Goal: Task Accomplishment & Management: Use online tool/utility

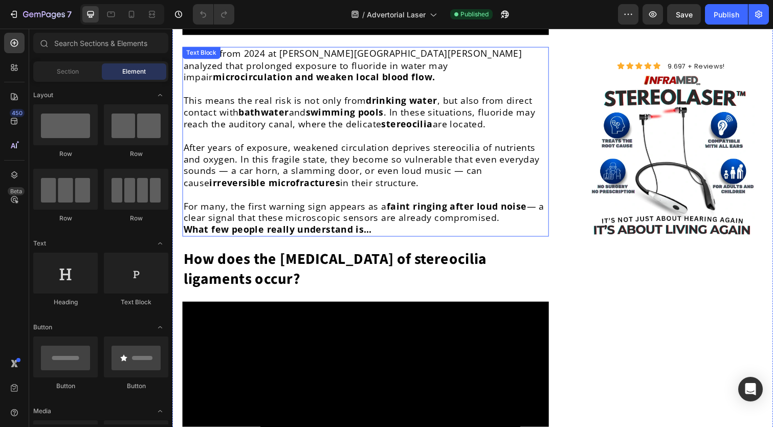
scroll to position [1661, 0]
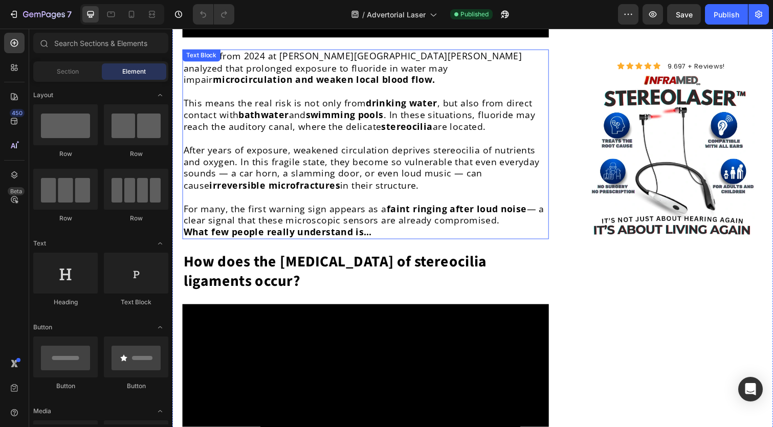
click at [359, 162] on p "After years of exposure, weakened circulation deprives stereocilia of nutrients…" at bounding box center [370, 171] width 372 height 48
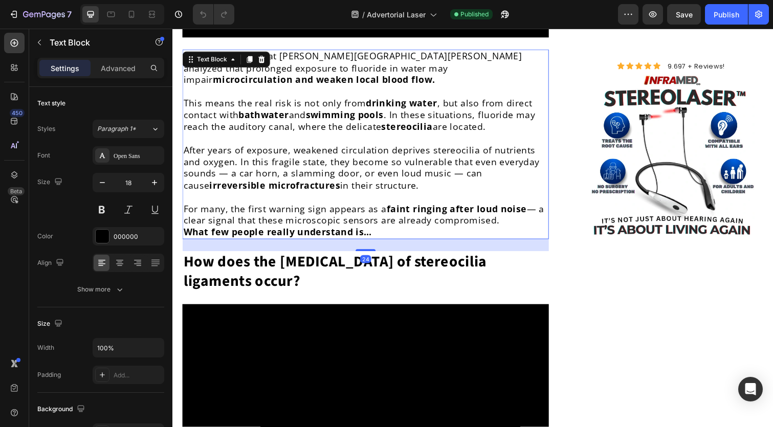
click at [356, 195] on p at bounding box center [370, 201] width 372 height 12
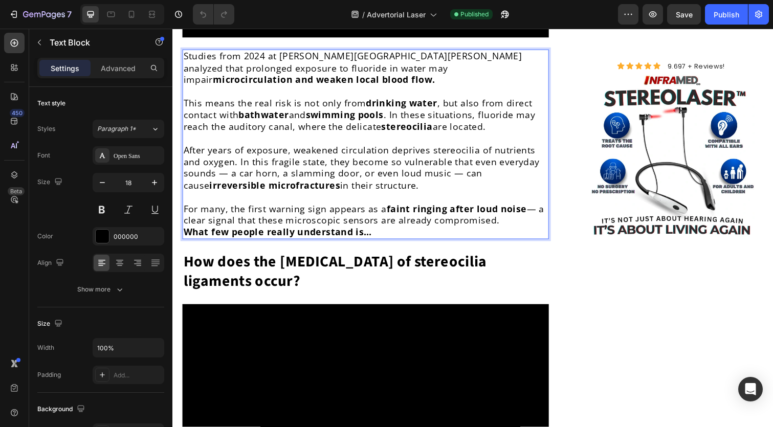
click at [356, 195] on p "Rich Text Editor. Editing area: main" at bounding box center [370, 201] width 372 height 12
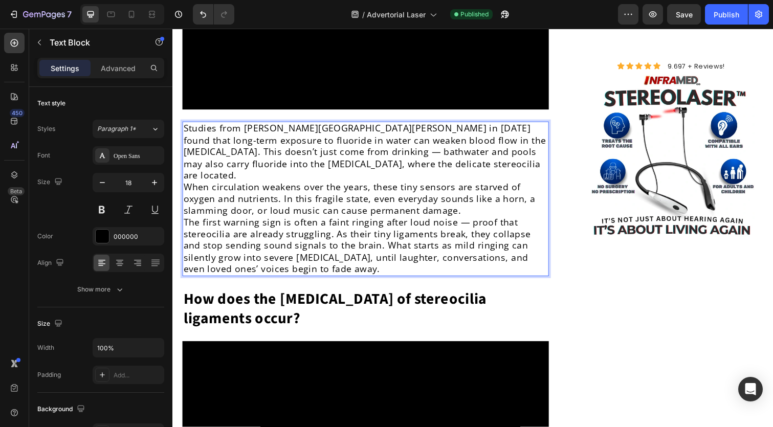
scroll to position [1575, 0]
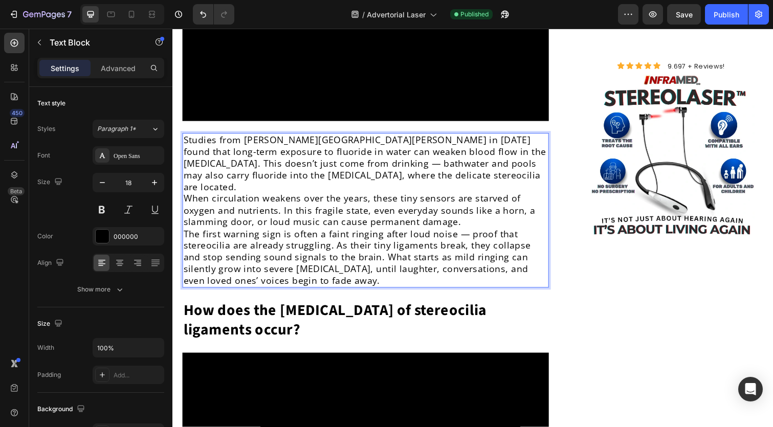
click at [375, 157] on p "Studies from [PERSON_NAME][GEOGRAPHIC_DATA][PERSON_NAME] in [DATE] found that l…" at bounding box center [370, 167] width 372 height 60
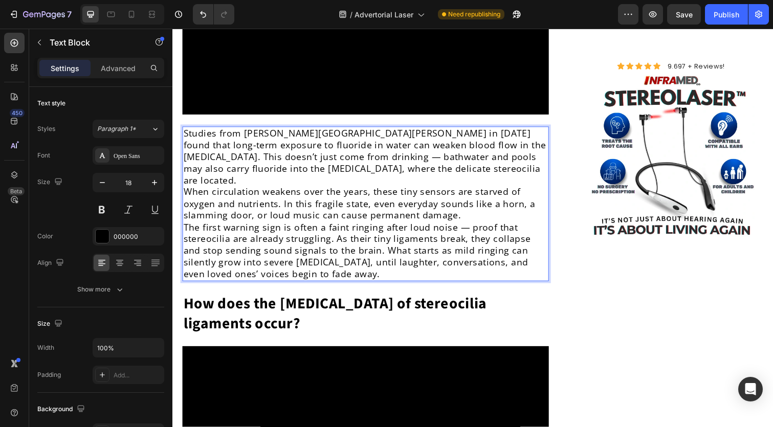
scroll to position [1573, 0]
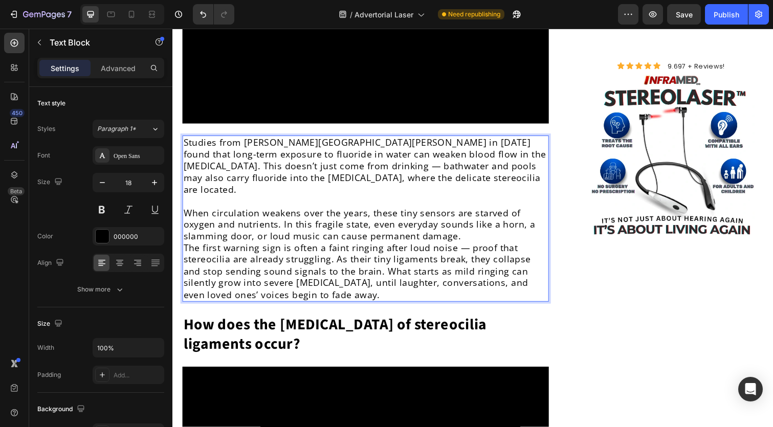
click at [493, 247] on p "The first warning sign is often a faint ringing after loud noise — proof that s…" at bounding box center [370, 277] width 372 height 60
click at [489, 212] on p "When circulation weakens over the years, these tiny sensors are starved of oxyg…" at bounding box center [370, 229] width 372 height 36
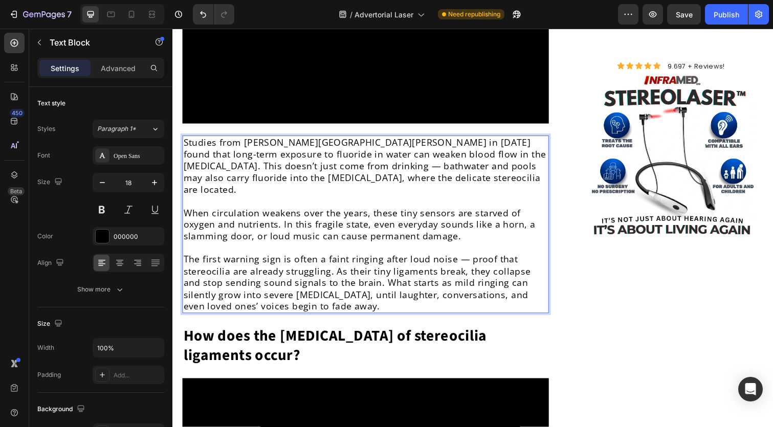
click at [340, 259] on p "The first warning sign is often a faint ringing after loud noise — proof that s…" at bounding box center [370, 289] width 372 height 60
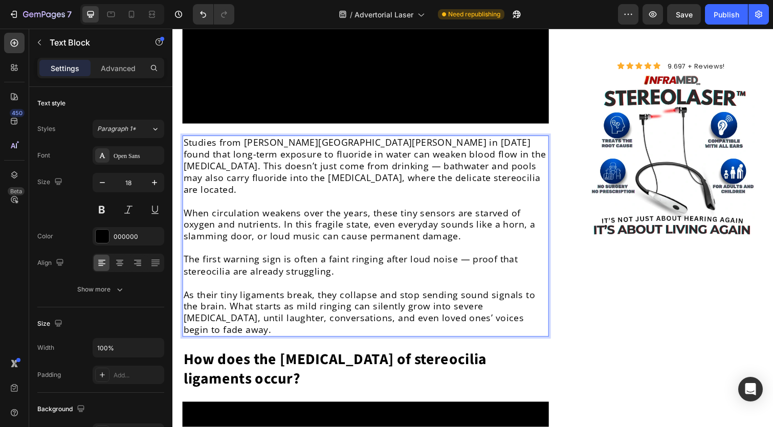
drag, startPoint x: 353, startPoint y: 244, endPoint x: 214, endPoint y: 222, distance: 140.4
click at [193, 259] on p "The first warning sign is often a faint ringing after loud noise — proof that s…" at bounding box center [370, 271] width 372 height 24
click at [426, 199] on p "Rich Text Editor. Editing area: main" at bounding box center [370, 205] width 372 height 12
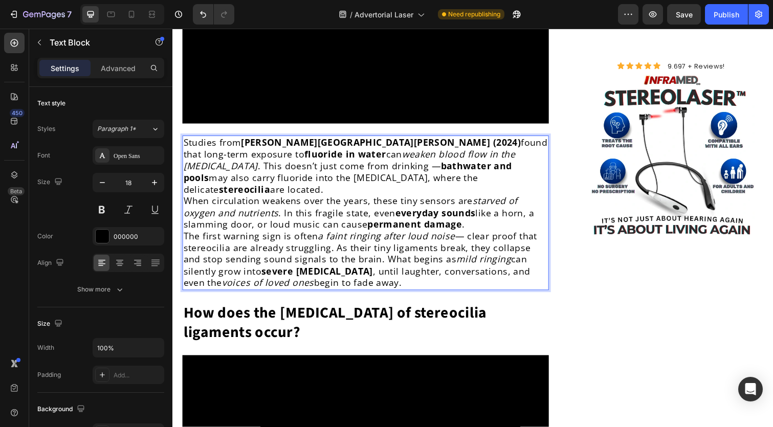
click at [380, 163] on p "Studies from [PERSON_NAME][GEOGRAPHIC_DATA][PERSON_NAME] (2024) found that long…" at bounding box center [370, 169] width 372 height 60
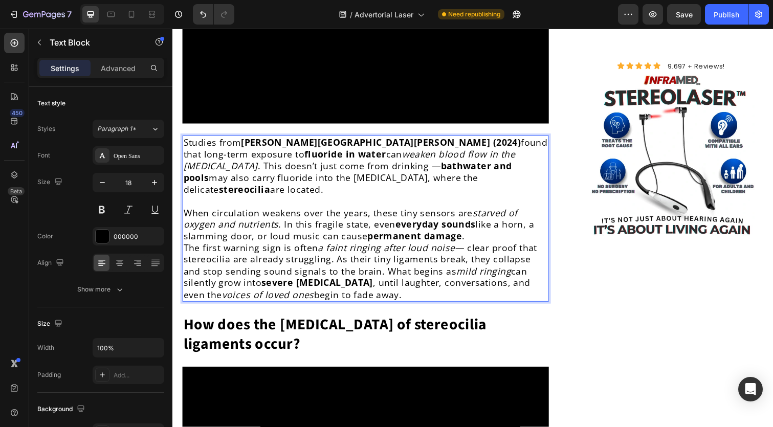
click at [451, 141] on p "Studies from [PERSON_NAME][GEOGRAPHIC_DATA][PERSON_NAME] (2024) found that long…" at bounding box center [370, 169] width 372 height 60
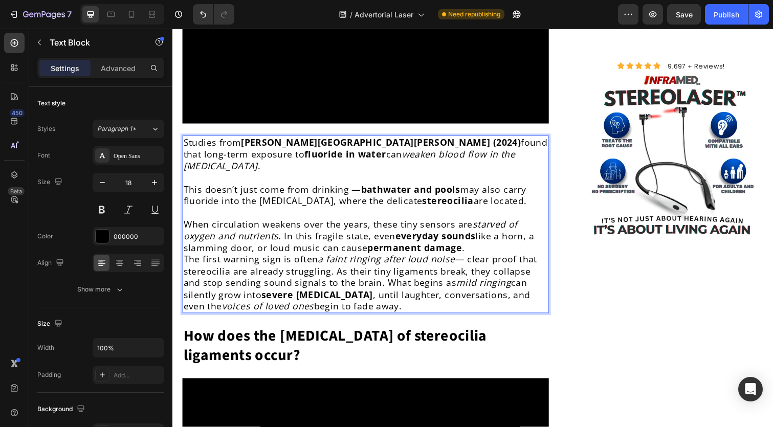
click at [487, 223] on p "When circulation weakens over the years, these tiny sensors are starved of oxyg…" at bounding box center [370, 241] width 372 height 36
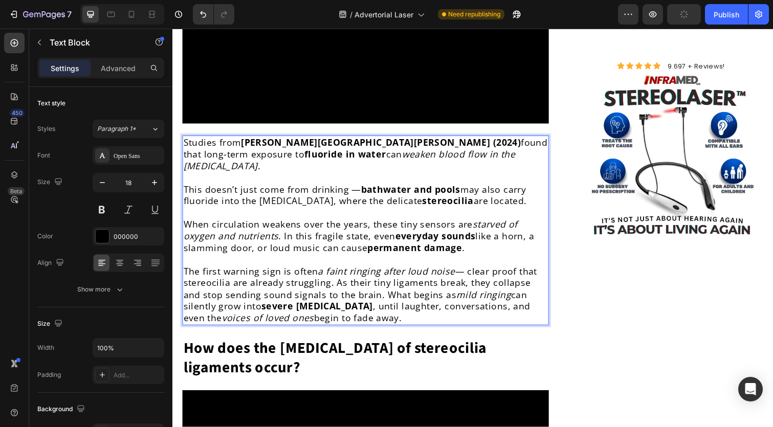
click at [369, 271] on p "The first warning sign is often a faint ringing after loud noise — clear proof …" at bounding box center [370, 301] width 372 height 60
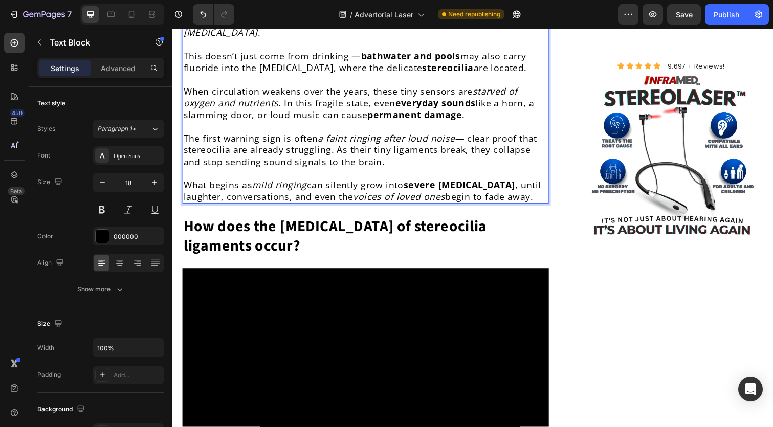
scroll to position [1712, 0]
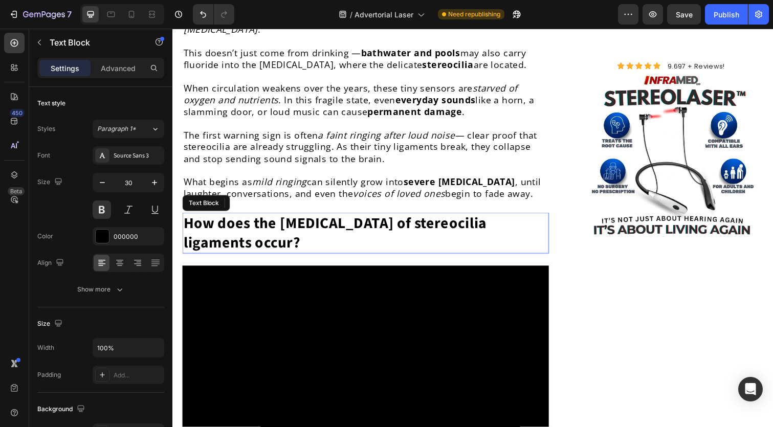
click at [430, 217] on strong "How does the [MEDICAL_DATA] of stereocilia ligaments occur?" at bounding box center [339, 238] width 310 height 42
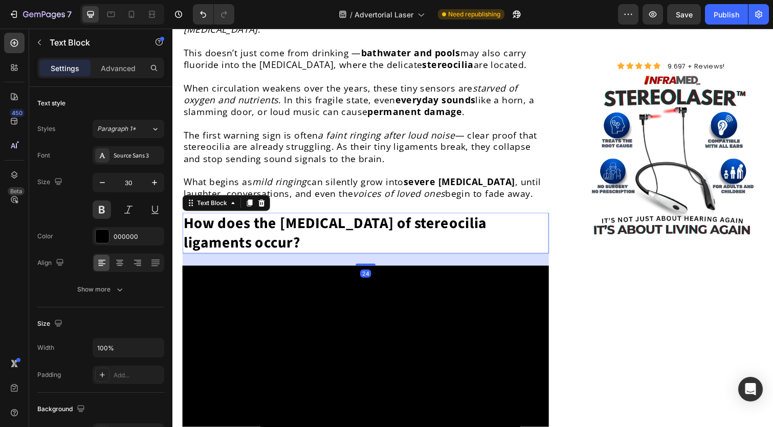
click at [265, 204] on icon at bounding box center [263, 207] width 7 height 7
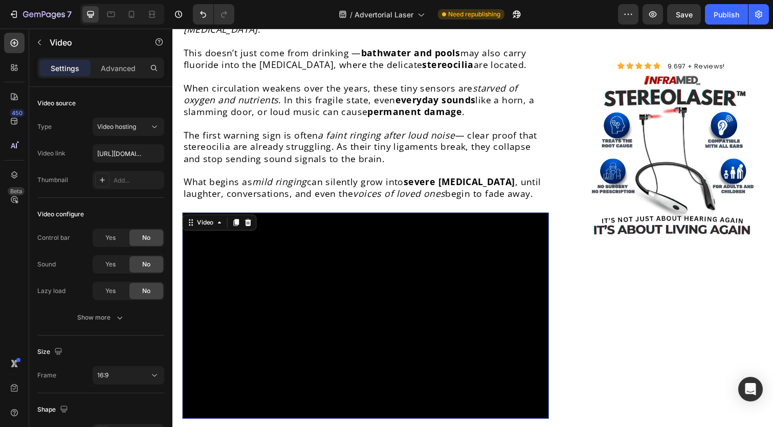
drag, startPoint x: 275, startPoint y: 215, endPoint x: 270, endPoint y: 213, distance: 5.5
click at [275, 217] on video at bounding box center [370, 322] width 374 height 211
click at [252, 224] on icon at bounding box center [250, 227] width 7 height 7
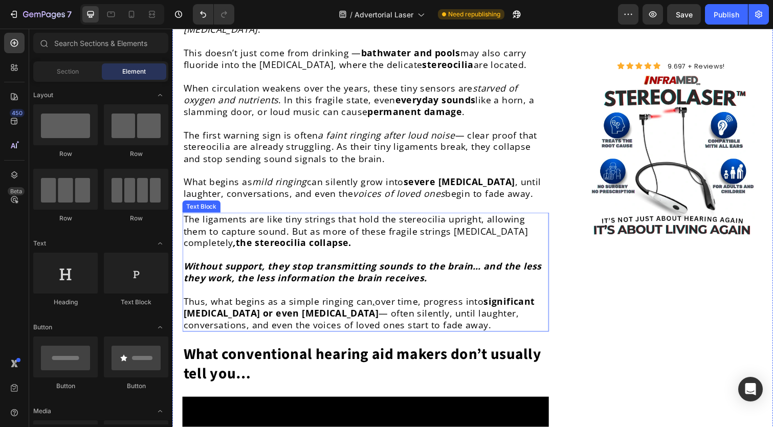
click at [259, 218] on p "The ligaments are like tiny strings that hold the stereocilia upright, allowing…" at bounding box center [370, 236] width 372 height 36
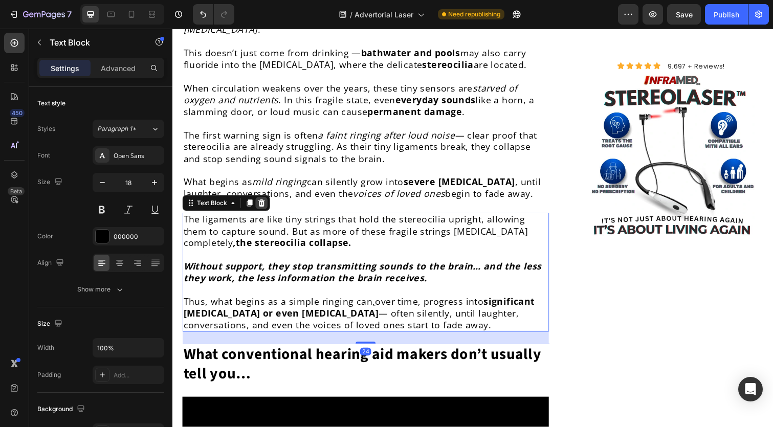
click at [263, 204] on icon at bounding box center [263, 207] width 7 height 7
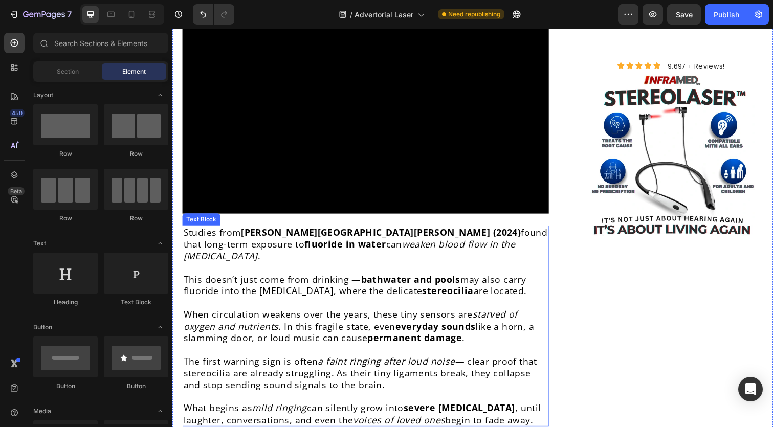
scroll to position [1477, 0]
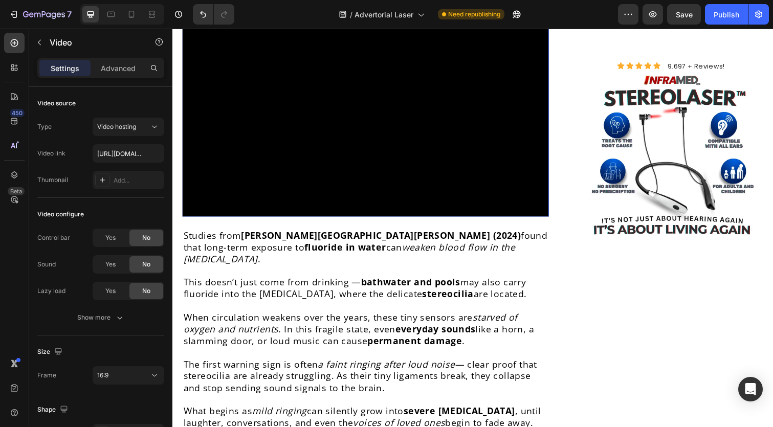
click at [443, 115] on video at bounding box center [370, 116] width 374 height 211
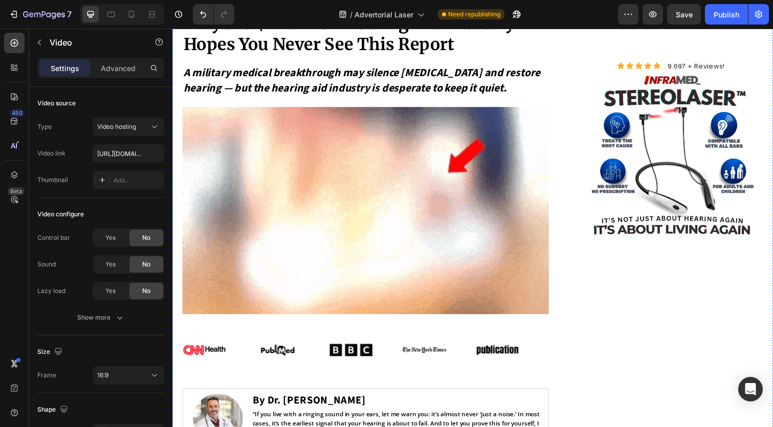
scroll to position [215, 0]
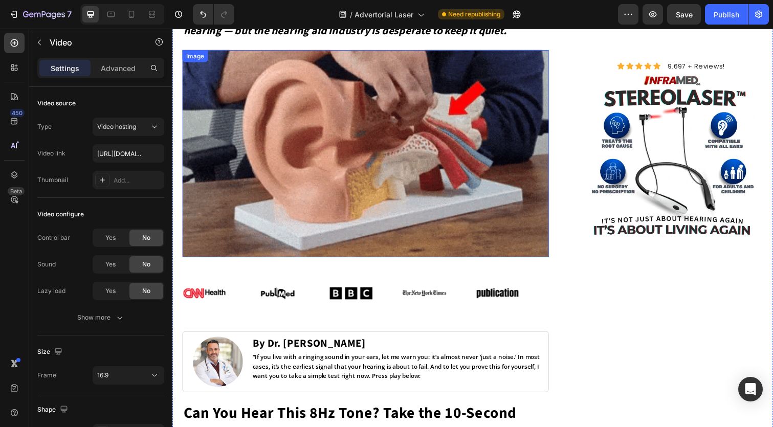
click at [303, 144] on img at bounding box center [370, 157] width 374 height 212
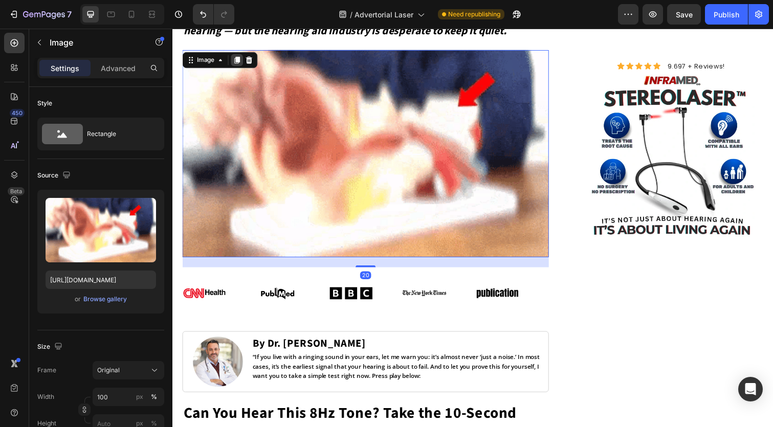
click at [236, 61] on icon at bounding box center [239, 60] width 6 height 7
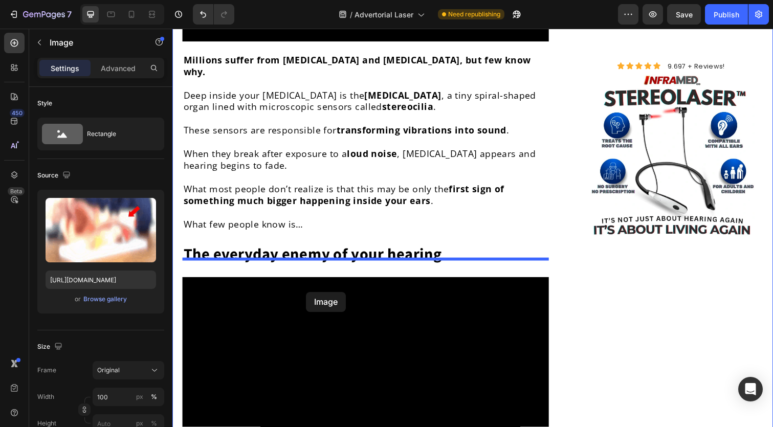
scroll to position [1445, 0]
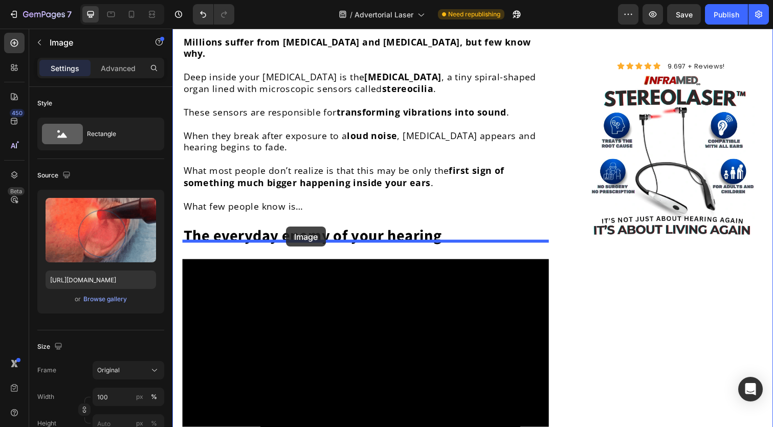
drag, startPoint x: 191, startPoint y: 263, endPoint x: 289, endPoint y: 239, distance: 100.6
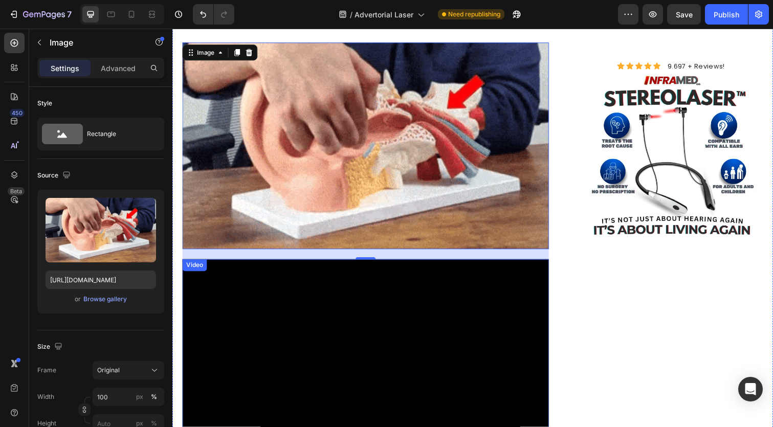
click at [301, 298] on video at bounding box center [370, 369] width 374 height 211
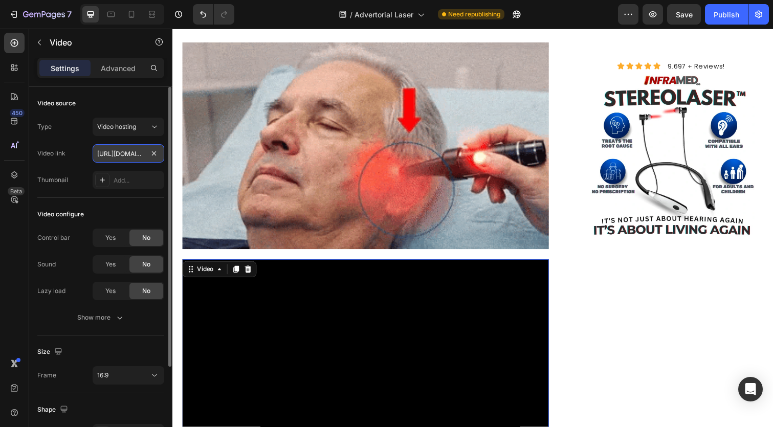
click at [127, 152] on input "[URL][DOMAIN_NAME]" at bounding box center [129, 153] width 72 height 18
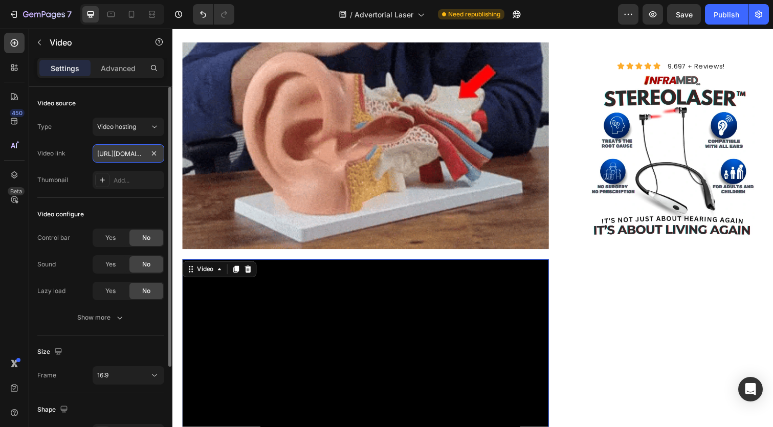
click at [127, 152] on input "[URL][DOMAIN_NAME]" at bounding box center [129, 153] width 72 height 18
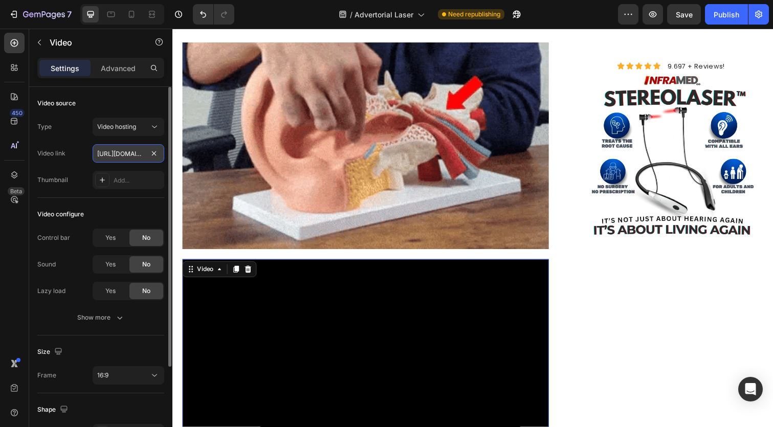
click at [127, 152] on input "[URL][DOMAIN_NAME]" at bounding box center [129, 153] width 72 height 18
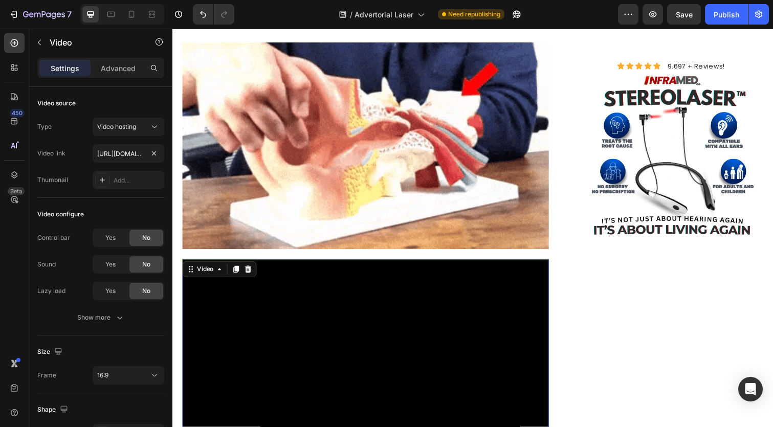
click at [270, 295] on video at bounding box center [370, 369] width 374 height 211
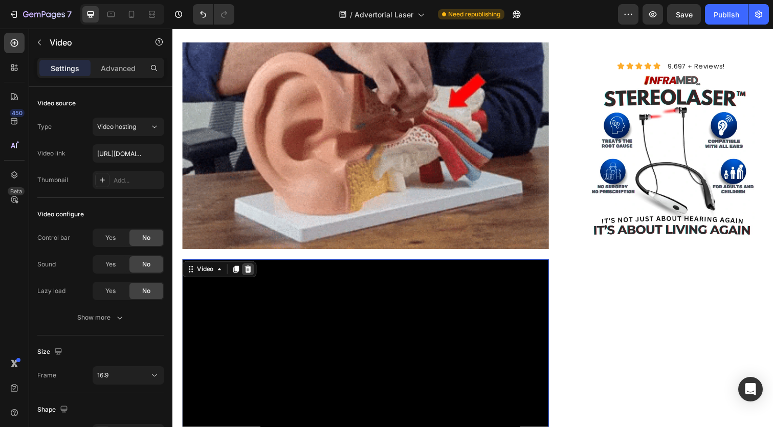
click at [251, 271] on icon at bounding box center [250, 274] width 7 height 7
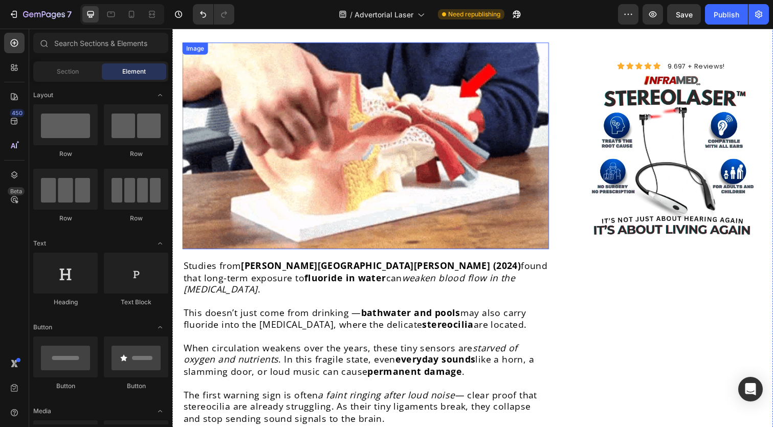
click at [298, 163] on img at bounding box center [370, 149] width 374 height 212
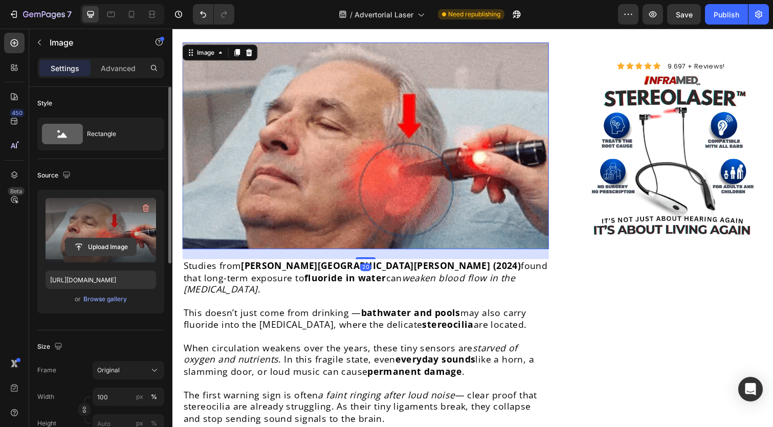
click at [90, 246] on input "file" at bounding box center [100, 246] width 71 height 17
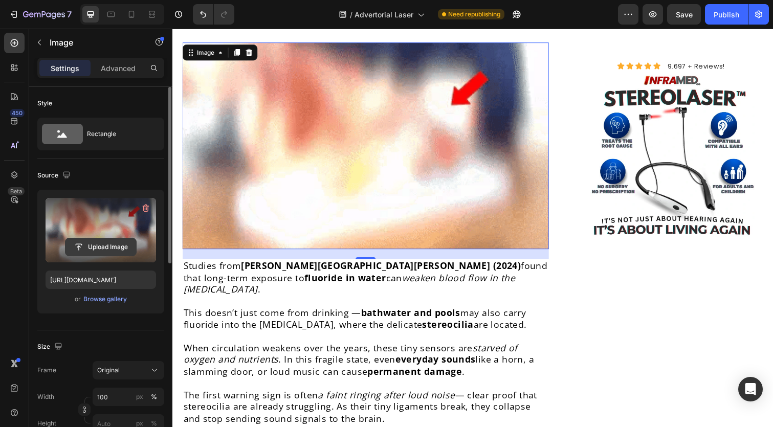
click at [114, 249] on input "file" at bounding box center [100, 246] width 71 height 17
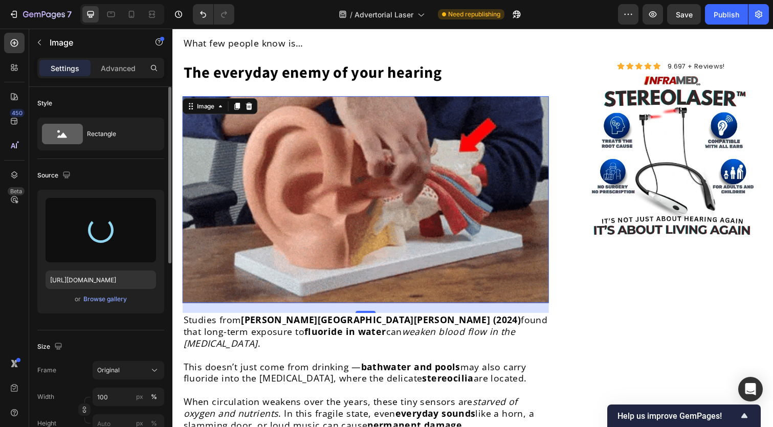
scroll to position [1390, 0]
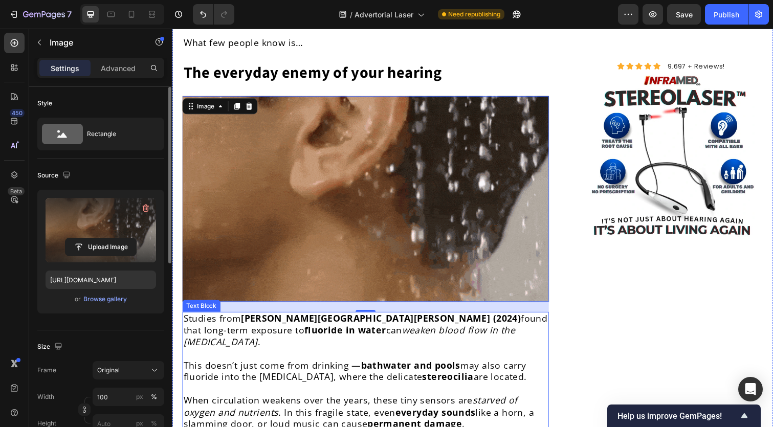
type input "[URL][DOMAIN_NAME]"
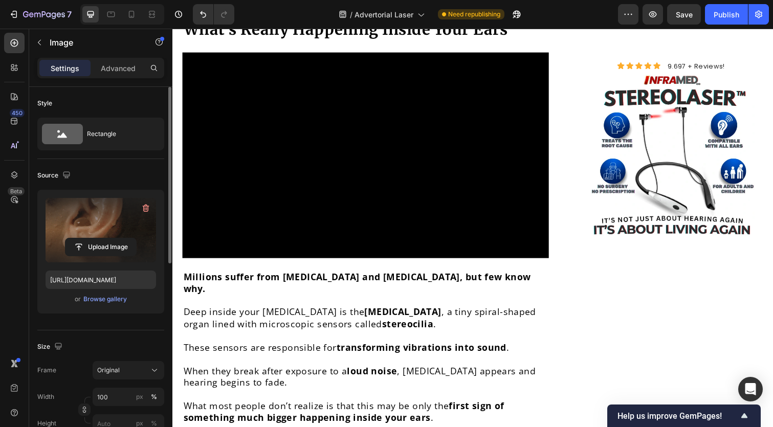
scroll to position [976, 0]
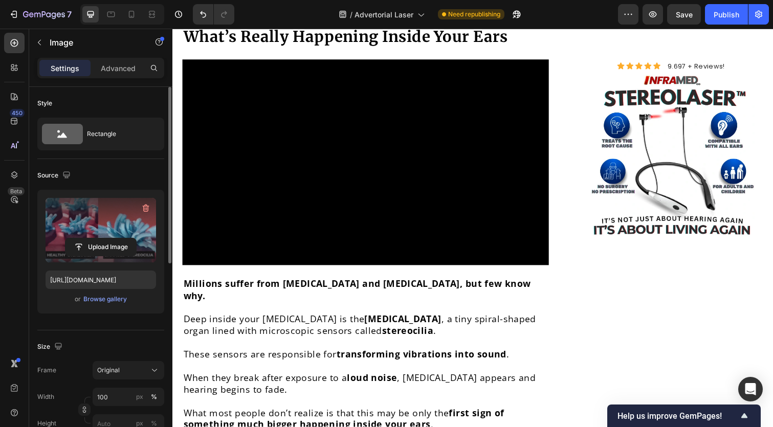
click at [379, 149] on video at bounding box center [370, 165] width 374 height 211
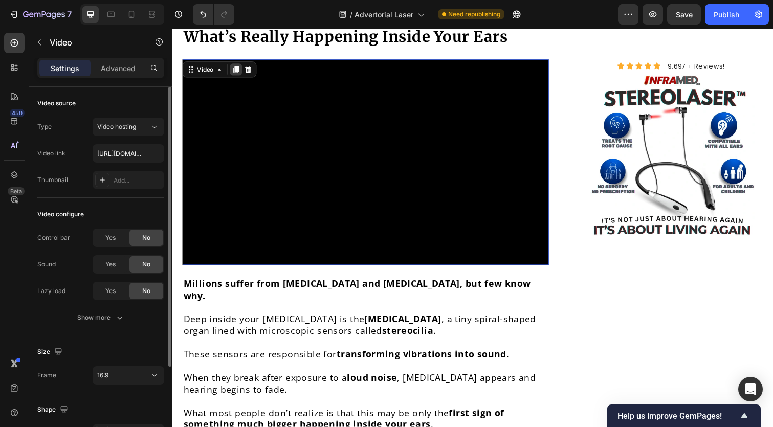
click at [237, 67] on icon at bounding box center [238, 70] width 6 height 7
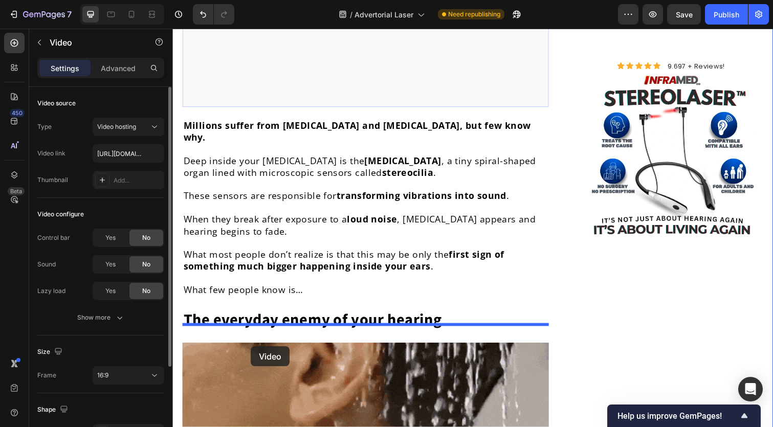
scroll to position [1371, 0]
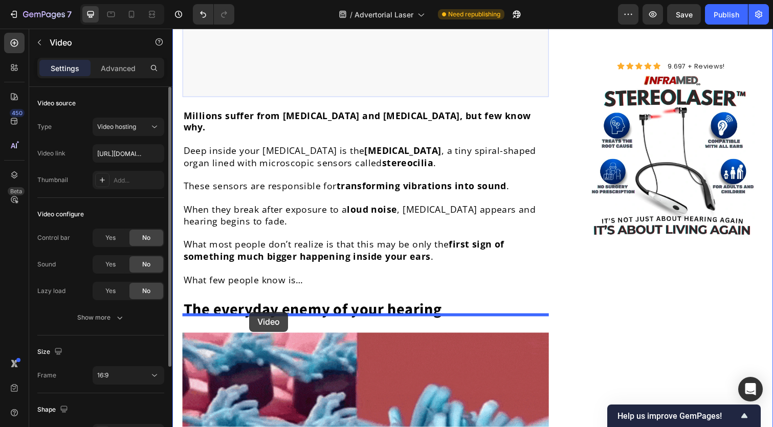
drag, startPoint x: 193, startPoint y: 289, endPoint x: 251, endPoint y: 318, distance: 64.7
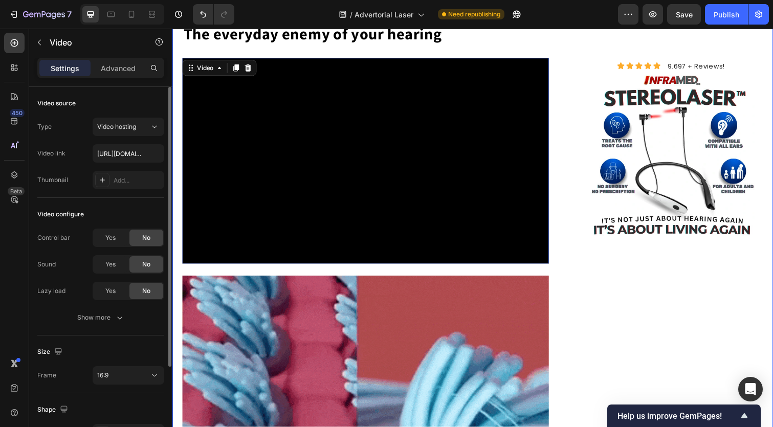
scroll to position [1440, 0]
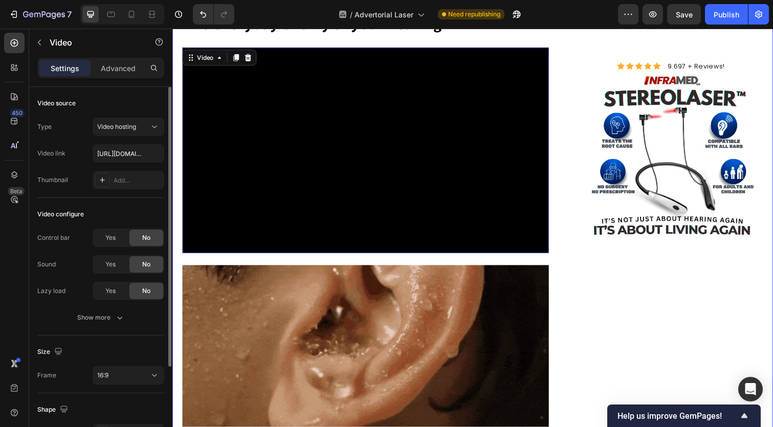
click at [251, 318] on img at bounding box center [370, 376] width 374 height 211
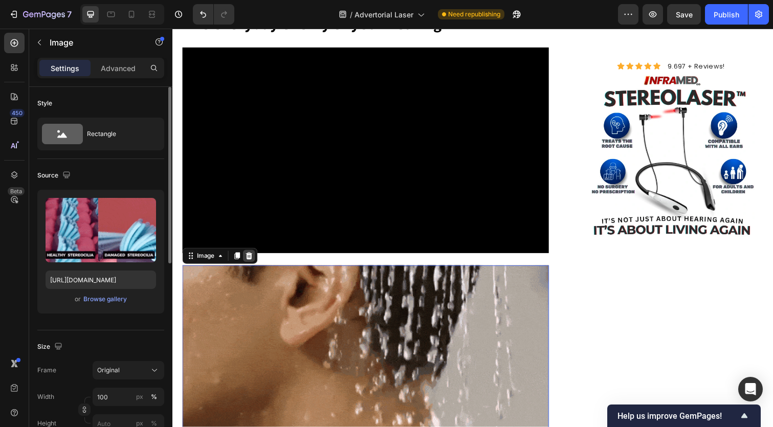
click at [254, 257] on icon at bounding box center [251, 261] width 8 height 8
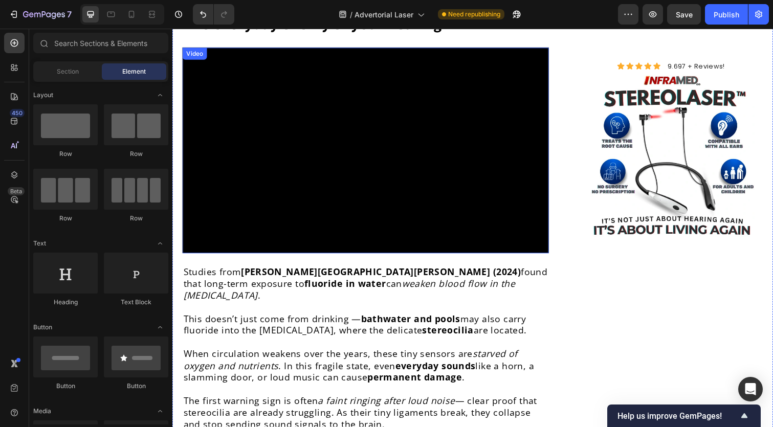
click at [319, 150] on video at bounding box center [370, 153] width 374 height 211
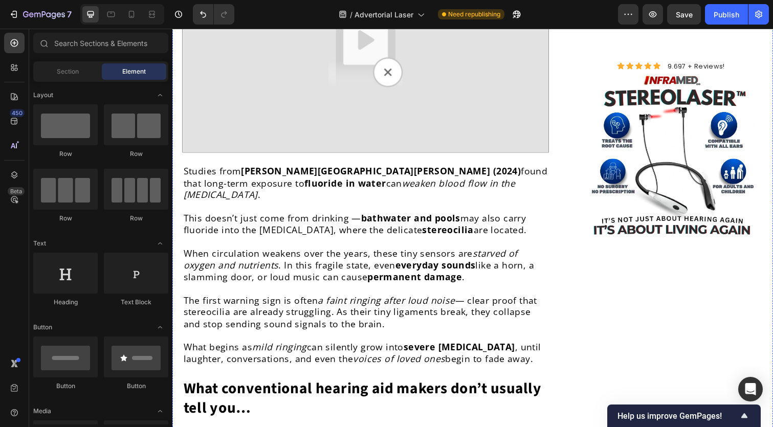
scroll to position [1534, 0]
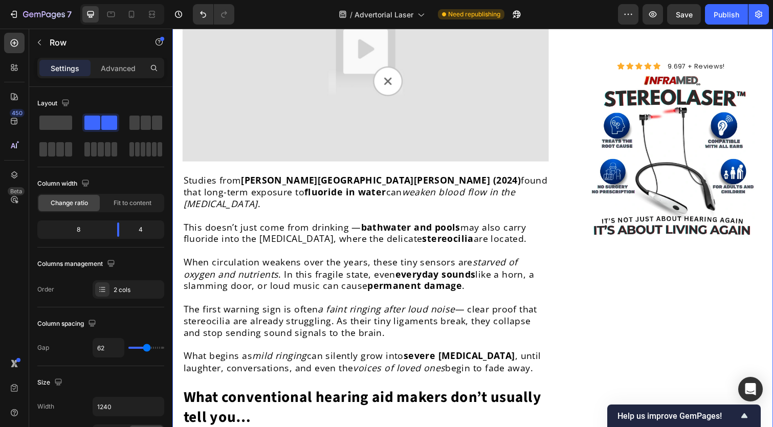
click at [313, 74] on img at bounding box center [370, 59] width 374 height 211
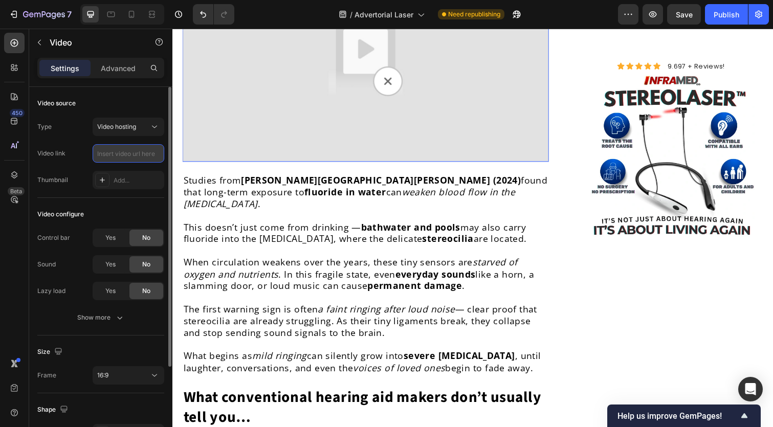
click at [135, 156] on input "text" at bounding box center [129, 153] width 72 height 18
paste input "[URL][DOMAIN_NAME]"
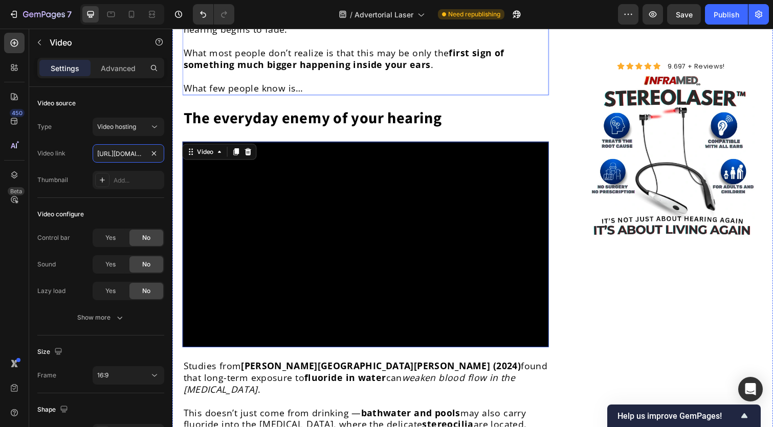
scroll to position [1351, 0]
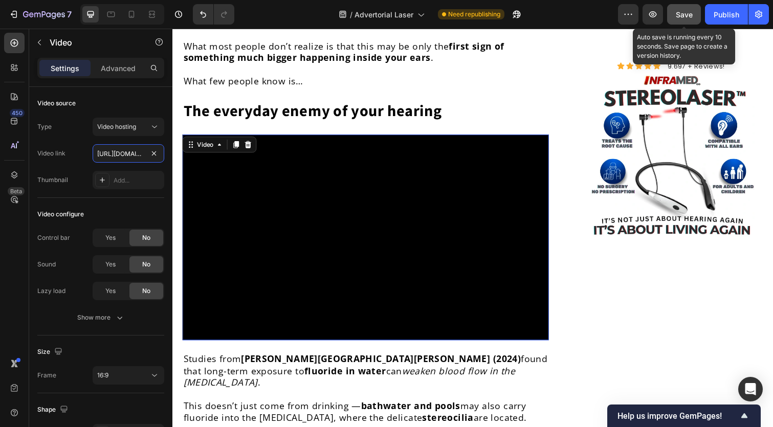
type input "[URL][DOMAIN_NAME]"
click at [693, 21] on button "Save" at bounding box center [684, 14] width 34 height 20
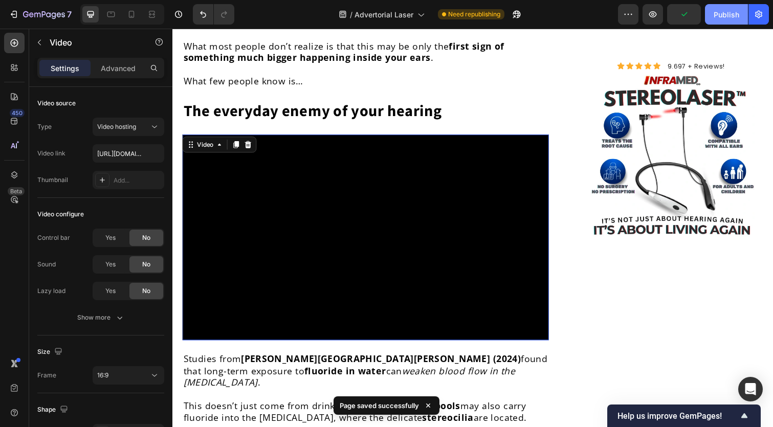
click at [714, 15] on button "Publish" at bounding box center [726, 14] width 43 height 20
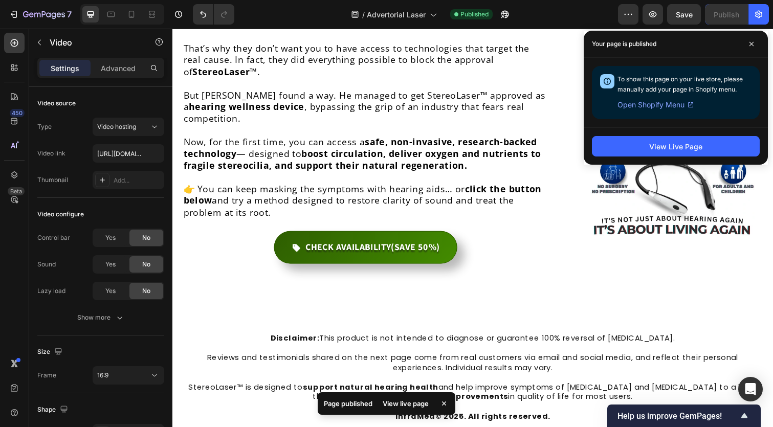
scroll to position [4693, 0]
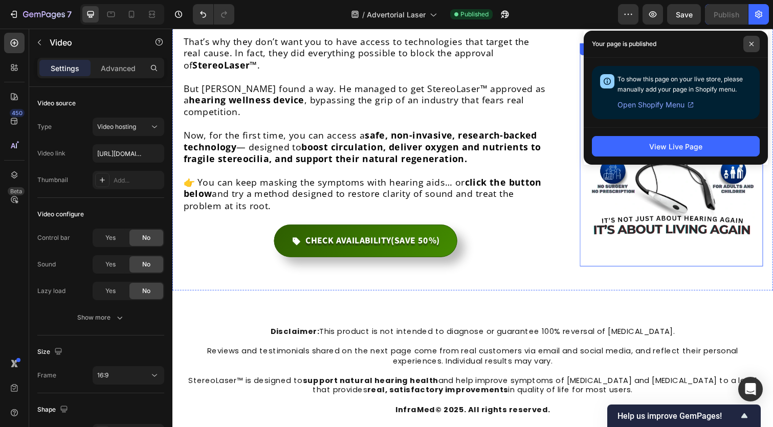
click at [754, 42] on span at bounding box center [751, 44] width 16 height 16
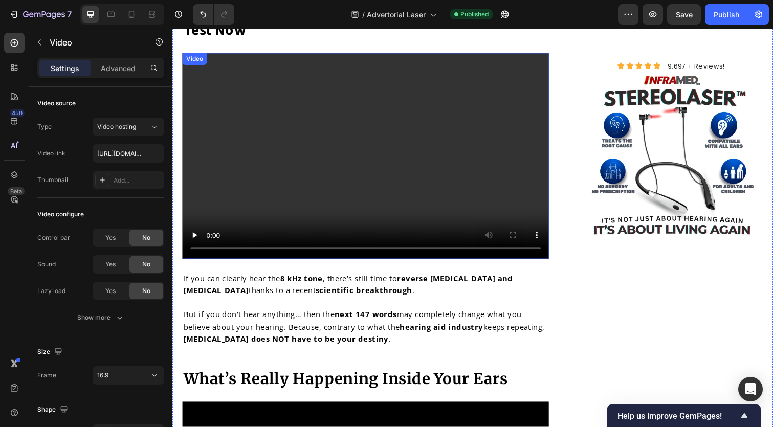
scroll to position [602, 0]
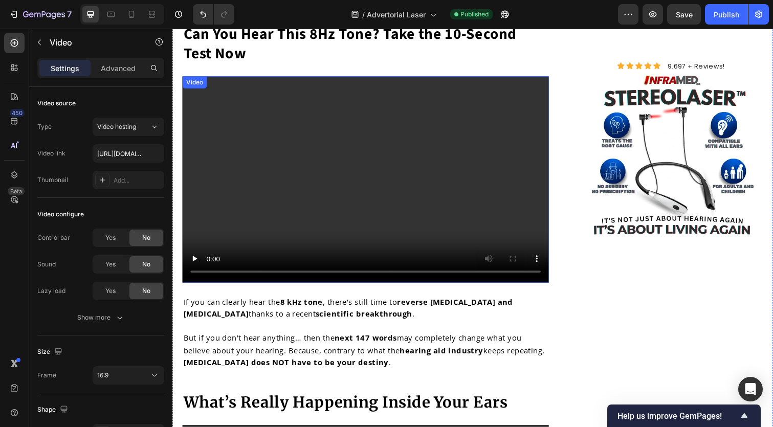
click at [512, 124] on video at bounding box center [370, 183] width 374 height 211
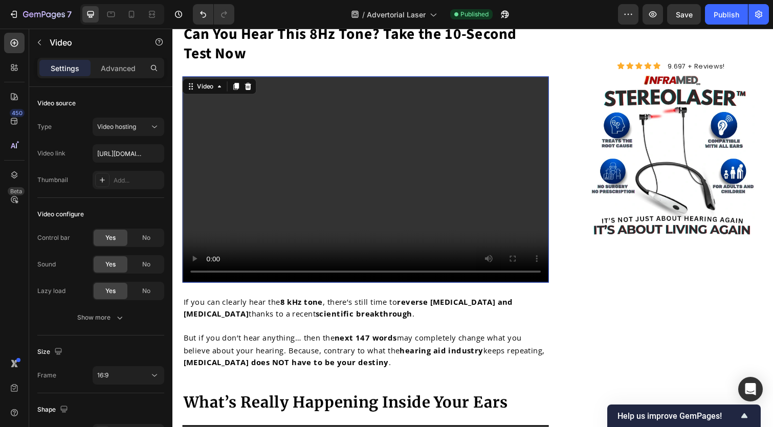
click at [340, 152] on video at bounding box center [370, 183] width 374 height 211
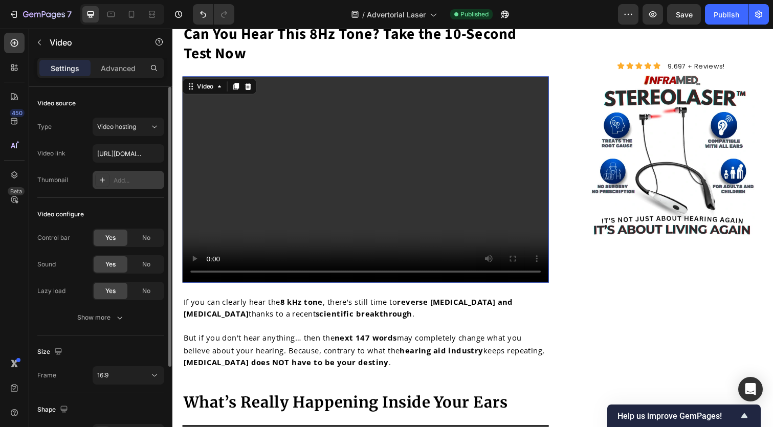
click at [99, 181] on icon at bounding box center [102, 180] width 8 height 8
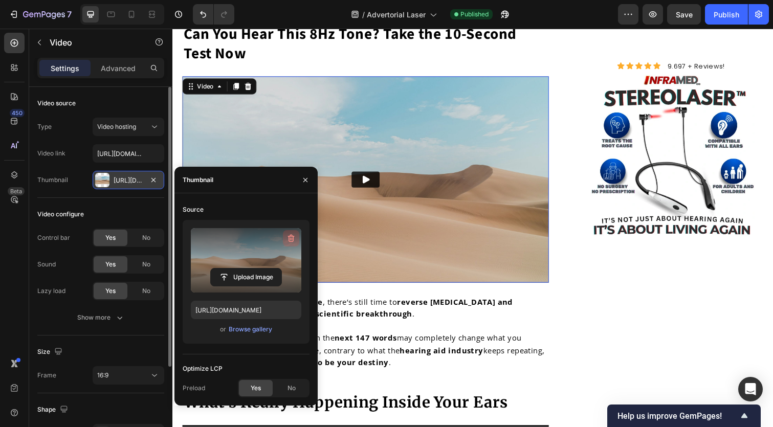
click at [291, 237] on icon "button" at bounding box center [291, 238] width 10 height 10
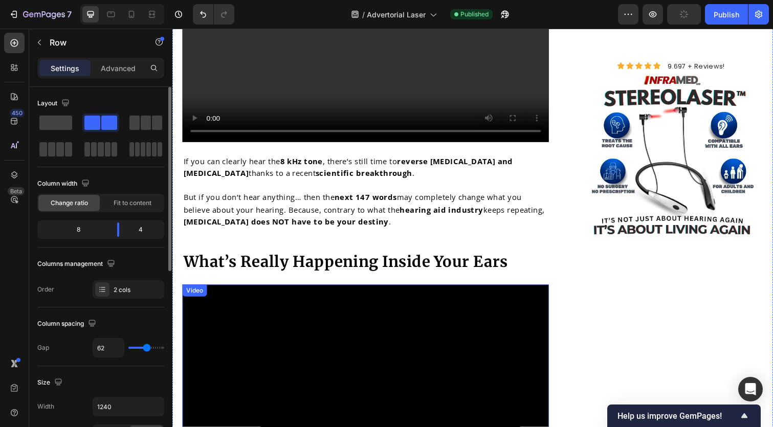
scroll to position [632, 0]
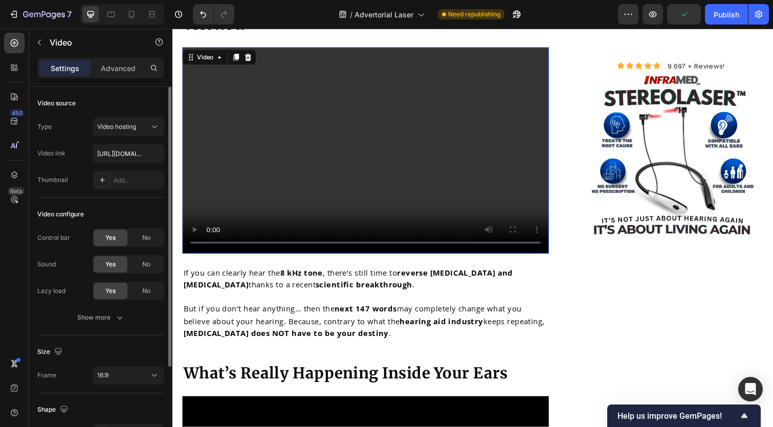
click at [482, 114] on video at bounding box center [370, 153] width 374 height 211
click at [260, 164] on video at bounding box center [370, 153] width 374 height 211
click at [119, 178] on div "Add..." at bounding box center [138, 180] width 48 height 9
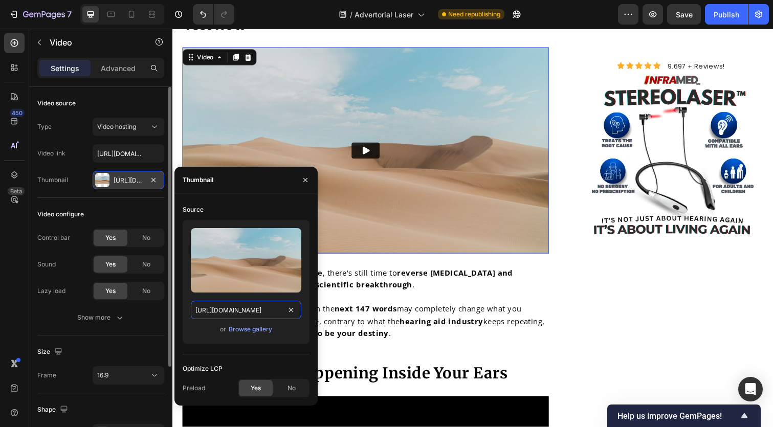
click at [244, 314] on input "[URL][DOMAIN_NAME]" at bounding box center [246, 310] width 110 height 18
paste input "[DOMAIN_NAME][URL]"
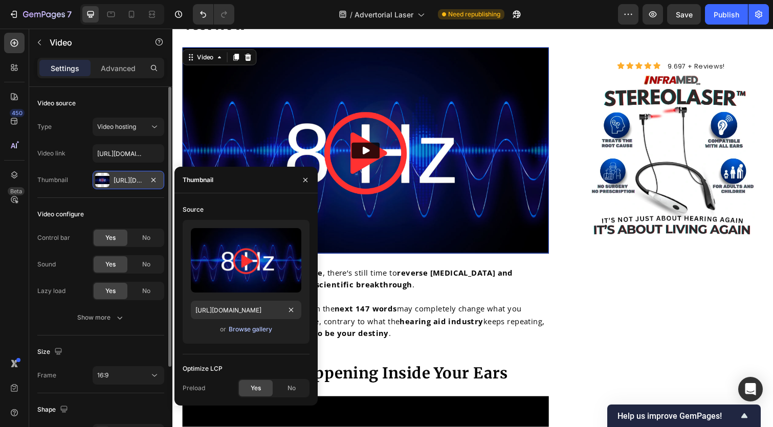
click at [267, 330] on div "Browse gallery" at bounding box center [250, 329] width 43 height 9
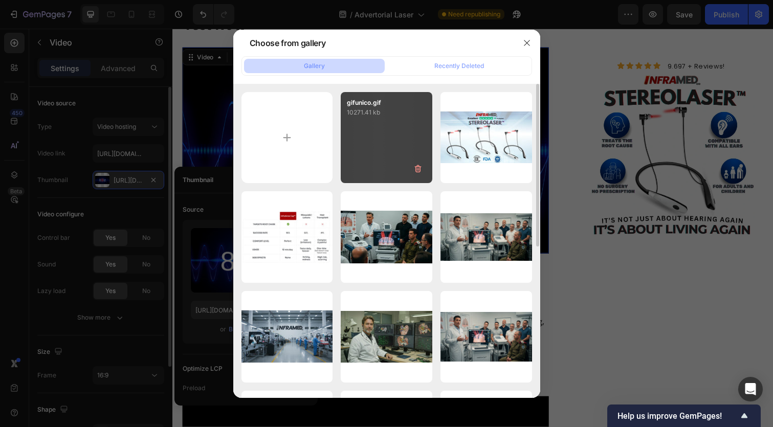
click at [399, 152] on div "gifunico.gif 10271.41 kb" at bounding box center [387, 138] width 92 height 92
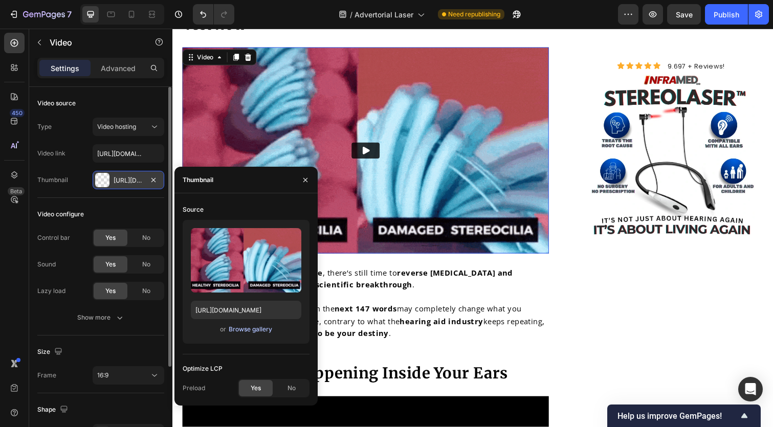
click at [249, 328] on div "Browse gallery" at bounding box center [250, 329] width 43 height 9
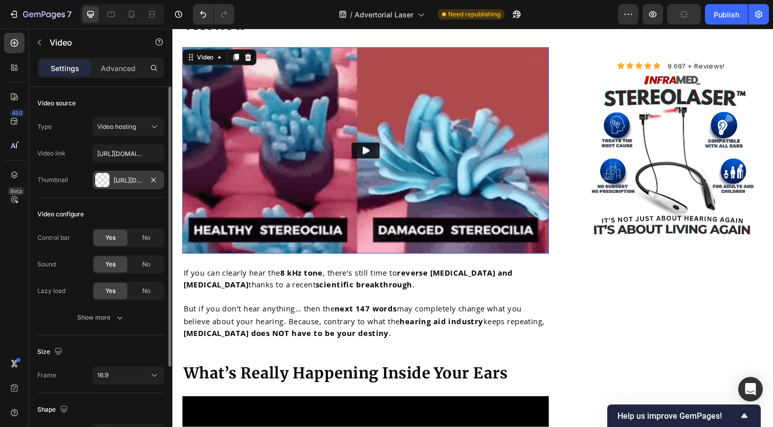
click at [137, 179] on div "[URL][DOMAIN_NAME]" at bounding box center [129, 180] width 30 height 9
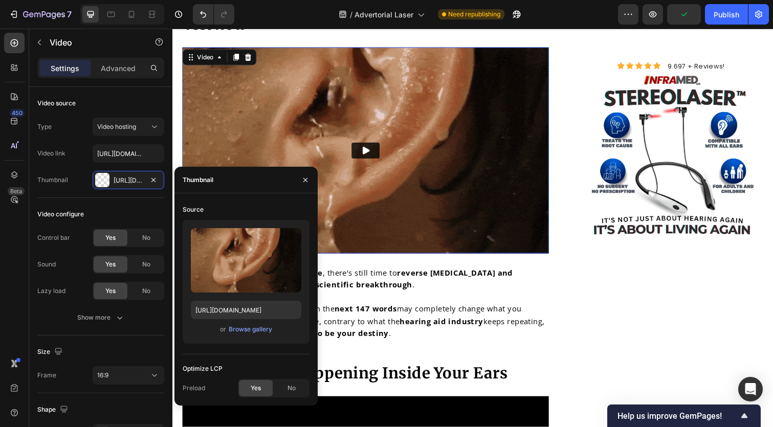
click at [238, 297] on div "Upload Image [URL][DOMAIN_NAME] or Browse gallery" at bounding box center [246, 282] width 127 height 124
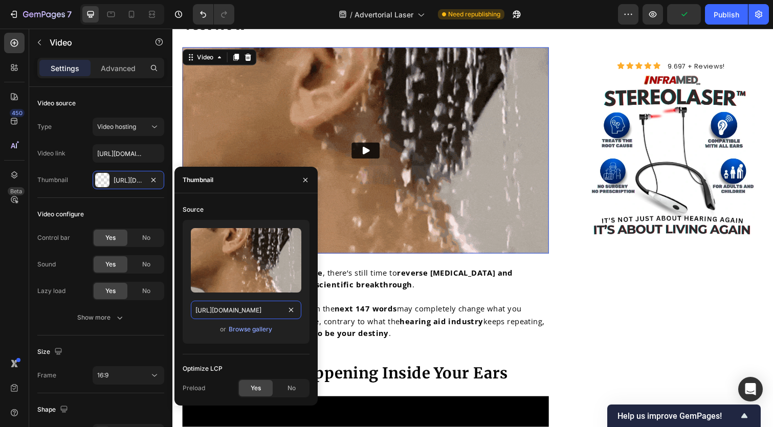
click at [235, 304] on input "[URL][DOMAIN_NAME]" at bounding box center [246, 310] width 110 height 18
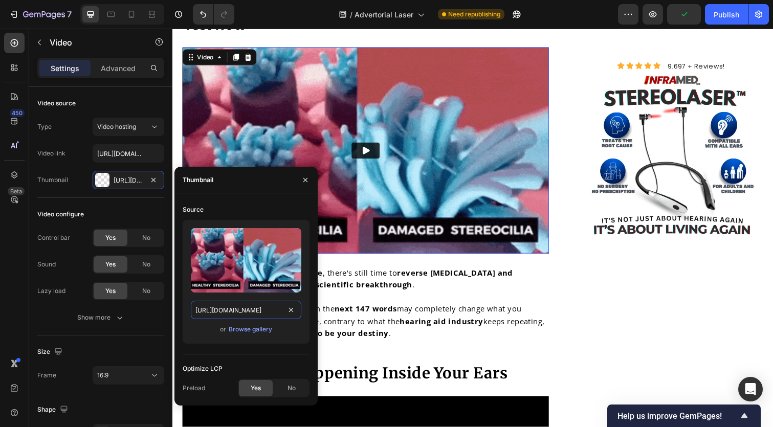
click at [235, 304] on input "[URL][DOMAIN_NAME]" at bounding box center [246, 310] width 110 height 18
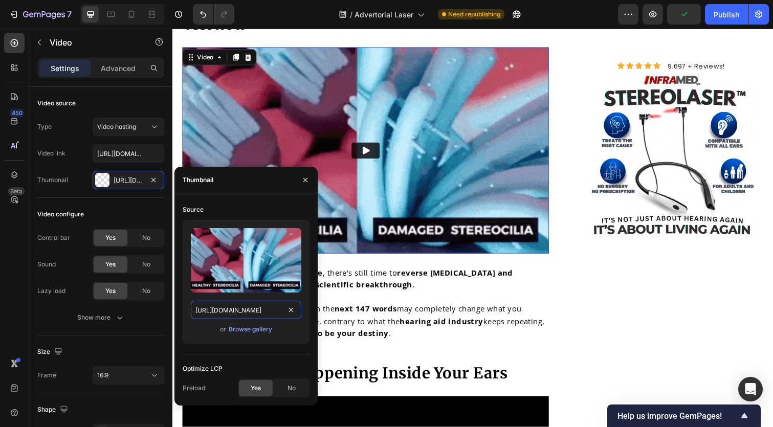
click at [235, 304] on input "[URL][DOMAIN_NAME]" at bounding box center [246, 310] width 110 height 18
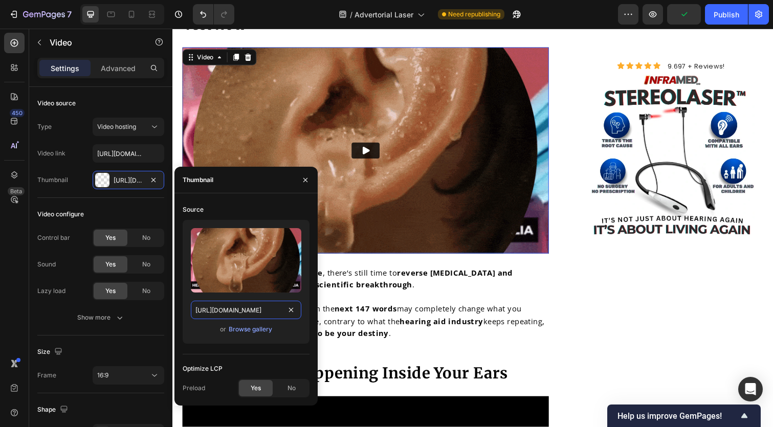
paste input "preloadd.webp?v=1759002312"
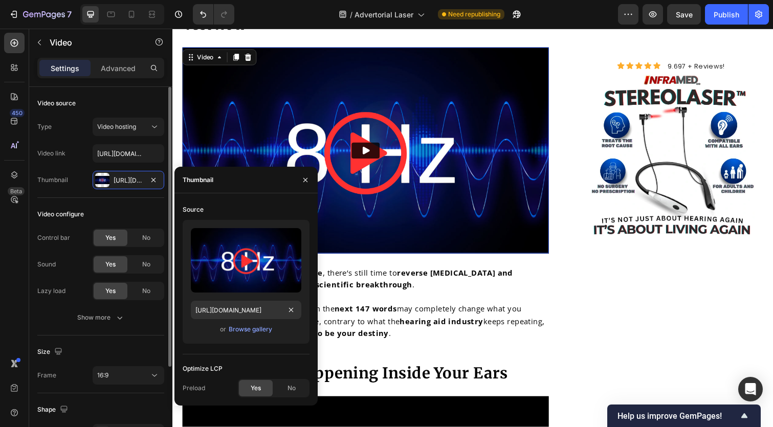
click at [107, 211] on div "Video configure" at bounding box center [100, 214] width 127 height 16
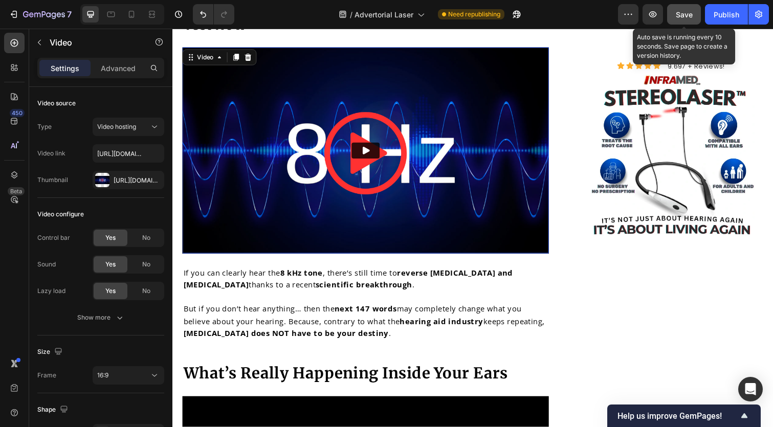
click at [695, 15] on button "Save" at bounding box center [684, 14] width 34 height 20
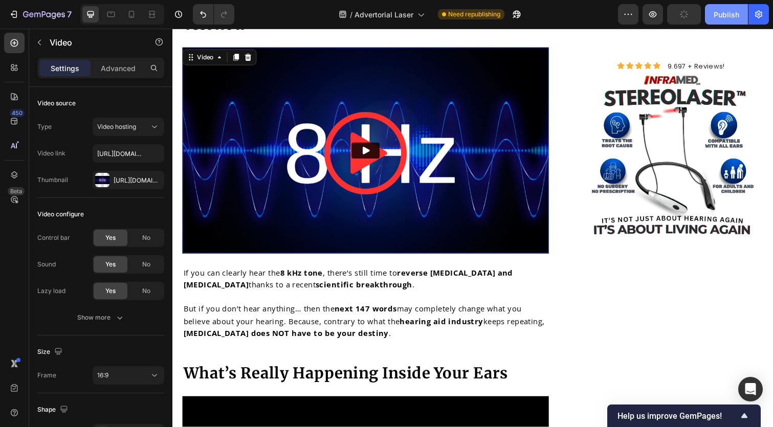
click at [726, 15] on div "Publish" at bounding box center [727, 14] width 26 height 11
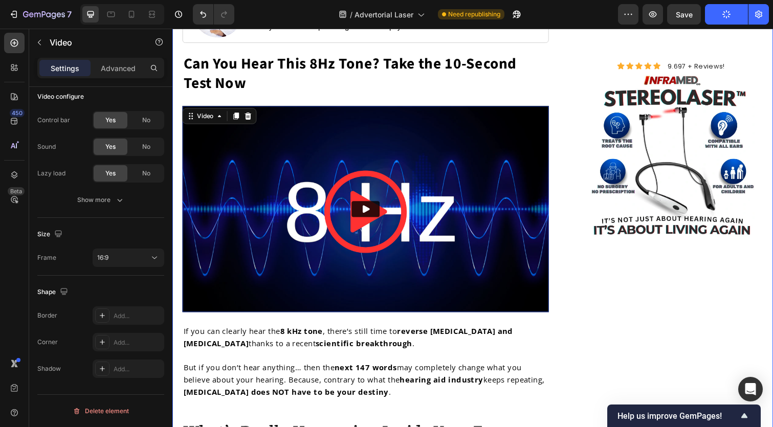
scroll to position [567, 0]
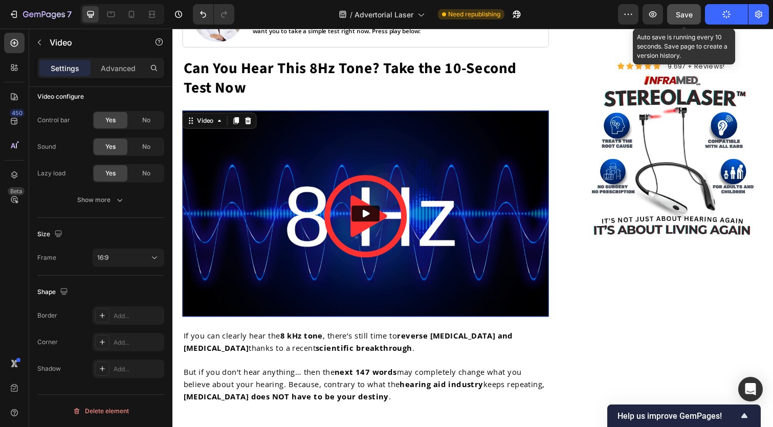
click at [695, 7] on button "Save" at bounding box center [684, 14] width 34 height 20
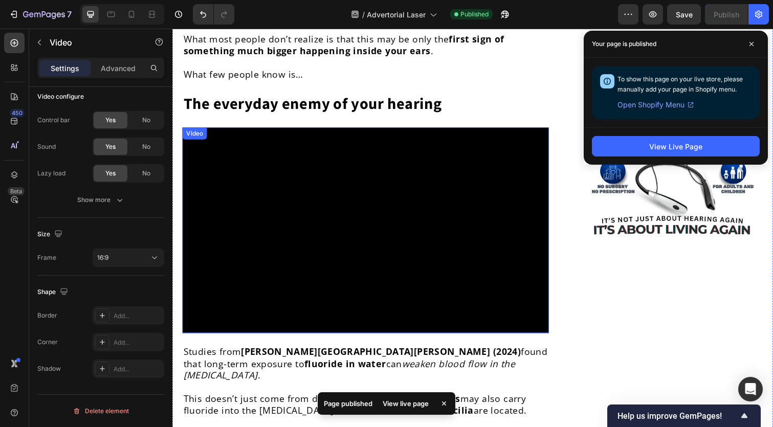
scroll to position [1359, 0]
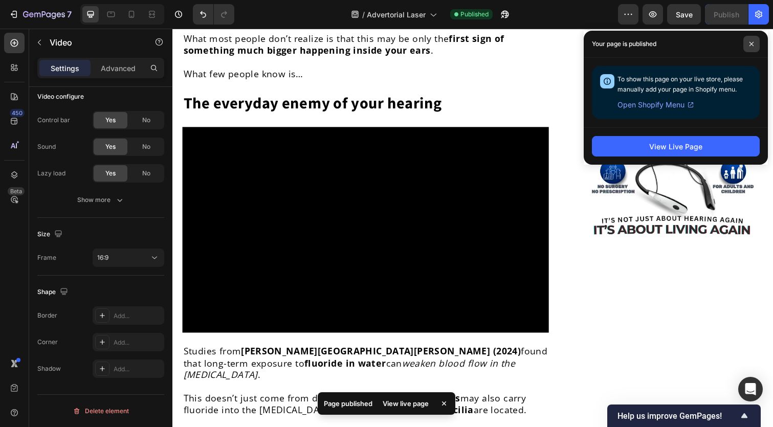
click at [753, 43] on icon at bounding box center [751, 43] width 5 height 5
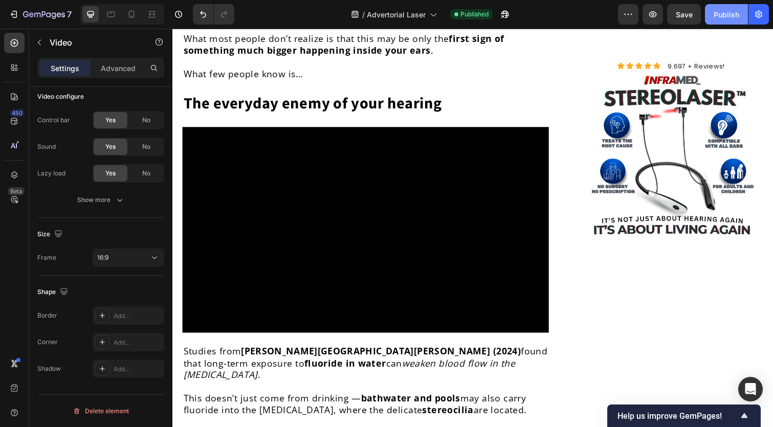
click at [726, 15] on div "Publish" at bounding box center [727, 14] width 26 height 11
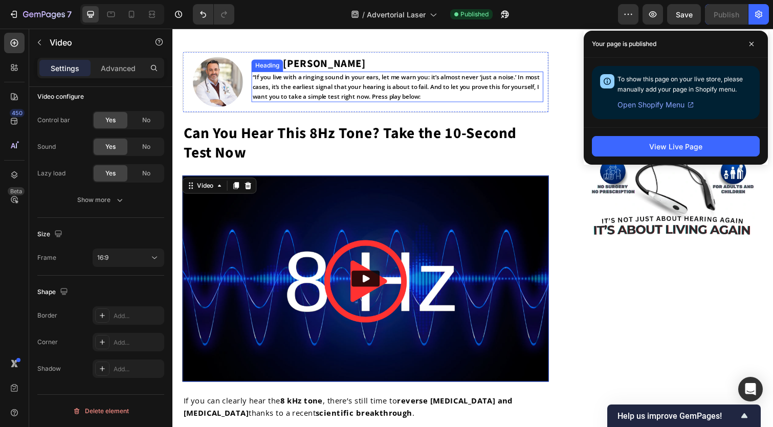
scroll to position [512, 0]
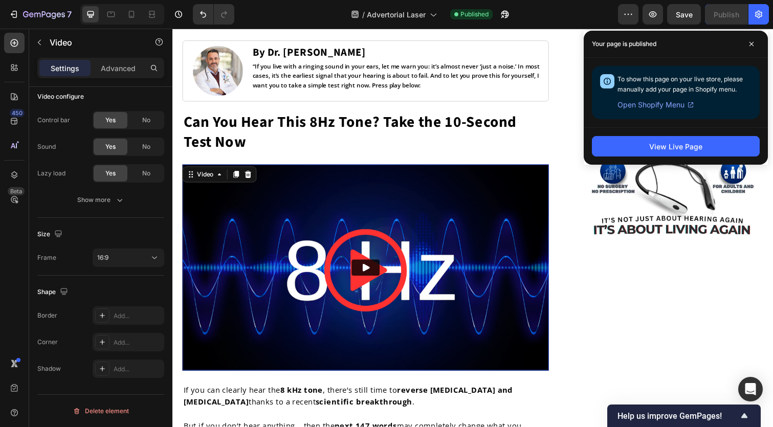
click at [344, 240] on img at bounding box center [370, 273] width 374 height 211
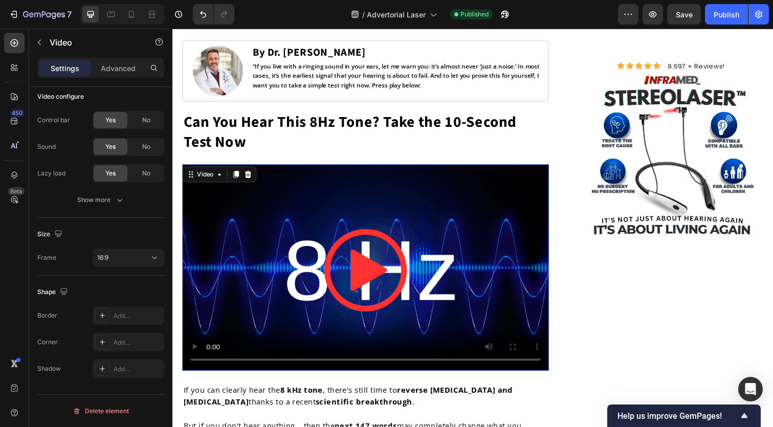
drag, startPoint x: 361, startPoint y: 236, endPoint x: 365, endPoint y: 181, distance: 55.4
click at [361, 236] on video at bounding box center [370, 273] width 374 height 211
click at [283, 228] on video at bounding box center [370, 273] width 374 height 211
click at [280, 225] on video at bounding box center [370, 273] width 374 height 211
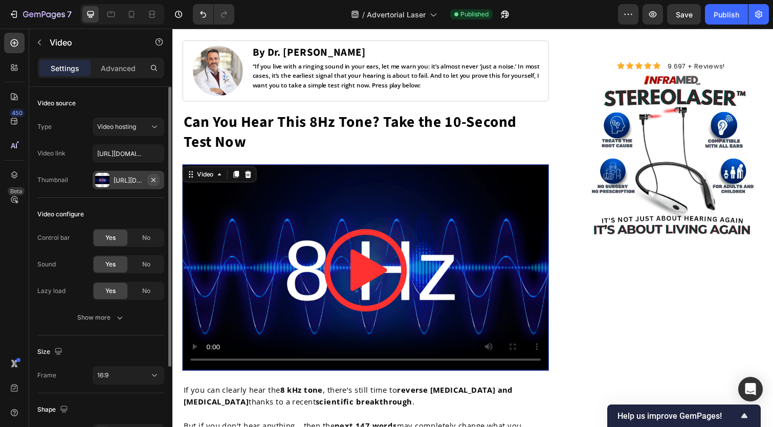
click at [152, 178] on icon "button" at bounding box center [153, 180] width 8 height 8
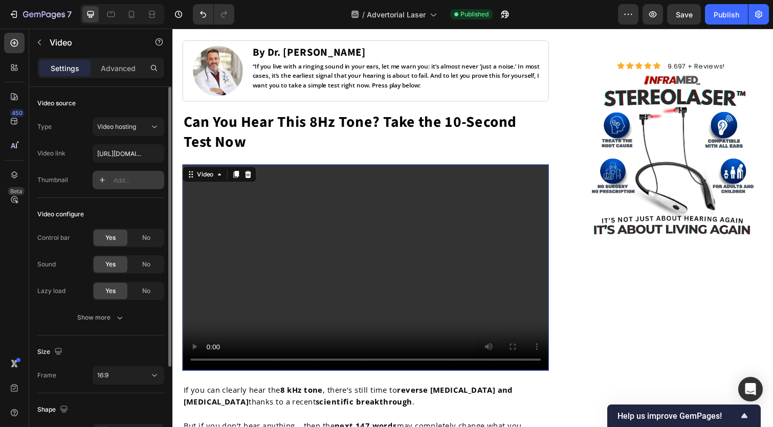
click at [136, 179] on div "Add..." at bounding box center [138, 180] width 48 height 9
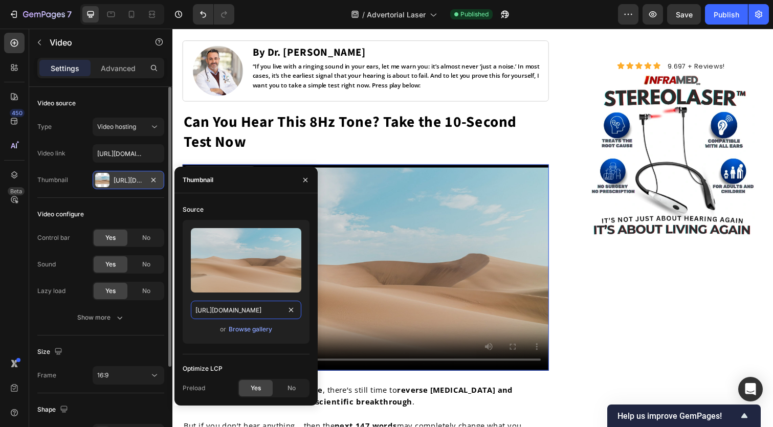
click at [232, 318] on input "[URL][DOMAIN_NAME]" at bounding box center [246, 310] width 110 height 18
paste input "[DOMAIN_NAME][URL]"
type input "[URL][DOMAIN_NAME]"
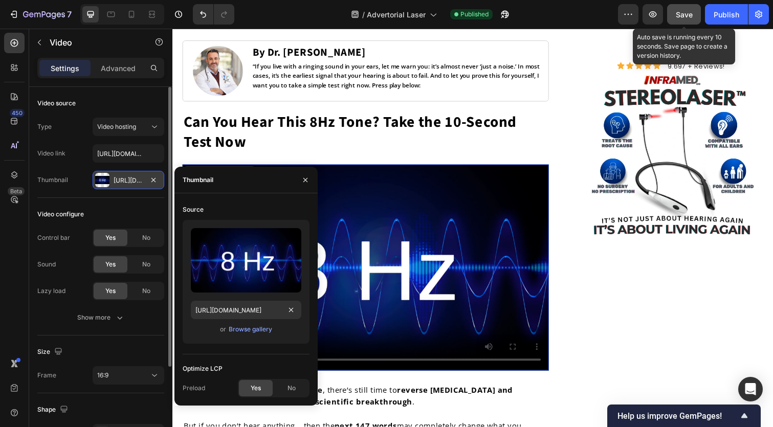
click at [685, 18] on span "Save" at bounding box center [684, 14] width 17 height 9
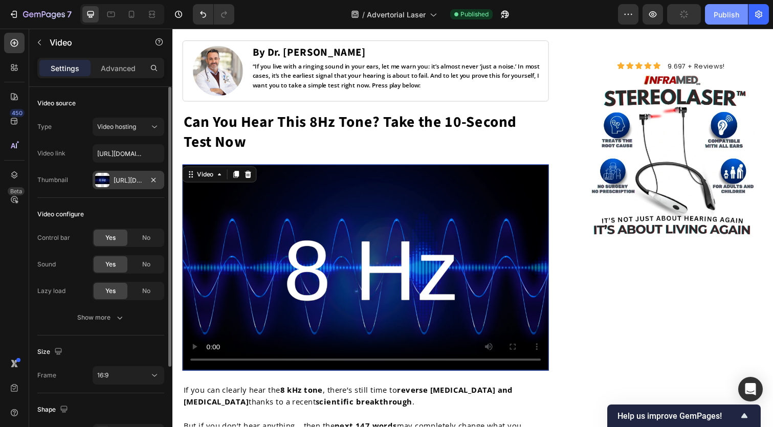
click at [723, 11] on div "Publish" at bounding box center [727, 14] width 26 height 11
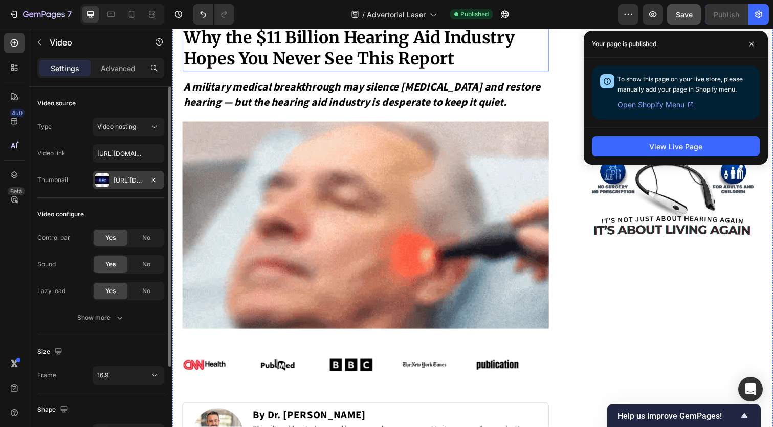
scroll to position [151, 0]
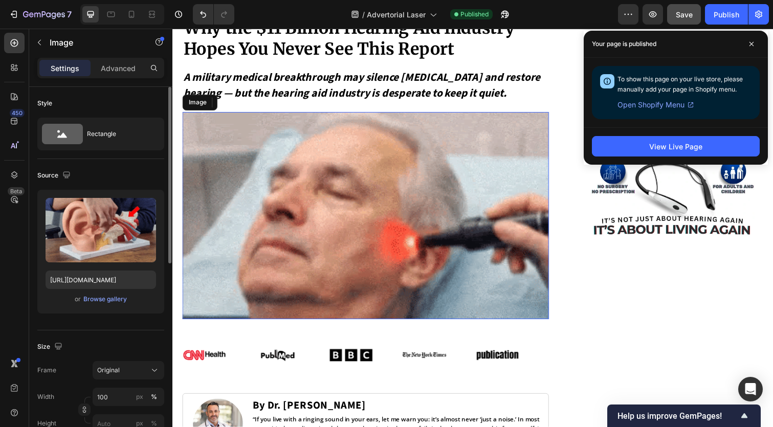
click at [439, 144] on img at bounding box center [370, 220] width 374 height 212
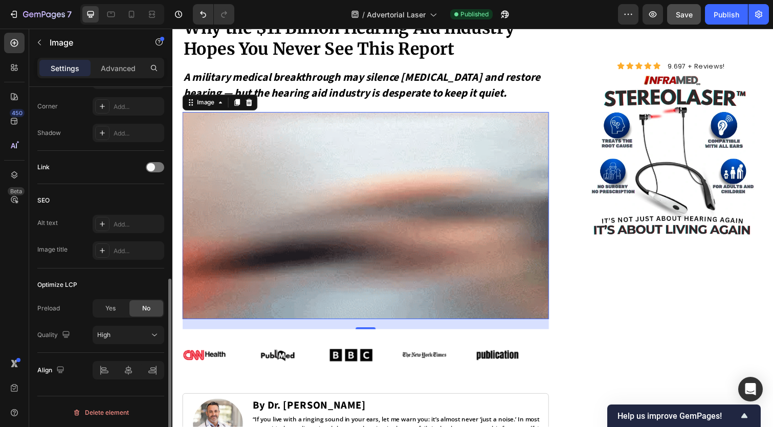
scroll to position [403, 0]
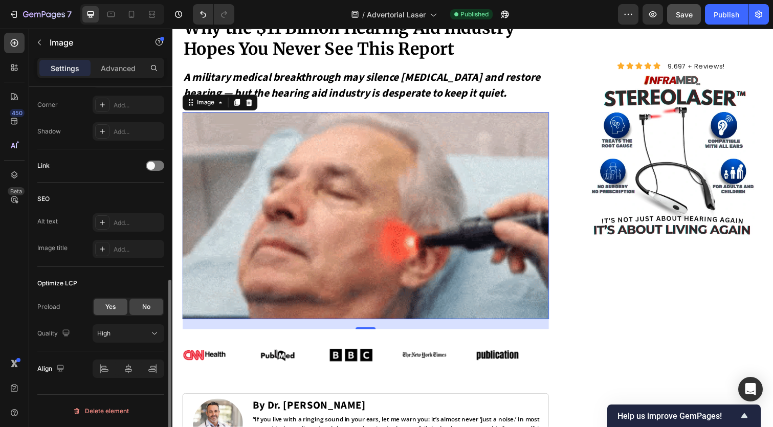
click at [109, 303] on span "Yes" at bounding box center [110, 306] width 10 height 9
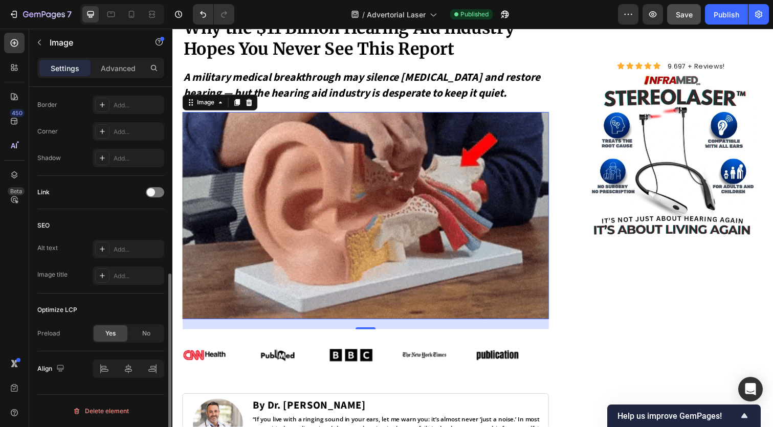
scroll to position [377, 0]
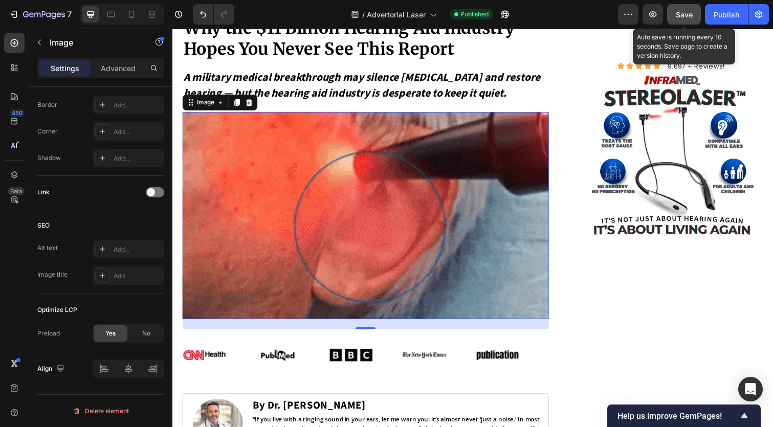
click at [684, 13] on span "Save" at bounding box center [684, 14] width 17 height 9
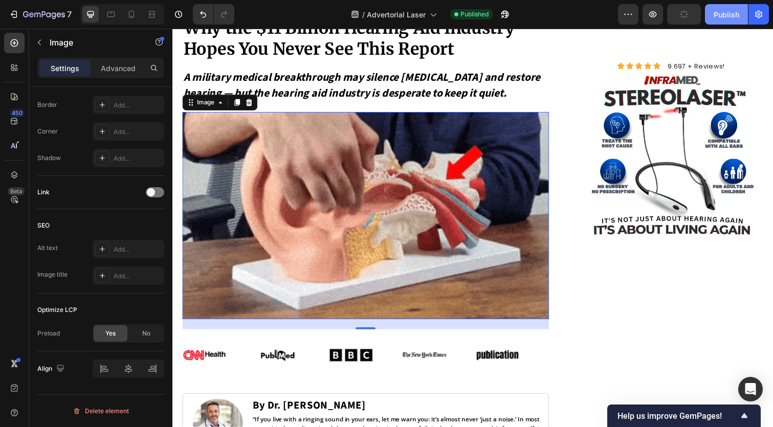
click at [734, 12] on div "Publish" at bounding box center [727, 14] width 26 height 11
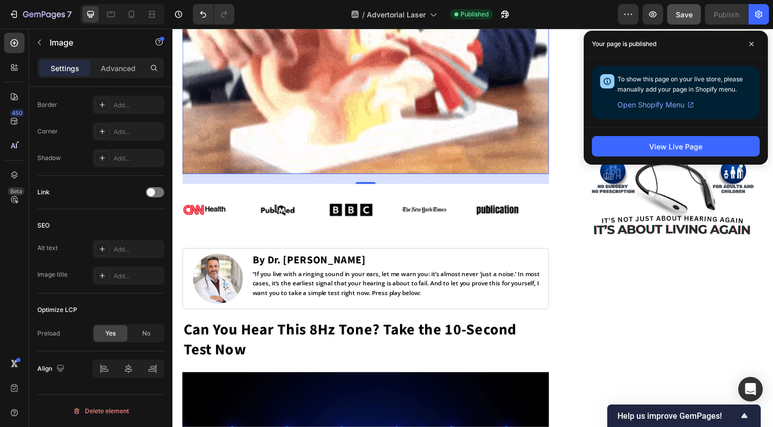
scroll to position [306, 0]
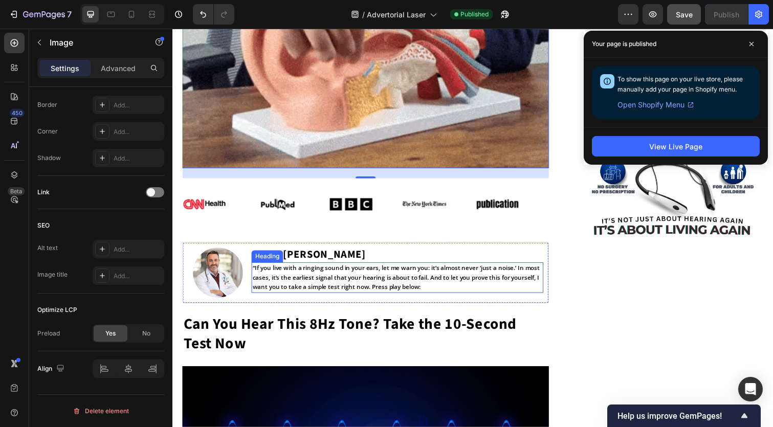
click at [376, 285] on h1 "“If you live with a ringing sound in your ears, let me warn you: it’s almost ne…" at bounding box center [402, 284] width 298 height 32
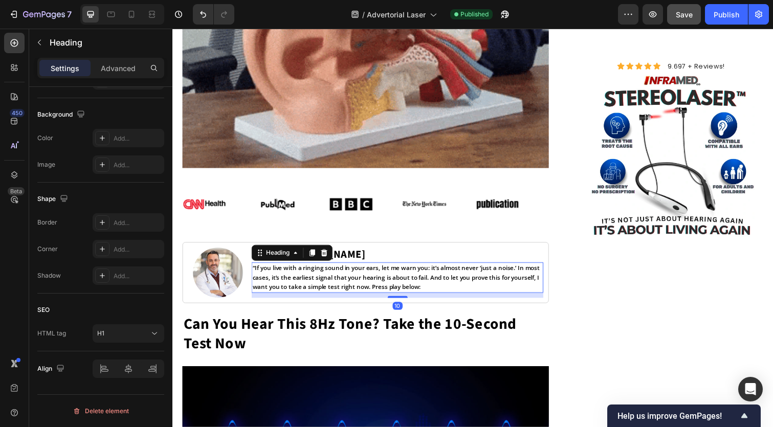
scroll to position [0, 0]
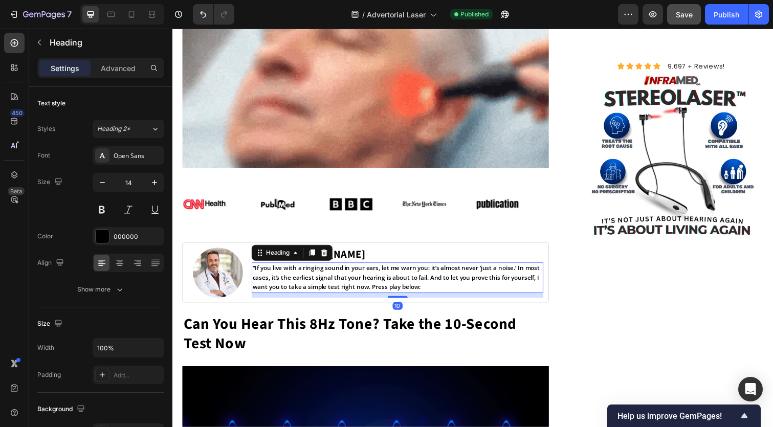
click at [376, 285] on h1 "“If you live with a ringing sound in your ears, let me warn you: it’s almost ne…" at bounding box center [402, 284] width 298 height 32
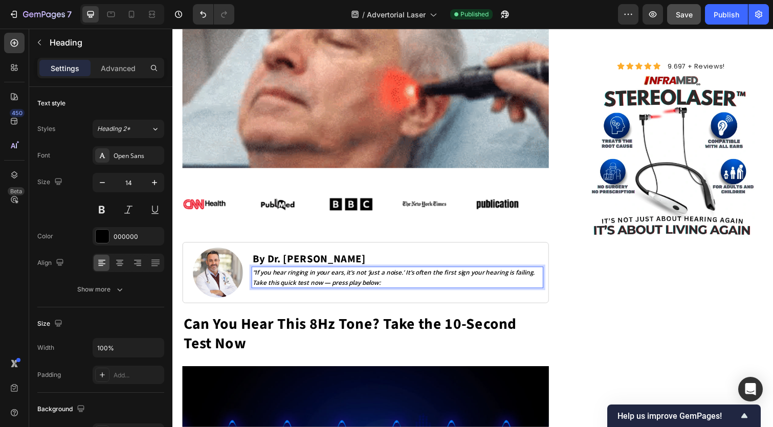
click at [260, 274] on icon ""If you hear ringing in your ears, it’s not ‘just a noise.’ It’s often the firs…" at bounding box center [398, 283] width 289 height 18
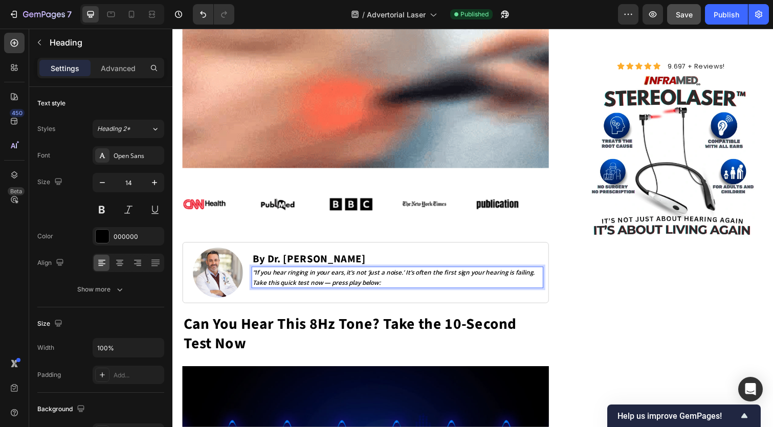
click at [326, 286] on icon ""If you hear ringing in your ears, it’s not ‘just a noise.’ It’s often the firs…" at bounding box center [398, 283] width 289 height 18
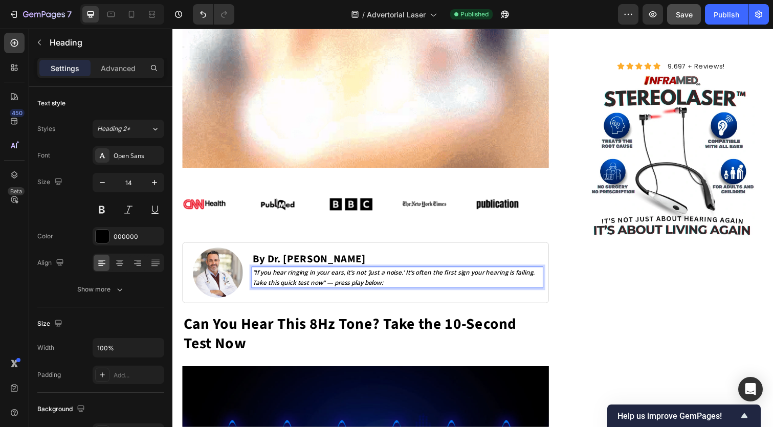
click at [341, 285] on icon ""If you hear ringing in your ears, it’s not ‘just a noise.’ It’s often the firs…" at bounding box center [398, 283] width 289 height 18
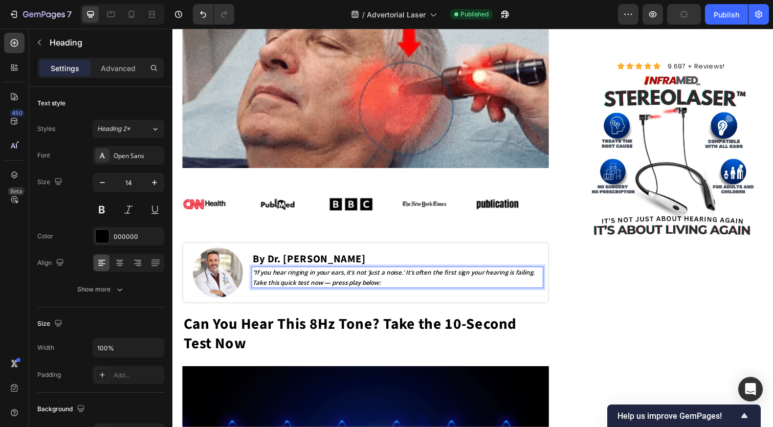
click at [338, 286] on icon ""If you hear ringing in your ears, it’s not ‘just a noise.’ It’s often the firs…" at bounding box center [398, 283] width 289 height 18
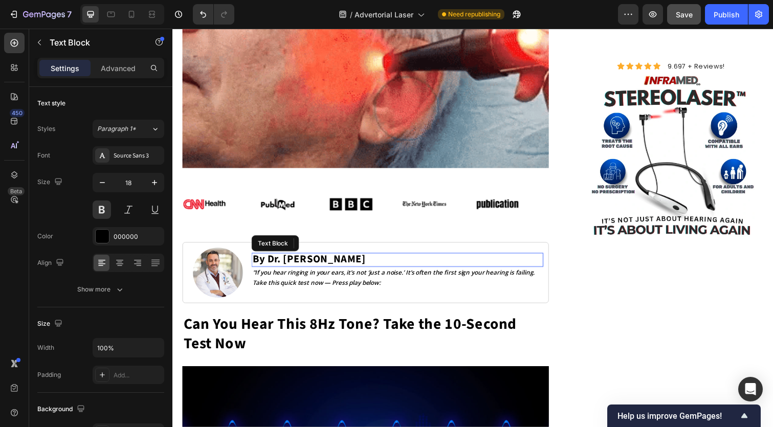
click at [291, 262] on span "By Dr. [PERSON_NAME]" at bounding box center [312, 264] width 116 height 15
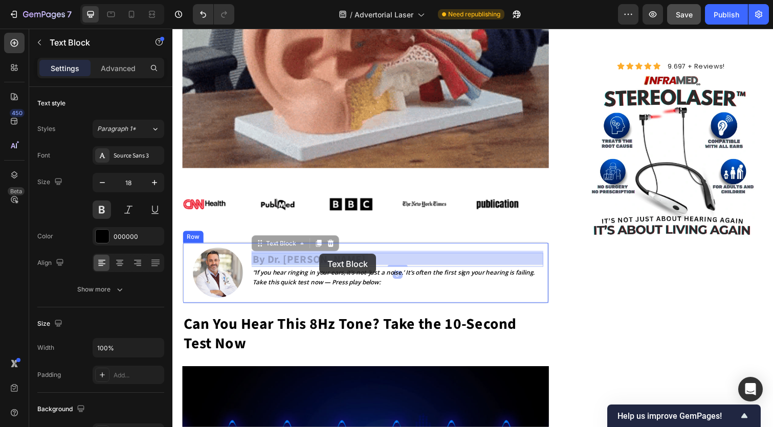
drag, startPoint x: 271, startPoint y: 261, endPoint x: 321, endPoint y: 260, distance: 50.1
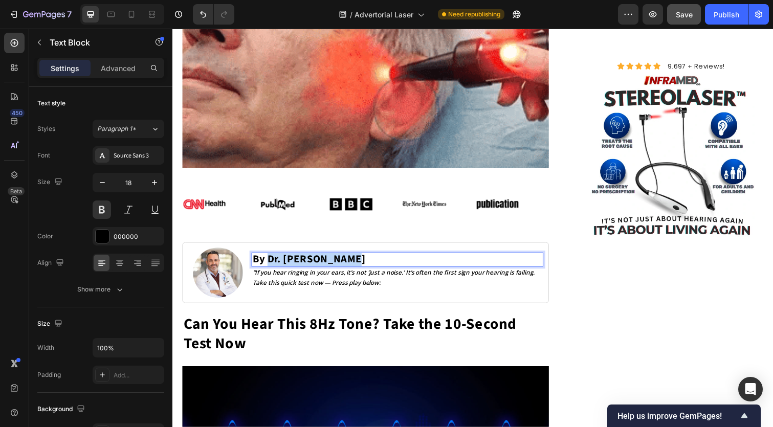
drag, startPoint x: 269, startPoint y: 263, endPoint x: 348, endPoint y: 261, distance: 78.8
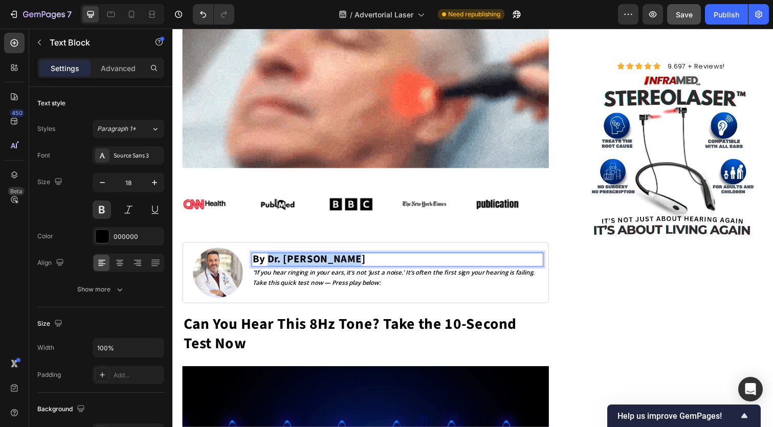
click at [350, 262] on span "By Dr. [PERSON_NAME]" at bounding box center [312, 264] width 116 height 15
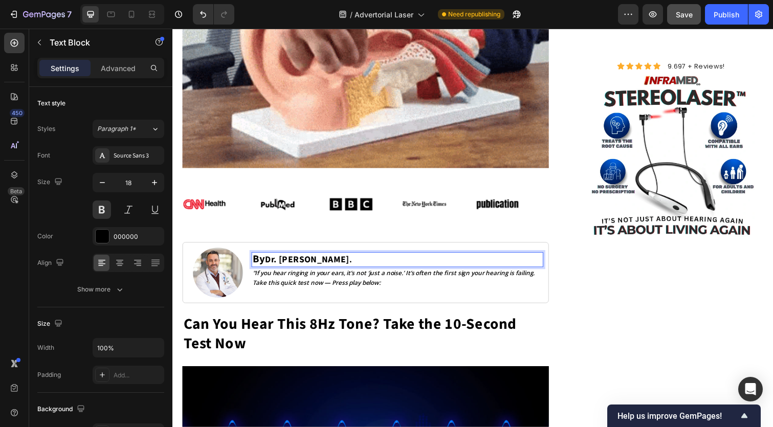
drag, startPoint x: 269, startPoint y: 262, endPoint x: 343, endPoint y: 261, distance: 73.7
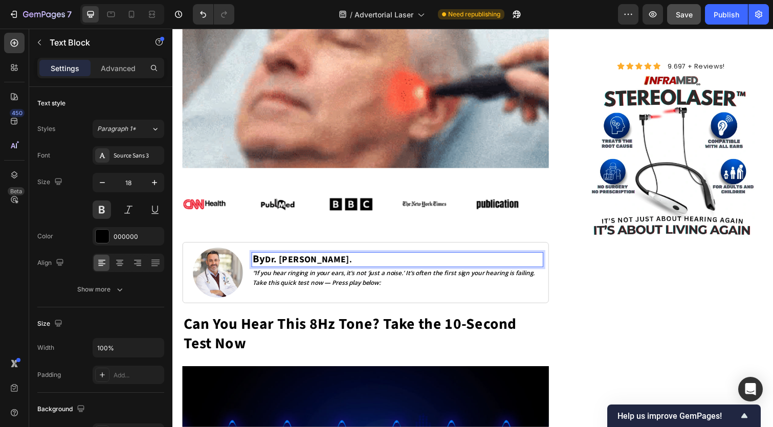
click at [343, 262] on p "By Dr. [PERSON_NAME] ." at bounding box center [402, 264] width 296 height 13
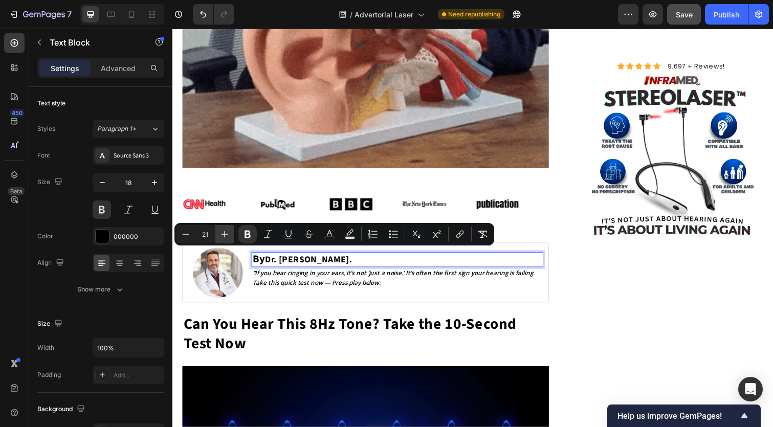
click at [231, 236] on button "Plus" at bounding box center [224, 234] width 18 height 18
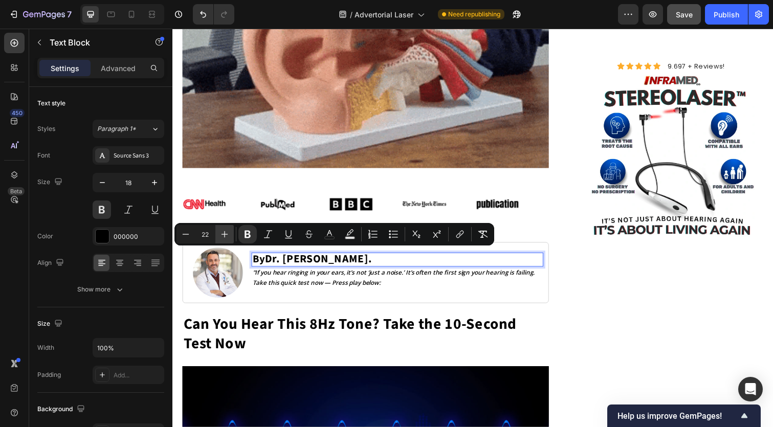
click at [231, 236] on button "Plus" at bounding box center [224, 234] width 18 height 18
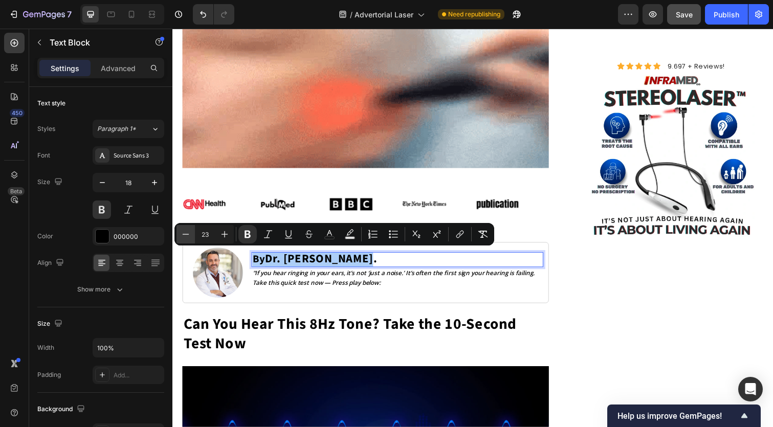
click at [188, 235] on icon "Editor contextual toolbar" at bounding box center [186, 234] width 10 height 10
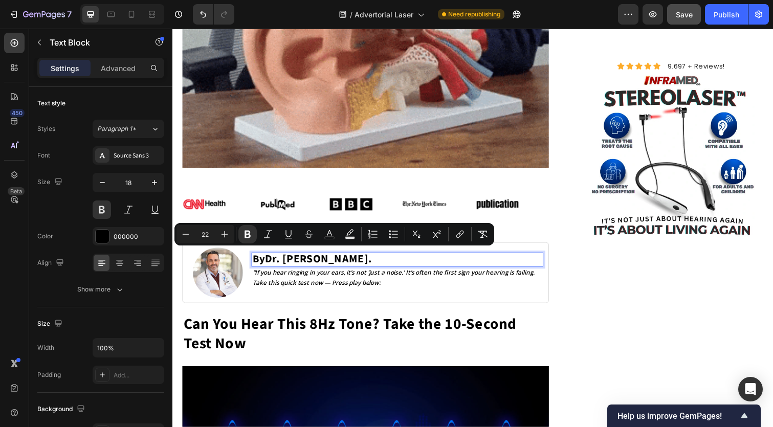
type input "21"
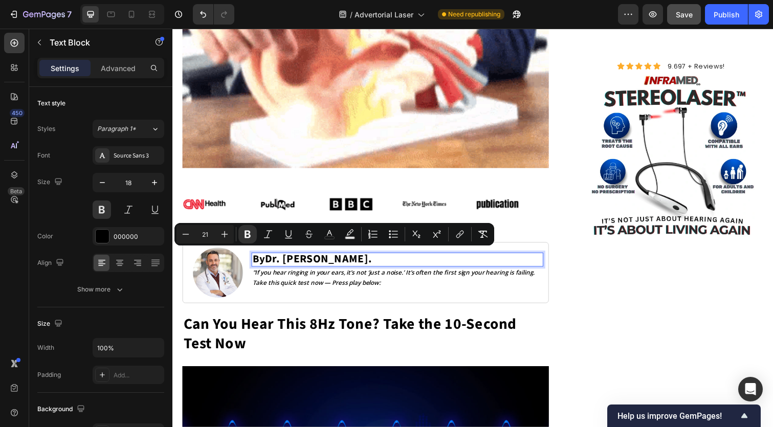
click at [266, 264] on span "By" at bounding box center [260, 264] width 13 height 15
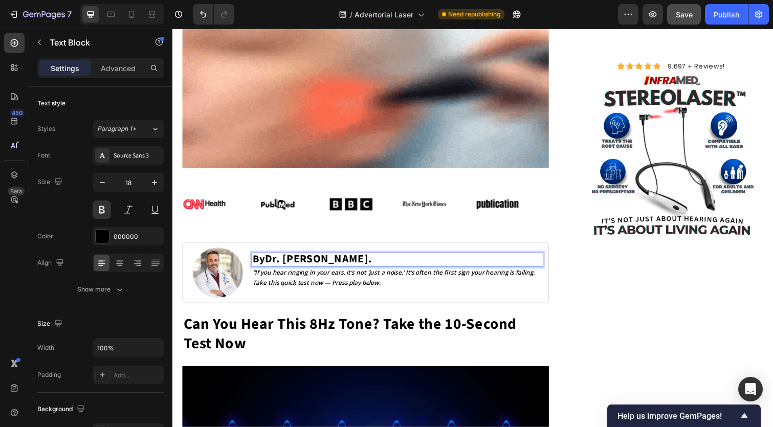
click at [258, 263] on span "By" at bounding box center [260, 264] width 13 height 15
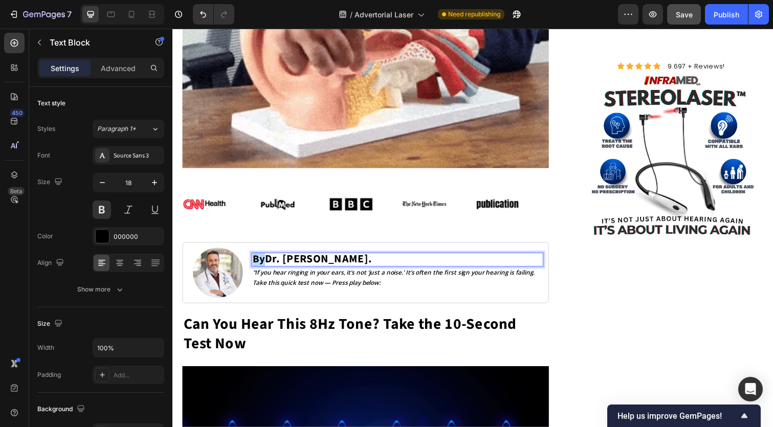
click at [258, 263] on span "By" at bounding box center [260, 264] width 13 height 15
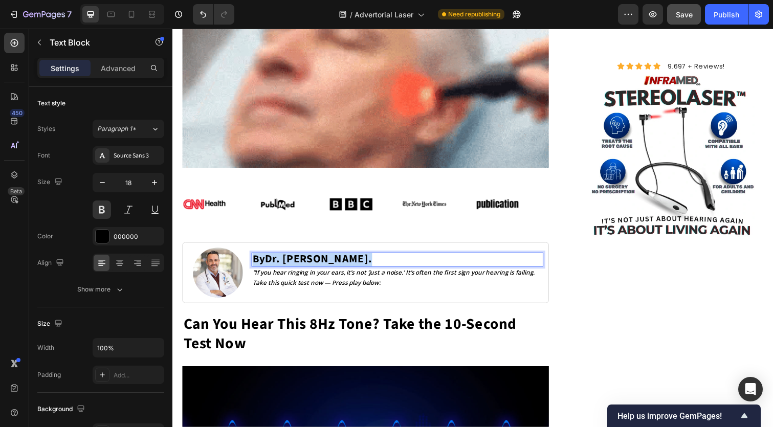
click at [258, 263] on span "By" at bounding box center [260, 264] width 13 height 15
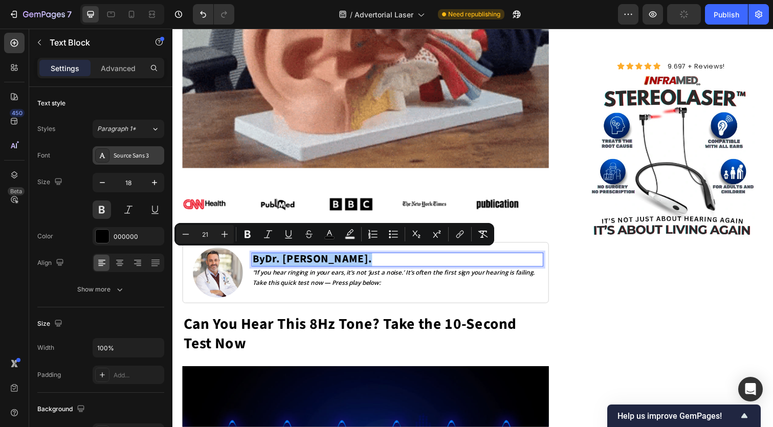
click at [130, 156] on div "Source Sans 3" at bounding box center [138, 155] width 48 height 9
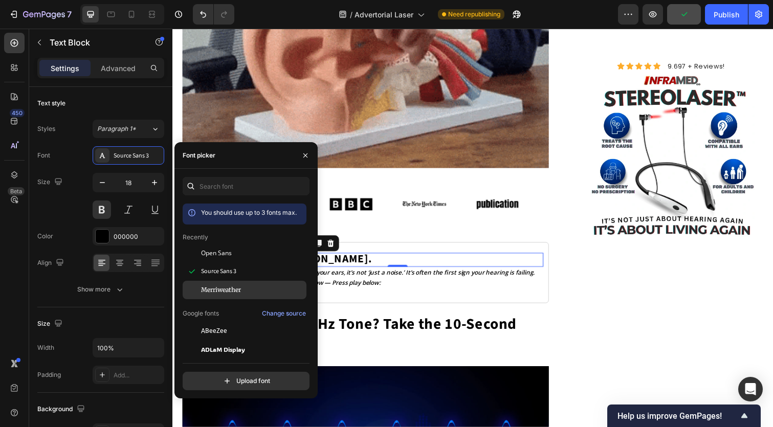
click at [240, 286] on span "Merriweather" at bounding box center [221, 289] width 40 height 9
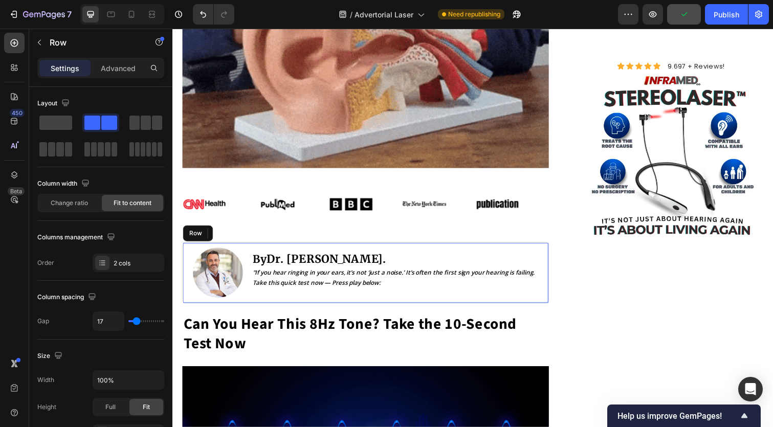
click at [485, 293] on div "By Dr. [PERSON_NAME] . Text Block 0 ⁠⁠⁠⁠⁠⁠⁠ "If you hear ringing in your ears, …" at bounding box center [402, 278] width 298 height 51
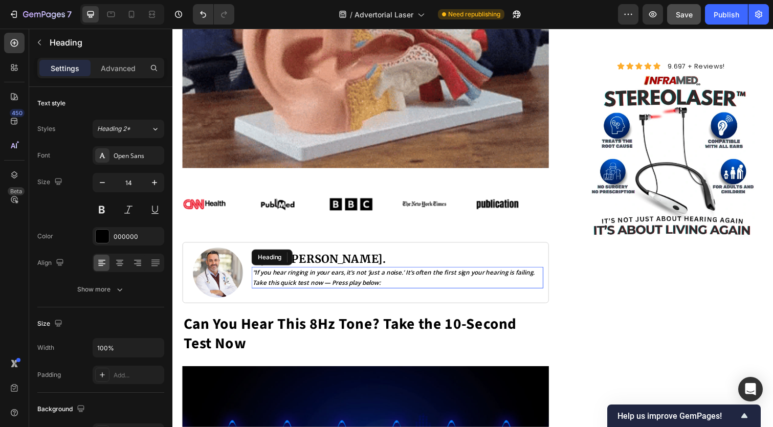
click at [418, 284] on p "⁠⁠⁠⁠⁠⁠⁠ "If you hear ringing in your ears, it’s not ‘just a noise.’ It’s often …" at bounding box center [402, 282] width 296 height 19
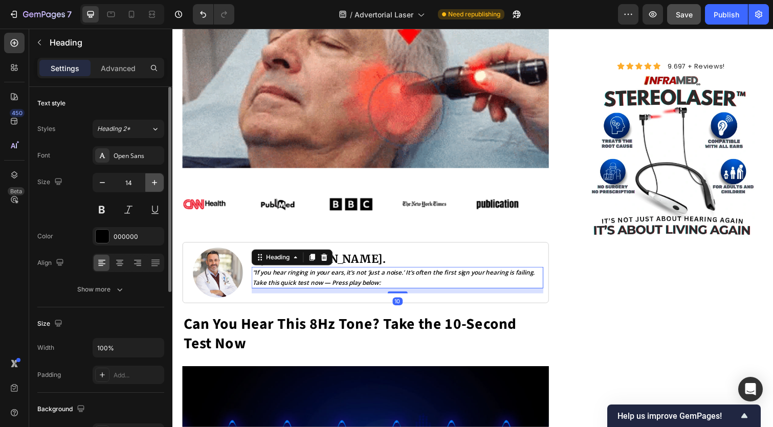
click at [158, 184] on icon "button" at bounding box center [154, 183] width 10 height 10
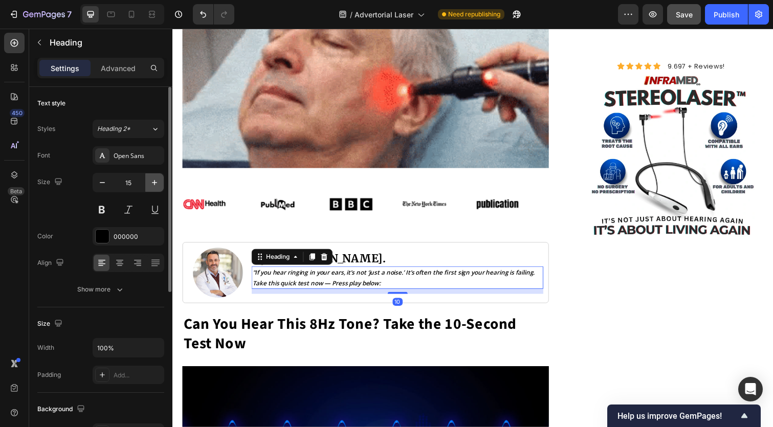
click at [158, 184] on icon "button" at bounding box center [154, 183] width 10 height 10
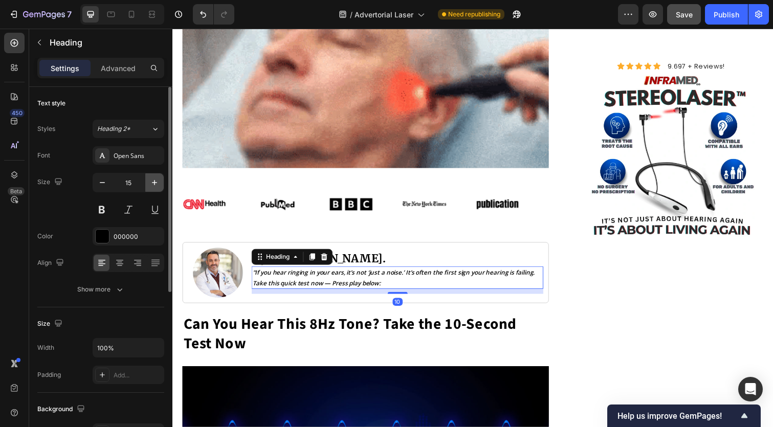
type input "16"
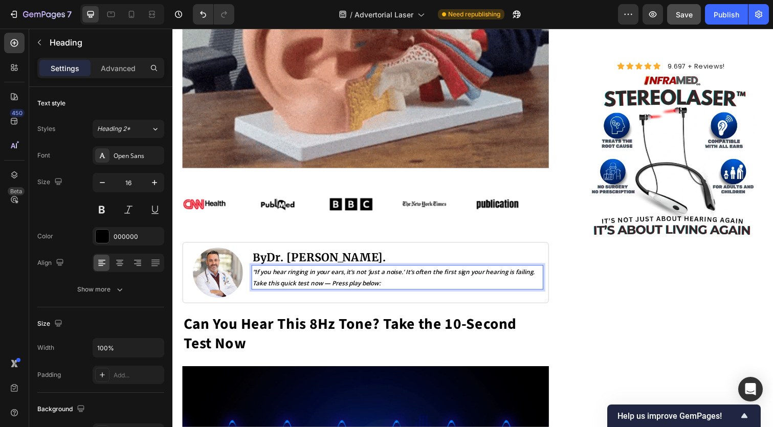
click at [287, 284] on icon ""If you hear ringing in your ears, it’s not ‘just a noise.’ It’s often the firs…" at bounding box center [398, 283] width 289 height 20
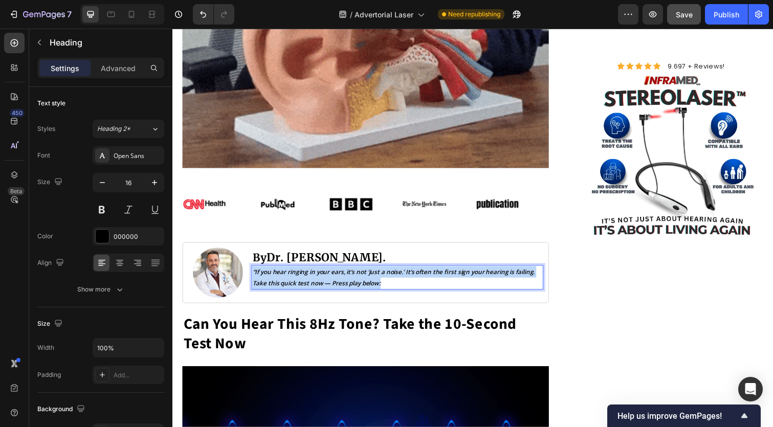
click at [287, 284] on icon ""If you hear ringing in your ears, it’s not ‘just a noise.’ It’s often the firs…" at bounding box center [398, 283] width 289 height 20
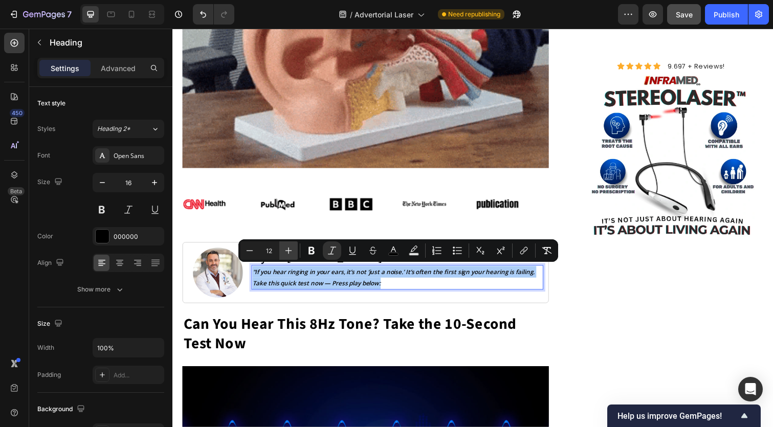
click at [283, 247] on button "Plus" at bounding box center [288, 250] width 18 height 18
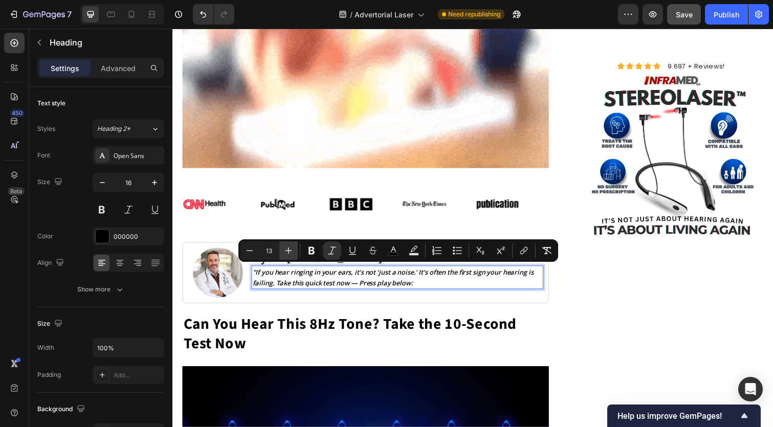
click at [283, 247] on button "Plus" at bounding box center [288, 250] width 18 height 18
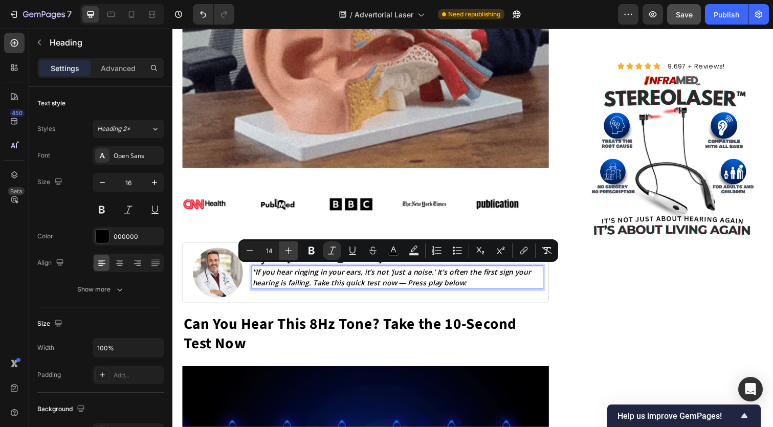
click at [283, 247] on button "Plus" at bounding box center [288, 250] width 18 height 18
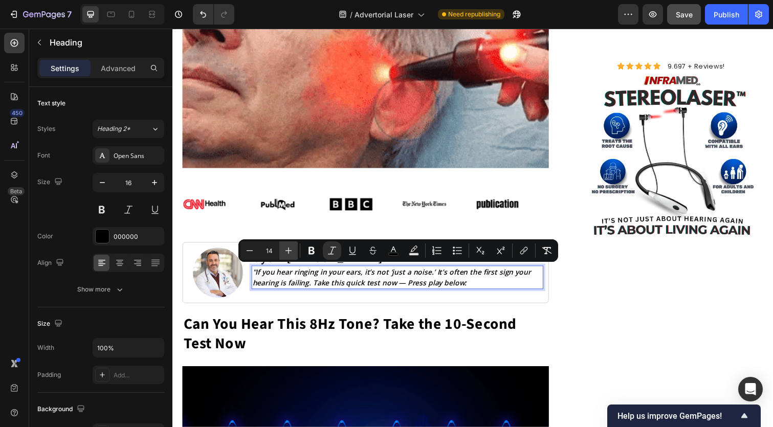
type input "15"
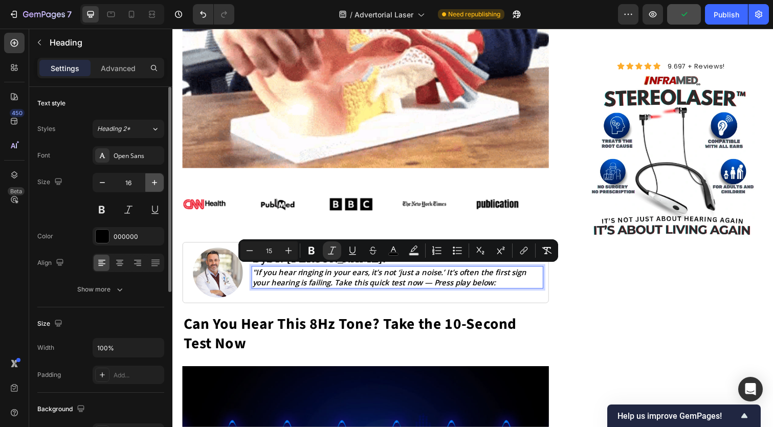
click at [153, 181] on icon "button" at bounding box center [154, 183] width 10 height 10
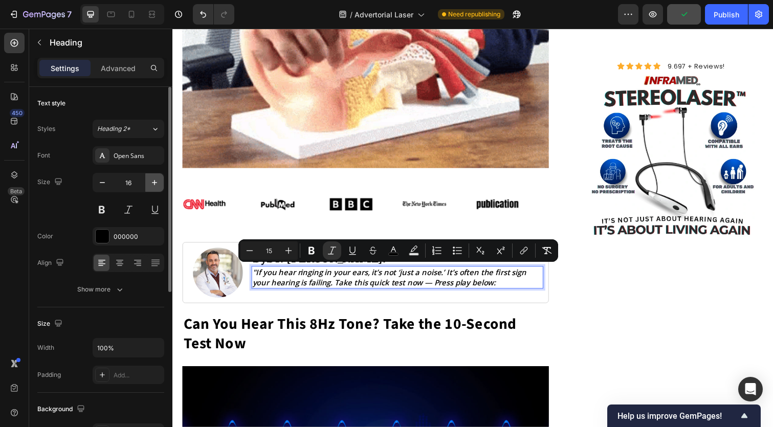
type input "17"
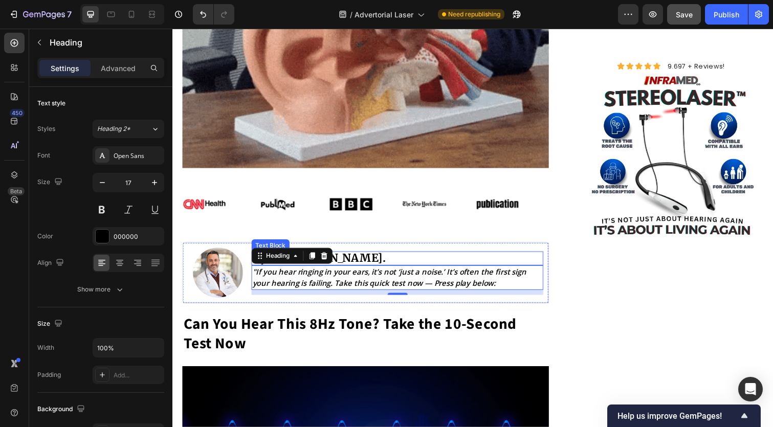
click at [427, 257] on p "By Dr. [PERSON_NAME] ." at bounding box center [402, 263] width 296 height 12
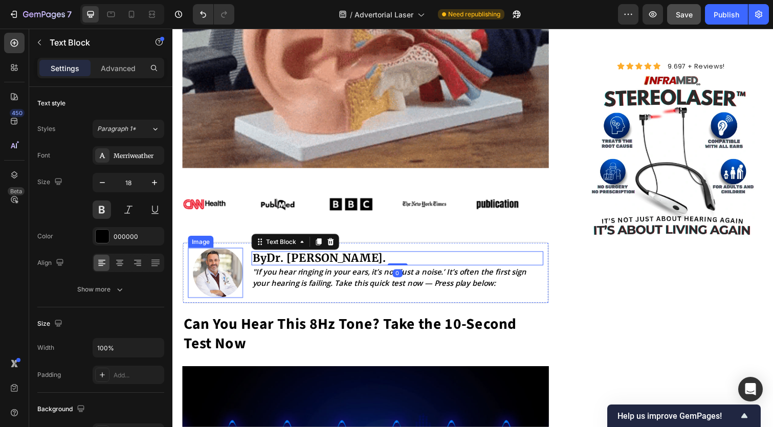
click at [229, 284] on img at bounding box center [218, 278] width 51 height 51
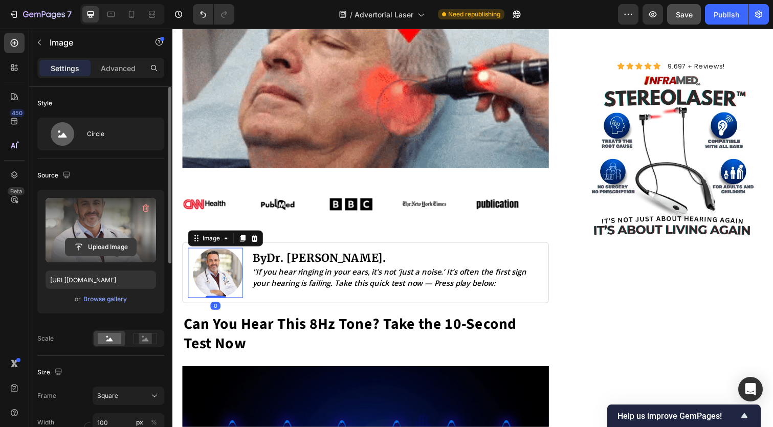
click at [107, 245] on input "file" at bounding box center [100, 246] width 71 height 17
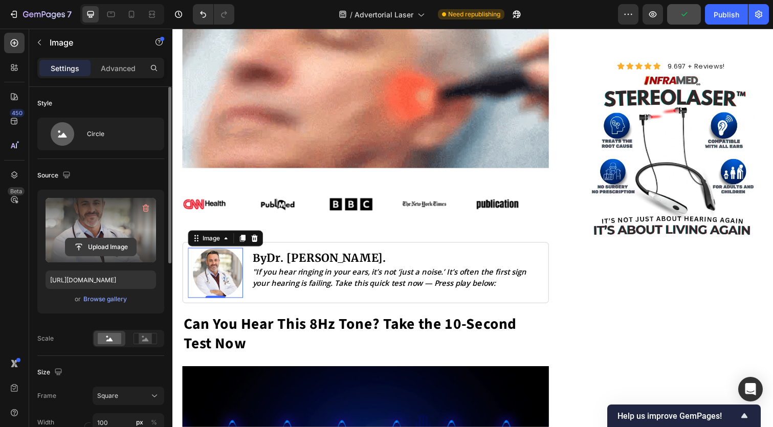
click at [81, 245] on input "file" at bounding box center [100, 246] width 71 height 17
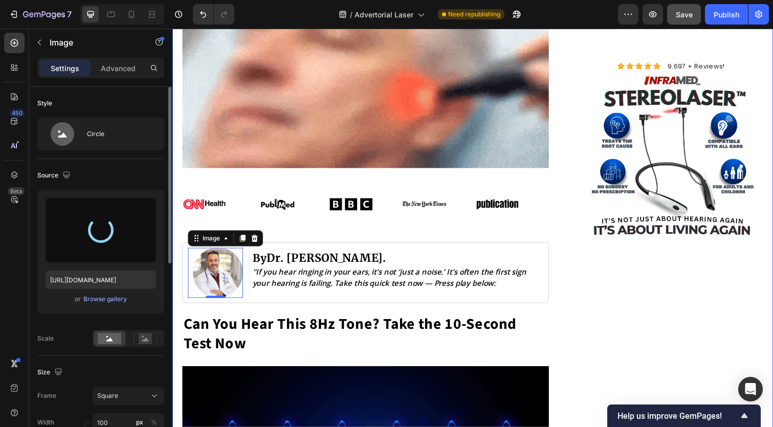
type input "[URL][DOMAIN_NAME]"
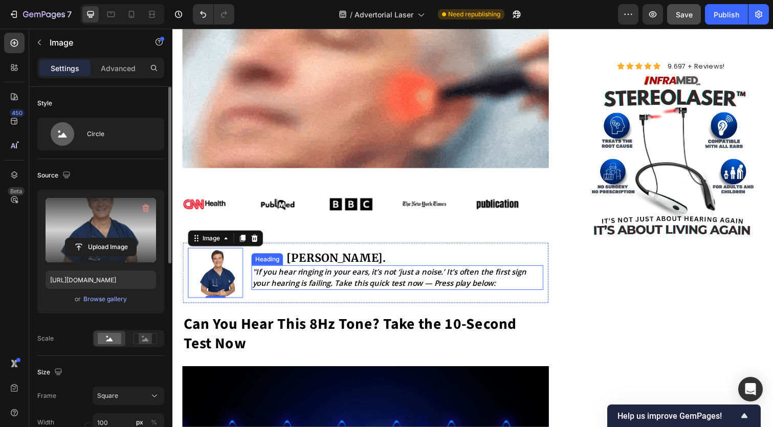
click at [319, 282] on icon ""If you hear ringing in your ears, it’s not ‘just a noise.’ It’s often the firs…" at bounding box center [394, 282] width 280 height 21
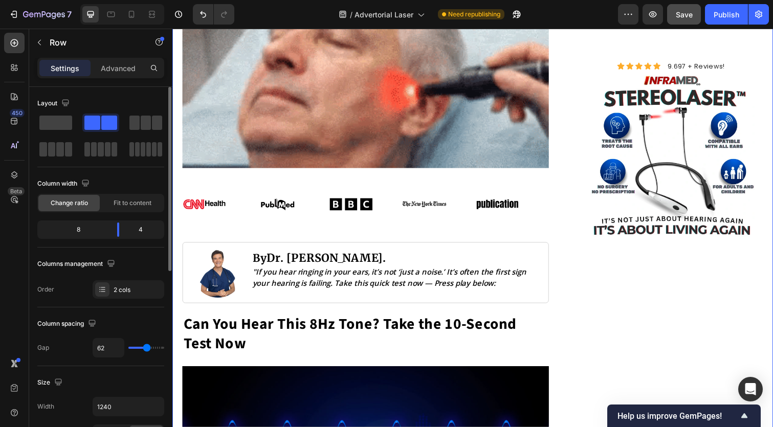
click at [457, 234] on div "Image Image Image Image Image Image Image Image Image Image Marquee" at bounding box center [370, 215] width 374 height 66
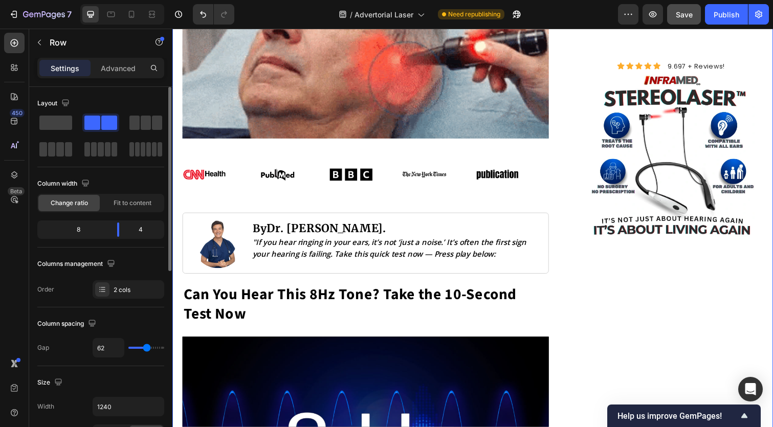
scroll to position [345, 0]
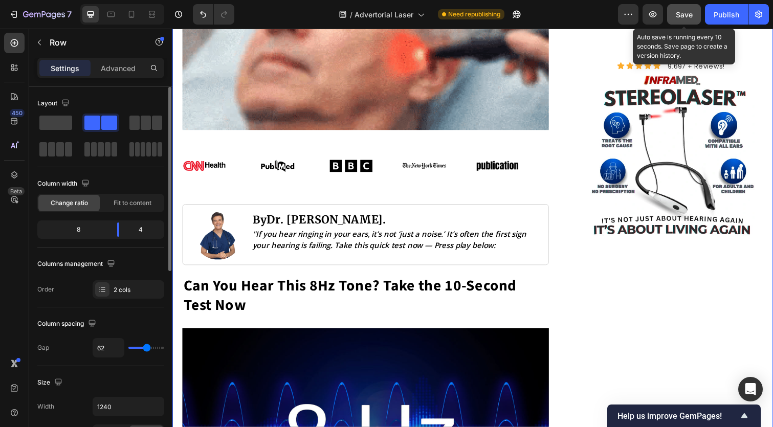
click at [682, 12] on span "Save" at bounding box center [684, 14] width 17 height 9
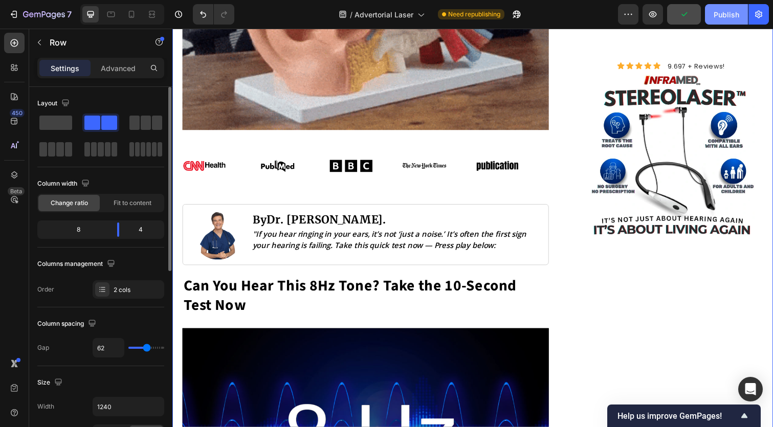
click at [721, 15] on div "Publish" at bounding box center [727, 14] width 26 height 11
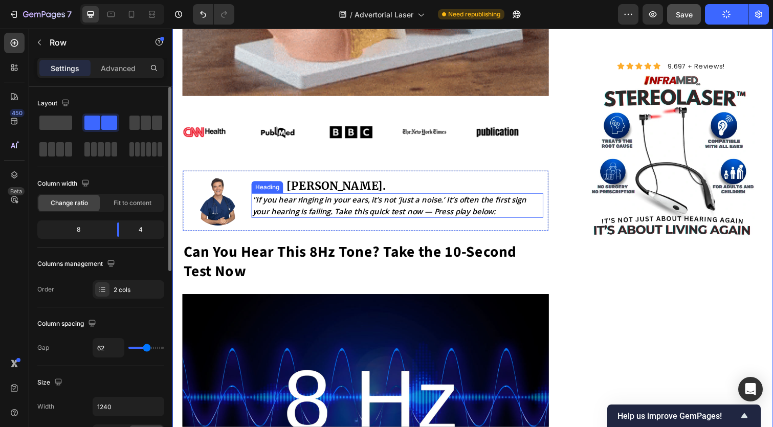
scroll to position [425, 0]
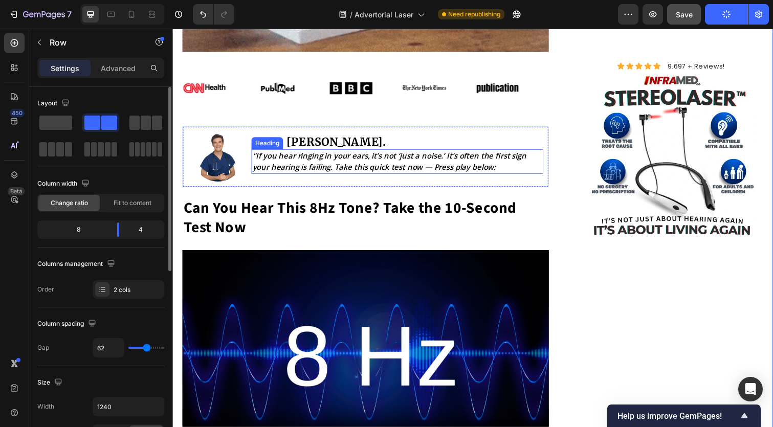
click at [475, 161] on icon ""If you hear ringing in your ears, it’s not ‘just a noise.’ It’s often the firs…" at bounding box center [394, 163] width 280 height 21
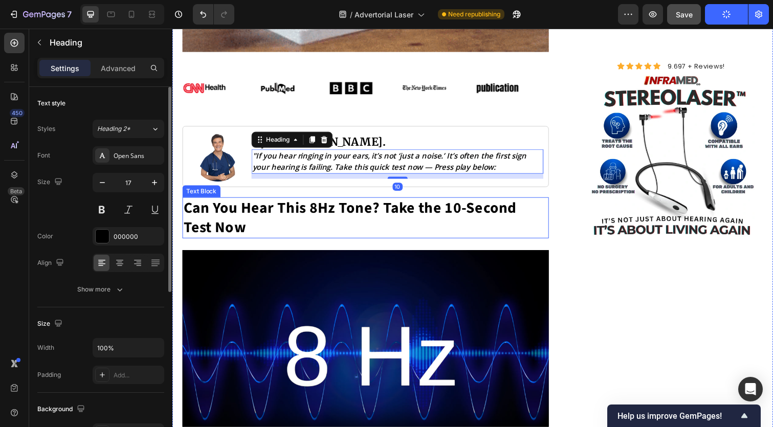
click at [458, 215] on p "Can You Hear This 8Hz Tone? Take the 10-Second Test Now" at bounding box center [370, 222] width 372 height 40
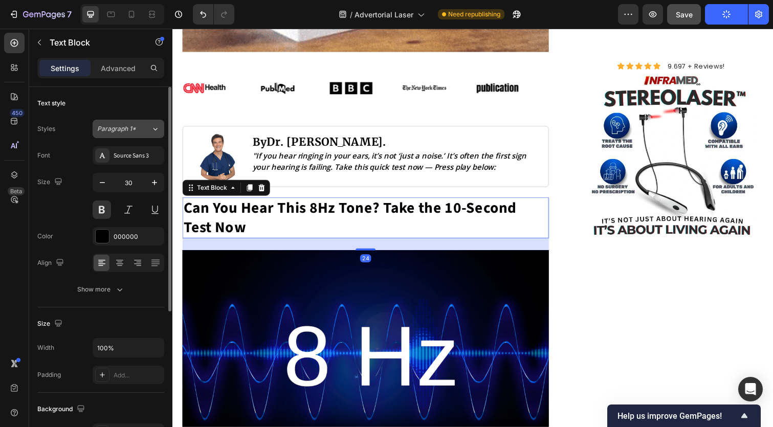
click at [99, 123] on button "Paragraph 1*" at bounding box center [129, 129] width 72 height 18
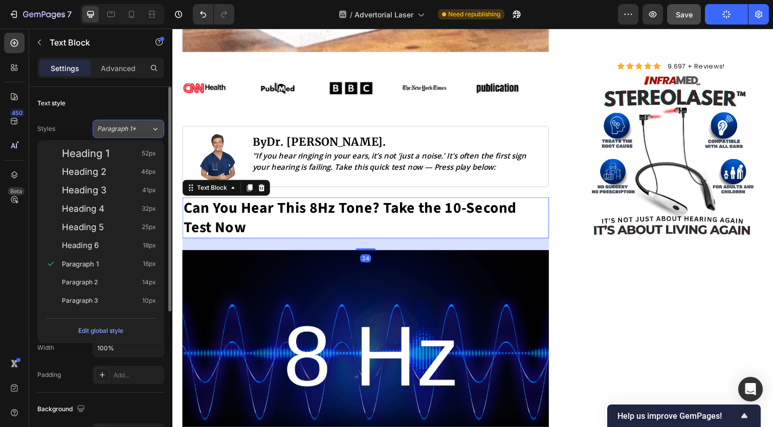
click at [99, 123] on button "Paragraph 1*" at bounding box center [129, 129] width 72 height 18
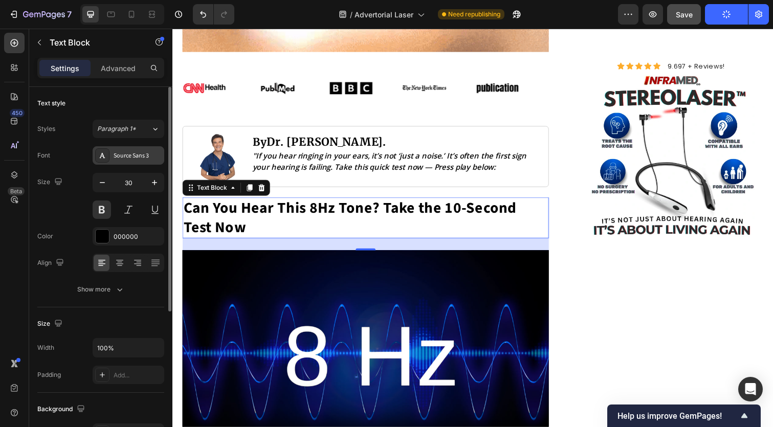
click at [115, 156] on div "Source Sans 3" at bounding box center [138, 155] width 48 height 9
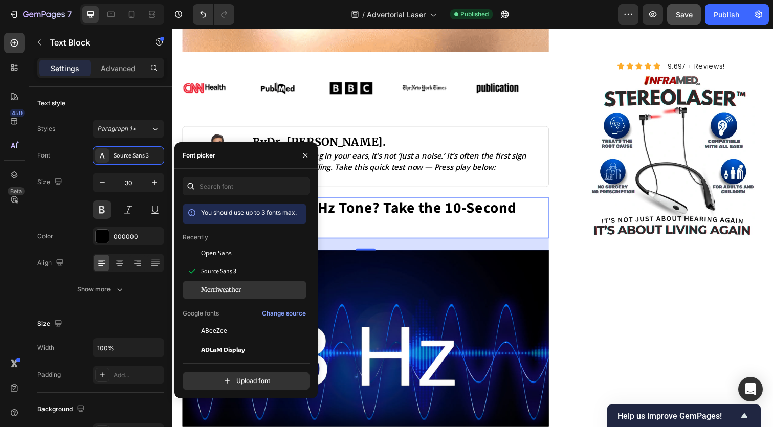
click at [261, 293] on div "Merriweather" at bounding box center [252, 289] width 103 height 9
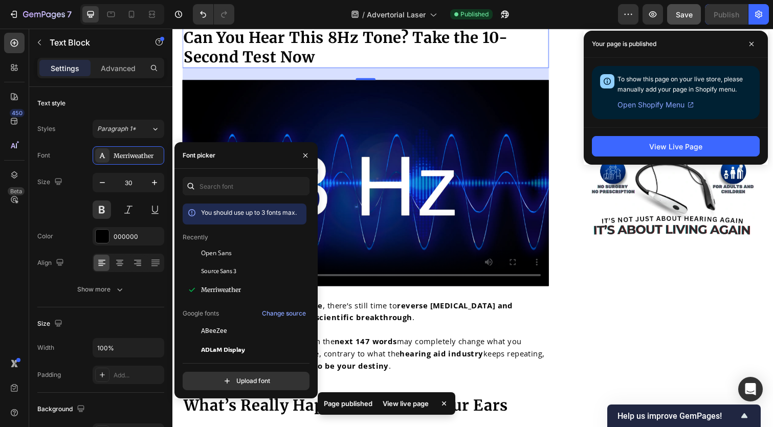
scroll to position [606, 0]
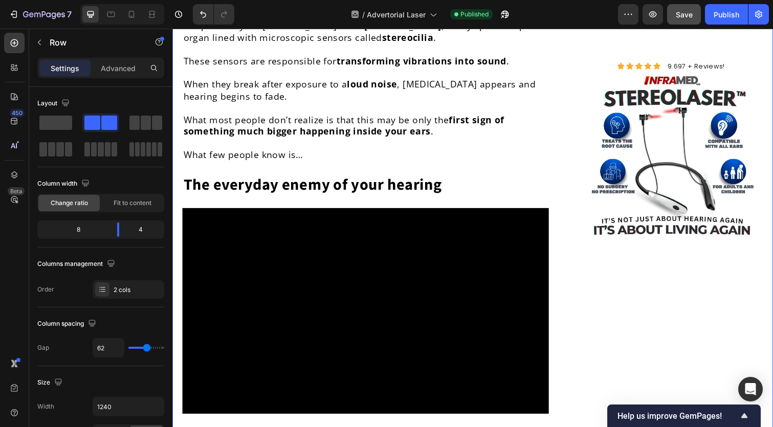
scroll to position [1277, 0]
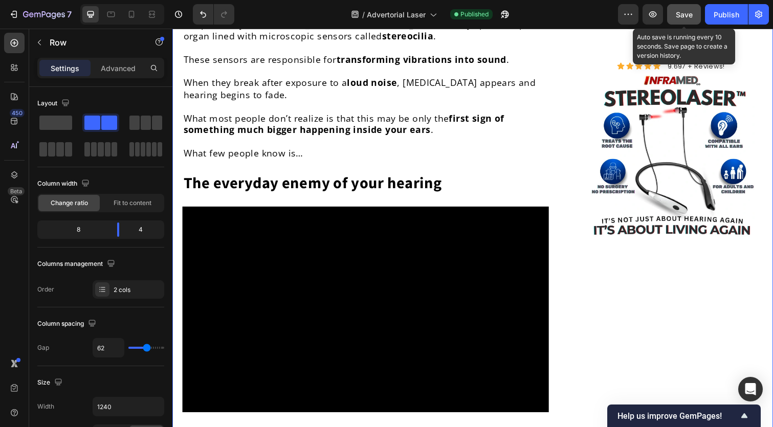
click at [681, 16] on span "Save" at bounding box center [684, 14] width 17 height 9
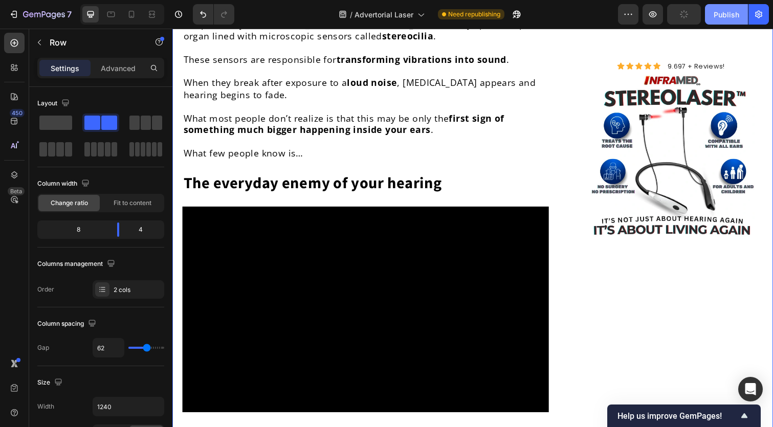
click at [725, 11] on div "Publish" at bounding box center [727, 14] width 26 height 11
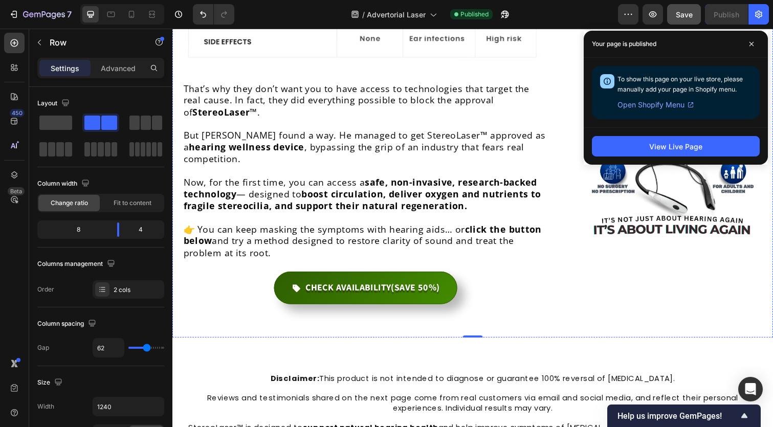
scroll to position [4681, 0]
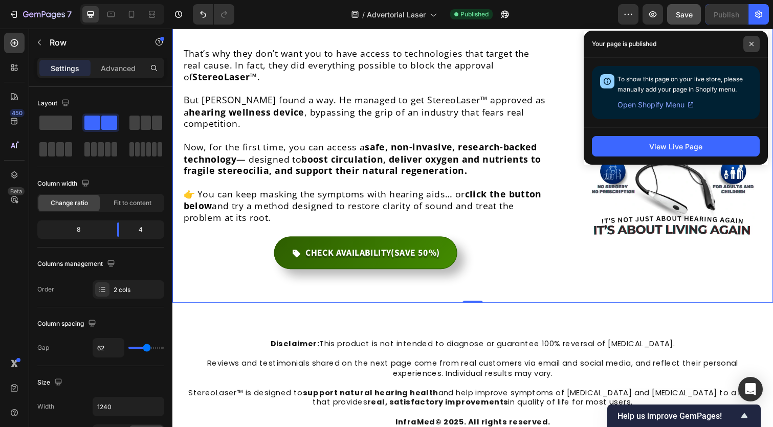
click at [754, 40] on span at bounding box center [751, 44] width 16 height 16
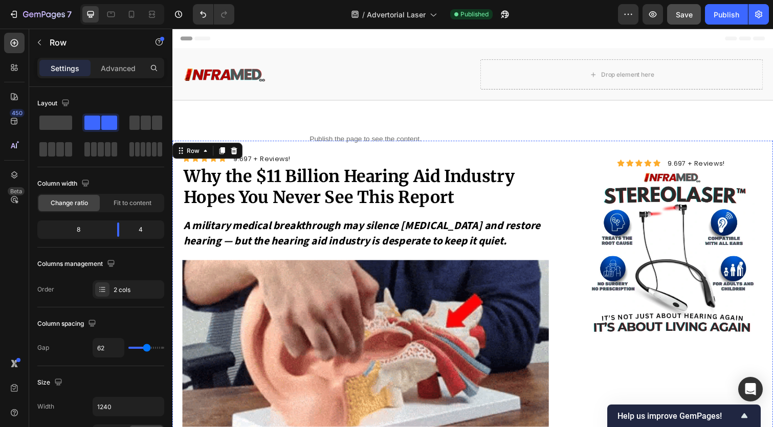
scroll to position [0, 0]
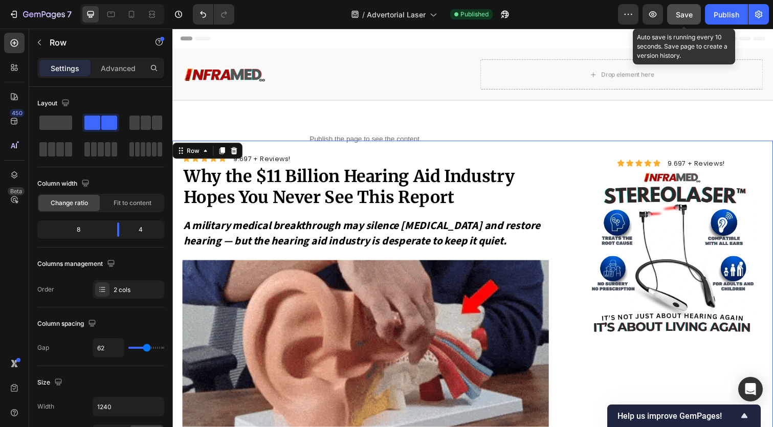
click at [679, 10] on span "Save" at bounding box center [684, 14] width 17 height 9
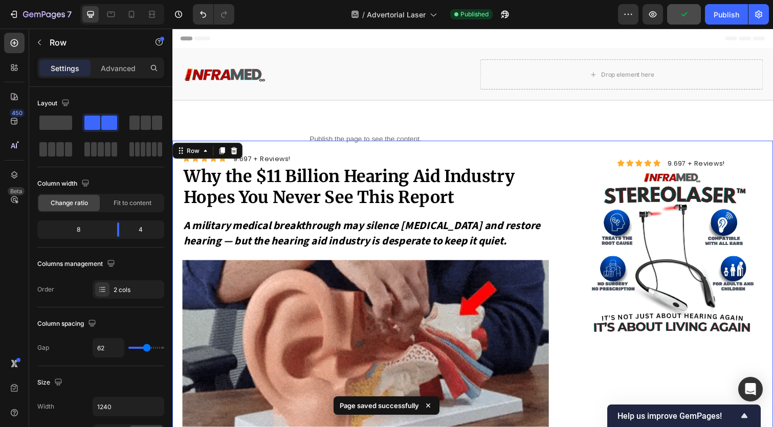
click at [731, 4] on div "7 Version history / Advertorial Laser Published Preview Publish" at bounding box center [386, 14] width 773 height 29
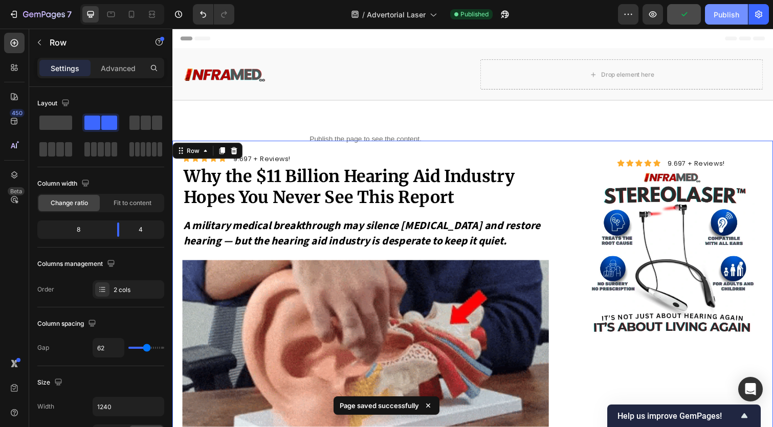
click at [730, 7] on button "Publish" at bounding box center [726, 14] width 43 height 20
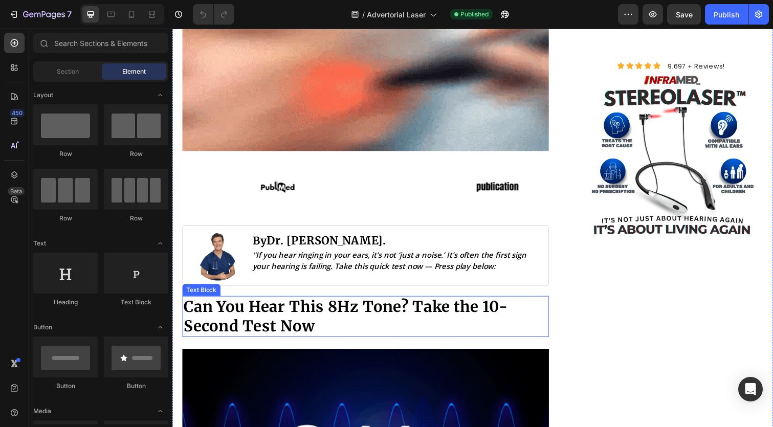
scroll to position [325, 0]
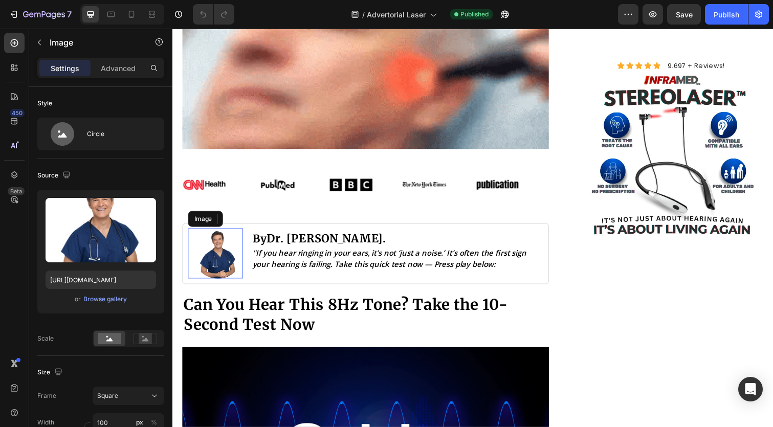
click at [227, 251] on img at bounding box center [218, 258] width 51 height 51
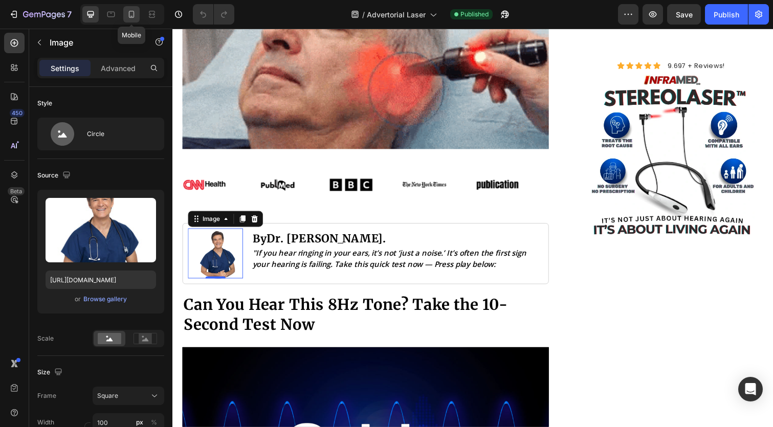
click at [130, 15] on icon at bounding box center [131, 14] width 10 height 10
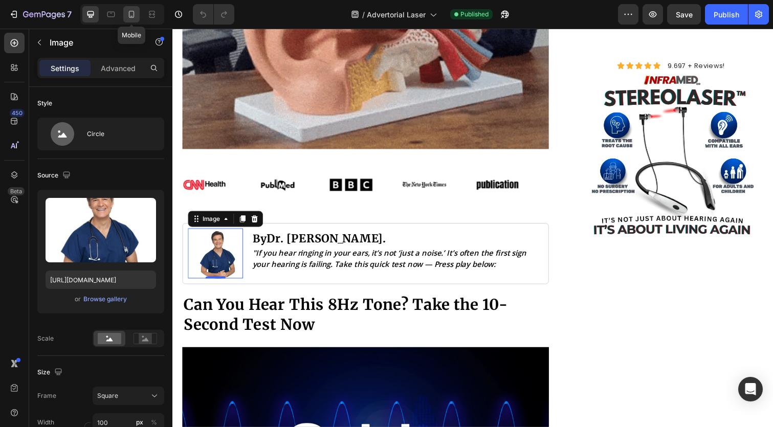
type input "[URL][DOMAIN_NAME]"
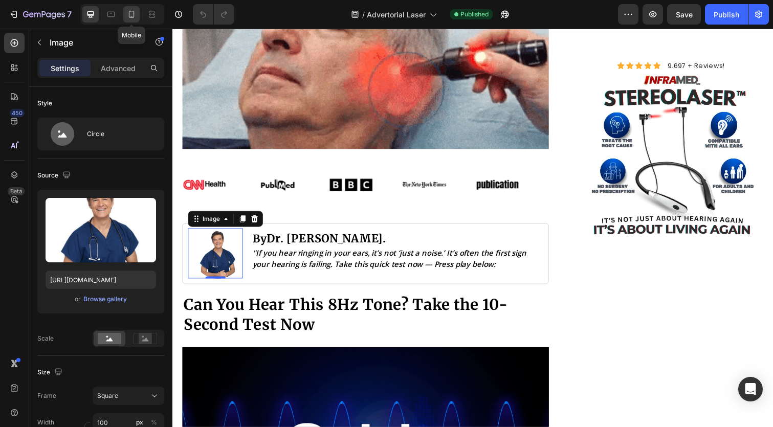
type input "70"
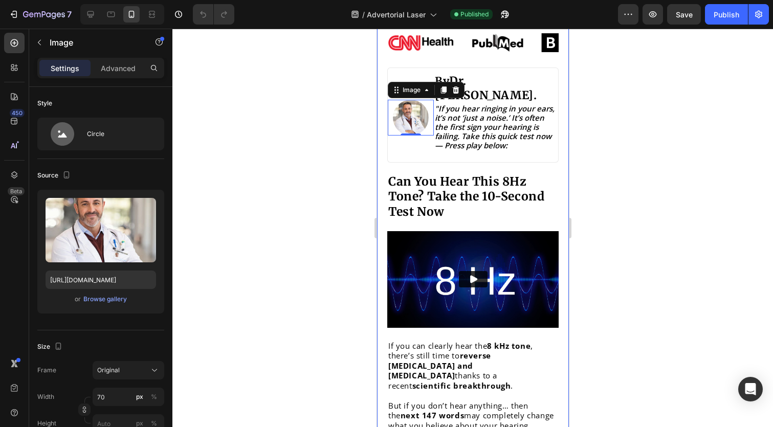
scroll to position [441, 0]
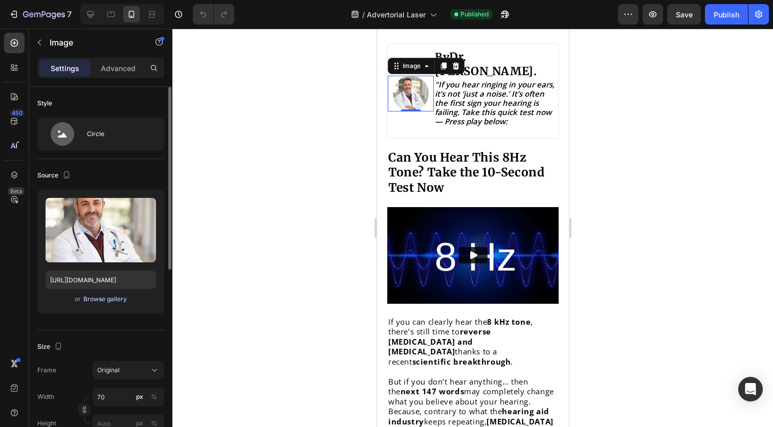
click at [99, 298] on div "Browse gallery" at bounding box center [104, 299] width 43 height 9
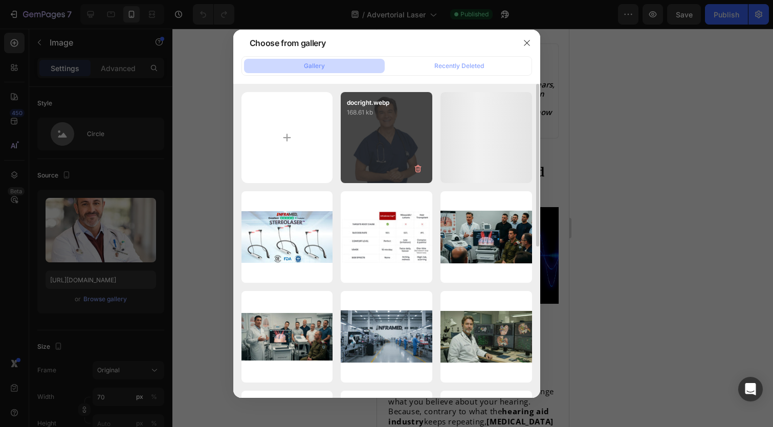
click at [415, 127] on div "docright.webp 168.61 kb" at bounding box center [387, 138] width 92 height 92
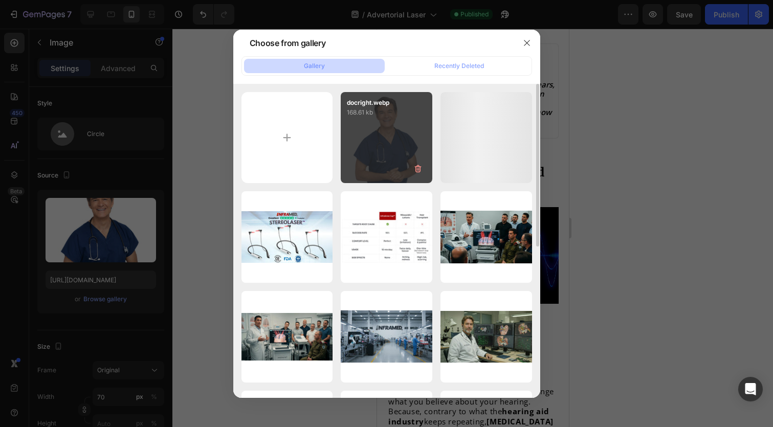
type input "[URL][DOMAIN_NAME]"
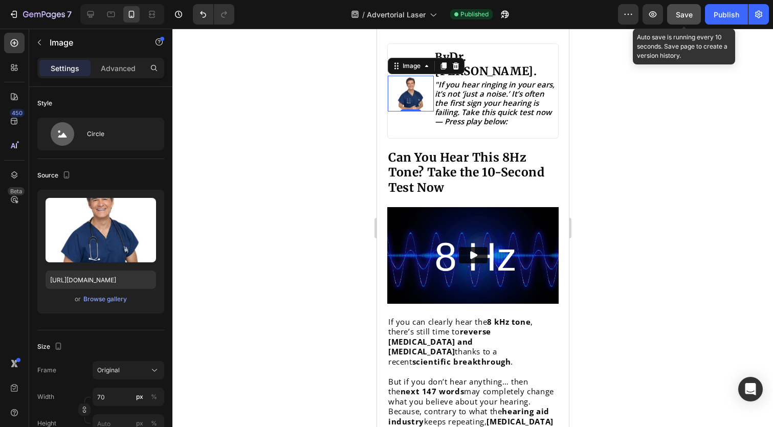
click at [692, 14] on span "Save" at bounding box center [684, 14] width 17 height 9
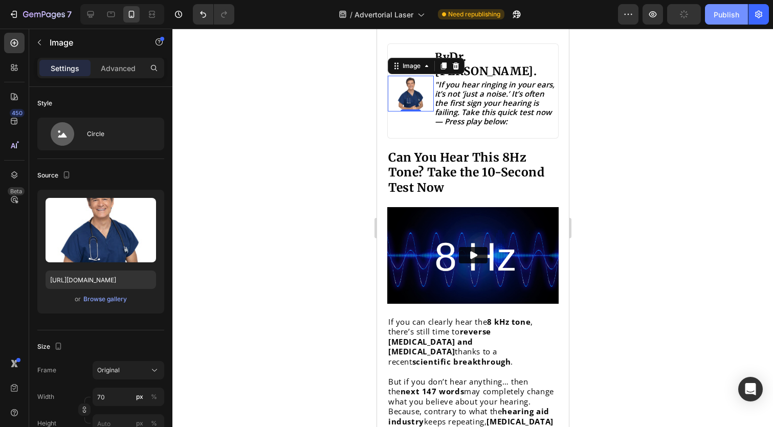
click at [714, 12] on div "Publish" at bounding box center [727, 14] width 26 height 11
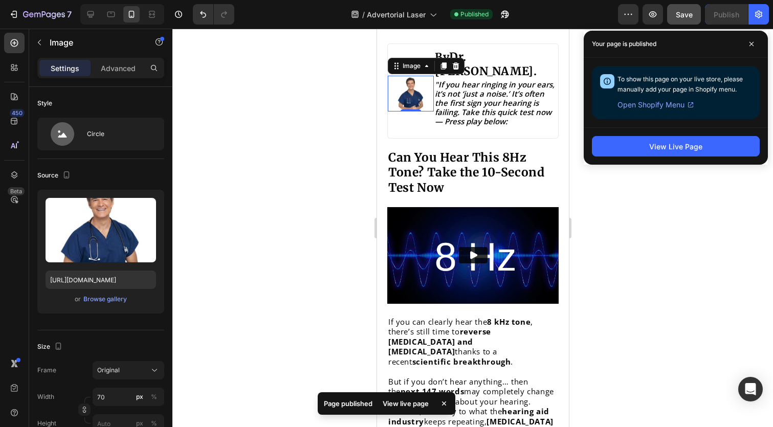
click at [761, 43] on div "Your page is published" at bounding box center [676, 44] width 184 height 27
click at [754, 45] on span at bounding box center [751, 44] width 16 height 16
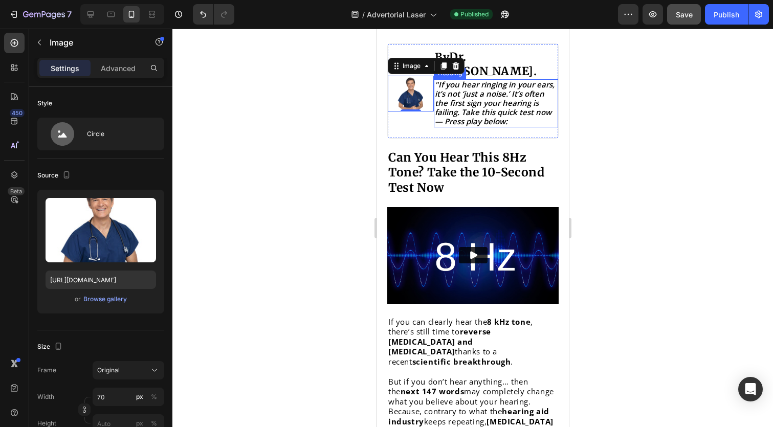
click at [525, 89] on icon ""If you hear ringing in your ears, it’s not ‘just a noise.’ It’s often the firs…" at bounding box center [494, 102] width 120 height 47
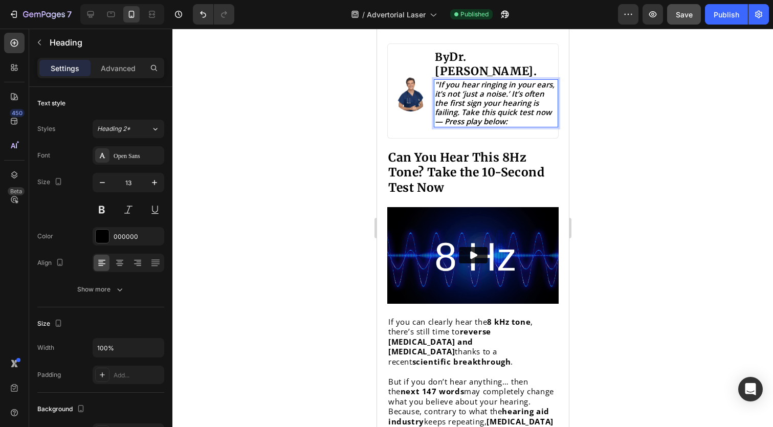
click at [529, 98] on icon ""If you hear ringing in your ears, it’s not ‘just a noise.’ It’s often the firs…" at bounding box center [494, 102] width 120 height 47
click at [462, 96] on icon ""If you hear ringing in your ears, it’s not ‘just a noise.’ It’s often the firs…" at bounding box center [494, 102] width 120 height 47
click at [459, 96] on icon ""If you hear ringing in your ears, it’s not ‘just a noise.’ It’s often the firs…" at bounding box center [494, 102] width 120 height 47
click at [553, 95] on p ""If you hear ringing in your ears, it’s not ‘just a noise.’ It’s often the firs…" at bounding box center [495, 103] width 122 height 46
click at [151, 183] on icon "button" at bounding box center [154, 183] width 10 height 10
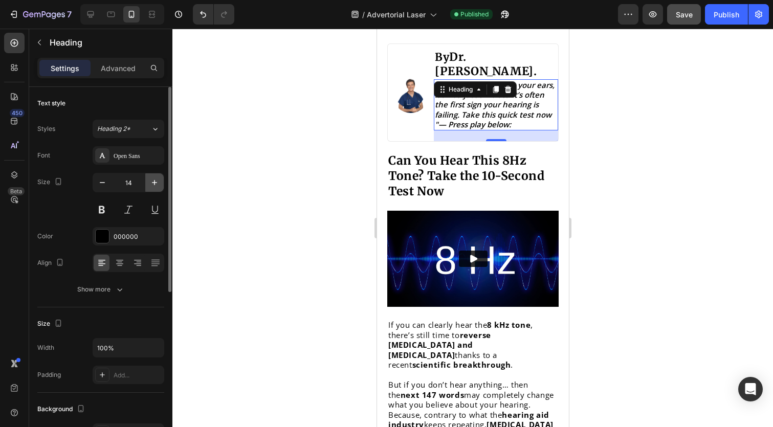
click at [151, 183] on icon "button" at bounding box center [154, 183] width 10 height 10
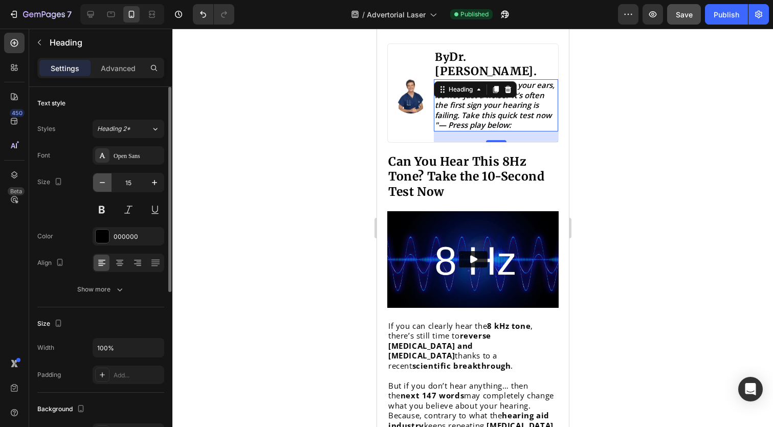
click at [105, 186] on icon "button" at bounding box center [102, 183] width 10 height 10
type input "14"
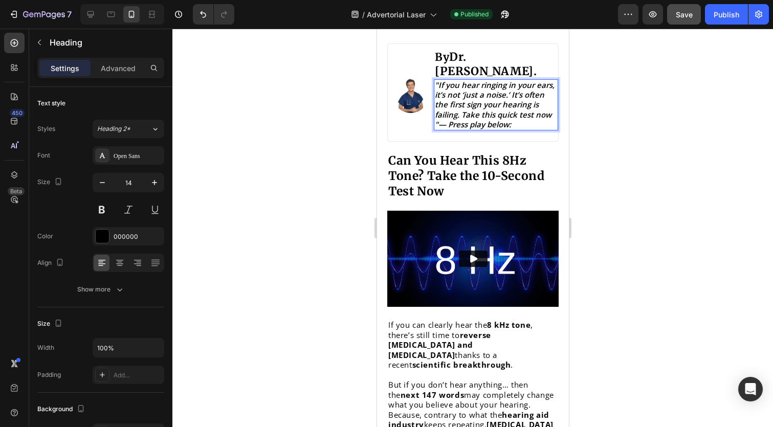
click at [452, 89] on icon ""If you hear ringing in your ears, it’s not ‘just a noise.’ It’s often the firs…" at bounding box center [494, 105] width 120 height 50
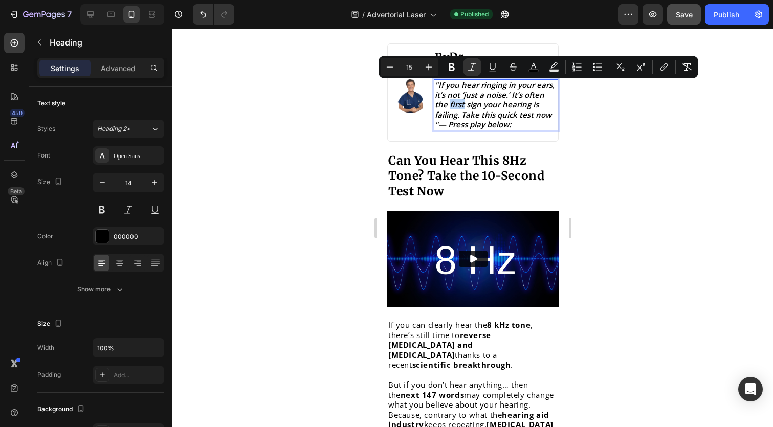
click at [452, 89] on icon ""If you hear ringing in your ears, it’s not ‘just a noise.’ It’s often the firs…" at bounding box center [494, 105] width 120 height 50
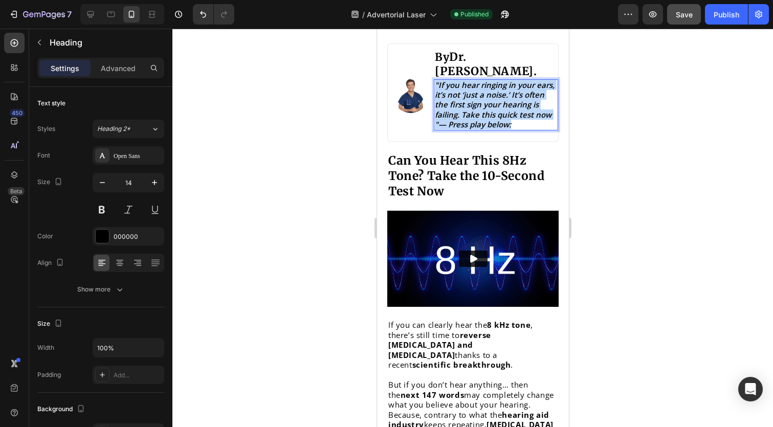
click at [452, 89] on icon ""If you hear ringing in your ears, it’s not ‘just a noise.’ It’s often the firs…" at bounding box center [494, 105] width 120 height 50
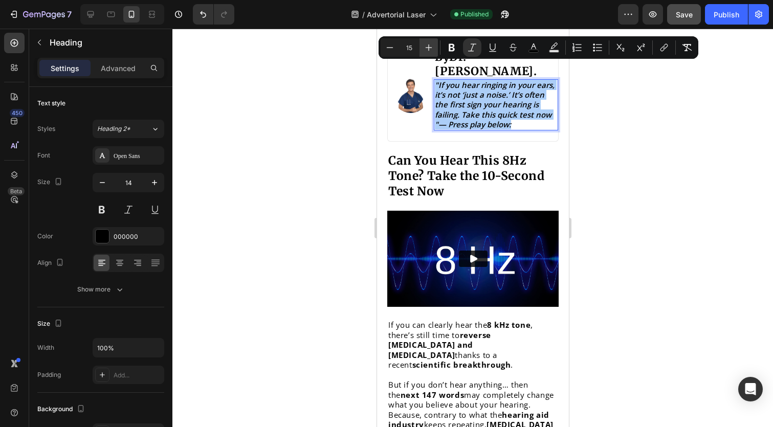
click at [431, 47] on icon "Editor contextual toolbar" at bounding box center [429, 47] width 10 height 10
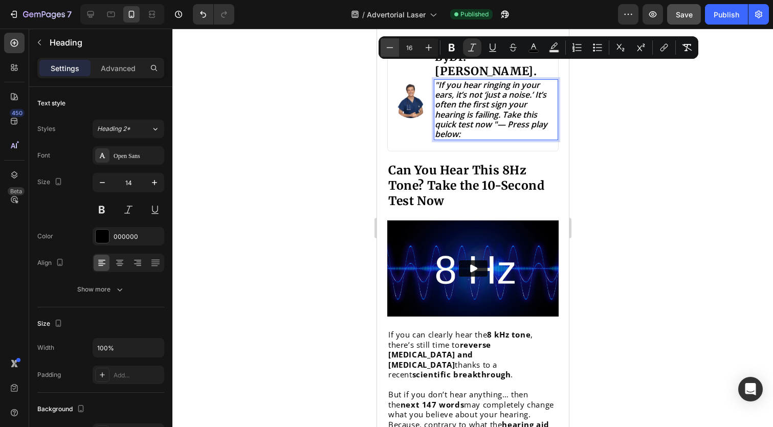
click at [388, 48] on icon "Editor contextual toolbar" at bounding box center [390, 47] width 10 height 10
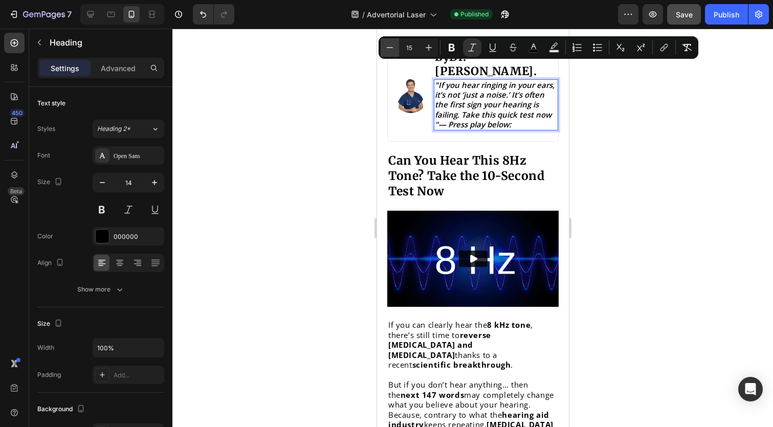
click at [388, 48] on icon "Editor contextual toolbar" at bounding box center [390, 47] width 10 height 10
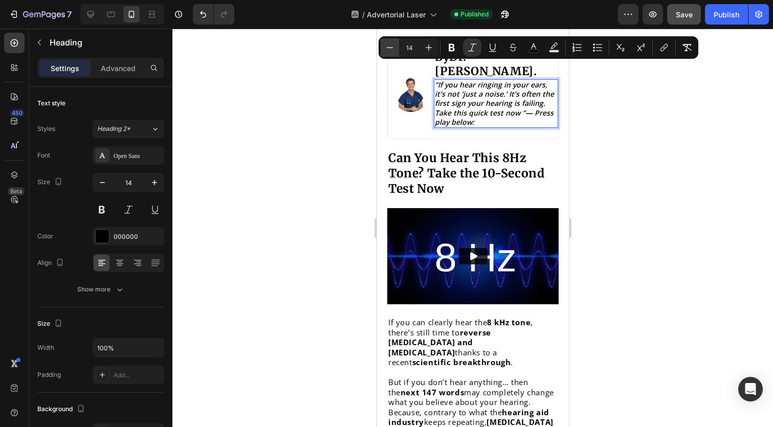
click at [388, 48] on icon "Editor contextual toolbar" at bounding box center [390, 47] width 10 height 10
type input "13"
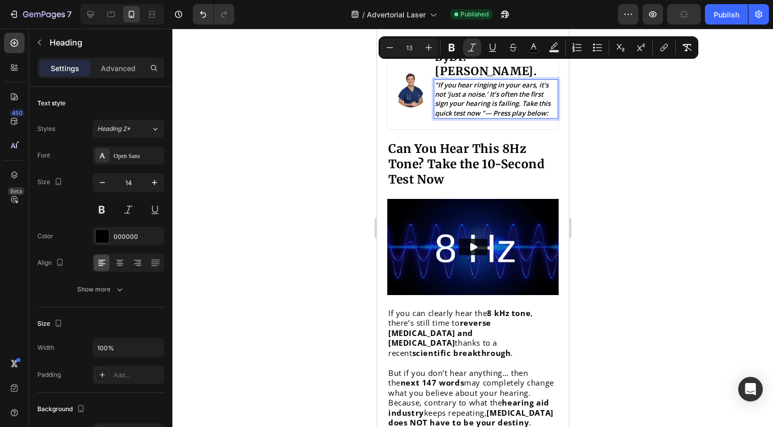
click at [625, 113] on div at bounding box center [472, 228] width 601 height 399
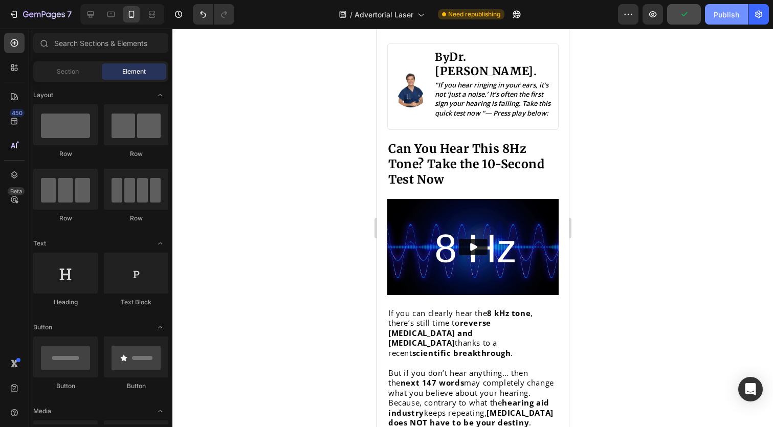
click at [717, 18] on div "Publish" at bounding box center [727, 14] width 26 height 11
click at [546, 90] on icon ""If you hear ringing in your ears, it’s not ‘just a noise.’ It’s often the firs…" at bounding box center [492, 98] width 116 height 37
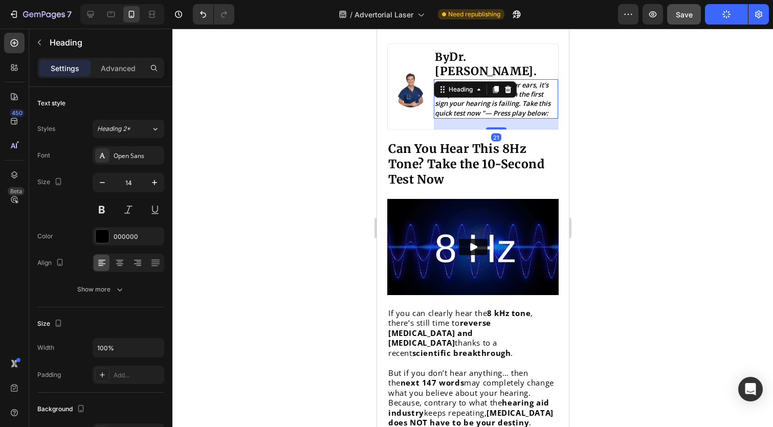
click at [481, 119] on div "21" at bounding box center [495, 124] width 124 height 11
click at [483, 97] on icon ""If you hear ringing in your ears, it’s not ‘just a noise.’ It’s often the firs…" at bounding box center [492, 98] width 116 height 37
click at [482, 97] on icon ""If you hear ringing in your ears, it’s not ‘just a noise.’ It’s often the firs…" at bounding box center [492, 98] width 116 height 37
click at [486, 96] on icon ""If you hear ringing in your ears, it’s not ‘just a noise.’ It’s often the firs…" at bounding box center [492, 98] width 116 height 37
click at [673, 25] on div "7 Version history / Advertorial Laser Need republishing Preview Save Publish" at bounding box center [386, 14] width 773 height 29
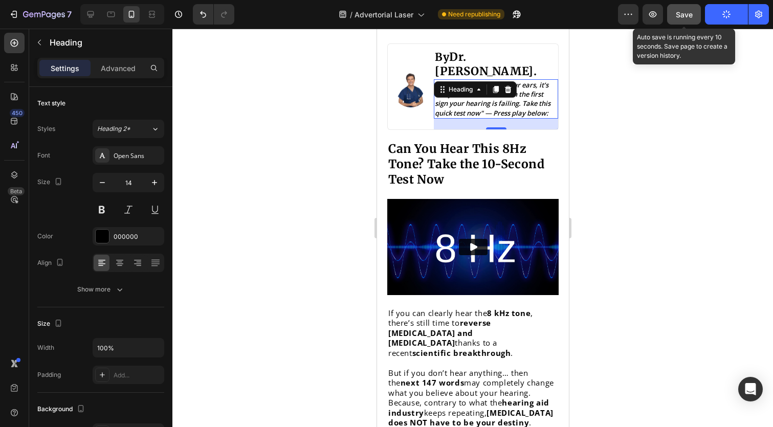
click at [679, 18] on span "Save" at bounding box center [684, 14] width 17 height 9
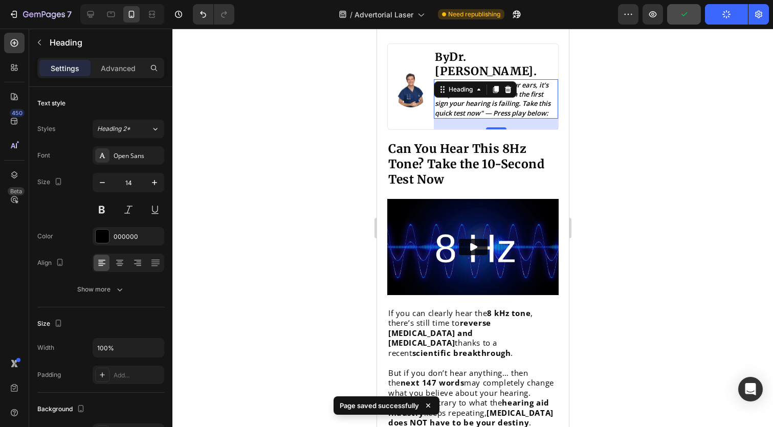
click at [721, 16] on button "Publish" at bounding box center [726, 14] width 43 height 20
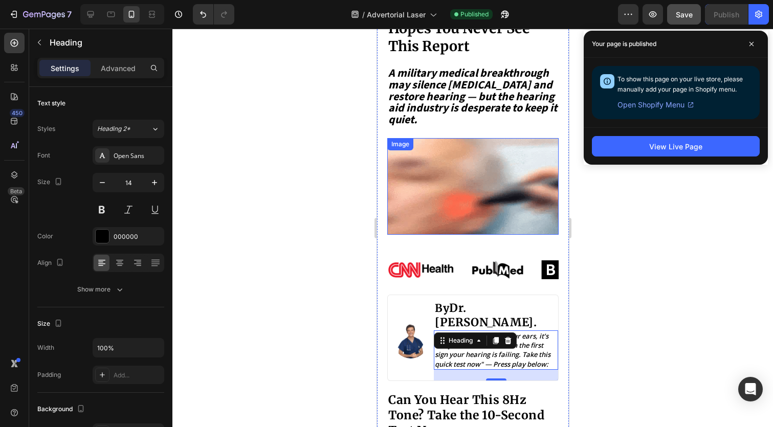
scroll to position [179, 0]
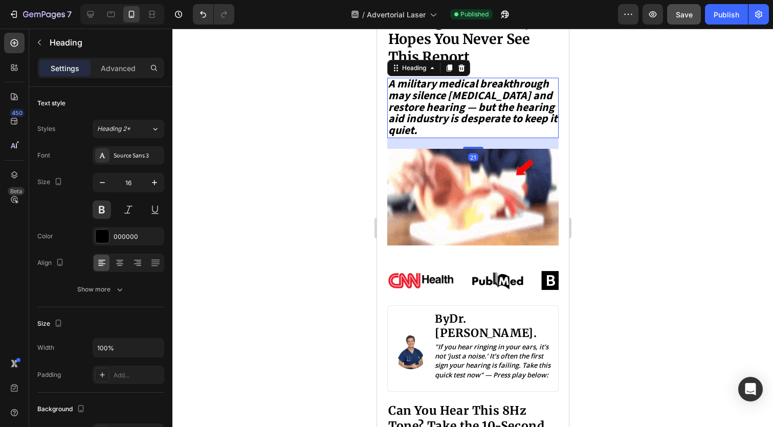
click at [418, 97] on icon "A military medical breakthrough may silence [MEDICAL_DATA] and restore hearing …" at bounding box center [472, 107] width 169 height 63
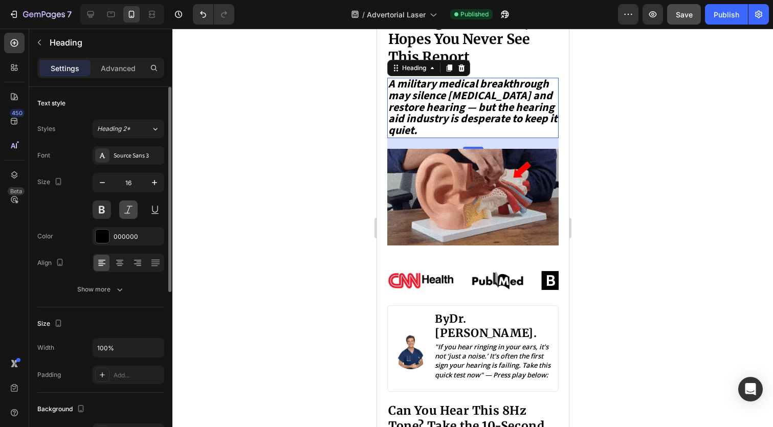
click at [129, 212] on button at bounding box center [128, 210] width 18 height 18
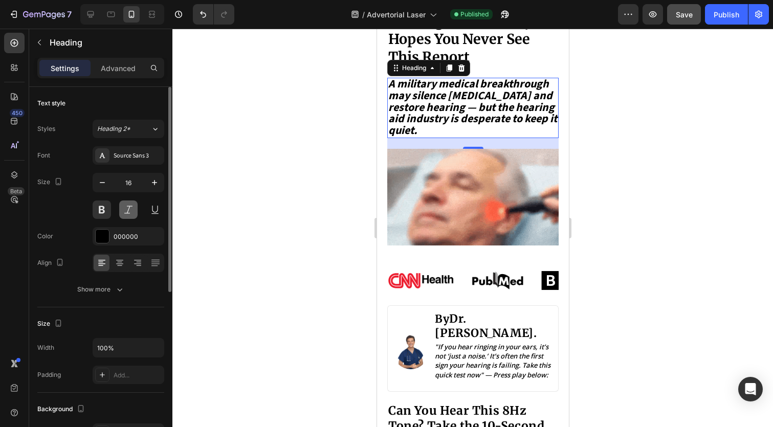
click at [129, 212] on button at bounding box center [128, 210] width 18 height 18
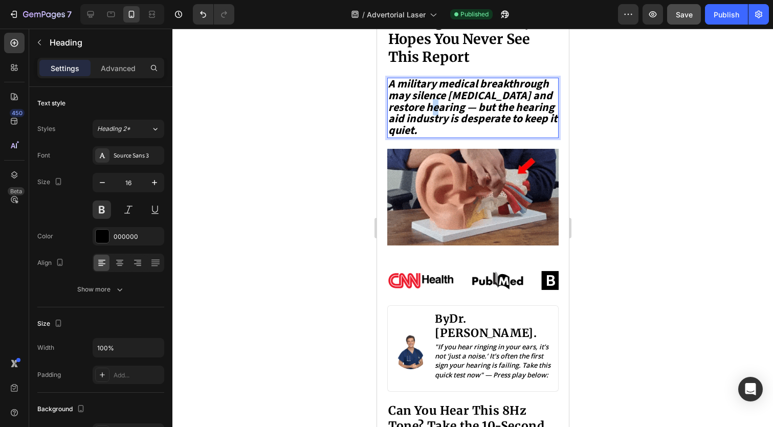
click at [426, 103] on icon "A military medical breakthrough may silence [MEDICAL_DATA] and restore hearing …" at bounding box center [472, 107] width 169 height 63
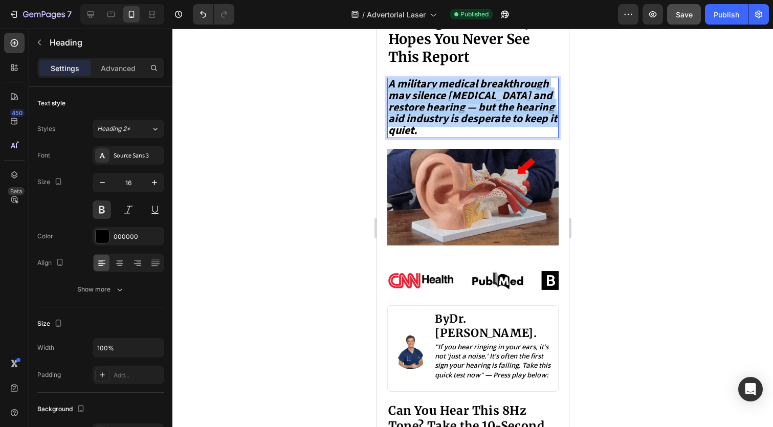
click at [426, 103] on icon "A military medical breakthrough may silence [MEDICAL_DATA] and restore hearing …" at bounding box center [472, 107] width 169 height 63
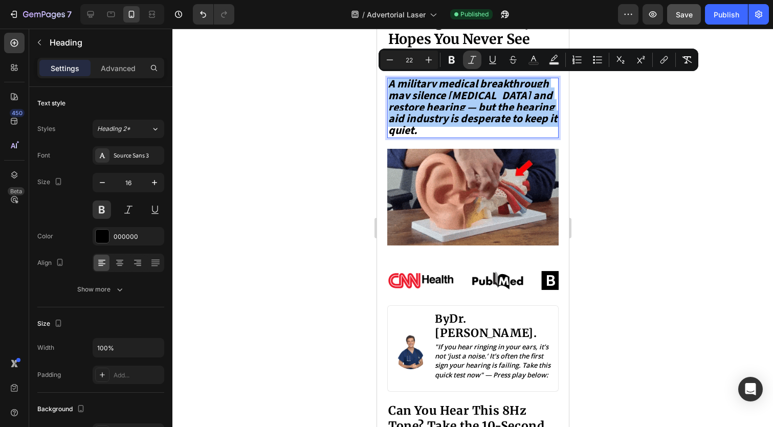
click at [470, 59] on icon "Editor contextual toolbar" at bounding box center [472, 60] width 10 height 10
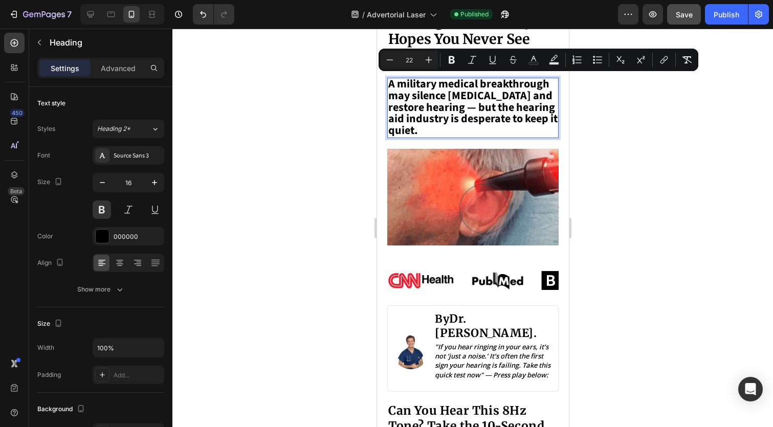
click at [551, 116] on p "A military medical breakthrough may silence [MEDICAL_DATA] and restore hearing …" at bounding box center [472, 108] width 169 height 58
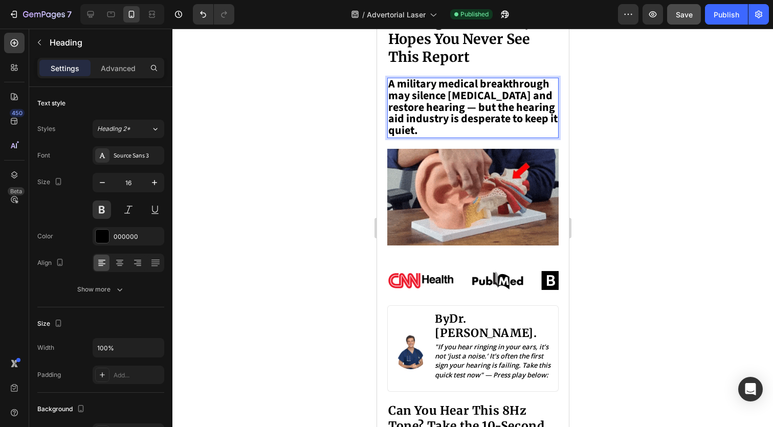
click at [472, 116] on span "A military medical breakthrough may silence [MEDICAL_DATA] and restore hearing …" at bounding box center [472, 107] width 169 height 63
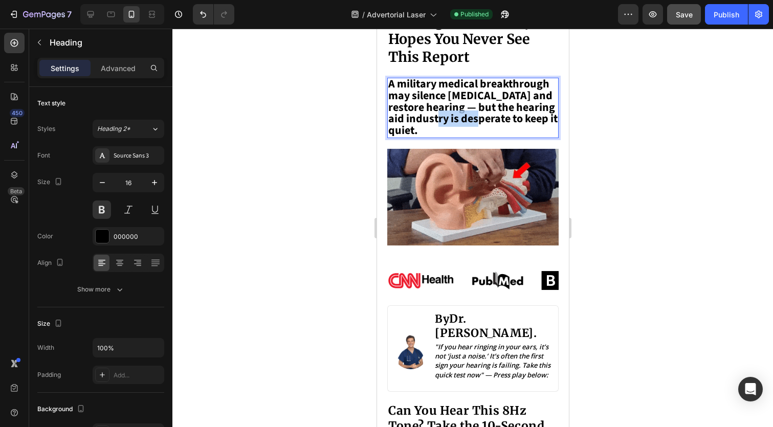
click at [472, 116] on span "A military medical breakthrough may silence [MEDICAL_DATA] and restore hearing …" at bounding box center [472, 107] width 169 height 63
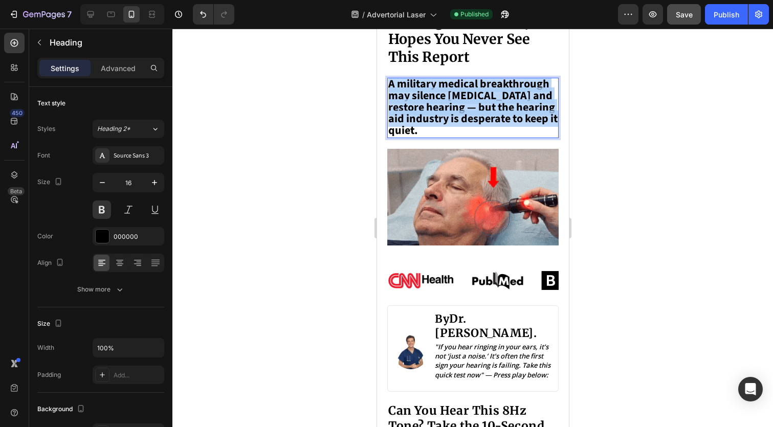
click at [472, 116] on span "A military medical breakthrough may silence [MEDICAL_DATA] and restore hearing …" at bounding box center [472, 107] width 169 height 63
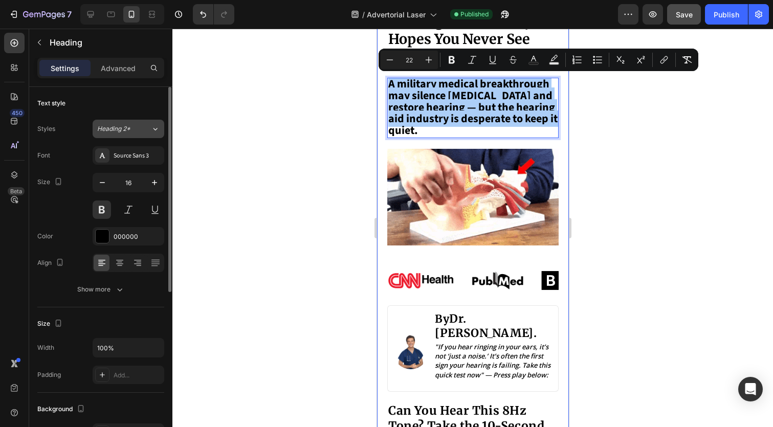
click at [137, 134] on button "Heading 2*" at bounding box center [129, 129] width 72 height 18
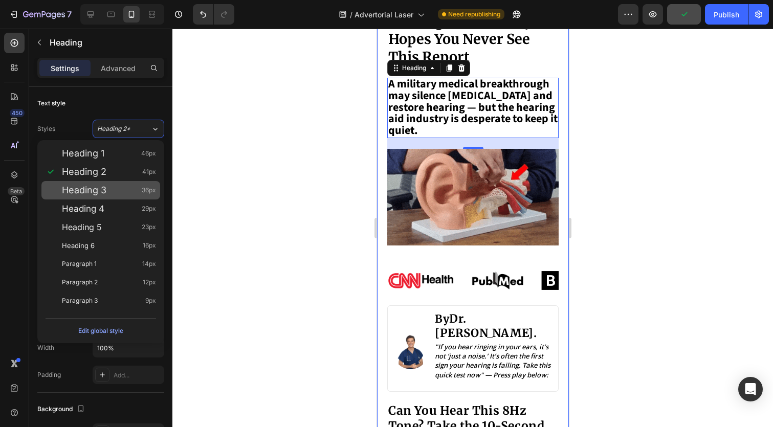
click at [118, 187] on div "Heading 3 36px" at bounding box center [109, 190] width 94 height 10
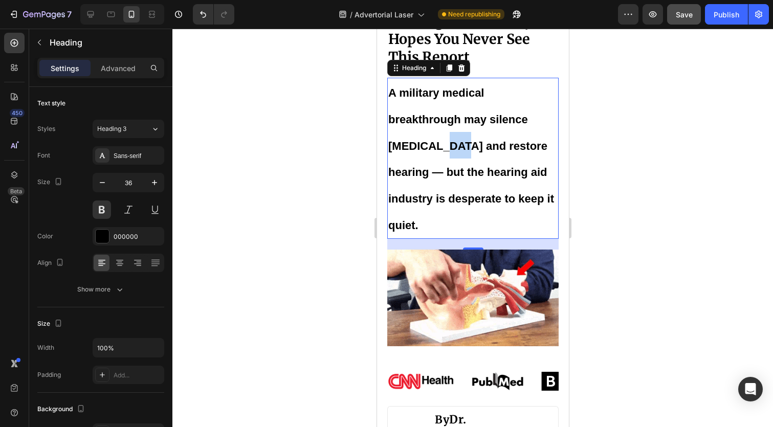
click at [440, 136] on p "A military medical breakthrough may silence [MEDICAL_DATA] and restore hearing …" at bounding box center [472, 158] width 169 height 159
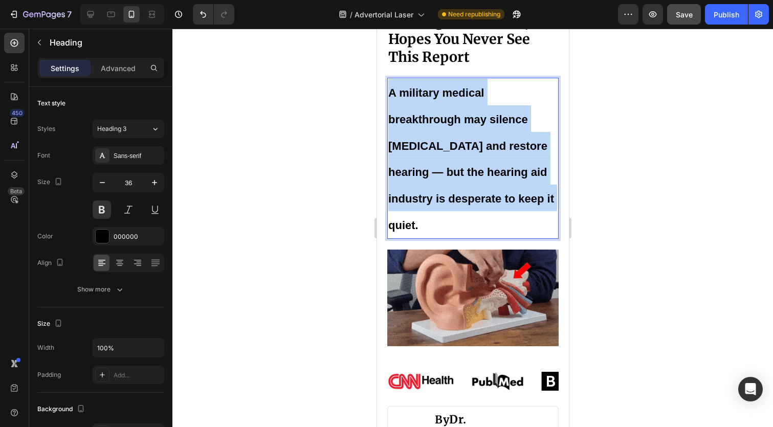
click at [440, 136] on p "A military medical breakthrough may silence [MEDICAL_DATA] and restore hearing …" at bounding box center [472, 158] width 169 height 159
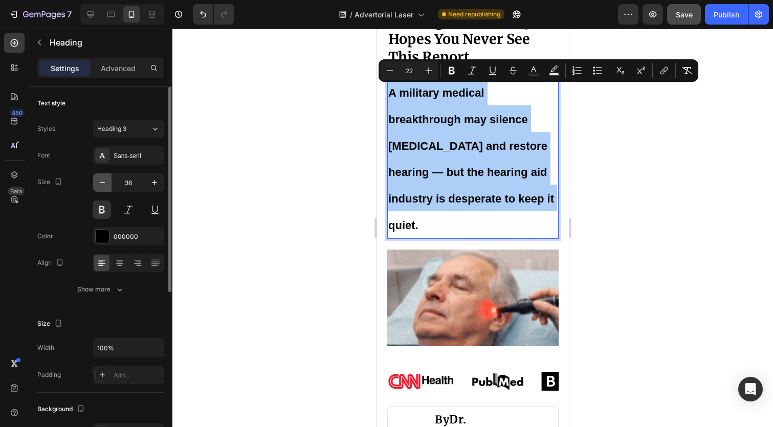
click at [99, 178] on icon "button" at bounding box center [102, 183] width 10 height 10
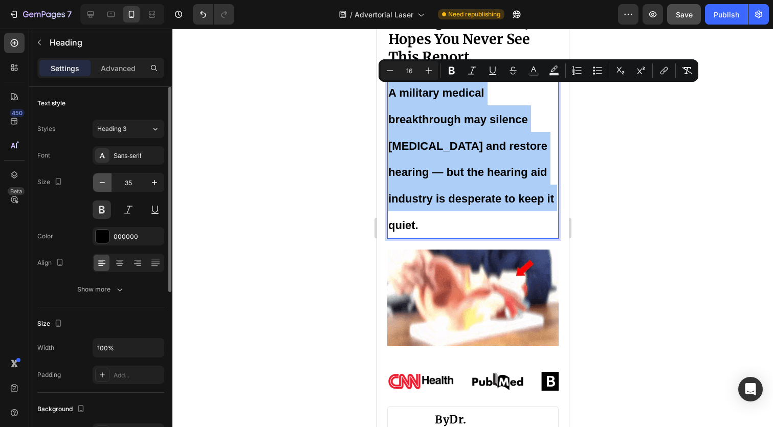
click at [99, 178] on icon "button" at bounding box center [102, 183] width 10 height 10
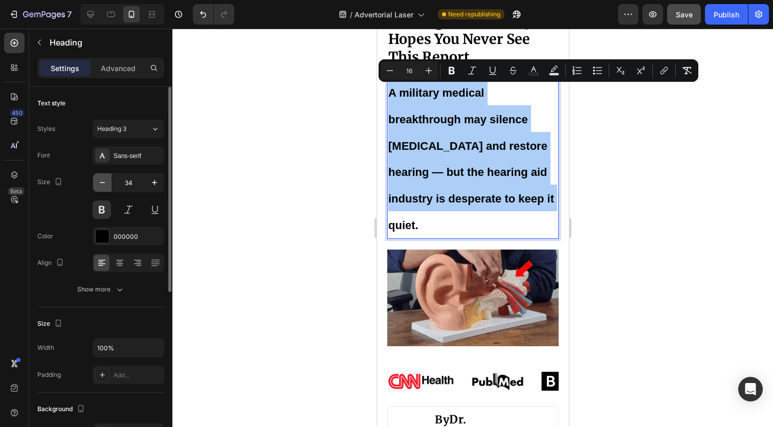
click at [99, 178] on icon "button" at bounding box center [102, 183] width 10 height 10
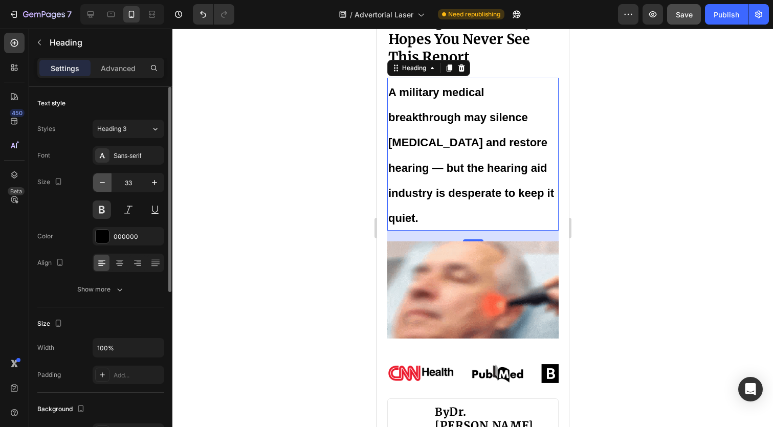
click at [99, 178] on icon "button" at bounding box center [102, 183] width 10 height 10
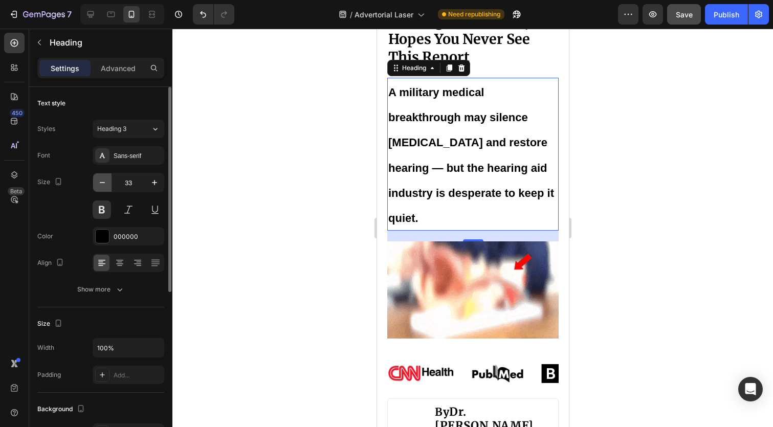
click at [99, 178] on icon "button" at bounding box center [102, 183] width 10 height 10
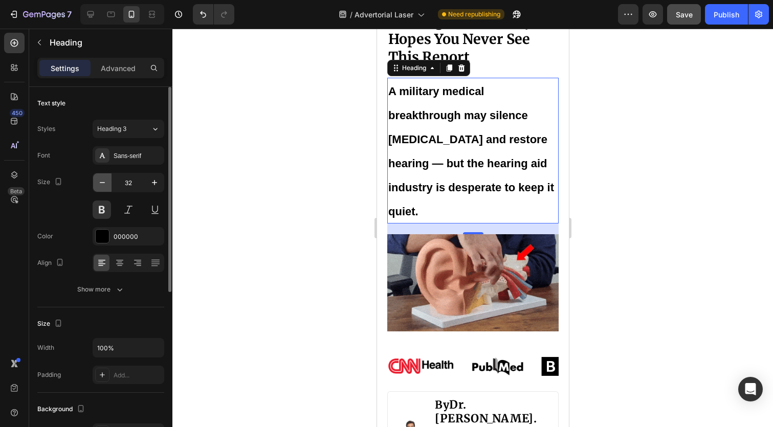
click at [99, 178] on icon "button" at bounding box center [102, 183] width 10 height 10
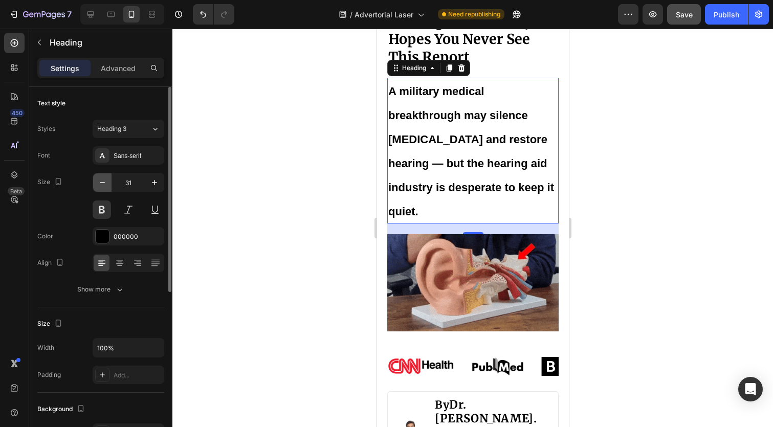
click at [99, 178] on icon "button" at bounding box center [102, 183] width 10 height 10
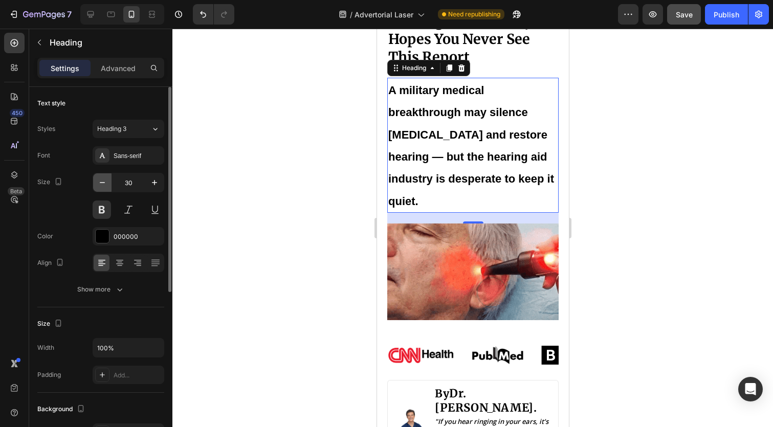
click at [99, 178] on icon "button" at bounding box center [102, 183] width 10 height 10
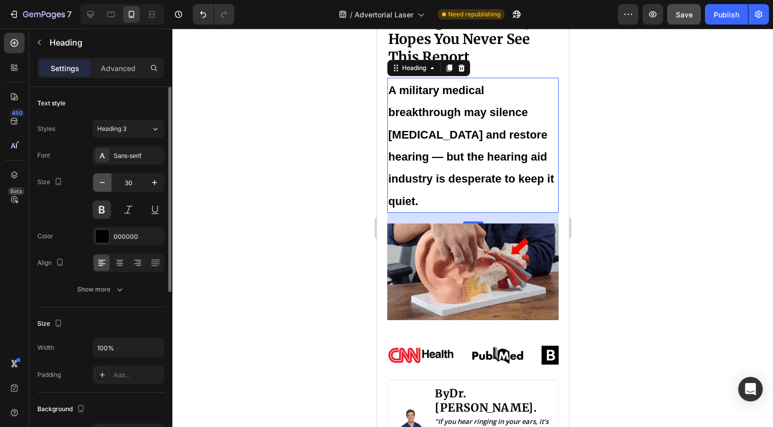
click at [99, 178] on icon "button" at bounding box center [102, 183] width 10 height 10
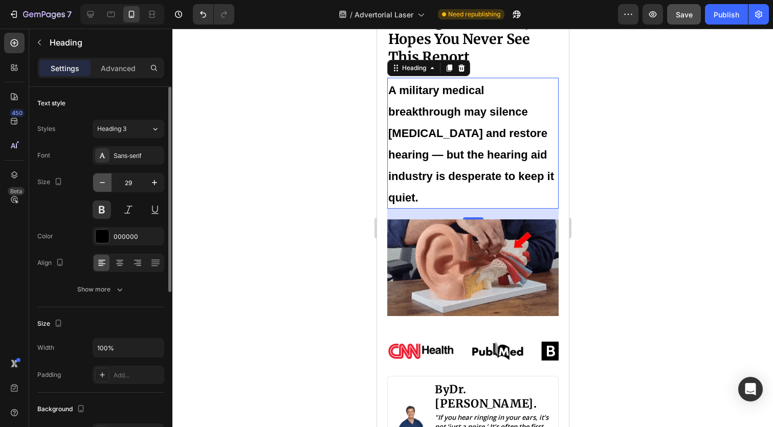
click at [99, 178] on icon "button" at bounding box center [102, 183] width 10 height 10
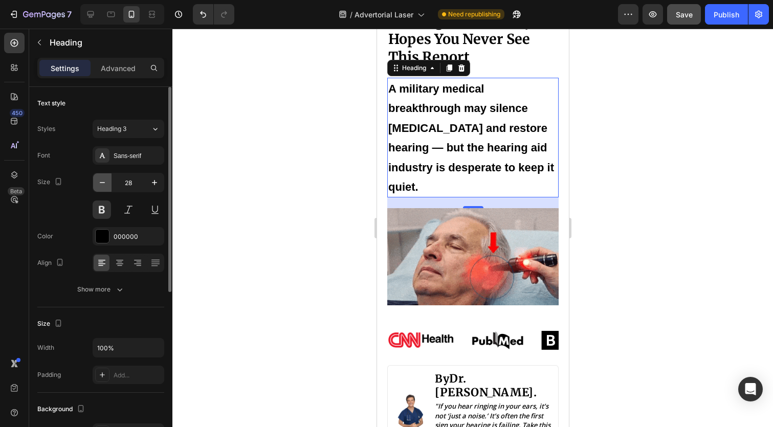
click at [99, 178] on icon "button" at bounding box center [102, 183] width 10 height 10
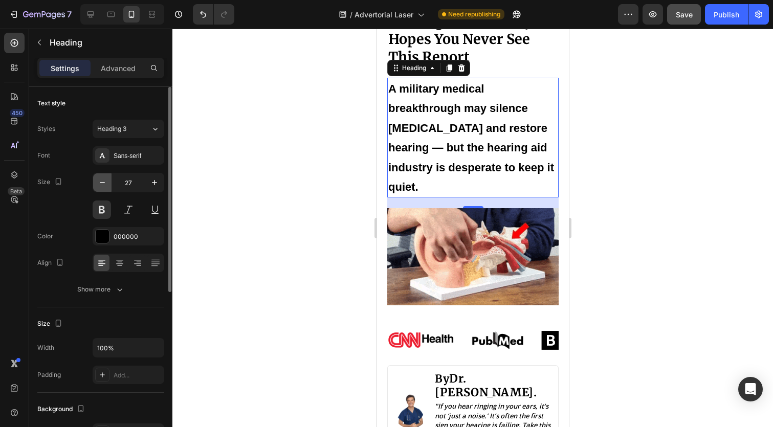
click at [99, 178] on icon "button" at bounding box center [102, 183] width 10 height 10
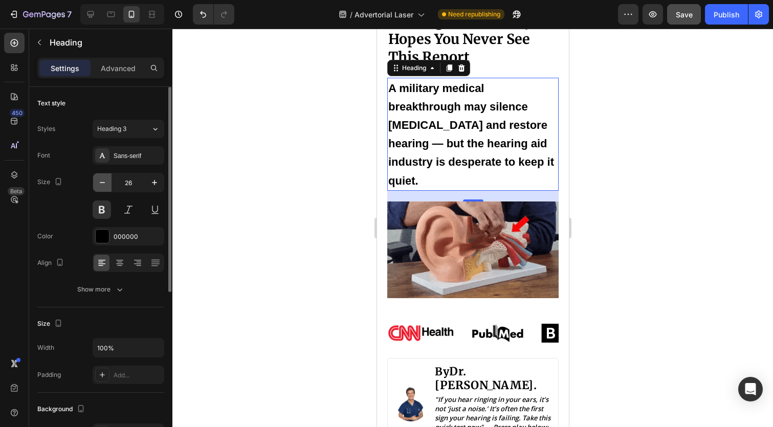
click at [99, 178] on icon "button" at bounding box center [102, 183] width 10 height 10
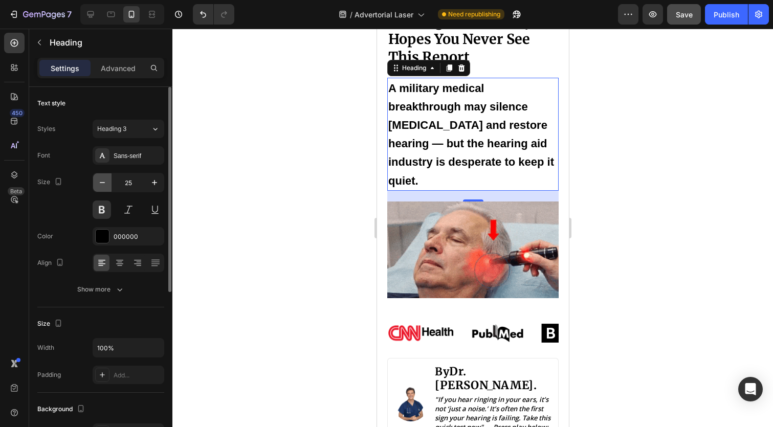
click at [99, 178] on icon "button" at bounding box center [102, 183] width 10 height 10
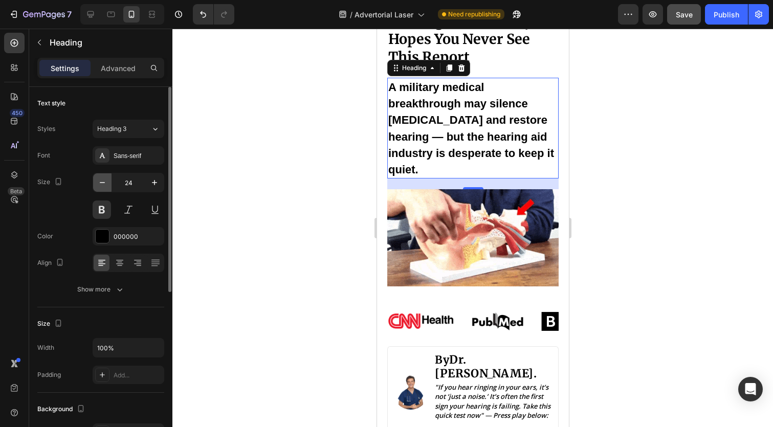
click at [99, 178] on icon "button" at bounding box center [102, 183] width 10 height 10
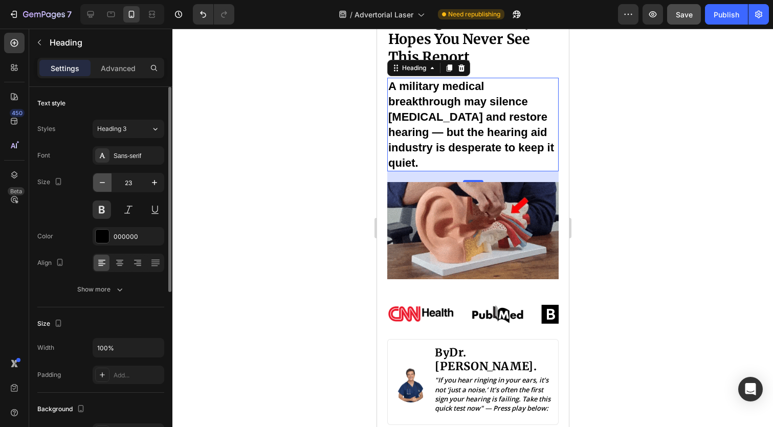
click at [99, 178] on icon "button" at bounding box center [102, 183] width 10 height 10
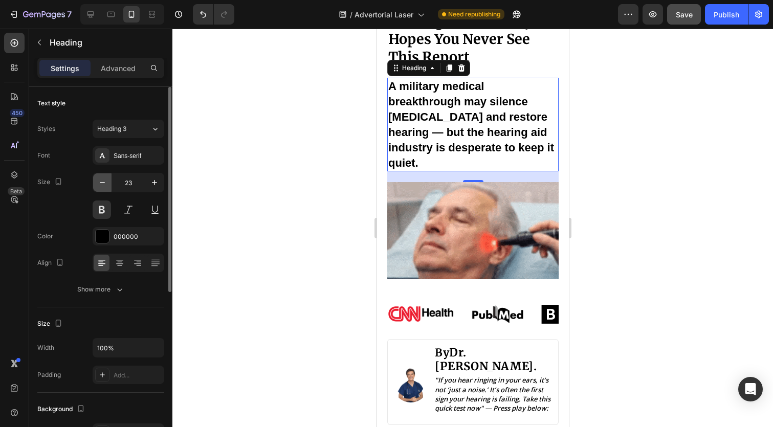
type input "22"
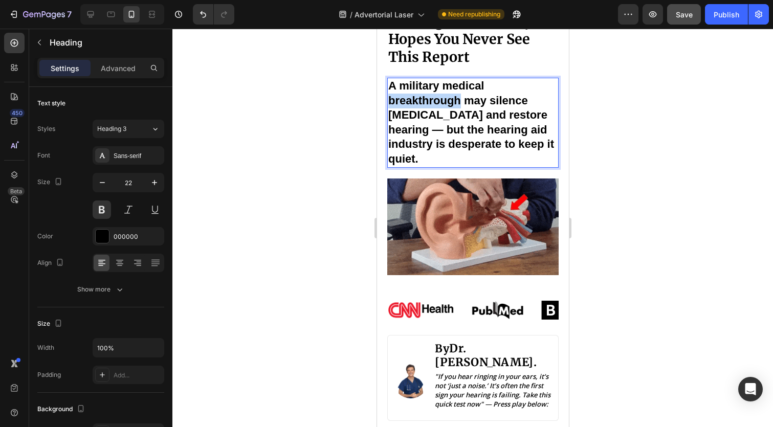
click at [454, 105] on span "A military medical breakthrough may silence [MEDICAL_DATA] and restore hearing …" at bounding box center [471, 122] width 166 height 86
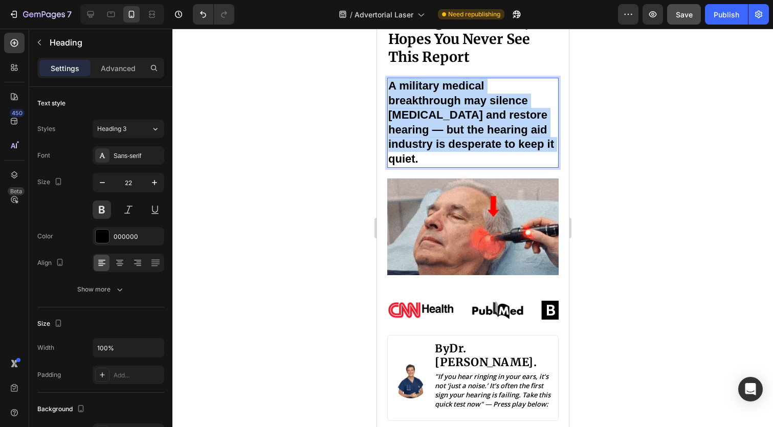
click at [454, 105] on span "A military medical breakthrough may silence [MEDICAL_DATA] and restore hearing …" at bounding box center [471, 122] width 166 height 86
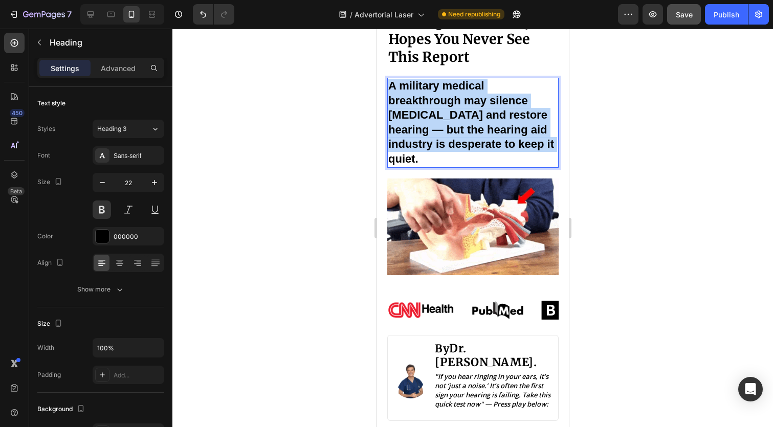
click at [454, 105] on span "A military medical breakthrough may silence [MEDICAL_DATA] and restore hearing …" at bounding box center [471, 122] width 166 height 86
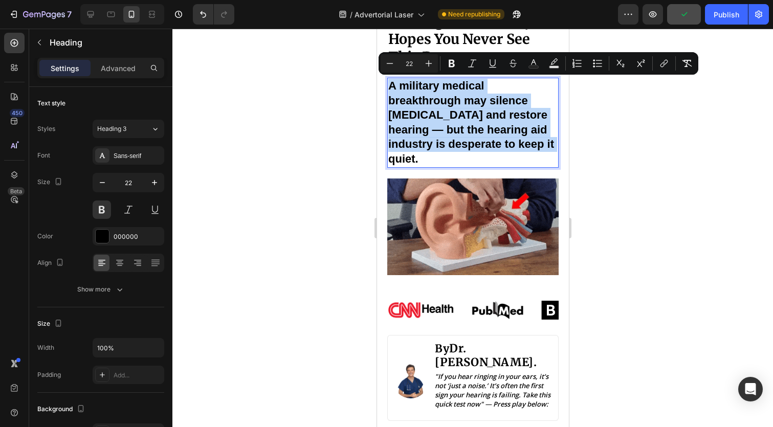
click at [445, 139] on span "A military medical breakthrough may silence [MEDICAL_DATA] and restore hearing …" at bounding box center [471, 122] width 166 height 86
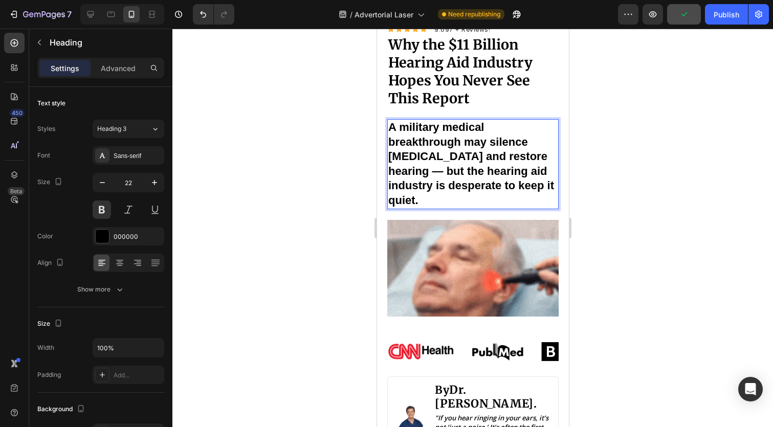
scroll to position [130, 0]
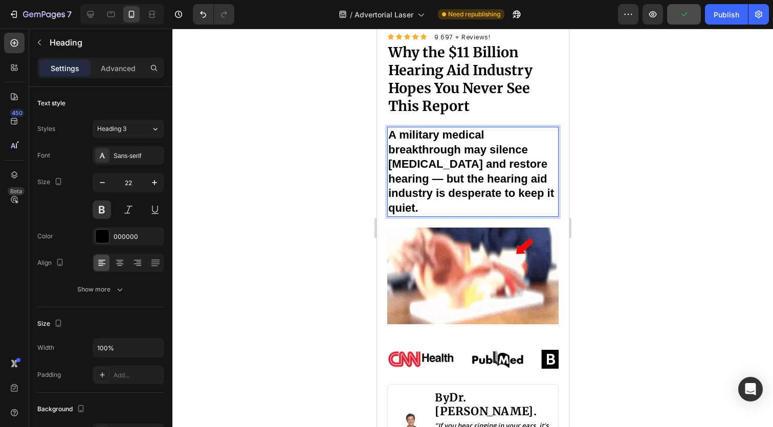
click at [445, 139] on span "A military medical breakthrough may silence [MEDICAL_DATA] and restore hearing …" at bounding box center [471, 171] width 166 height 86
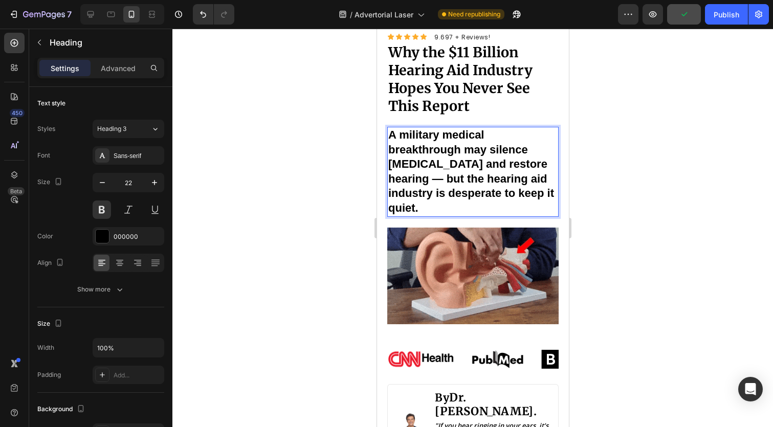
click at [445, 139] on span "A military medical breakthrough may silence [MEDICAL_DATA] and restore hearing …" at bounding box center [471, 171] width 166 height 86
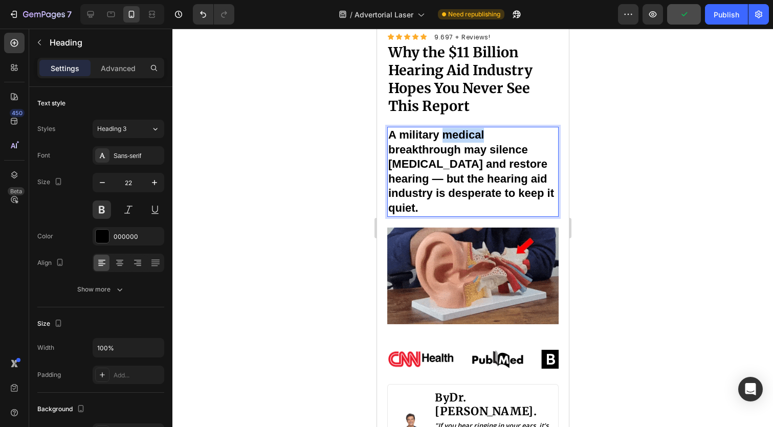
click at [445, 139] on span "A military medical breakthrough may silence [MEDICAL_DATA] and restore hearing …" at bounding box center [471, 171] width 166 height 86
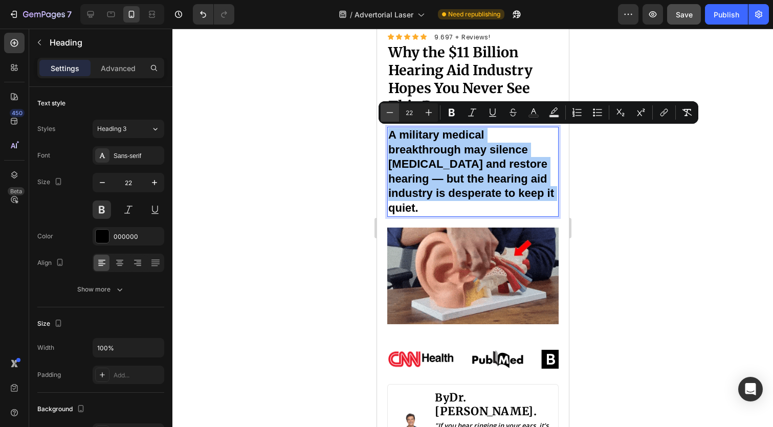
click at [389, 114] on icon "Editor contextual toolbar" at bounding box center [390, 112] width 10 height 10
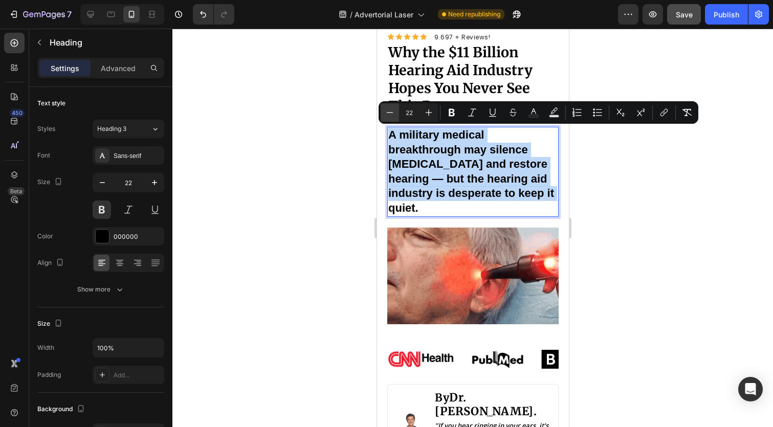
type input "21"
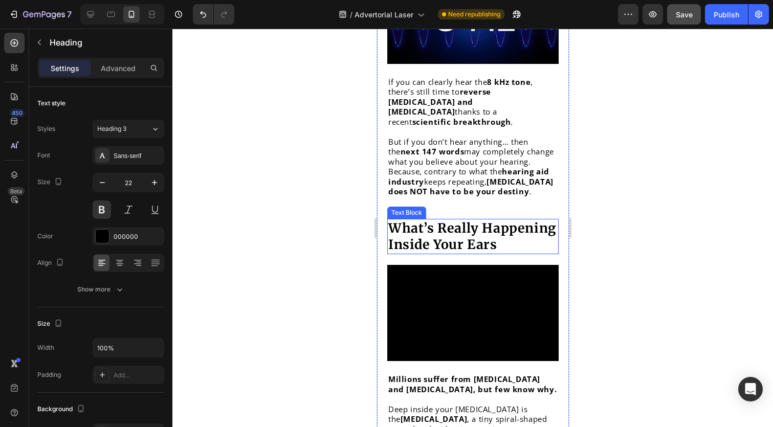
scroll to position [685, 0]
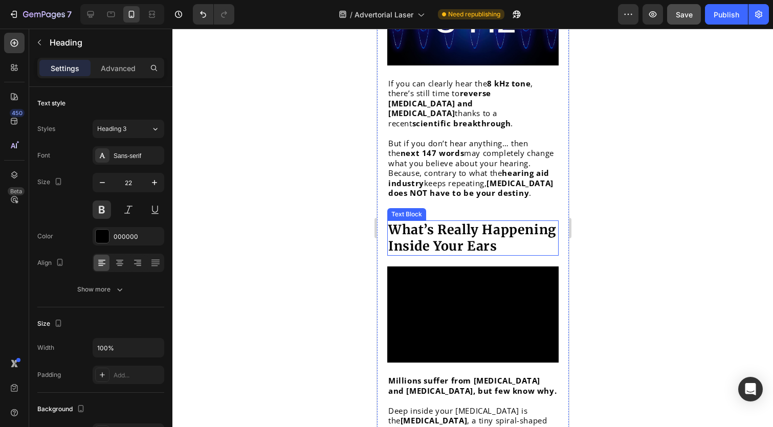
click at [433, 220] on div "What’s Really Happening Inside Your Ears" at bounding box center [472, 237] width 171 height 35
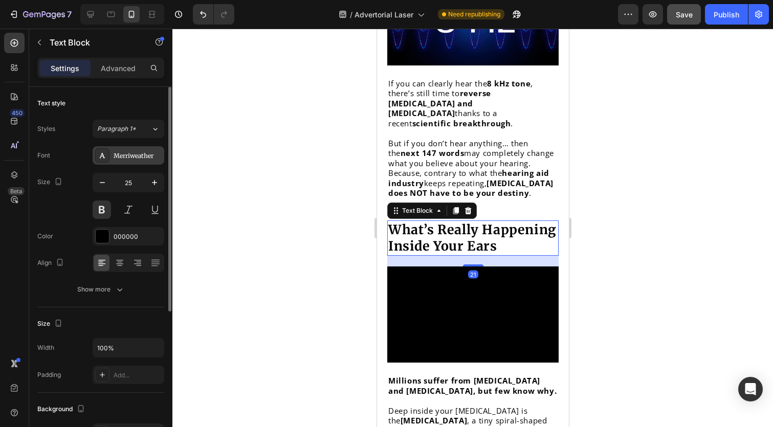
click at [118, 153] on div "Merriweather" at bounding box center [138, 155] width 48 height 9
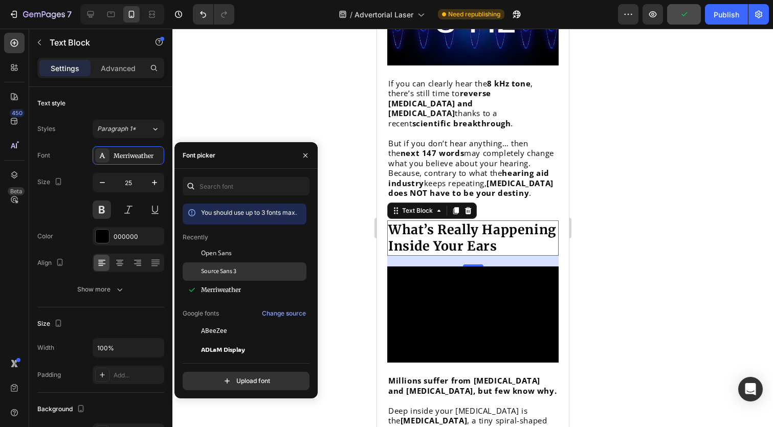
click at [277, 269] on div "Source Sans 3" at bounding box center [252, 271] width 103 height 9
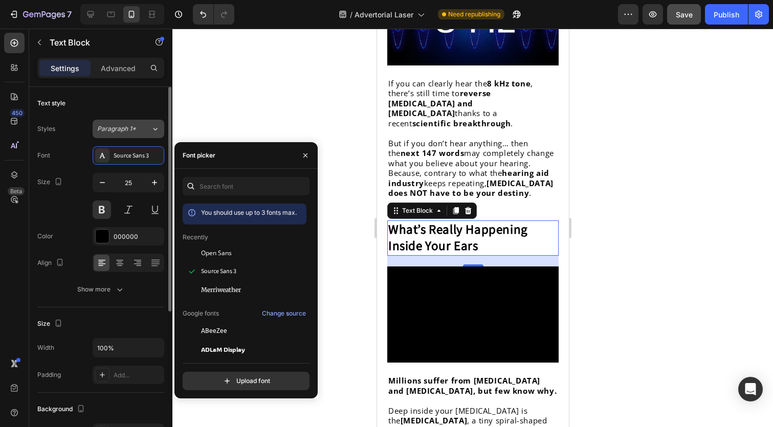
click at [151, 132] on icon at bounding box center [155, 129] width 9 height 10
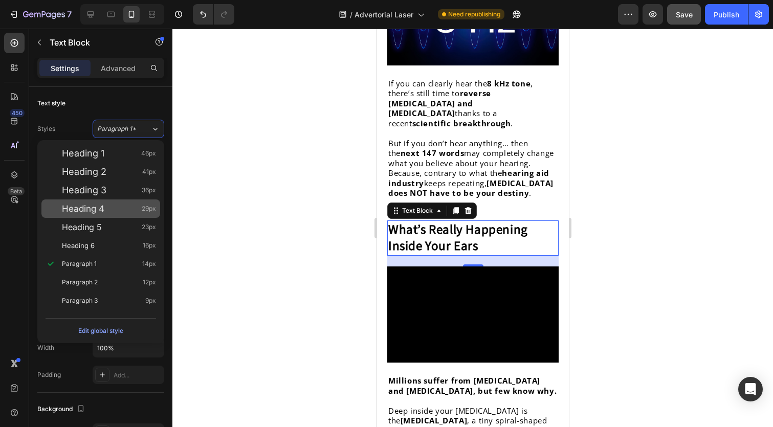
click at [116, 214] on div "Heading 4 29px" at bounding box center [100, 209] width 119 height 18
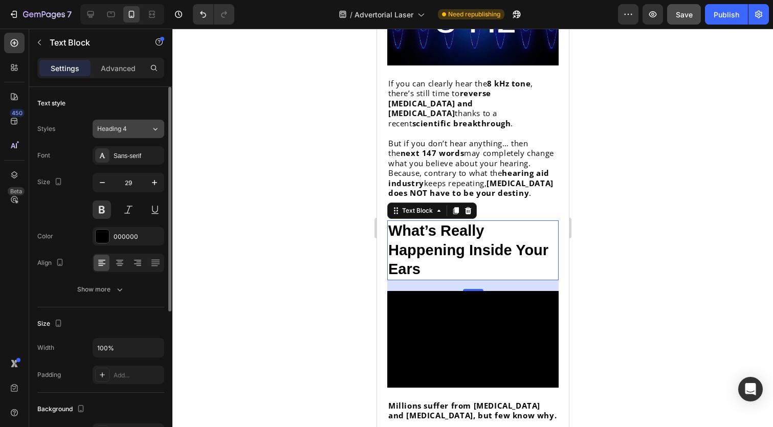
click at [132, 128] on div "Heading 4" at bounding box center [117, 128] width 41 height 9
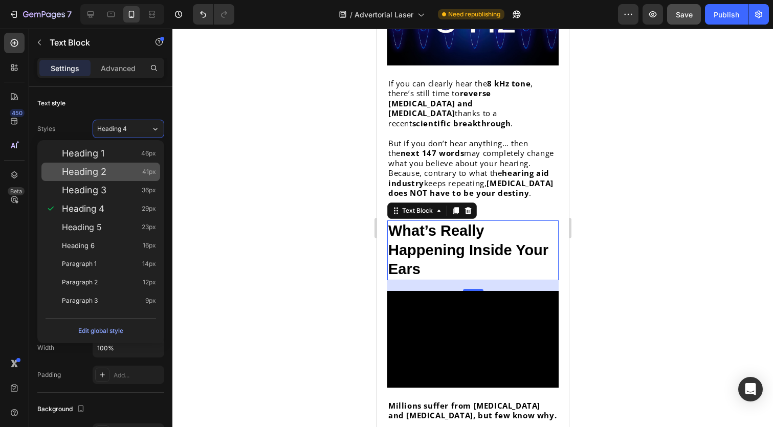
click at [132, 168] on div "Heading 2 41px" at bounding box center [109, 172] width 94 height 10
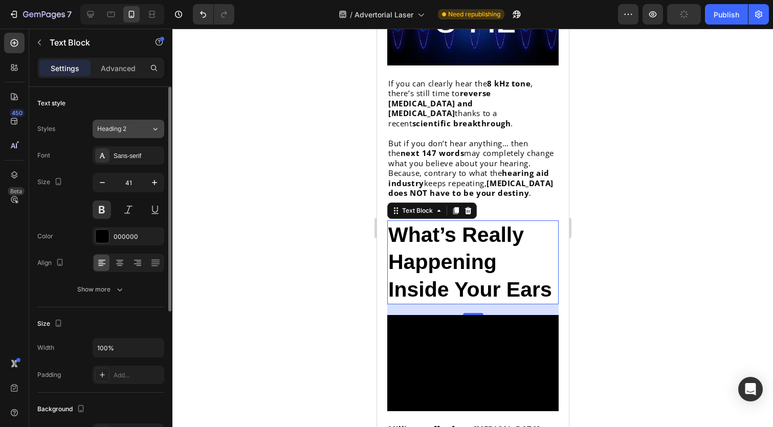
click at [139, 131] on div "Heading 2" at bounding box center [124, 128] width 54 height 9
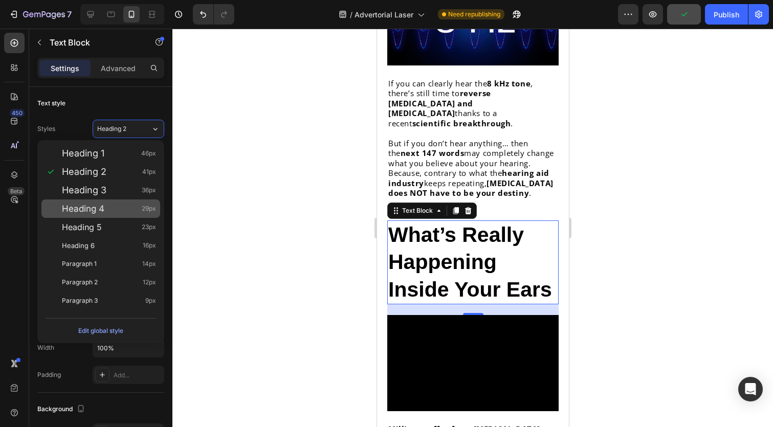
click at [129, 211] on div "Heading 4 29px" at bounding box center [109, 209] width 94 height 10
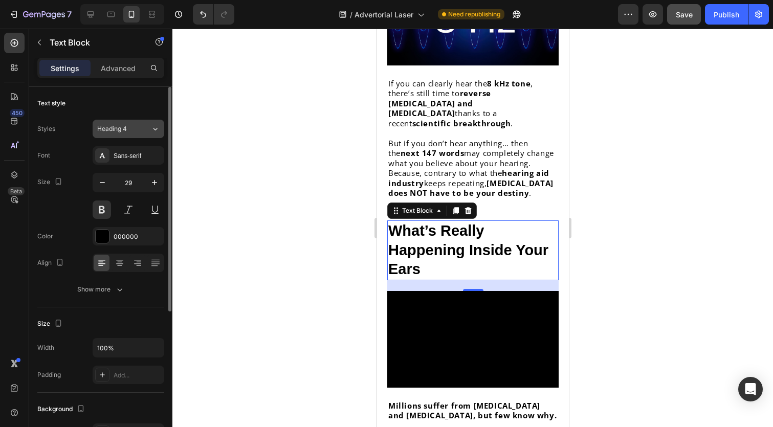
click at [138, 137] on button "Heading 4" at bounding box center [129, 129] width 72 height 18
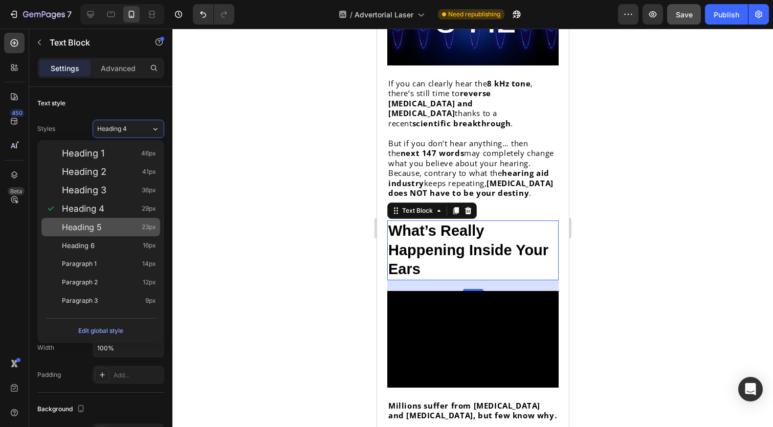
click at [131, 223] on div "Heading 5 23px" at bounding box center [109, 227] width 94 height 10
type input "23"
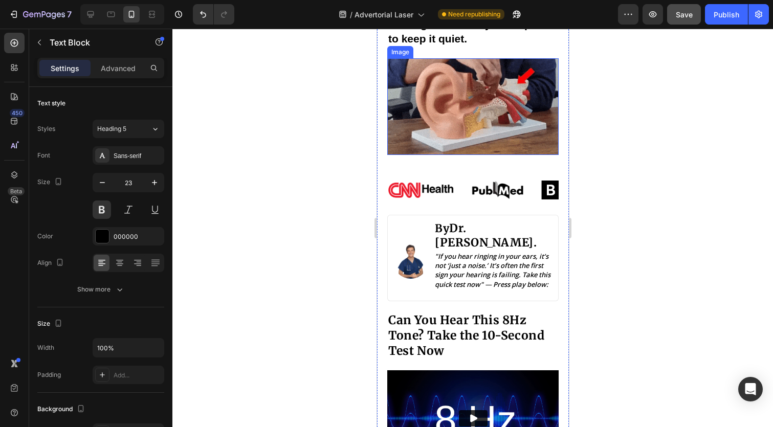
scroll to position [302, 0]
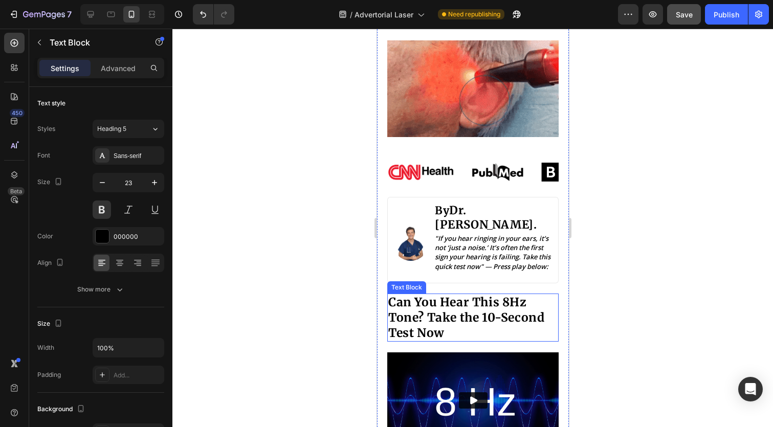
click at [468, 295] on p "Can You Hear This 8Hz Tone? Take the 10-Second Test Now" at bounding box center [472, 318] width 169 height 46
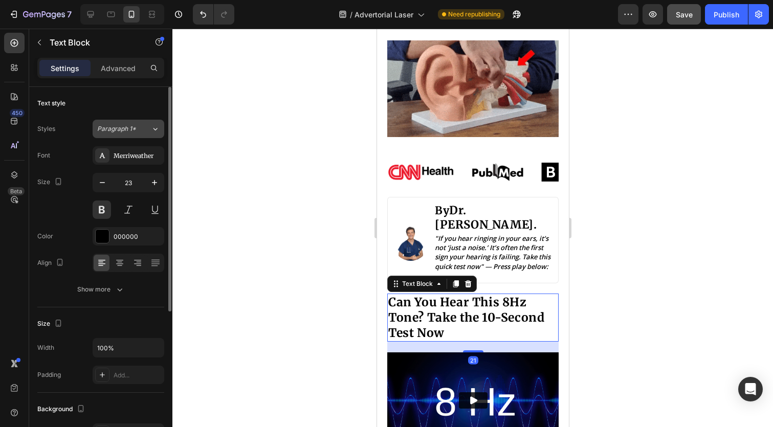
click at [132, 125] on span "Paragraph 1*" at bounding box center [116, 128] width 39 height 9
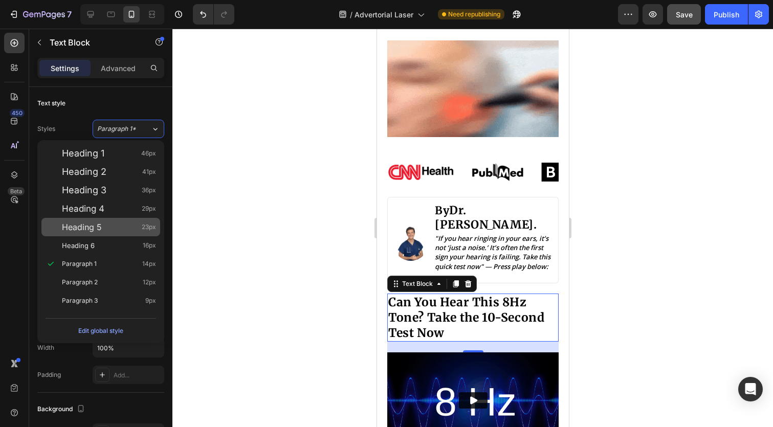
click at [121, 229] on div "Heading 5 23px" at bounding box center [109, 227] width 94 height 10
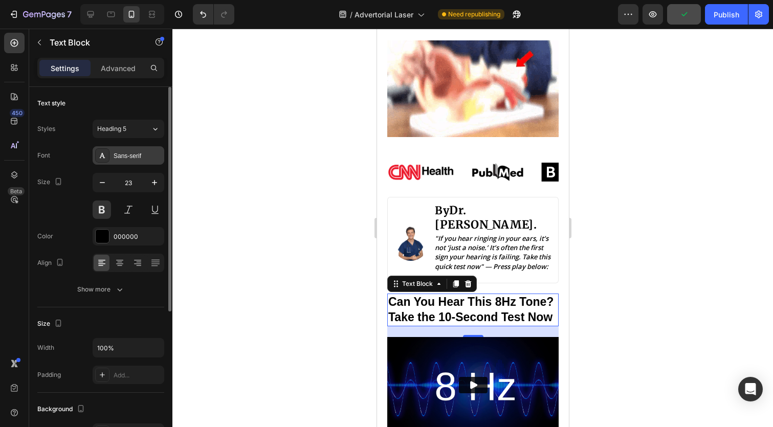
click at [141, 155] on div "Sans-serif" at bounding box center [138, 155] width 48 height 9
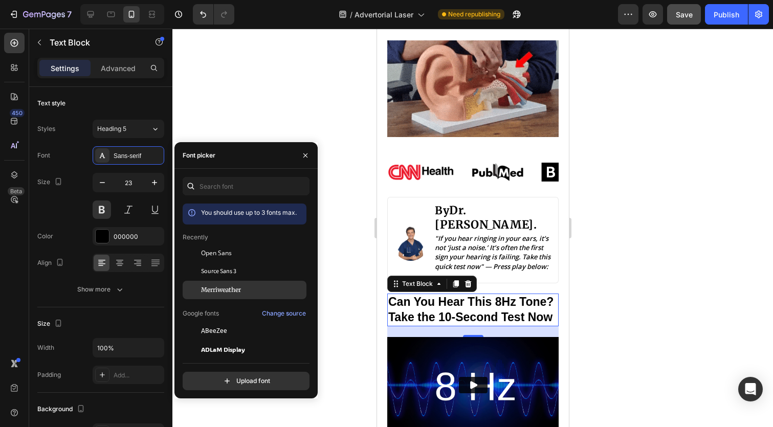
click at [234, 289] on span "Merriweather" at bounding box center [221, 289] width 40 height 9
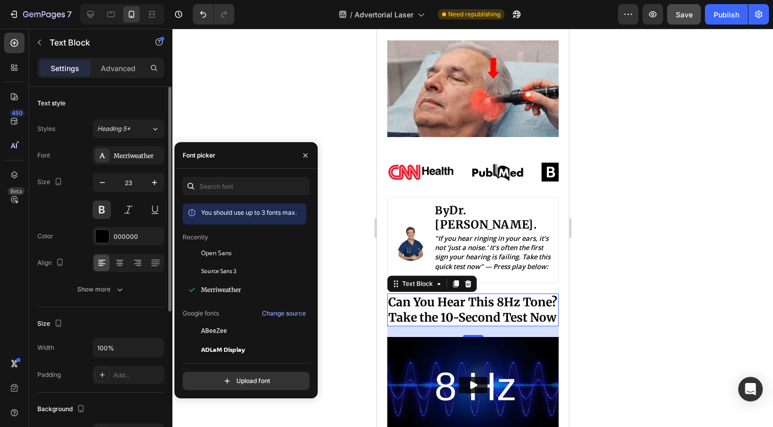
click at [73, 167] on div "Font Merriweather Size 23 Color 000000 Align Show more" at bounding box center [100, 222] width 127 height 152
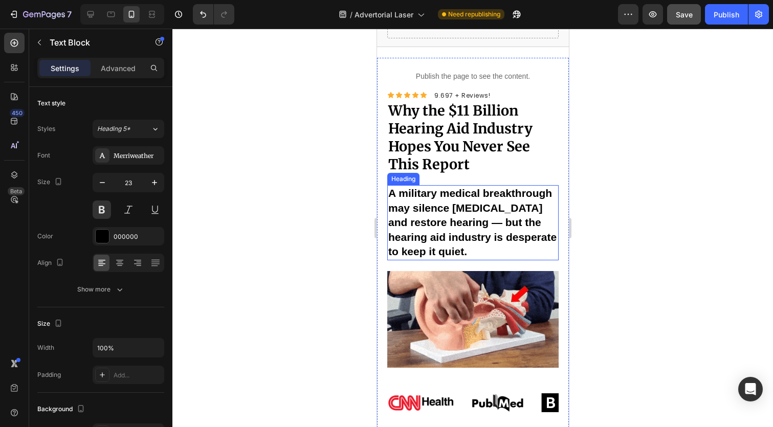
scroll to position [72, 0]
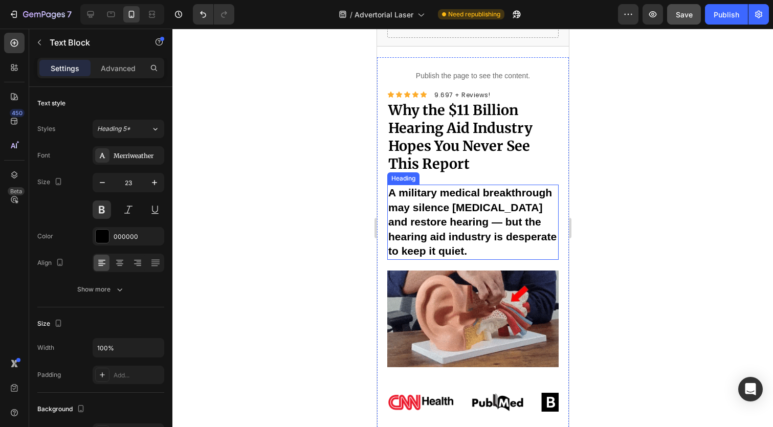
click at [410, 192] on span "A military medical breakthrough may silence [MEDICAL_DATA] and restore hearing …" at bounding box center [472, 222] width 168 height 70
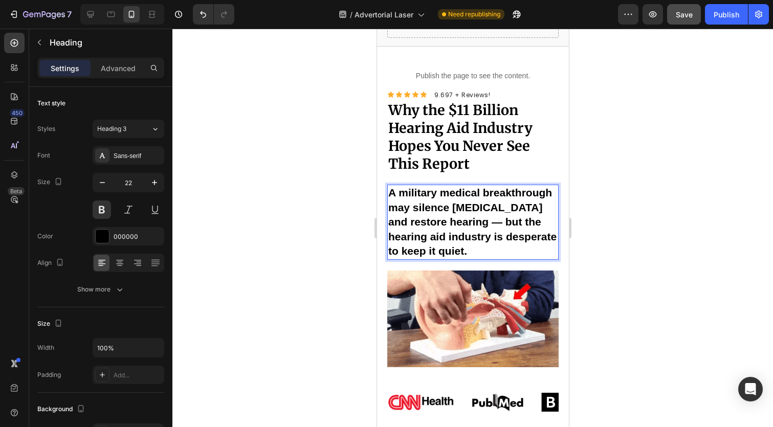
click at [499, 226] on span "A military medical breakthrough may silence [MEDICAL_DATA] and restore hearing …" at bounding box center [472, 222] width 168 height 70
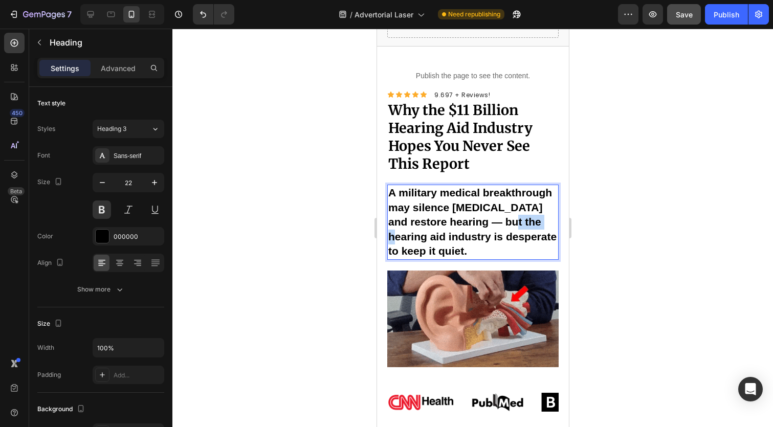
click at [499, 226] on span "A military medical breakthrough may silence [MEDICAL_DATA] and restore hearing …" at bounding box center [472, 222] width 168 height 70
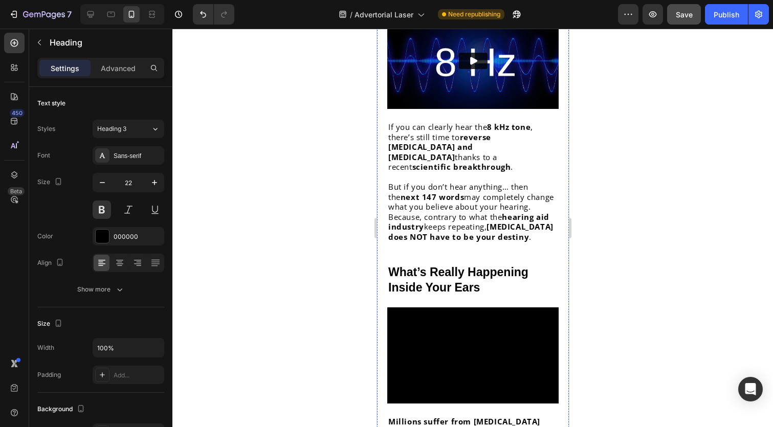
scroll to position [627, 0]
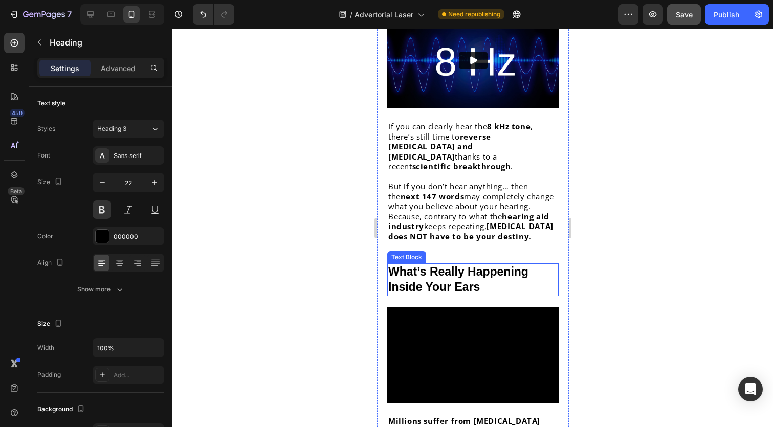
click at [482, 264] on p "What’s Really Happening Inside Your Ears" at bounding box center [472, 279] width 169 height 31
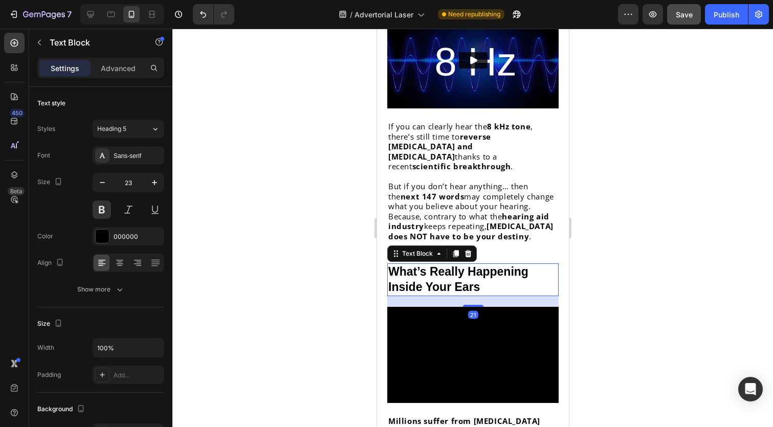
click at [482, 264] on p "What’s Really Happening Inside Your Ears" at bounding box center [472, 279] width 169 height 31
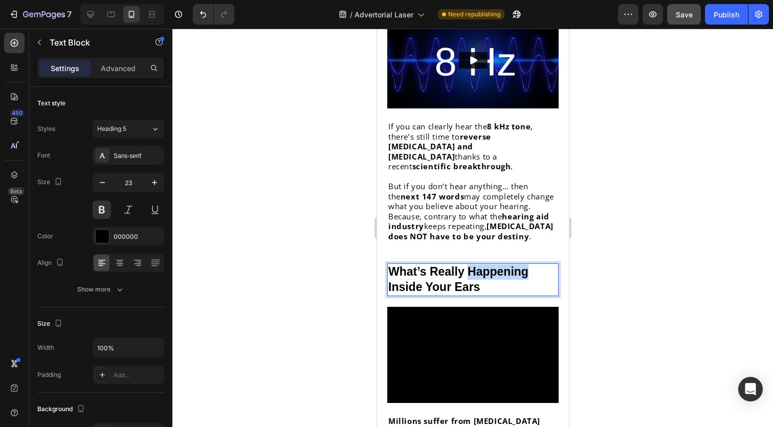
click at [482, 264] on p "What’s Really Happening Inside Your Ears" at bounding box center [472, 279] width 169 height 31
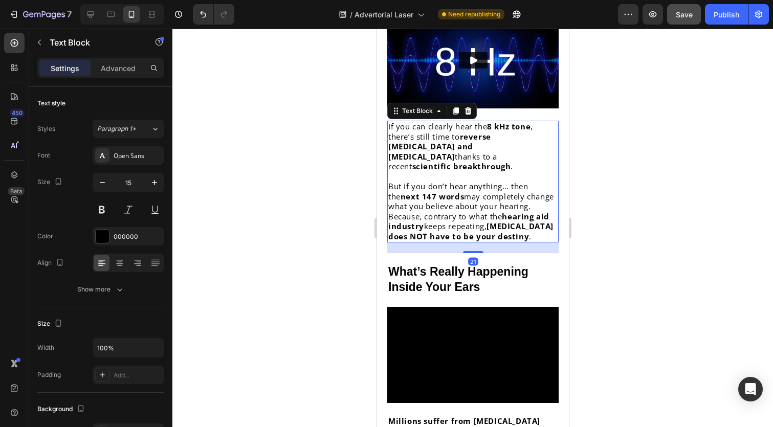
click at [488, 151] on p "If you can clearly hear the 8 kHz tone , there’s still time to reverse tinnitus…" at bounding box center [472, 147] width 169 height 50
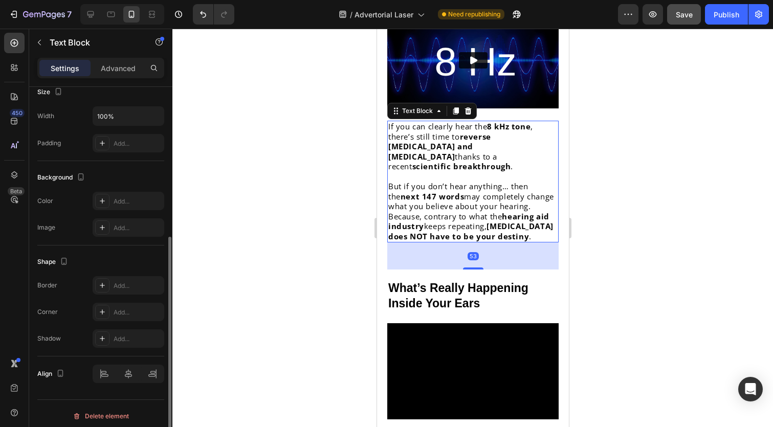
scroll to position [237, 0]
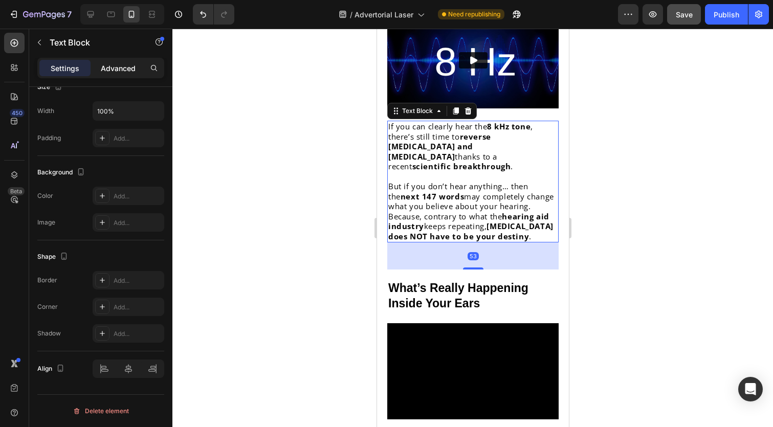
click at [112, 67] on p "Advanced" at bounding box center [118, 68] width 35 height 11
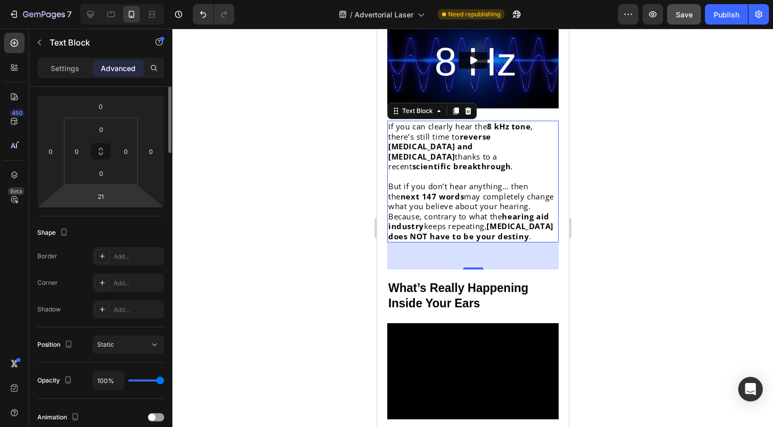
scroll to position [0, 0]
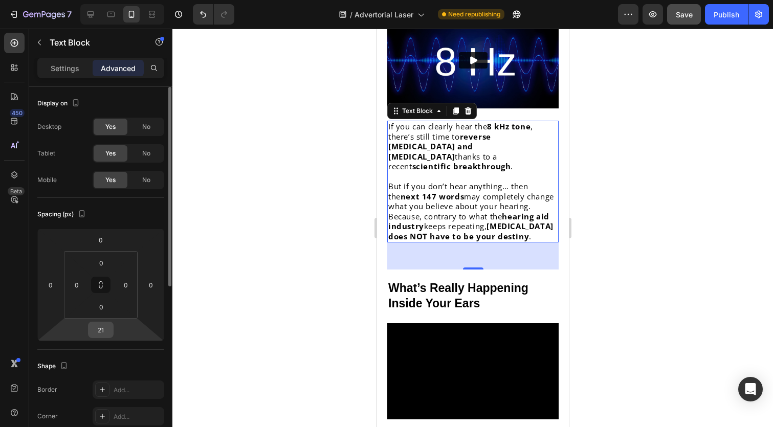
click at [104, 323] on input "21" at bounding box center [101, 329] width 20 height 15
type input "0"
click at [141, 217] on div "Spacing (px)" at bounding box center [100, 214] width 127 height 16
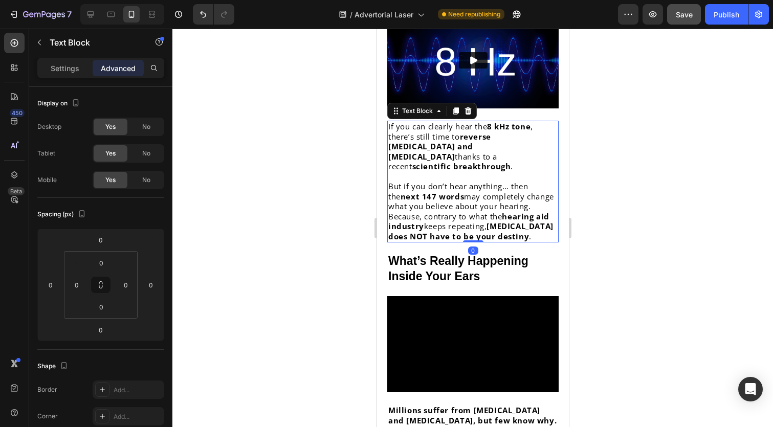
click at [526, 211] on strong "hearing aid industry" at bounding box center [468, 221] width 161 height 20
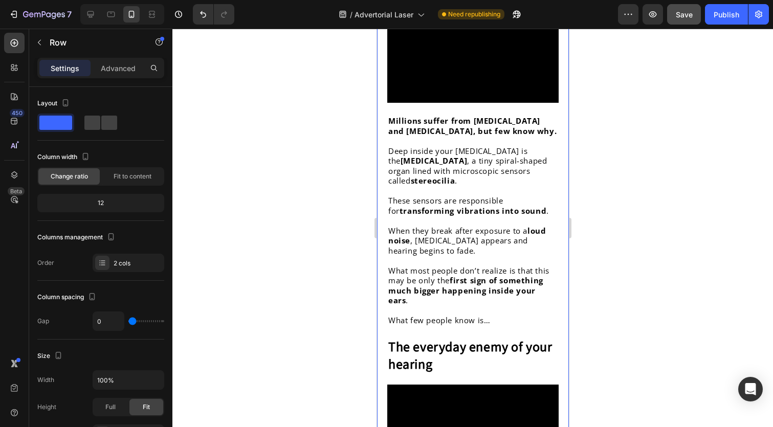
scroll to position [920, 0]
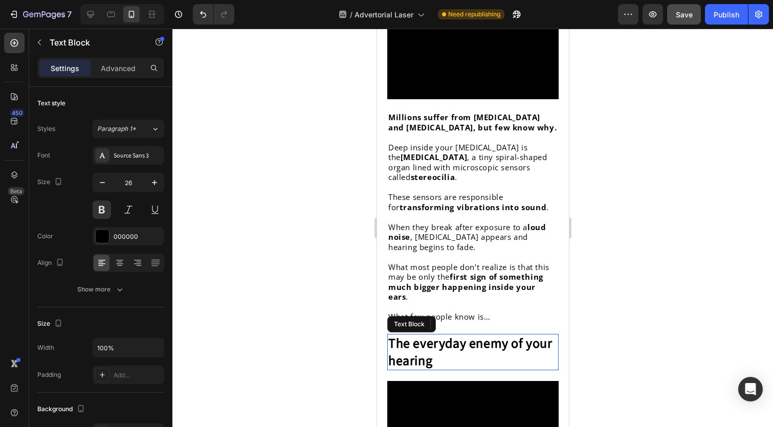
click at [511, 335] on p "The everyday enemy of your hearing" at bounding box center [472, 352] width 169 height 35
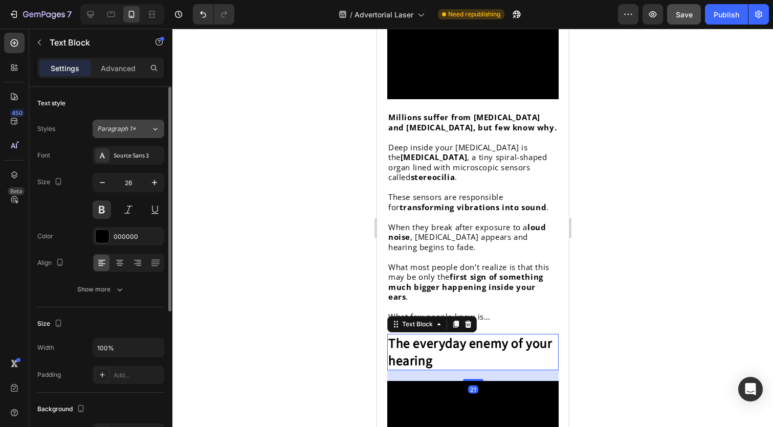
click at [123, 129] on span "Paragraph 1*" at bounding box center [116, 128] width 39 height 9
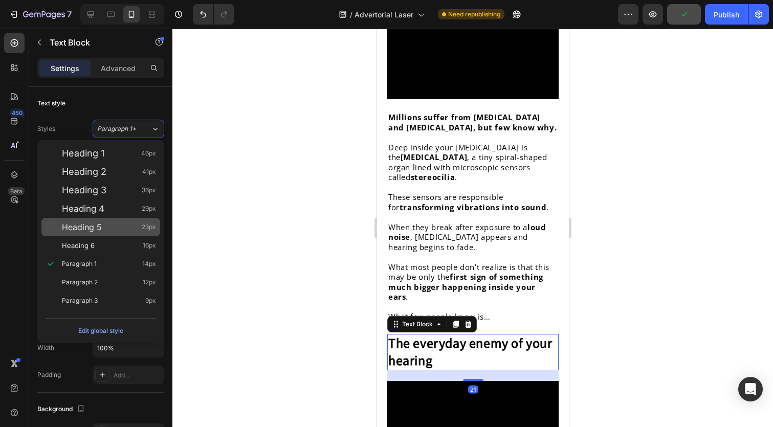
click at [123, 226] on div "Heading 5 23px" at bounding box center [109, 227] width 94 height 10
type input "23"
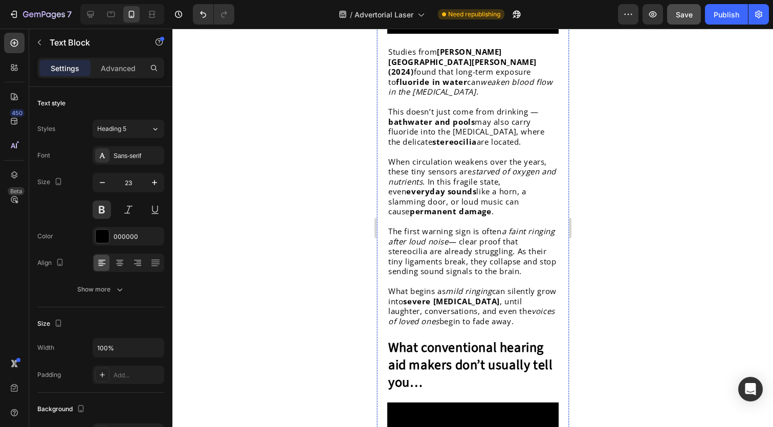
scroll to position [1395, 0]
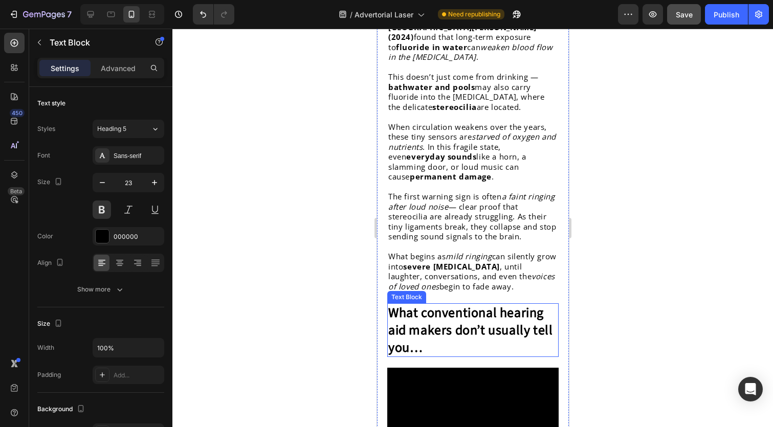
click at [526, 303] on strong "What conventional hearing aid makers don’t usually tell you…" at bounding box center [470, 330] width 164 height 54
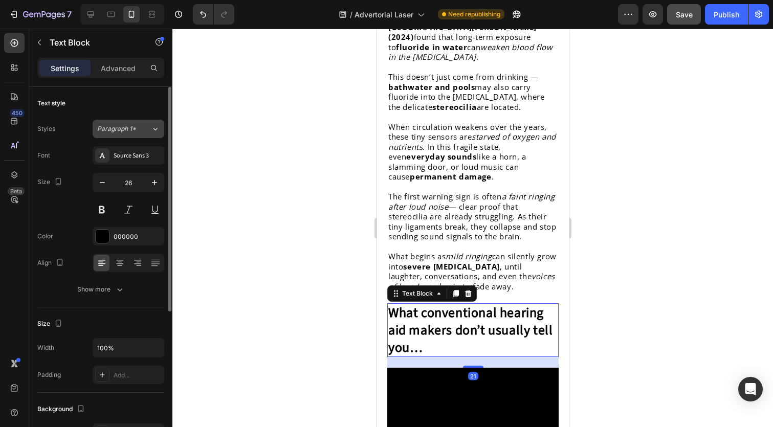
click at [138, 132] on div "Paragraph 1*" at bounding box center [117, 128] width 41 height 9
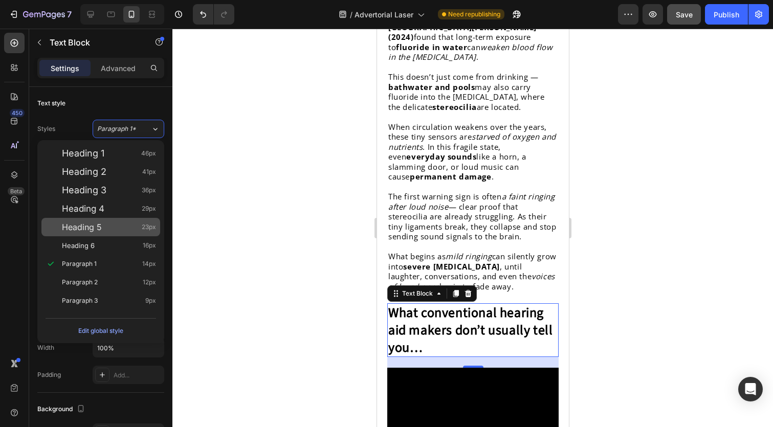
click at [123, 224] on div "Heading 5 23px" at bounding box center [109, 227] width 94 height 10
type input "23"
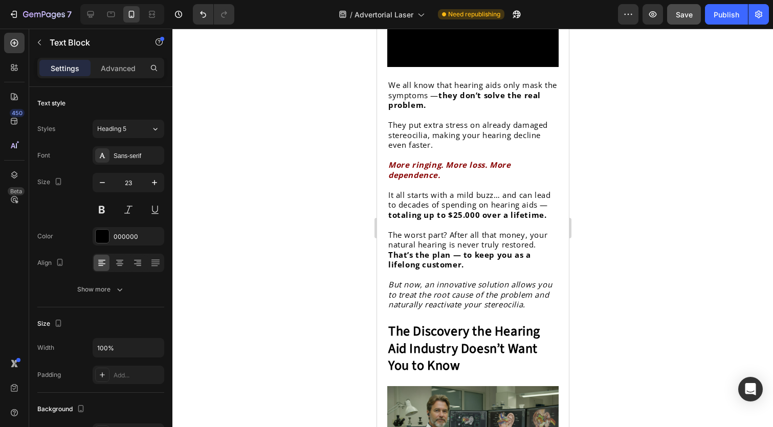
scroll to position [1796, 0]
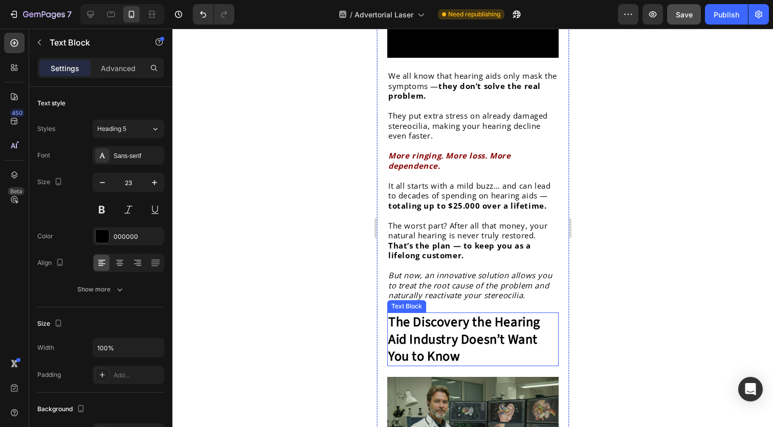
click at [446, 313] on strong "The Discovery the Hearing Aid Industry Doesn’t Want You to Know" at bounding box center [464, 340] width 152 height 54
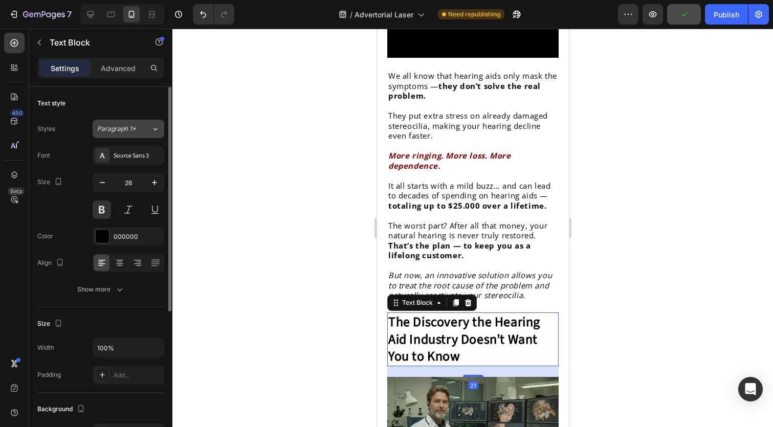
click at [136, 135] on button "Paragraph 1*" at bounding box center [129, 129] width 72 height 18
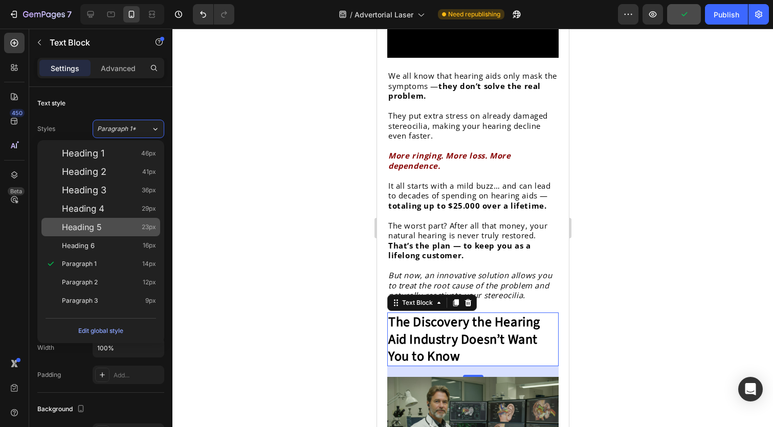
click at [126, 223] on div "Heading 5 23px" at bounding box center [109, 227] width 94 height 10
type input "23"
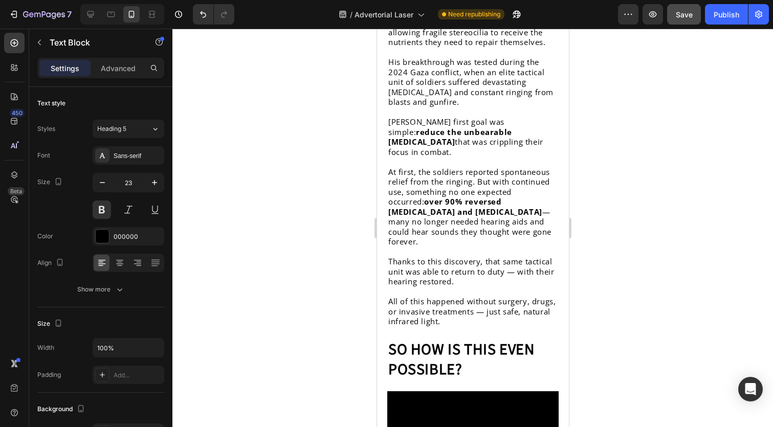
scroll to position [2292, 0]
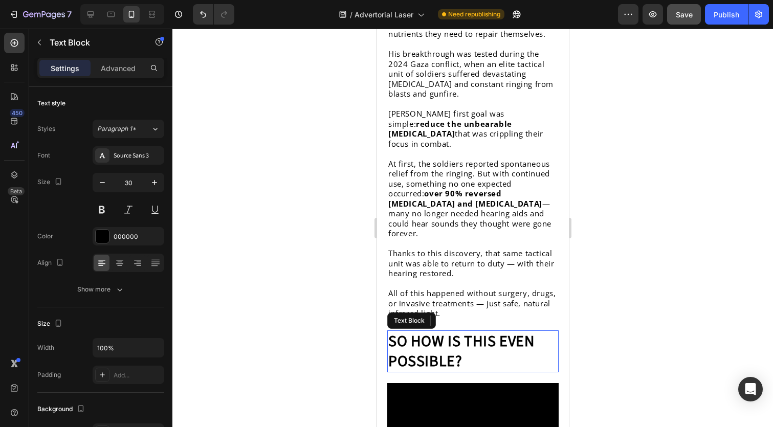
click at [494, 330] on strong "So how is this even possible?" at bounding box center [461, 351] width 146 height 42
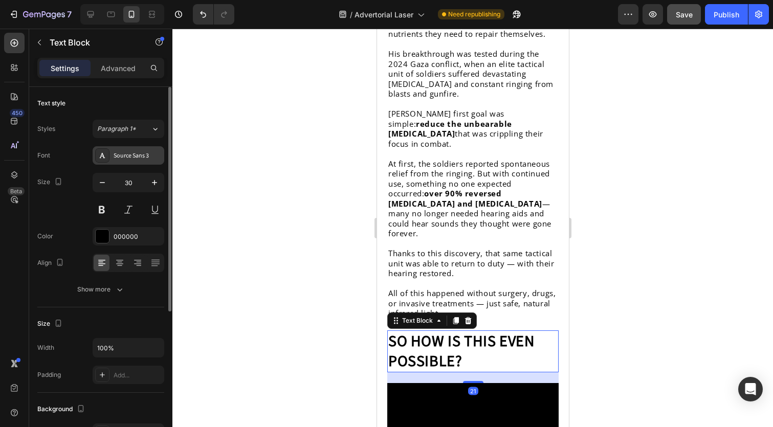
click at [135, 154] on div "Source Sans 3" at bounding box center [138, 155] width 48 height 9
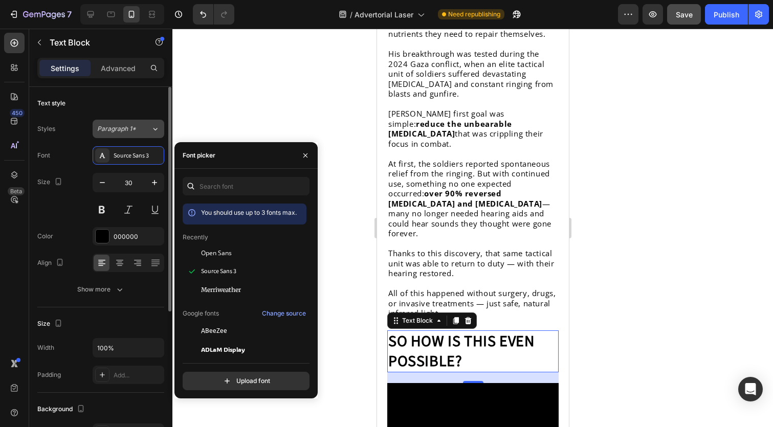
click at [142, 134] on button "Paragraph 1*" at bounding box center [129, 129] width 72 height 18
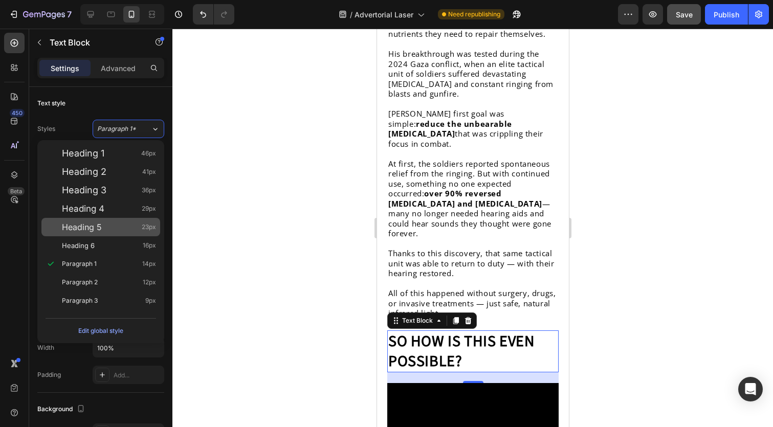
click at [131, 229] on div "Heading 5 23px" at bounding box center [109, 227] width 94 height 10
type input "23"
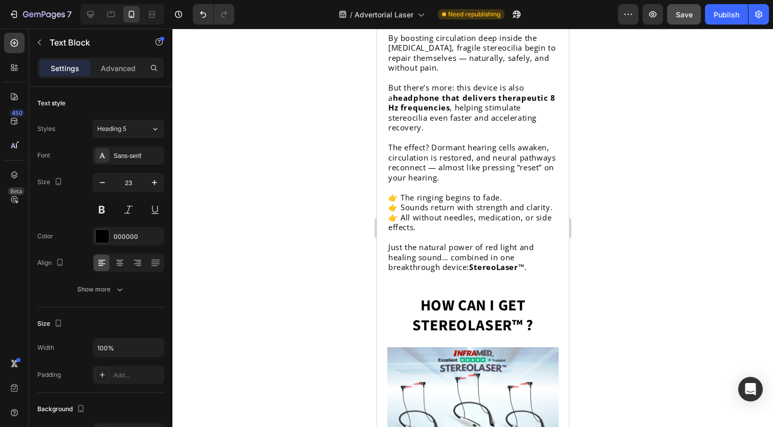
scroll to position [2783, 0]
click at [465, 294] on strong "How can I get StereoLaser™ ?" at bounding box center [472, 315] width 121 height 42
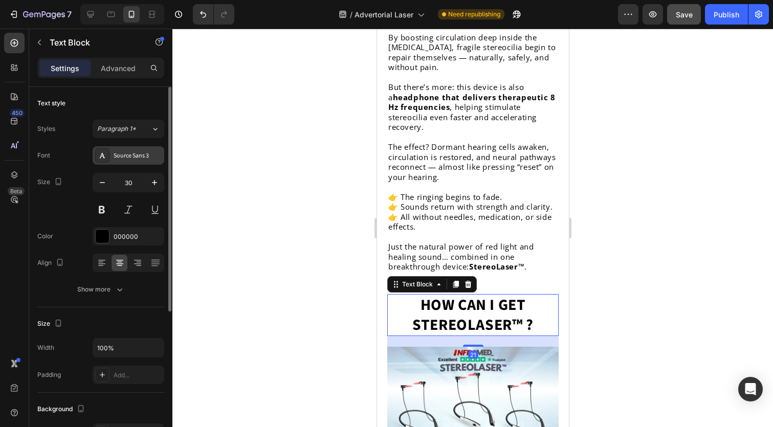
click at [117, 158] on div "Source Sans 3" at bounding box center [138, 155] width 48 height 9
click at [146, 131] on div "Paragraph 1*" at bounding box center [124, 128] width 54 height 9
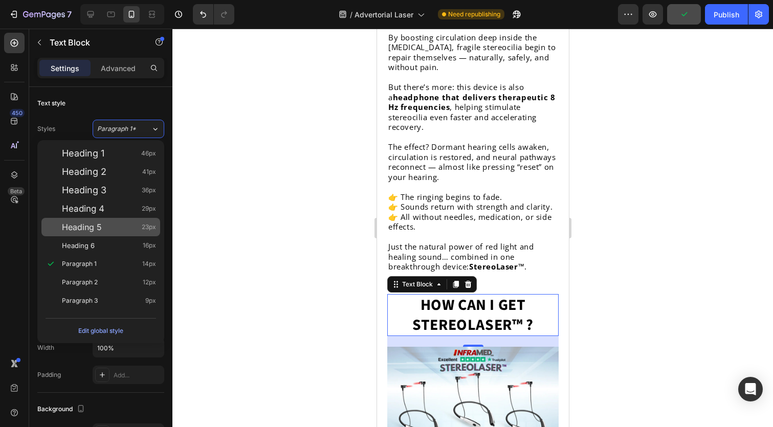
click at [126, 224] on div "Heading 5 23px" at bounding box center [109, 227] width 94 height 10
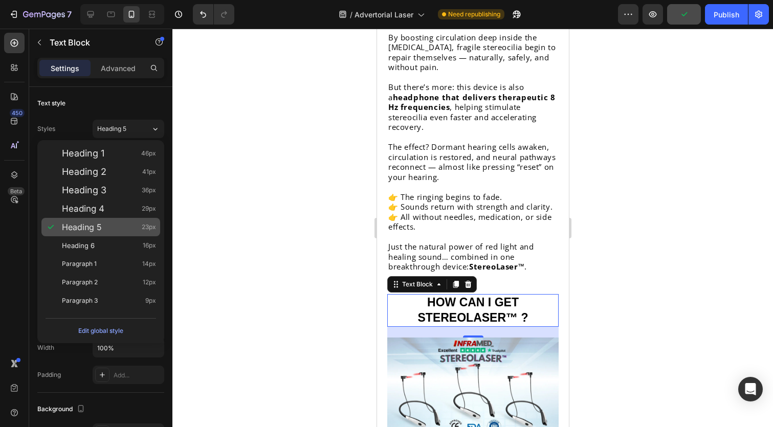
type input "23"
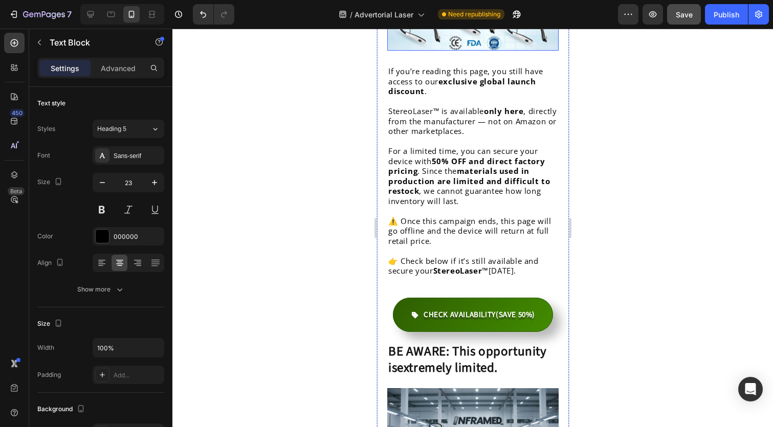
scroll to position [3166, 0]
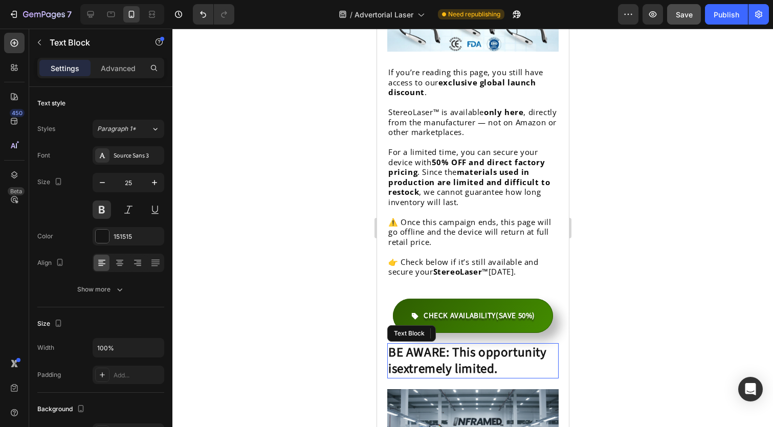
click at [452, 344] on p "BE AWARE: This opportunity is extremely limited ." at bounding box center [472, 360] width 169 height 33
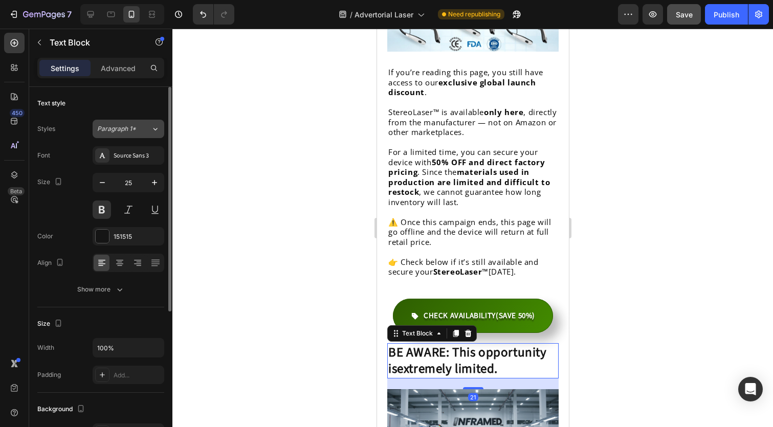
click at [142, 129] on div "Paragraph 1*" at bounding box center [124, 128] width 54 height 9
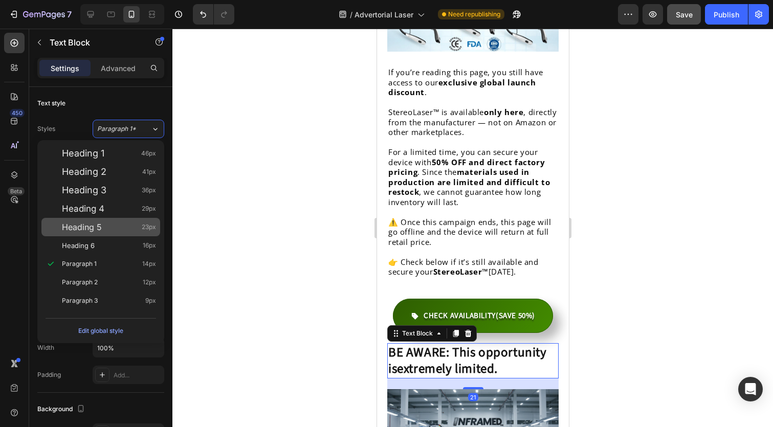
click at [128, 227] on div "Heading 5 23px" at bounding box center [109, 227] width 94 height 10
type input "23"
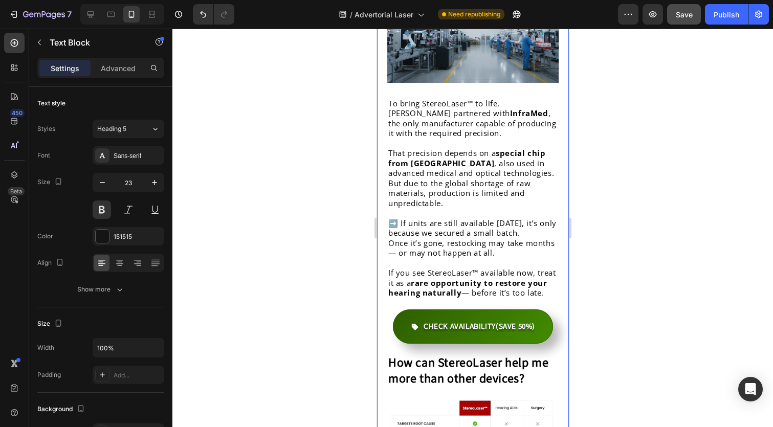
scroll to position [3572, 0]
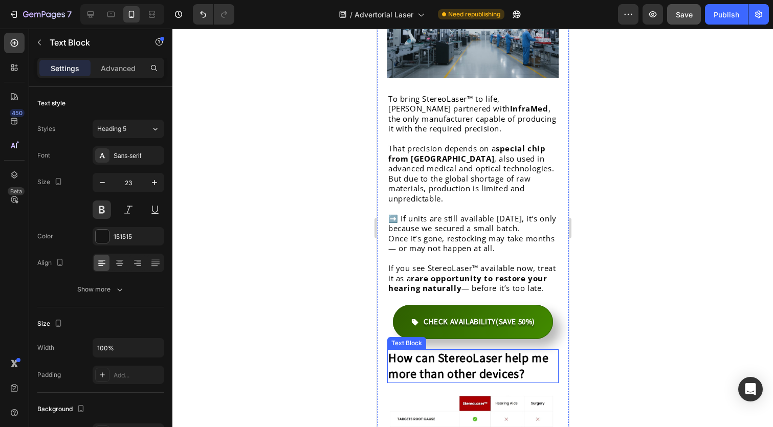
click at [529, 349] on strong "How can StereoLaser help me more than other devices?" at bounding box center [468, 366] width 160 height 34
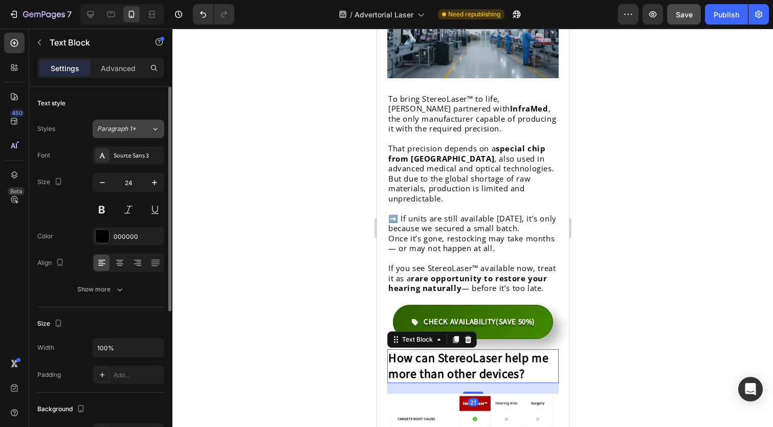
click at [143, 126] on div "Paragraph 1*" at bounding box center [124, 128] width 54 height 9
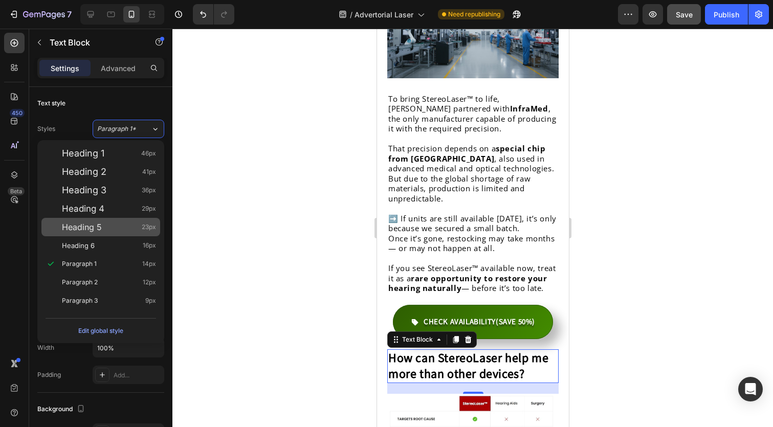
click at [131, 224] on div "Heading 5 23px" at bounding box center [109, 227] width 94 height 10
type input "23"
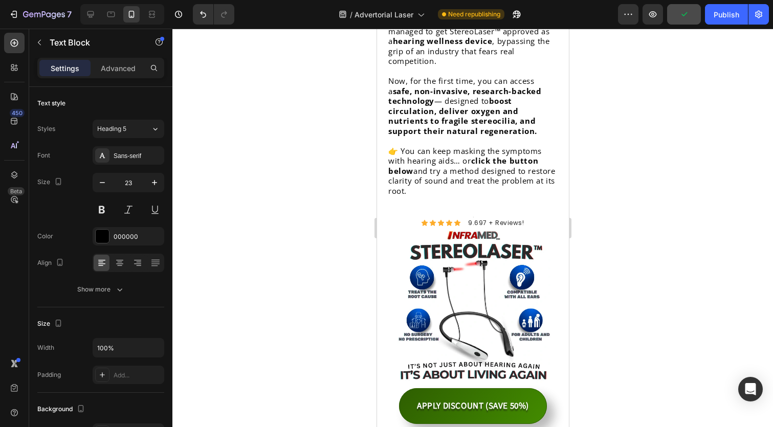
scroll to position [4125, 0]
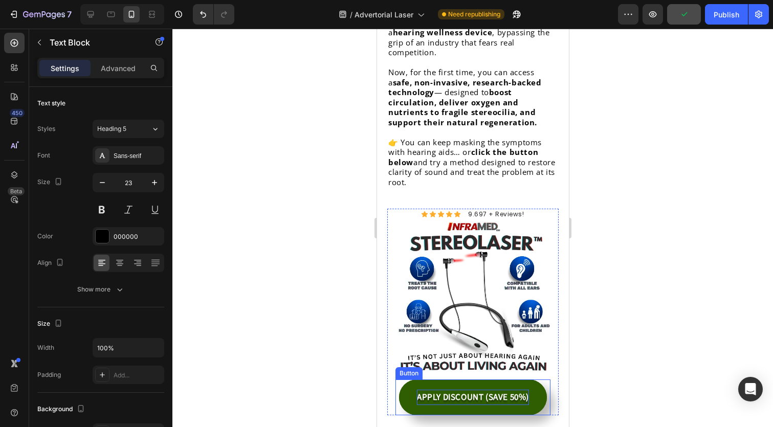
click at [510, 390] on p "APPLY DISCOUNT (SAVE 50%)" at bounding box center [472, 398] width 112 height 16
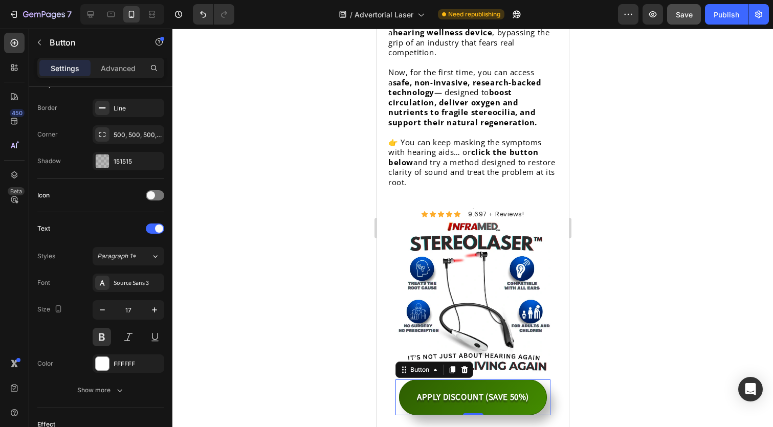
scroll to position [0, 0]
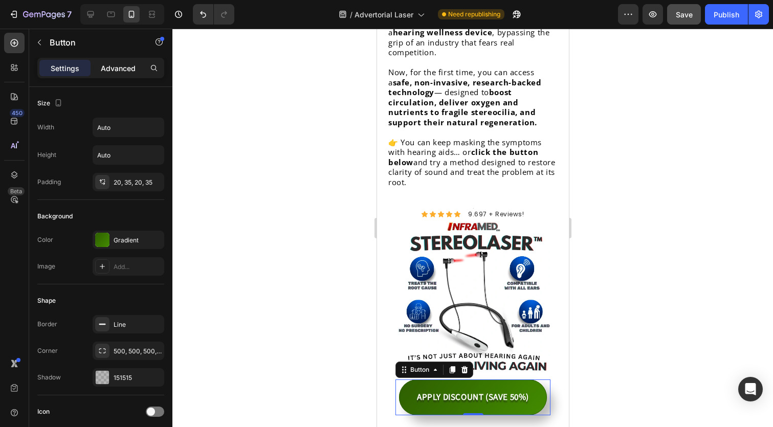
click at [106, 70] on p "Advanced" at bounding box center [118, 68] width 35 height 11
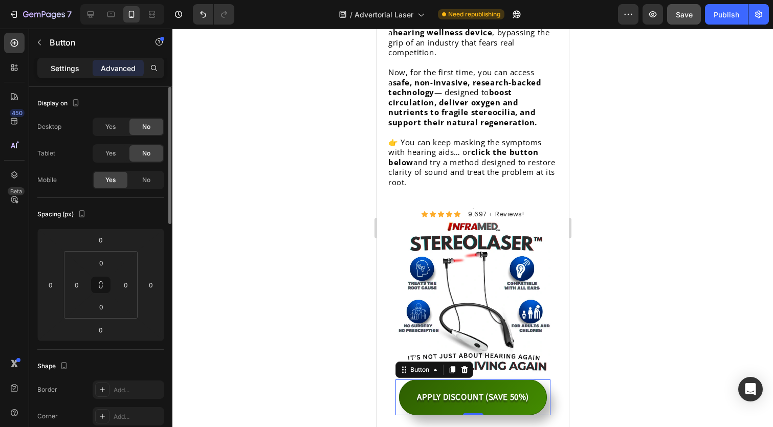
click at [80, 69] on div "Settings" at bounding box center [64, 68] width 51 height 16
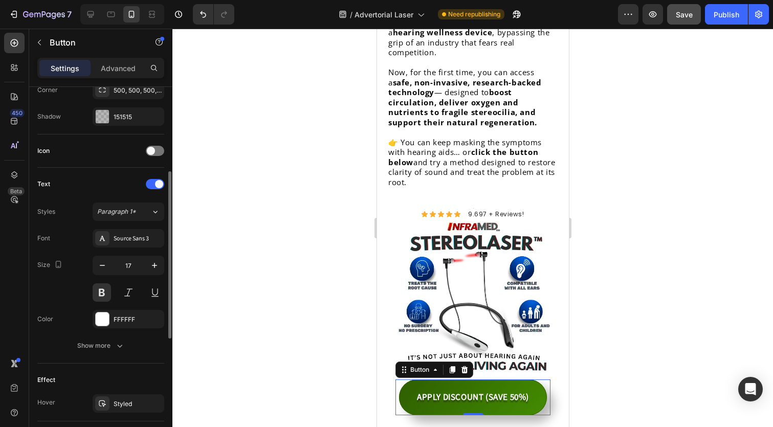
scroll to position [259, 0]
click at [98, 264] on icon "button" at bounding box center [102, 267] width 10 height 10
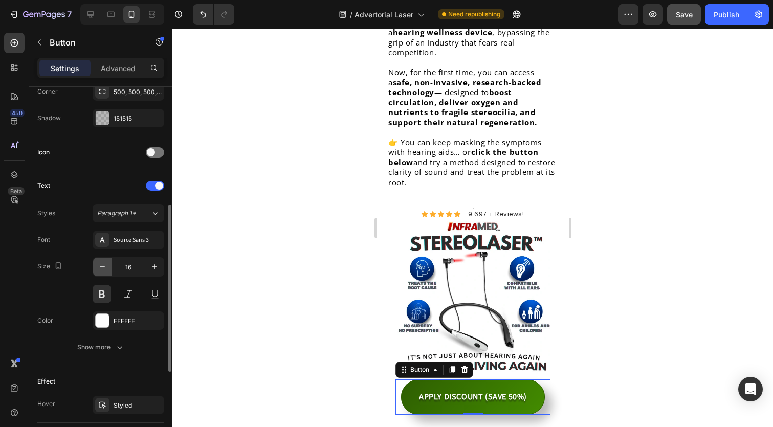
click at [98, 264] on icon "button" at bounding box center [102, 267] width 10 height 10
type input "15"
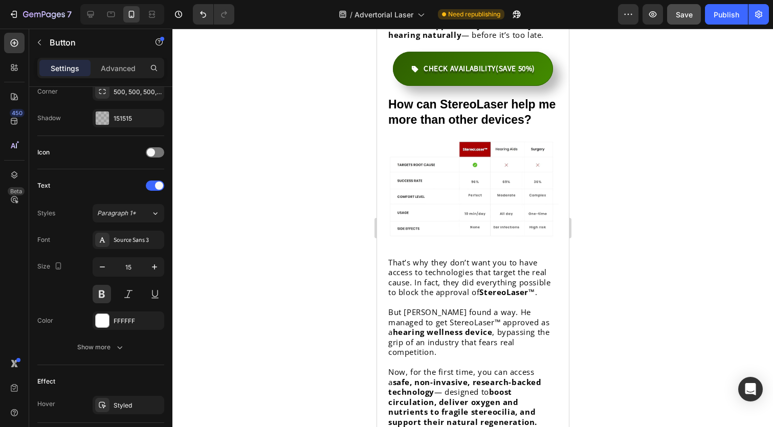
scroll to position [3500, 0]
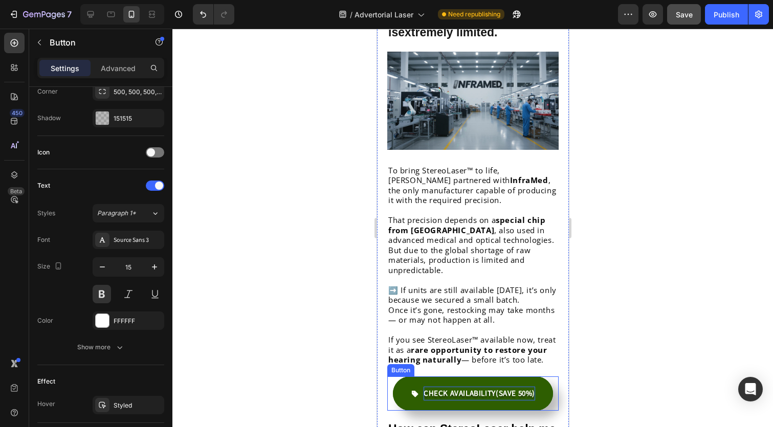
click at [476, 388] on strong "CHECK AVAILABILITY" at bounding box center [459, 393] width 72 height 11
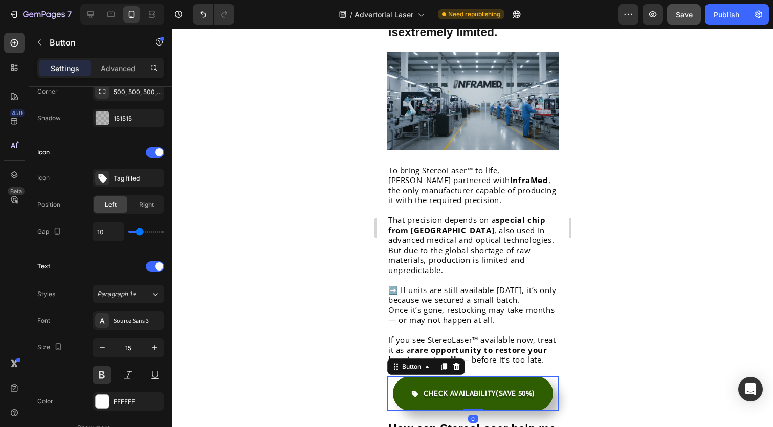
click at [476, 388] on strong "CHECK AVAILABILITY" at bounding box center [459, 393] width 72 height 11
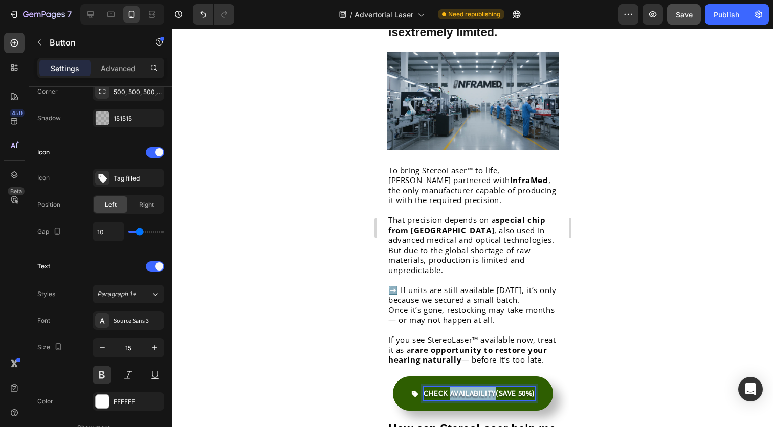
click at [476, 388] on strong "CHECK AVAILABILITY" at bounding box center [459, 393] width 72 height 11
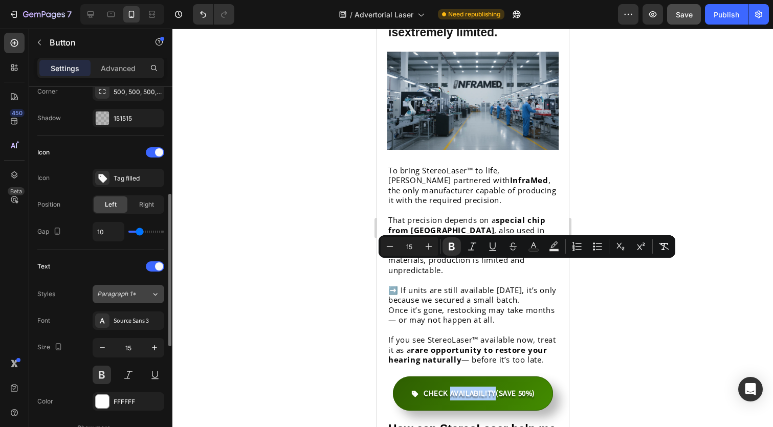
click at [112, 294] on span "Paragraph 1*" at bounding box center [116, 294] width 39 height 9
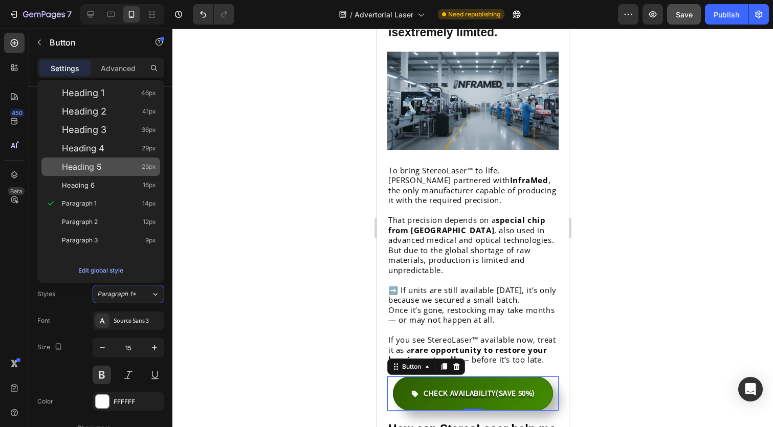
click at [108, 162] on div "Heading 5 23px" at bounding box center [109, 167] width 94 height 10
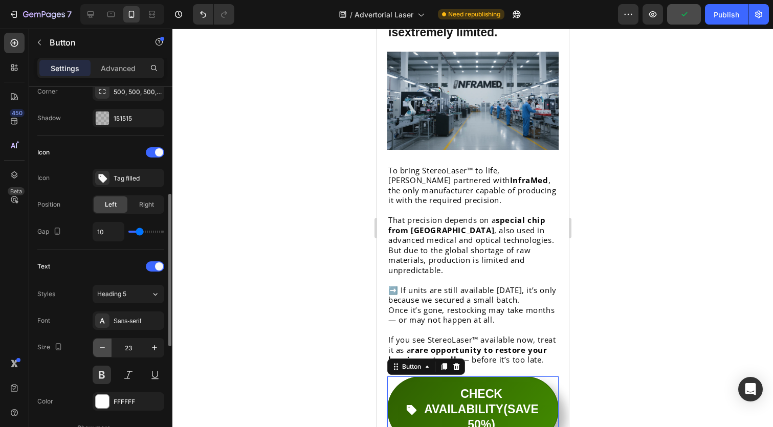
click at [105, 349] on icon "button" at bounding box center [102, 348] width 10 height 10
click at [105, 348] on icon "button" at bounding box center [102, 348] width 10 height 10
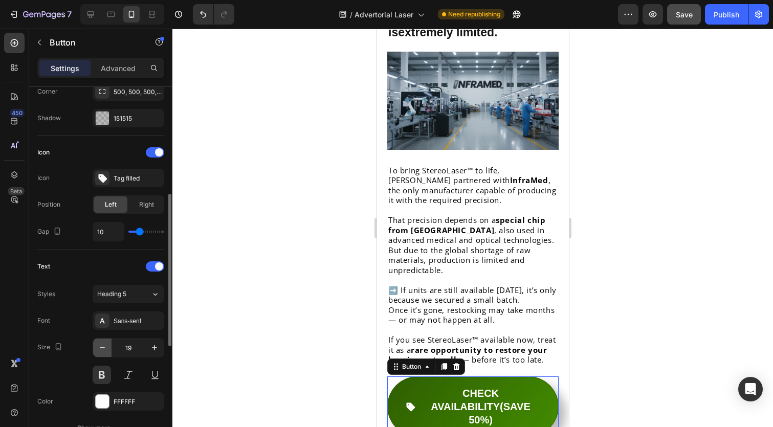
click at [105, 348] on icon "button" at bounding box center [102, 348] width 10 height 10
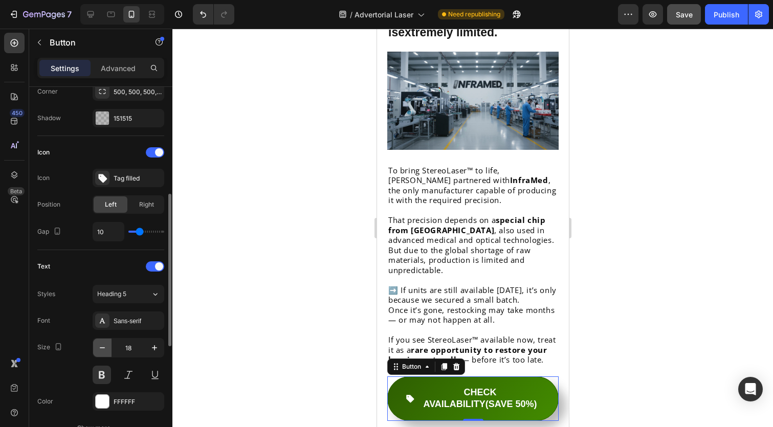
click at [105, 348] on icon "button" at bounding box center [102, 348] width 10 height 10
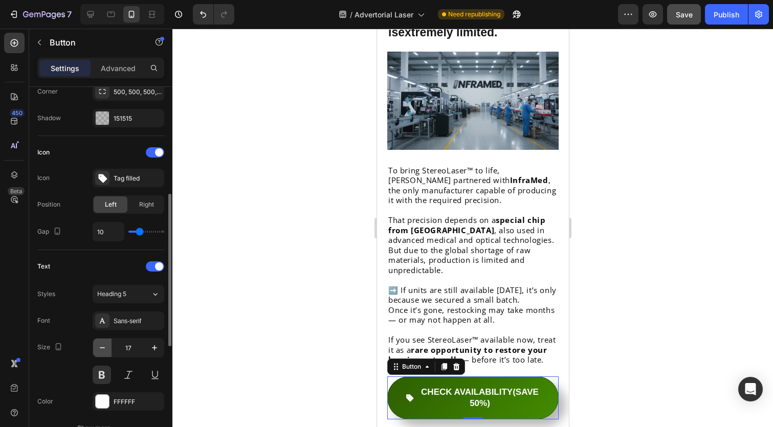
click at [105, 348] on icon "button" at bounding box center [102, 348] width 10 height 10
type input "14"
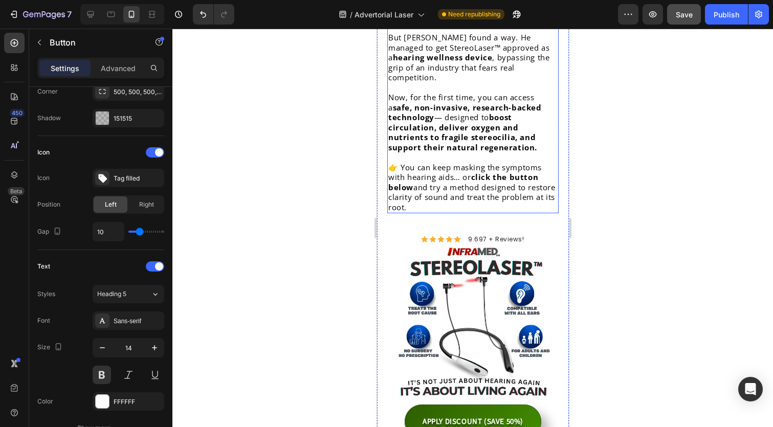
scroll to position [4098, 0]
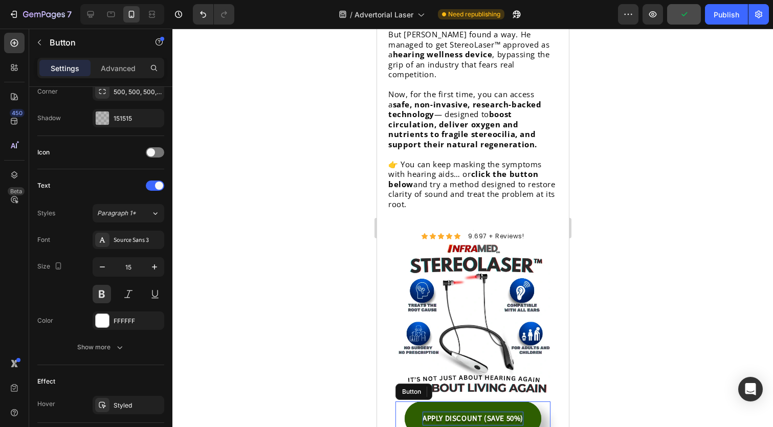
click at [451, 412] on p "APPLY DISCOUNT (SAVE 50%)" at bounding box center [472, 419] width 101 height 14
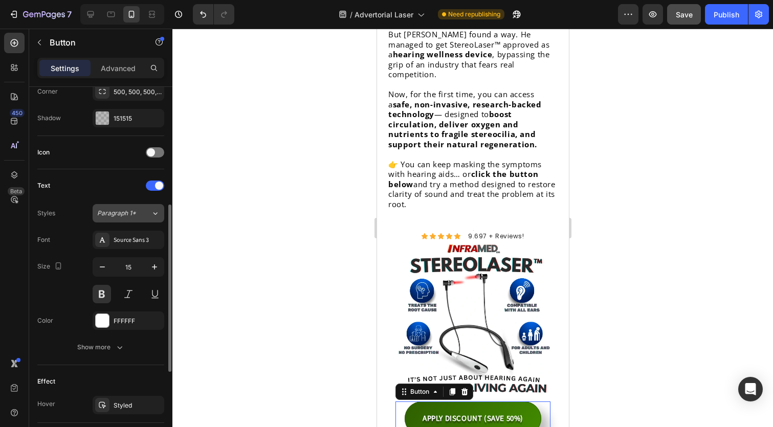
click at [140, 217] on div "Paragraph 1*" at bounding box center [124, 213] width 54 height 9
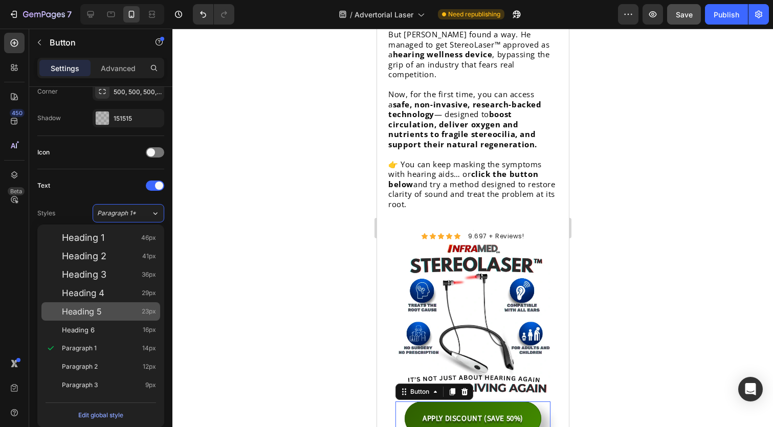
click at [115, 314] on div "Heading 5 23px" at bounding box center [109, 311] width 94 height 10
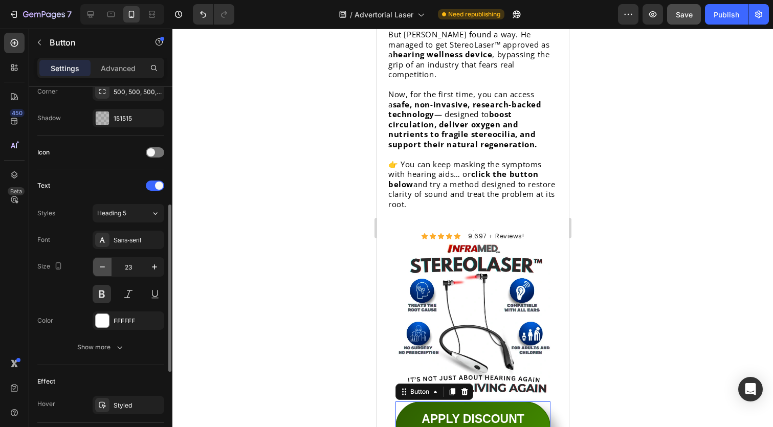
click at [103, 269] on icon "button" at bounding box center [102, 267] width 10 height 10
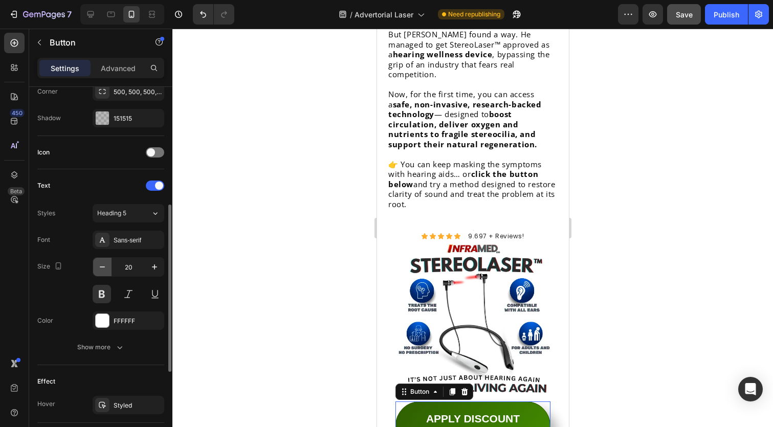
click at [103, 269] on icon "button" at bounding box center [102, 267] width 10 height 10
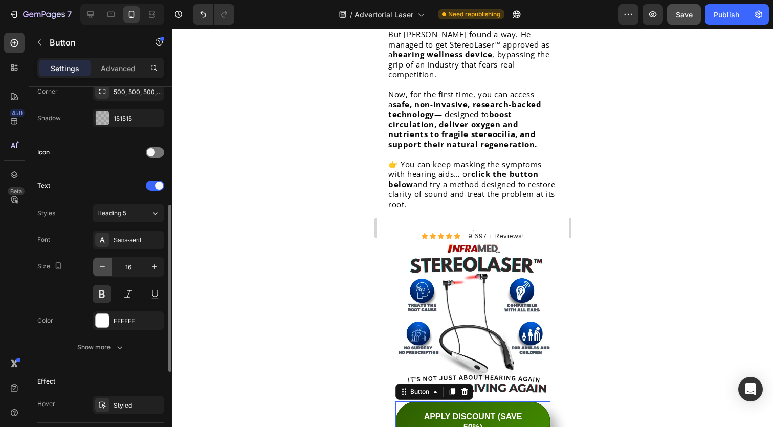
click at [103, 269] on icon "button" at bounding box center [102, 267] width 10 height 10
click at [151, 266] on icon "button" at bounding box center [154, 267] width 10 height 10
click at [107, 270] on icon "button" at bounding box center [102, 267] width 10 height 10
type input "15"
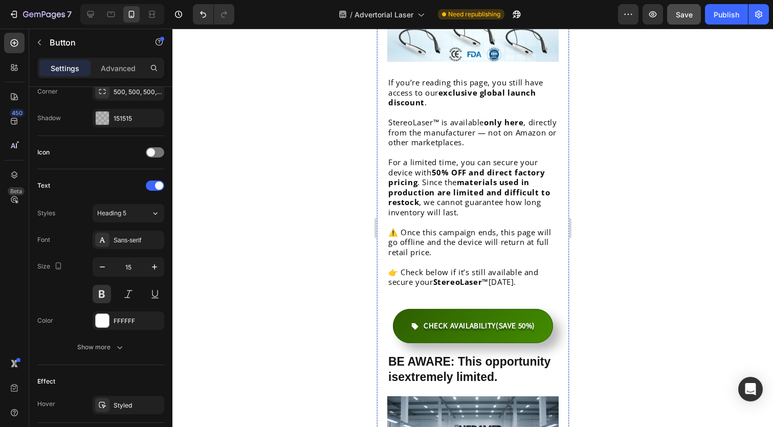
scroll to position [3154, 0]
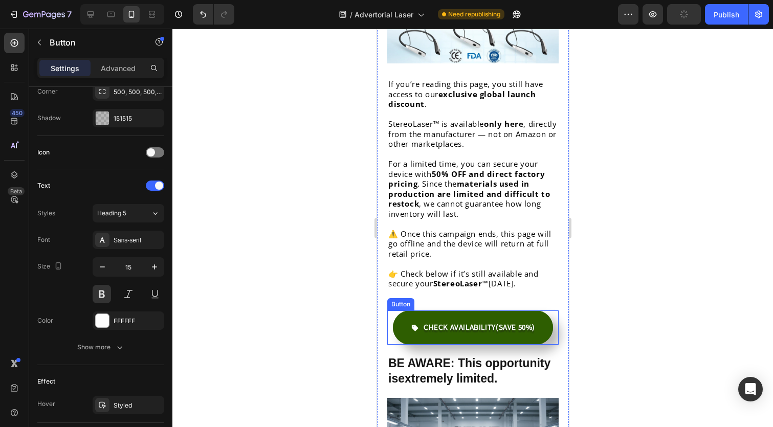
click at [432, 311] on link "CHECK AVAILABILITY (SAVE 50%)" at bounding box center [472, 328] width 160 height 34
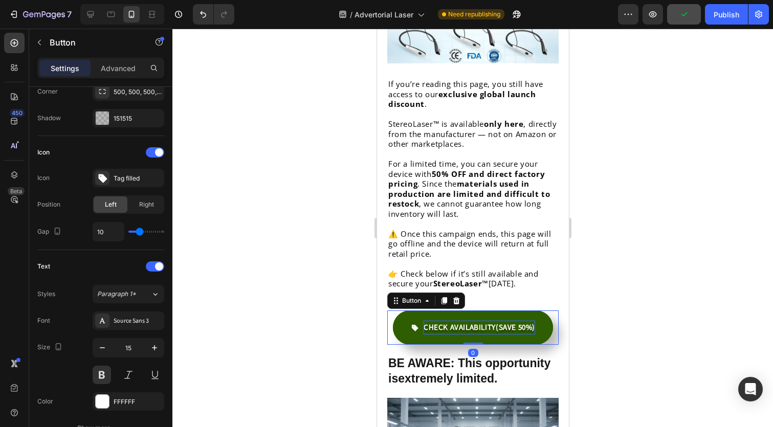
click at [433, 322] on strong "CHECK AVAILABILITY" at bounding box center [459, 327] width 72 height 11
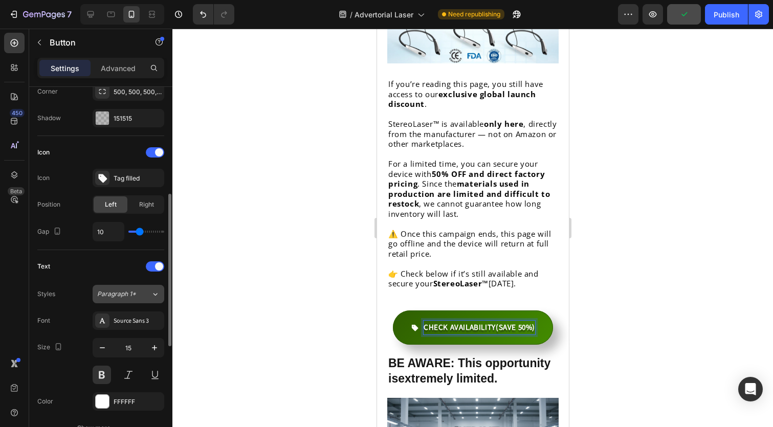
click at [125, 295] on span "Paragraph 1*" at bounding box center [116, 294] width 39 height 9
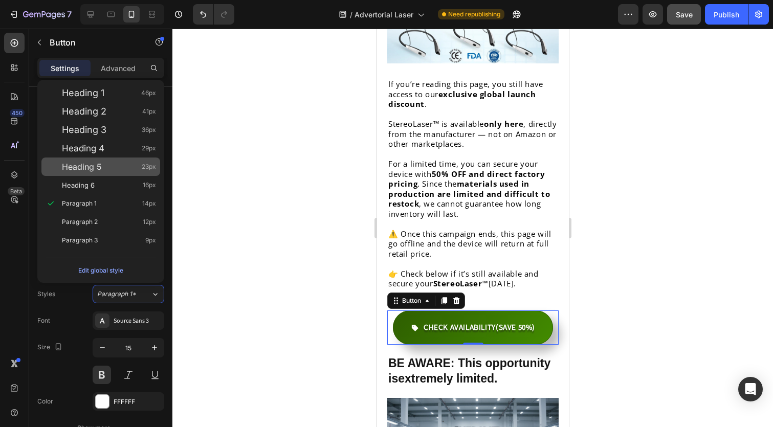
click at [119, 162] on div "Heading 5 23px" at bounding box center [109, 167] width 94 height 10
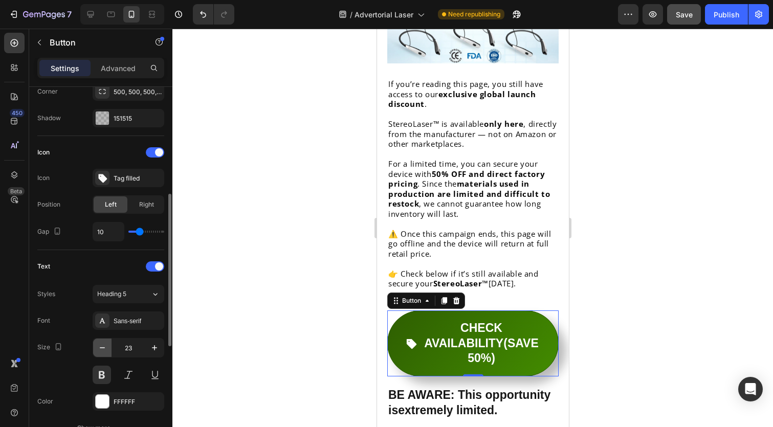
click at [103, 346] on icon "button" at bounding box center [102, 348] width 10 height 10
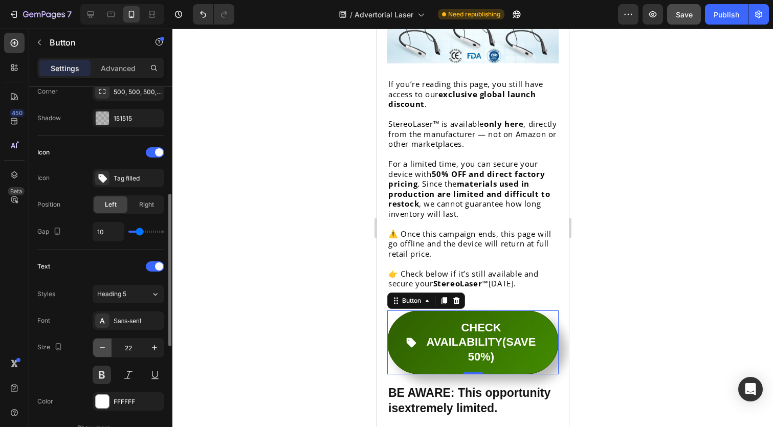
click at [103, 346] on icon "button" at bounding box center [102, 348] width 10 height 10
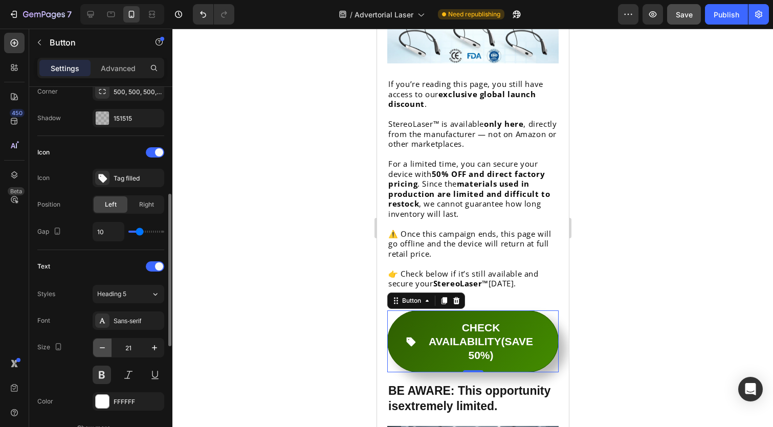
click at [103, 346] on icon "button" at bounding box center [102, 348] width 10 height 10
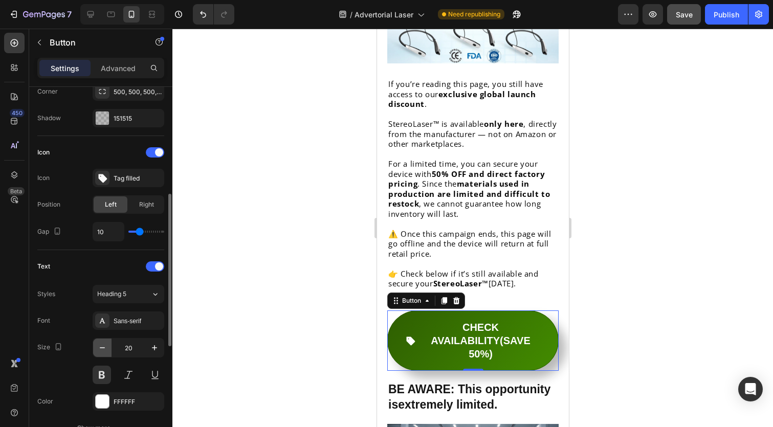
click at [103, 346] on icon "button" at bounding box center [102, 348] width 10 height 10
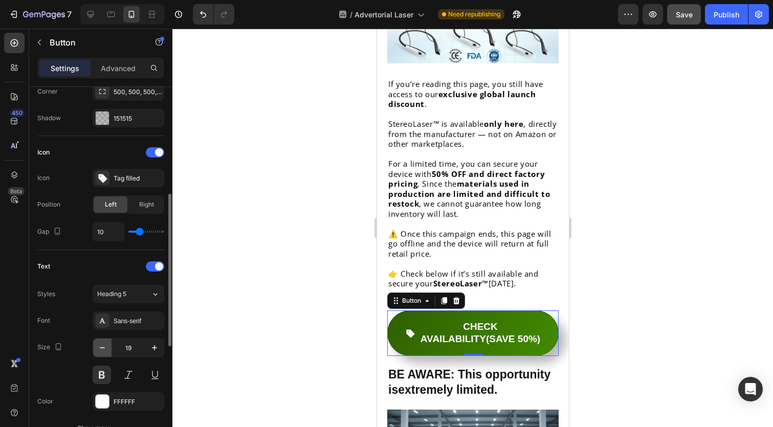
click at [103, 346] on icon "button" at bounding box center [102, 348] width 10 height 10
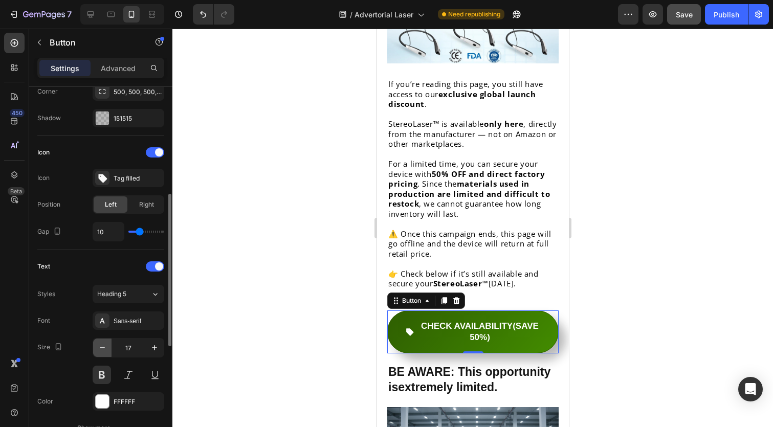
click at [103, 346] on icon "button" at bounding box center [102, 348] width 10 height 10
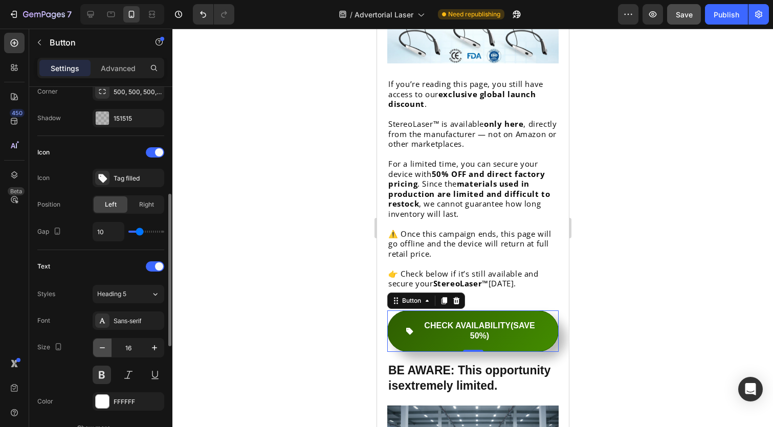
click at [103, 346] on icon "button" at bounding box center [102, 348] width 10 height 10
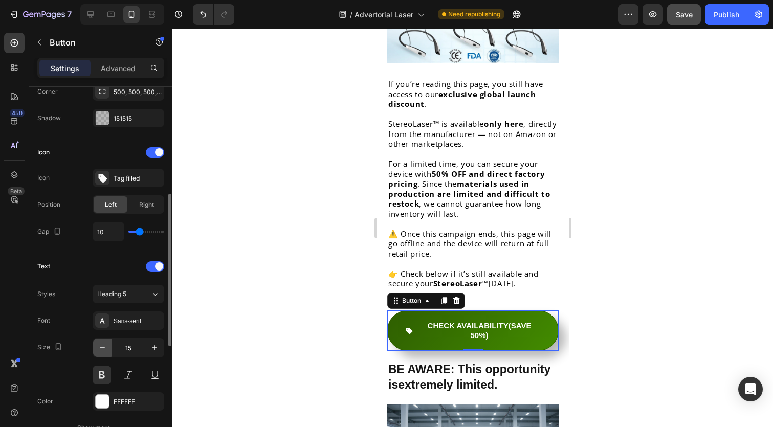
click at [103, 346] on icon "button" at bounding box center [102, 348] width 10 height 10
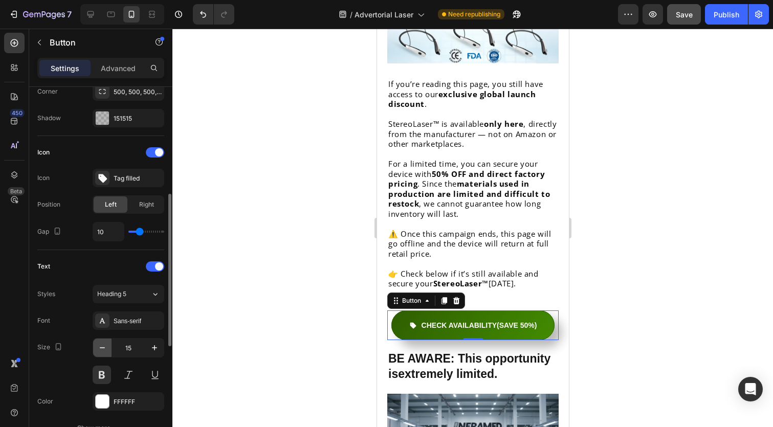
type input "14"
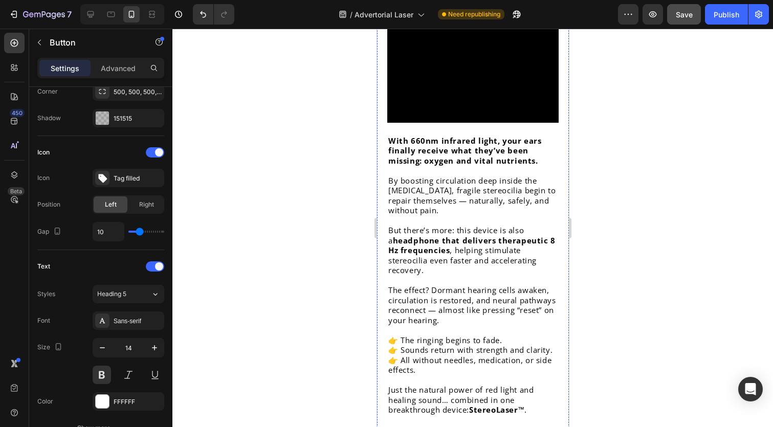
scroll to position [2646, 0]
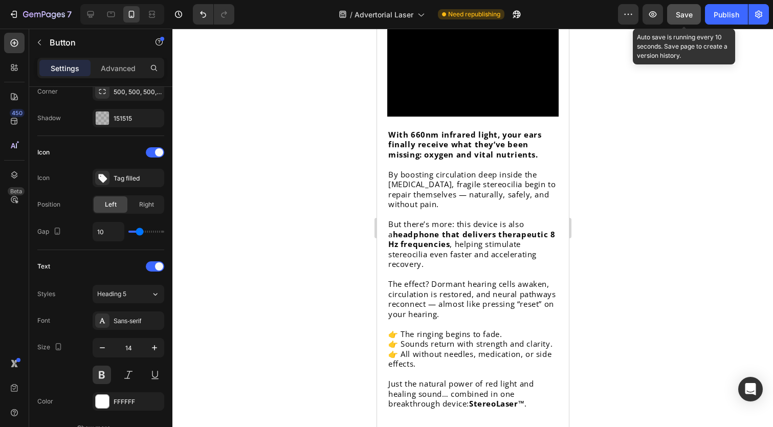
click at [693, 14] on span "Save" at bounding box center [684, 14] width 17 height 9
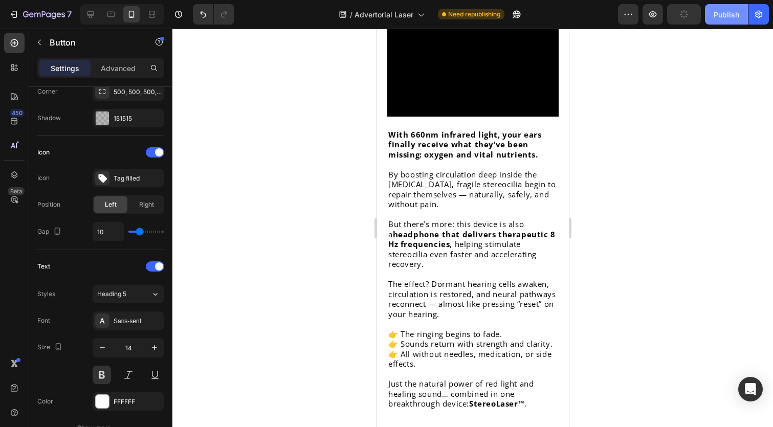
click at [707, 14] on button "Publish" at bounding box center [726, 14] width 43 height 20
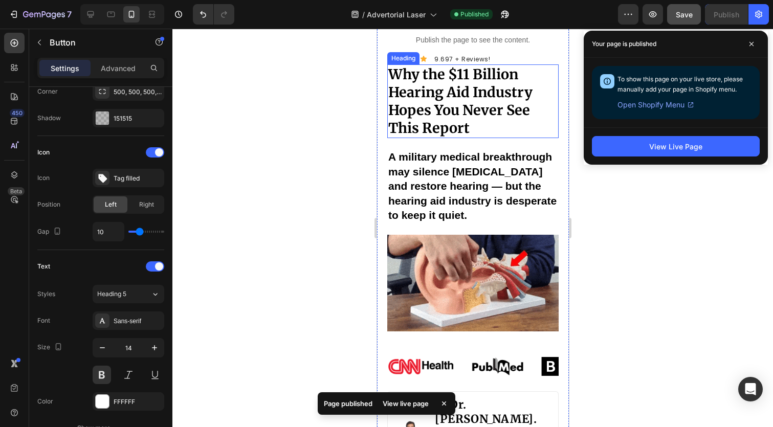
scroll to position [109, 0]
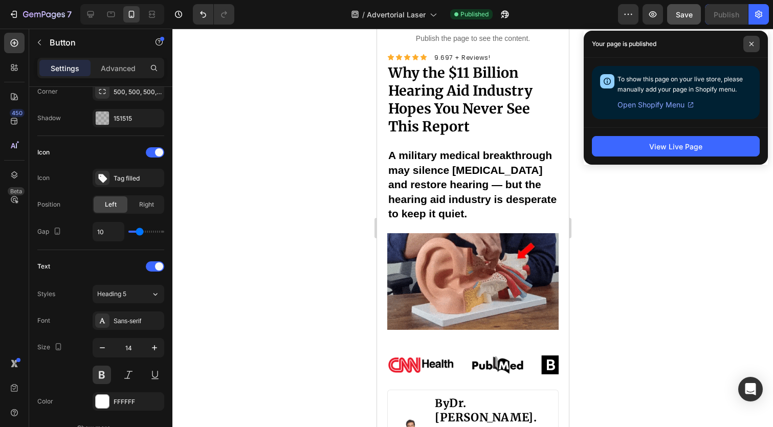
click at [752, 45] on icon at bounding box center [751, 43] width 5 height 5
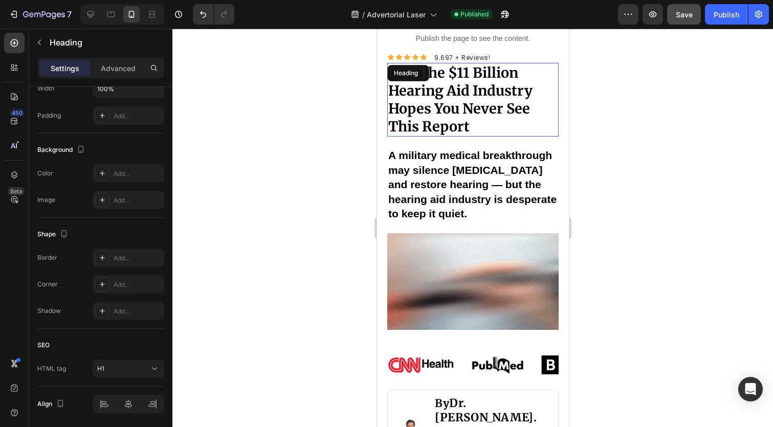
click at [477, 81] on h1 "Why the $11 Billion Hearing Aid Industry Hopes You Never See This Report" at bounding box center [472, 100] width 171 height 74
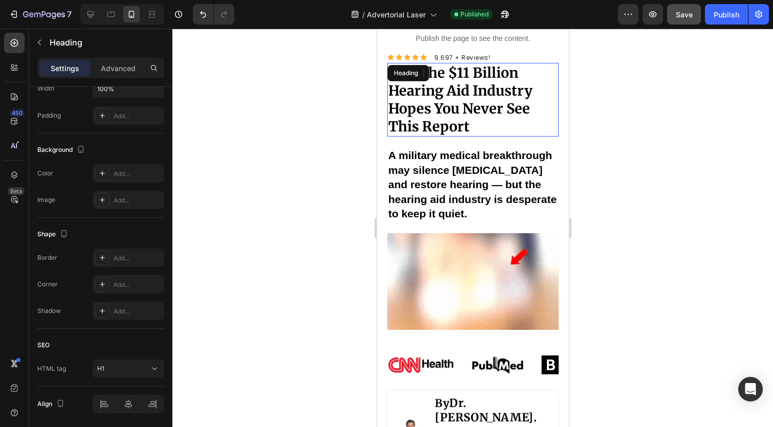
scroll to position [0, 0]
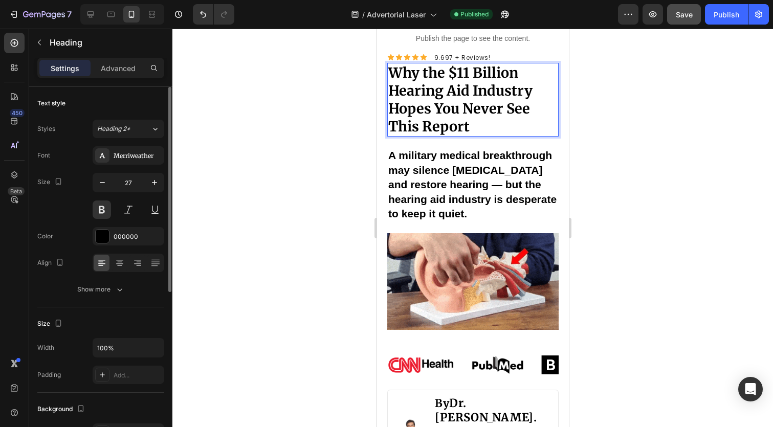
click at [477, 81] on p "Why the $11 Billion Hearing Aid Industry Hopes You Never See This Report" at bounding box center [472, 100] width 169 height 72
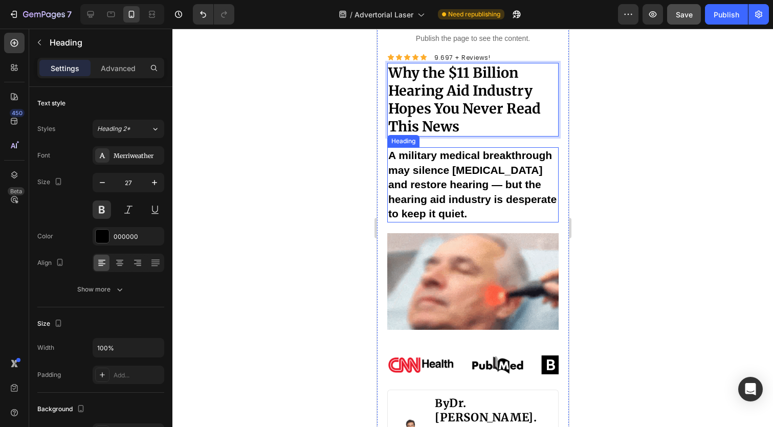
click at [445, 195] on span "A military medical breakthrough may silence [MEDICAL_DATA] and restore hearing …" at bounding box center [472, 184] width 168 height 70
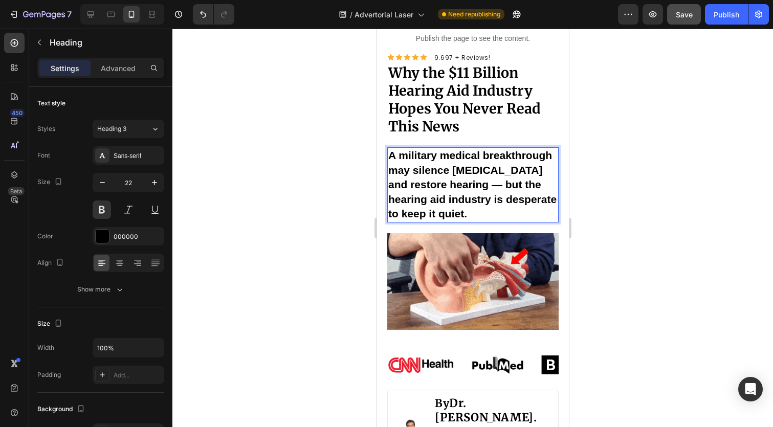
click at [445, 195] on span "A military medical breakthrough may silence [MEDICAL_DATA] and restore hearing …" at bounding box center [472, 184] width 168 height 70
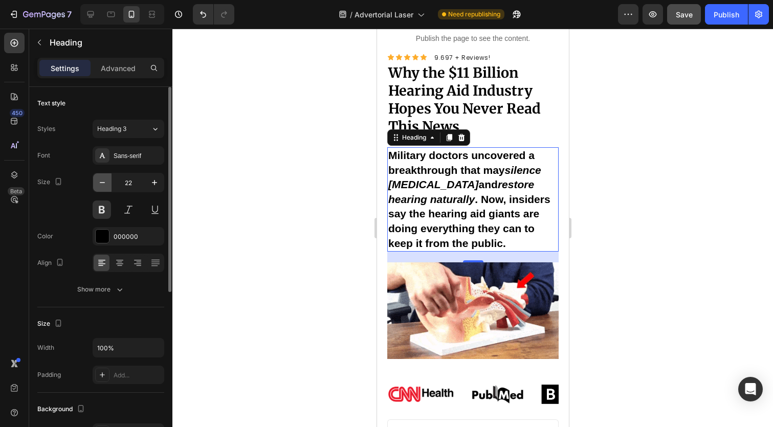
click at [108, 184] on button "button" at bounding box center [102, 182] width 18 height 18
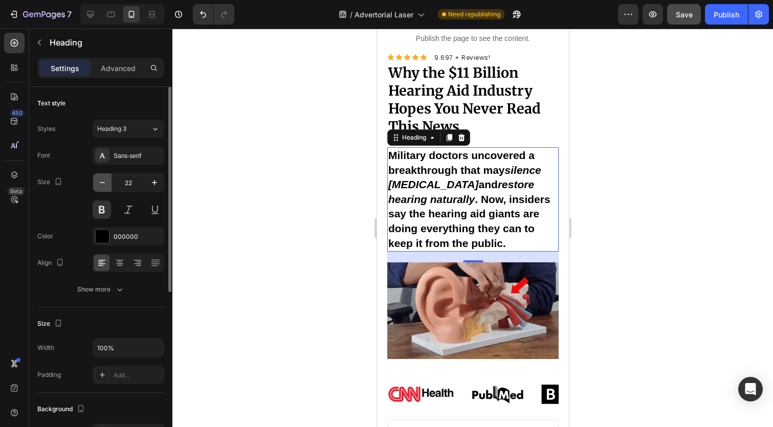
type input "21"
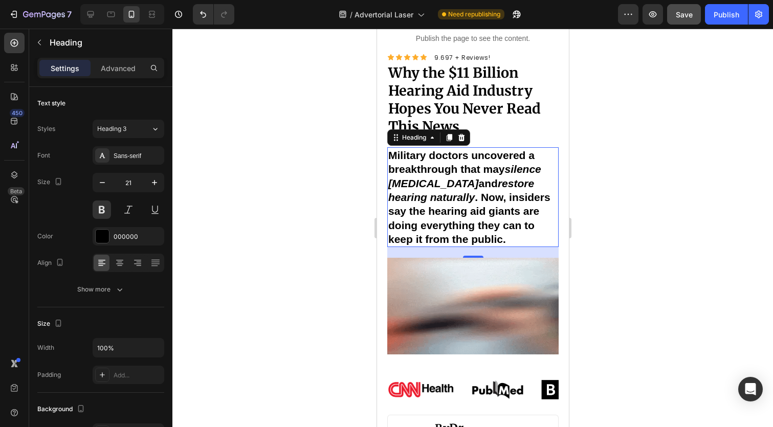
click at [486, 179] on icon "restore hearing naturally" at bounding box center [461, 191] width 146 height 26
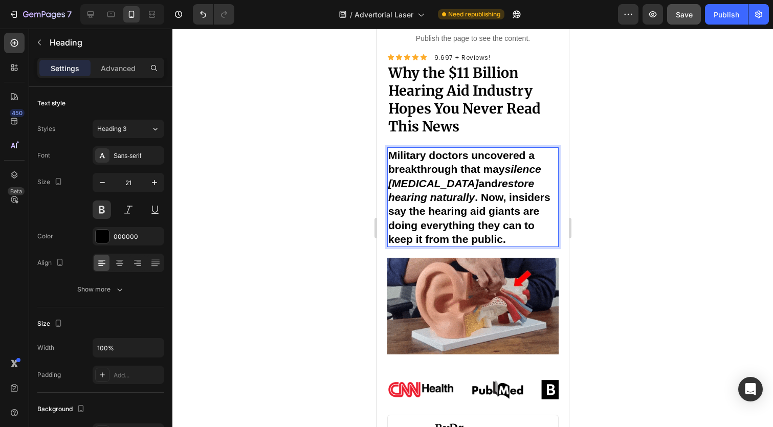
click at [486, 179] on icon "restore hearing naturally" at bounding box center [461, 191] width 146 height 26
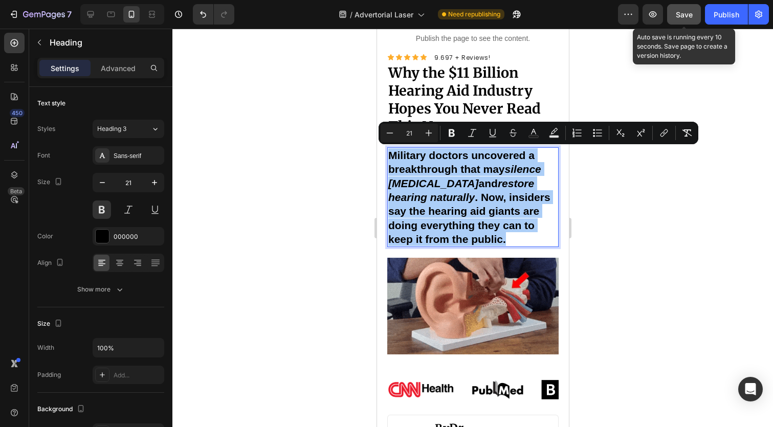
click at [688, 19] on div "Save" at bounding box center [684, 14] width 17 height 11
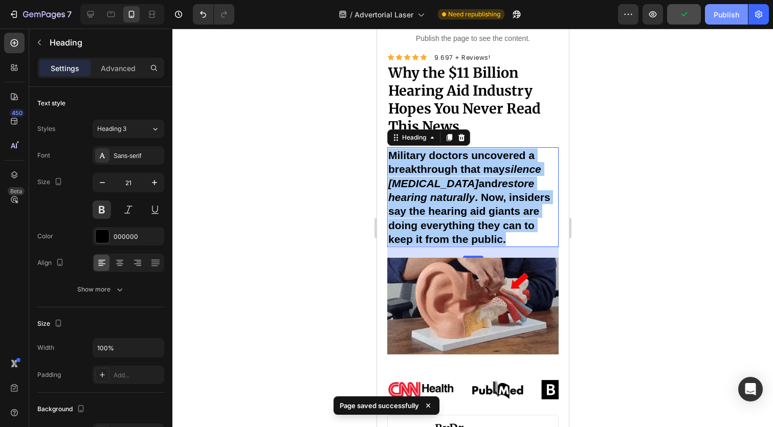
click at [721, 19] on div "Publish" at bounding box center [727, 14] width 26 height 11
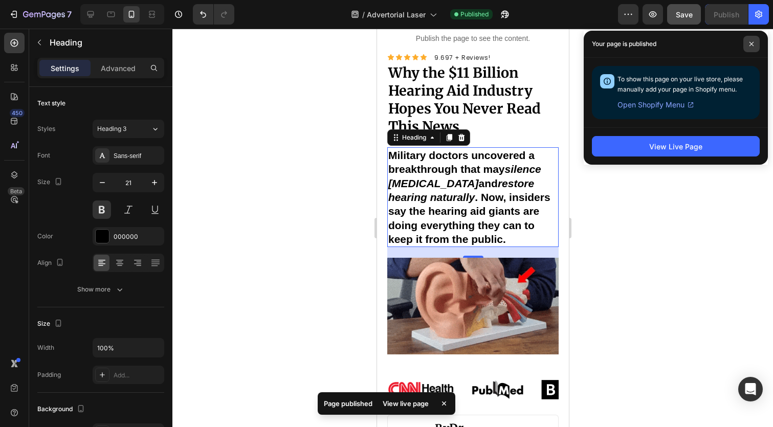
click at [749, 43] on icon at bounding box center [751, 43] width 5 height 5
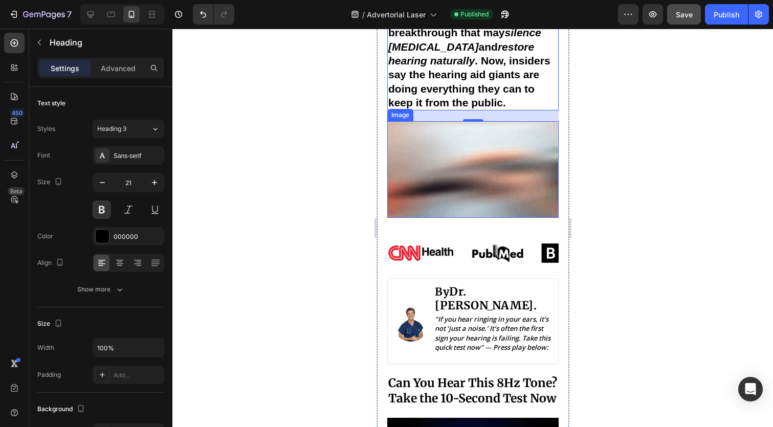
scroll to position [247, 0]
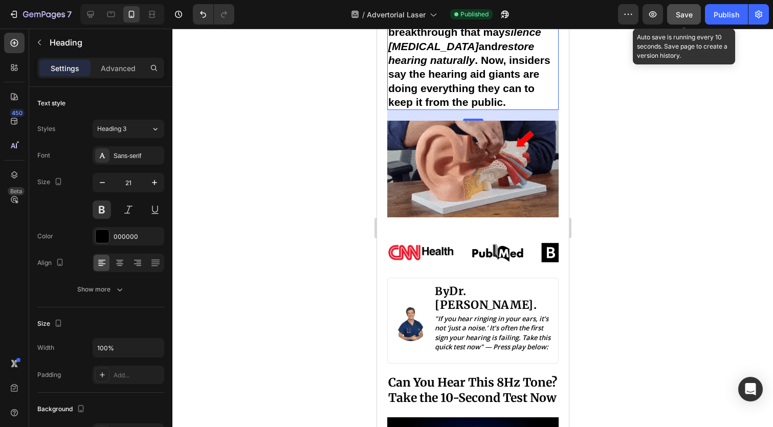
click at [683, 18] on span "Save" at bounding box center [684, 14] width 17 height 9
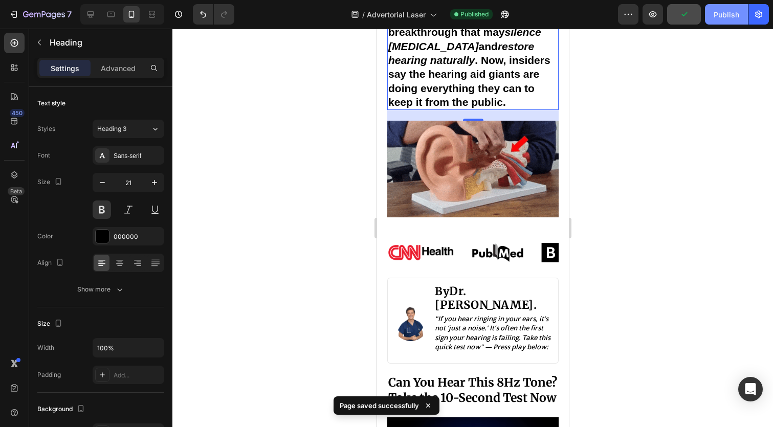
click at [723, 24] on button "Publish" at bounding box center [726, 14] width 43 height 20
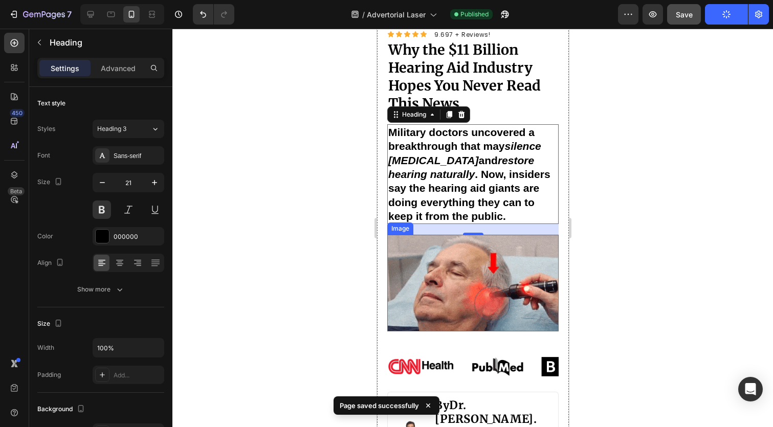
scroll to position [131, 0]
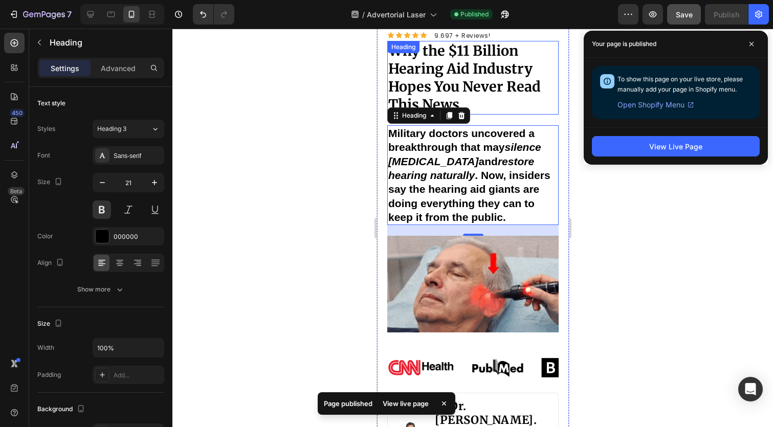
click at [483, 53] on strong "Why the $11 Billion Hearing Aid Industry Hopes You Never Read This News" at bounding box center [464, 77] width 152 height 71
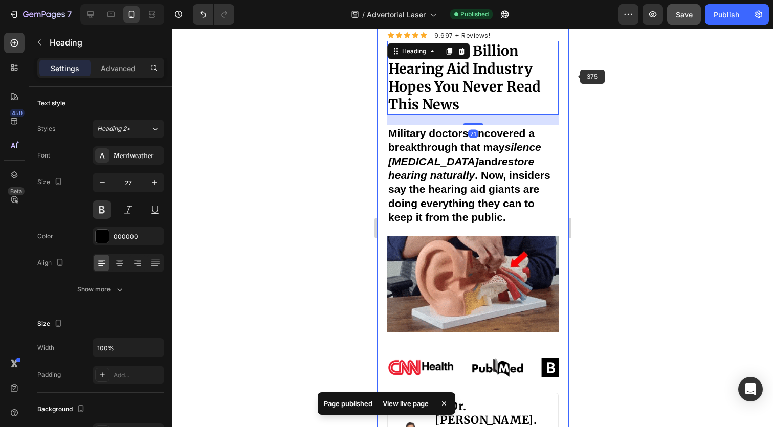
click at [582, 82] on div at bounding box center [472, 228] width 601 height 399
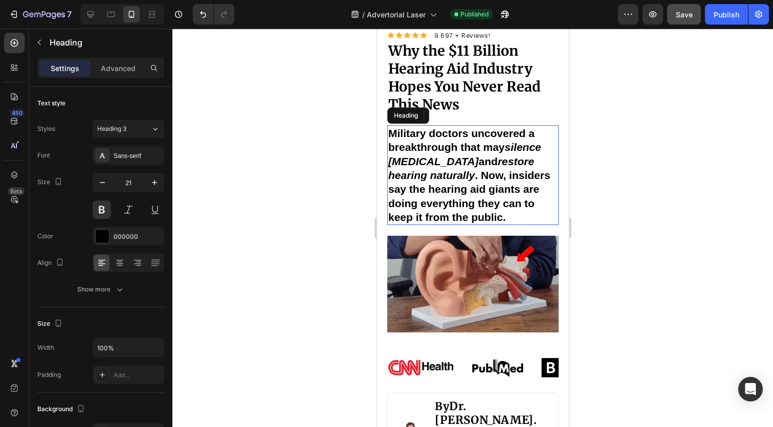
click at [449, 142] on span "Military doctors uncovered a breakthrough that may silence tinnitus and restore…" at bounding box center [469, 175] width 162 height 96
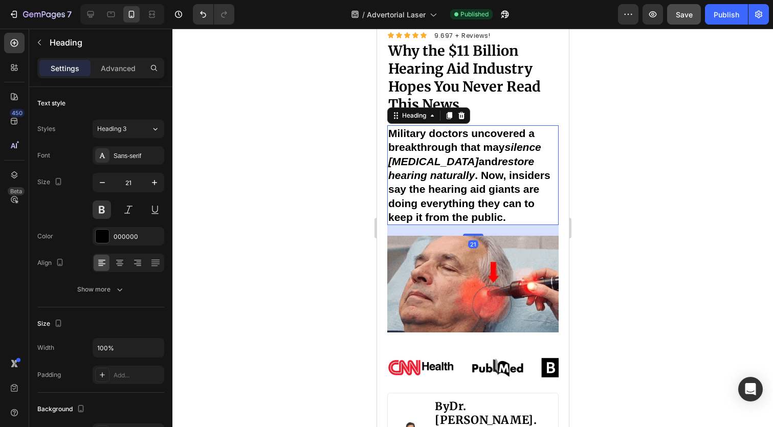
click at [449, 142] on span "Military doctors uncovered a breakthrough that may silence tinnitus and restore…" at bounding box center [469, 175] width 162 height 96
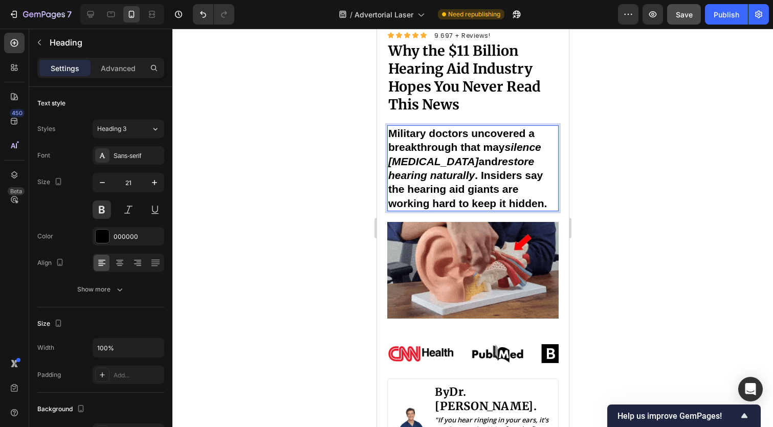
click at [431, 169] on icon "restore hearing naturally" at bounding box center [461, 169] width 146 height 26
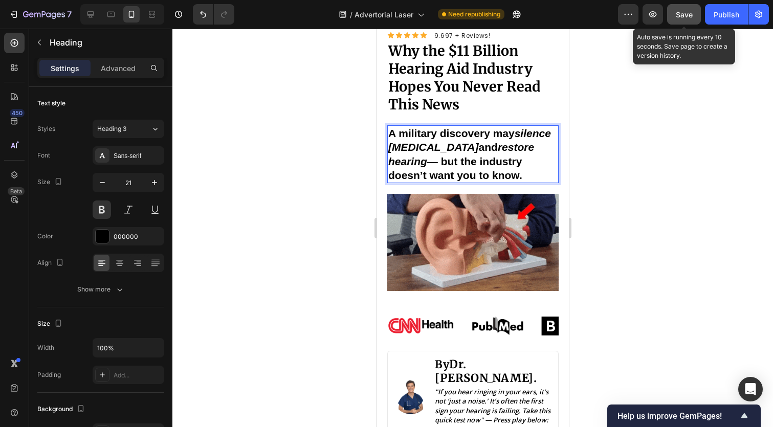
click at [692, 13] on span "Save" at bounding box center [684, 14] width 17 height 9
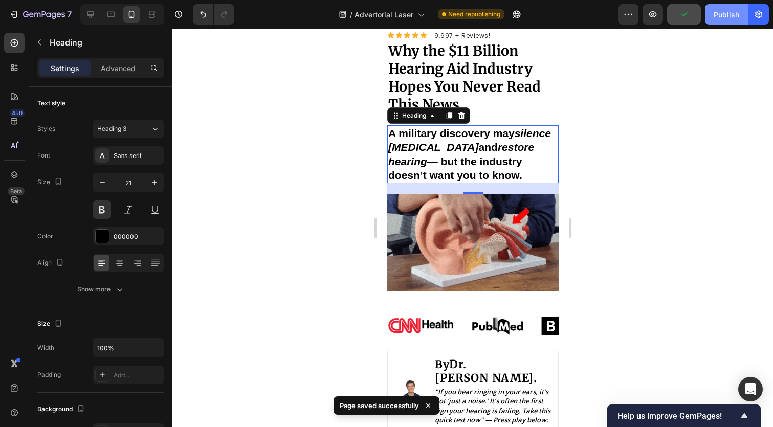
click at [729, 20] on button "Publish" at bounding box center [726, 14] width 43 height 20
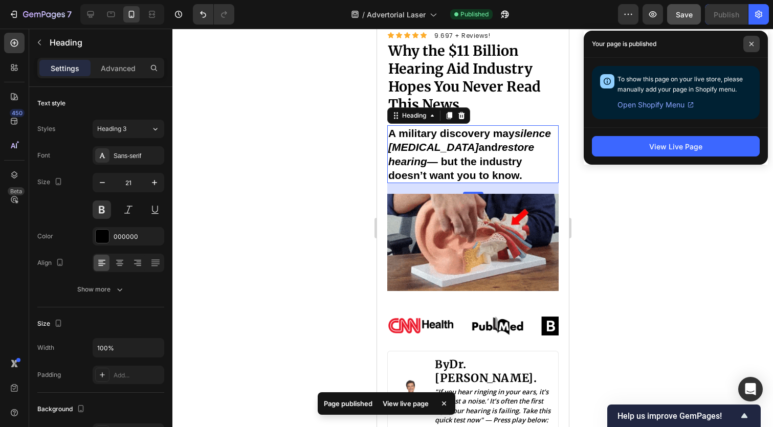
click at [751, 45] on icon at bounding box center [751, 43] width 5 height 5
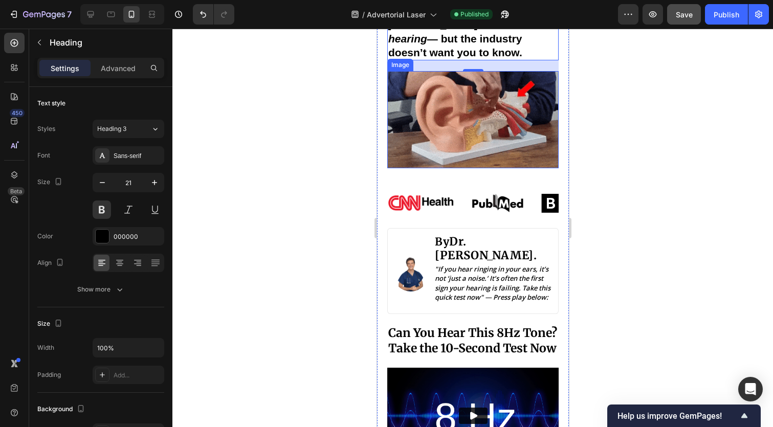
scroll to position [249, 0]
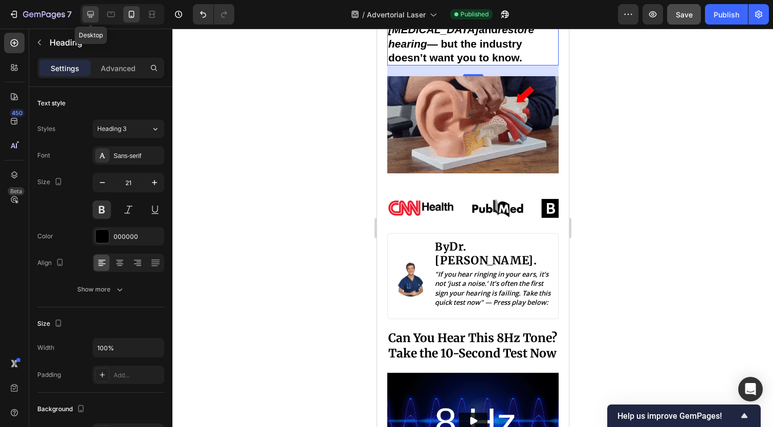
click at [93, 15] on icon at bounding box center [90, 14] width 7 height 7
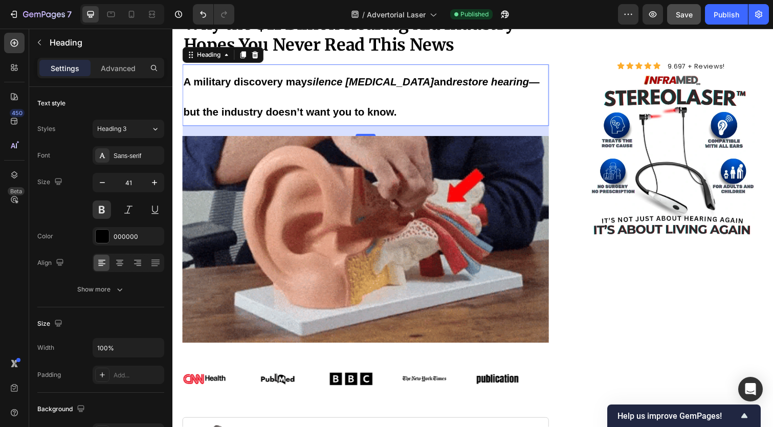
click at [370, 147] on div "21" at bounding box center [370, 147] width 10 height 8
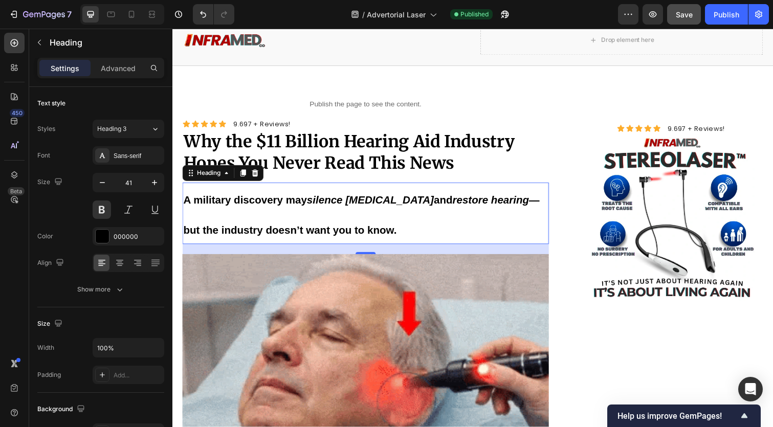
scroll to position [19, 0]
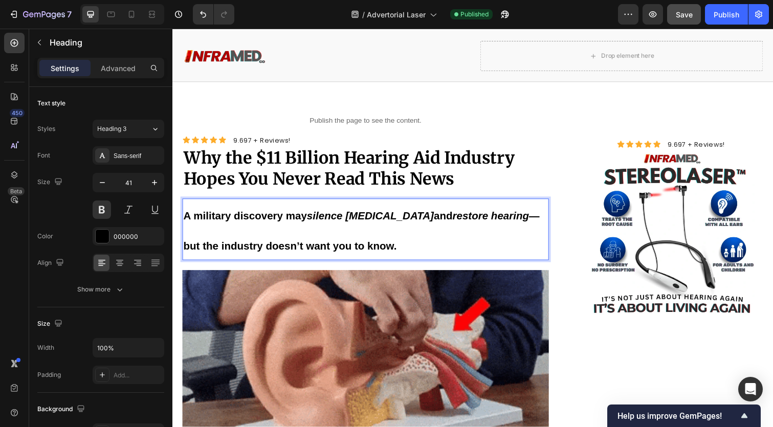
click at [372, 257] on p "A military discovery may silence tinnitus and restore hearing — but the industr…" at bounding box center [370, 234] width 372 height 61
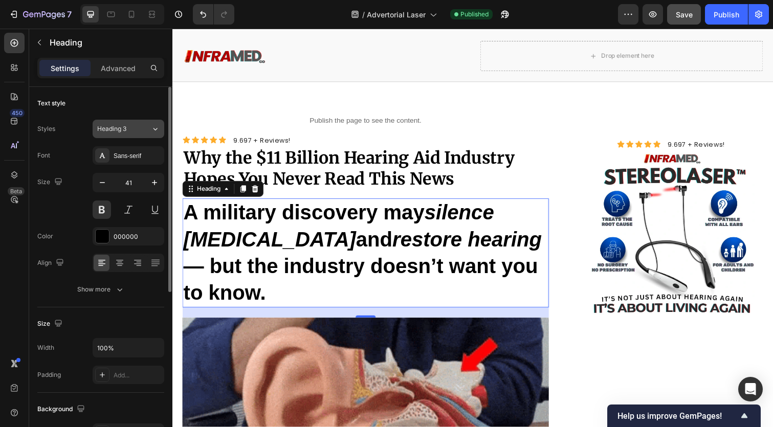
click at [133, 127] on div "Heading 3" at bounding box center [117, 128] width 41 height 9
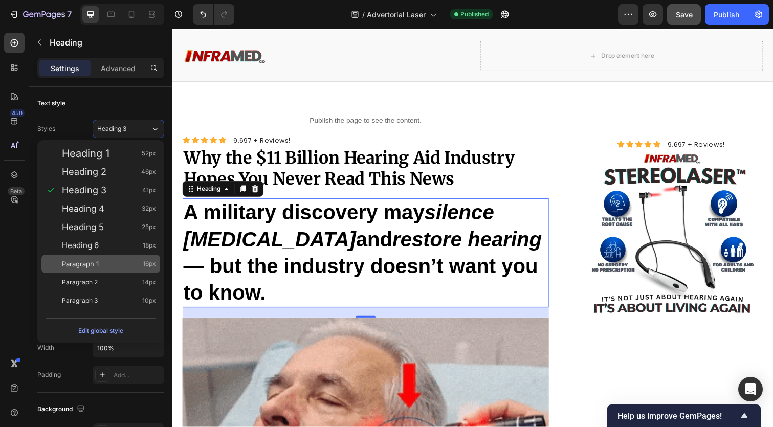
click at [117, 262] on div "Paragraph 1 16px" at bounding box center [109, 264] width 94 height 10
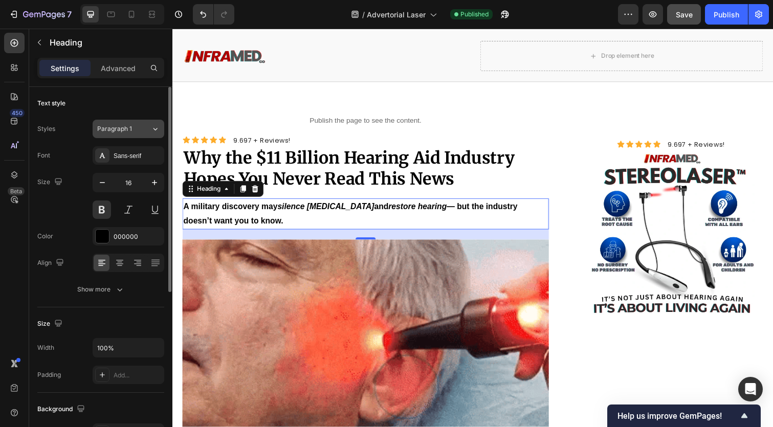
click at [141, 130] on div "Paragraph 1" at bounding box center [124, 128] width 54 height 9
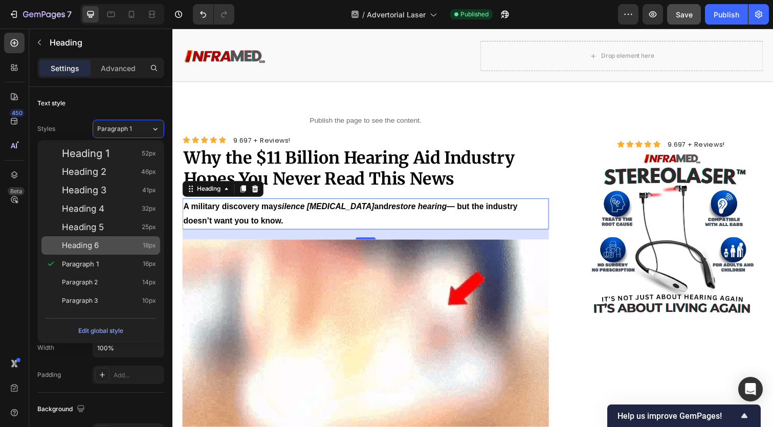
click at [107, 242] on div "Heading 6 18px" at bounding box center [109, 245] width 94 height 10
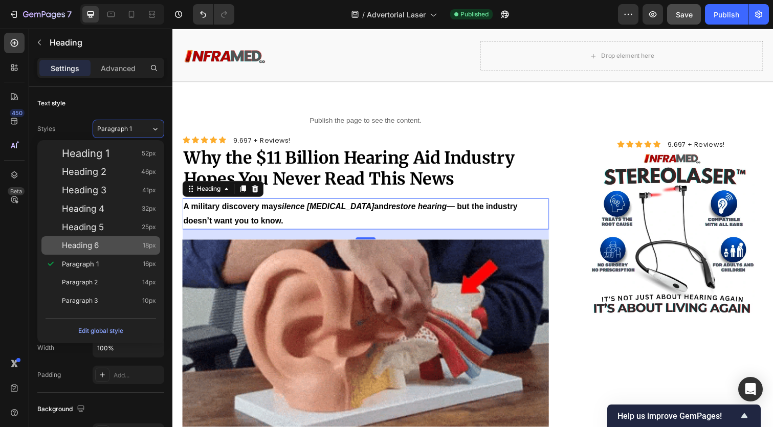
type input "18"
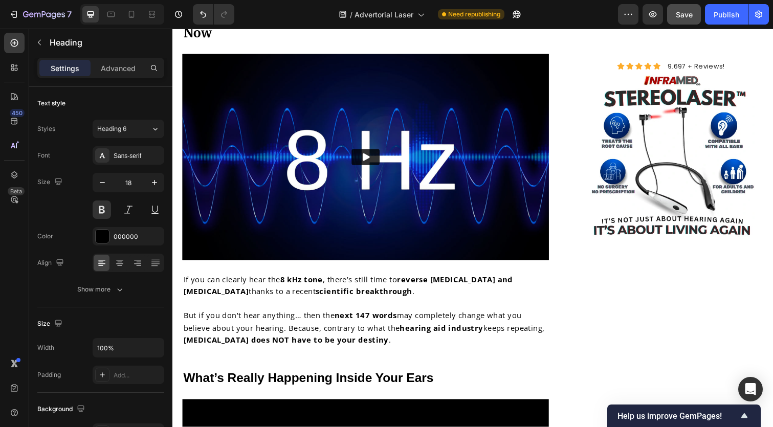
scroll to position [707, 0]
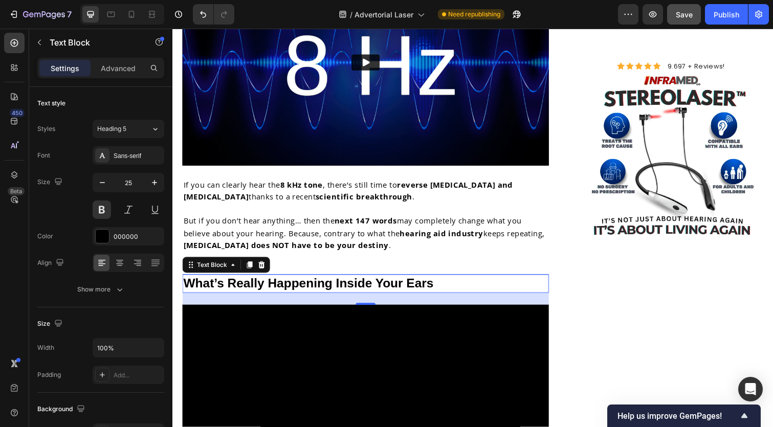
click at [423, 285] on p "What’s Really Happening Inside Your Ears" at bounding box center [370, 289] width 372 height 17
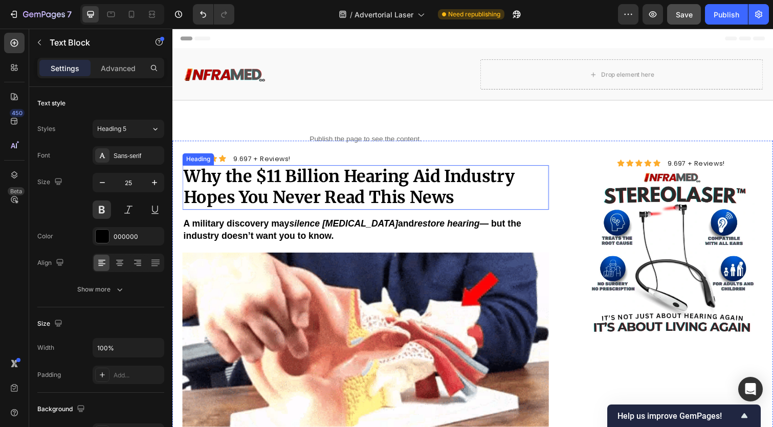
scroll to position [0, 0]
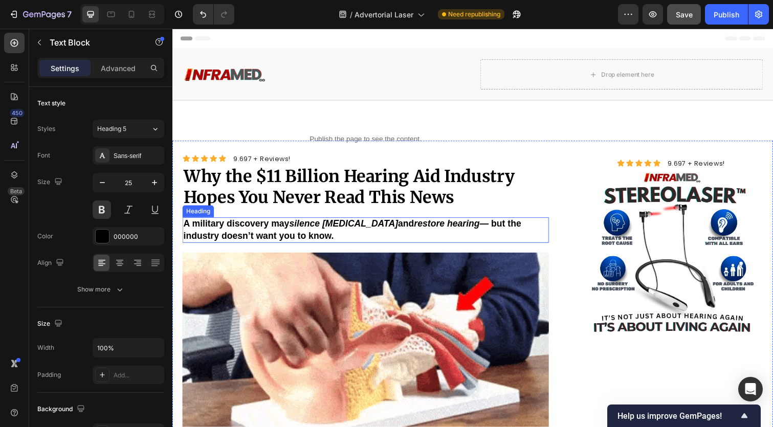
click at [332, 224] on icon "silence tinnitus" at bounding box center [347, 228] width 111 height 10
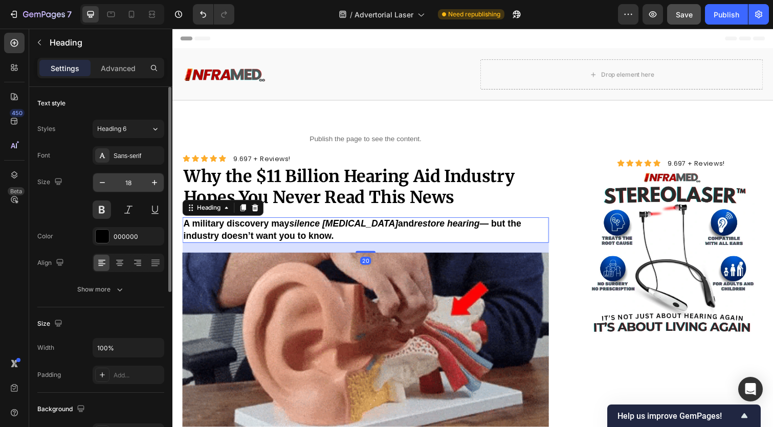
click at [144, 184] on input "18" at bounding box center [129, 182] width 34 height 18
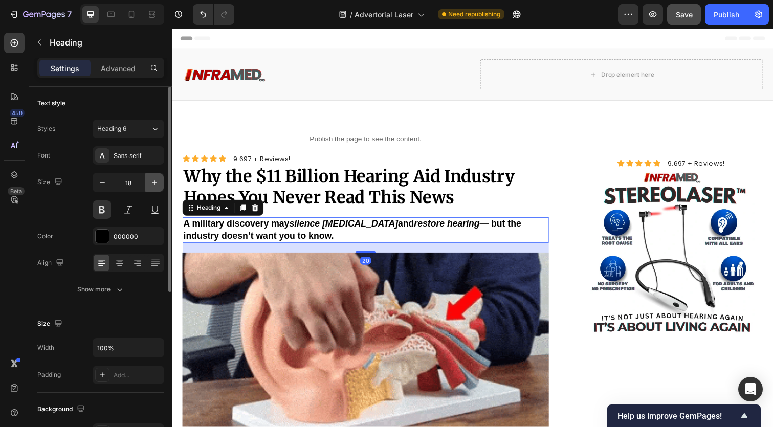
click at [145, 184] on button "button" at bounding box center [154, 182] width 18 height 18
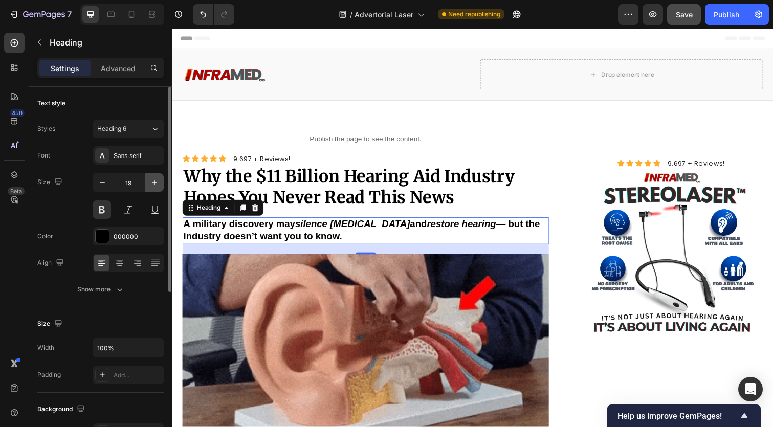
click at [146, 183] on button "button" at bounding box center [154, 182] width 18 height 18
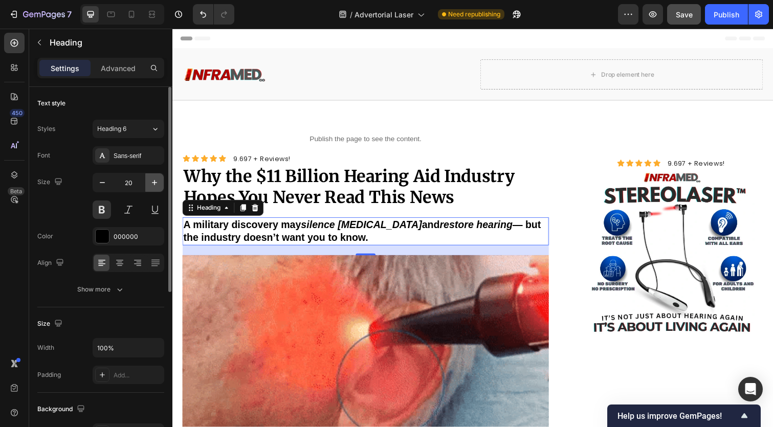
click at [146, 183] on button "button" at bounding box center [154, 182] width 18 height 18
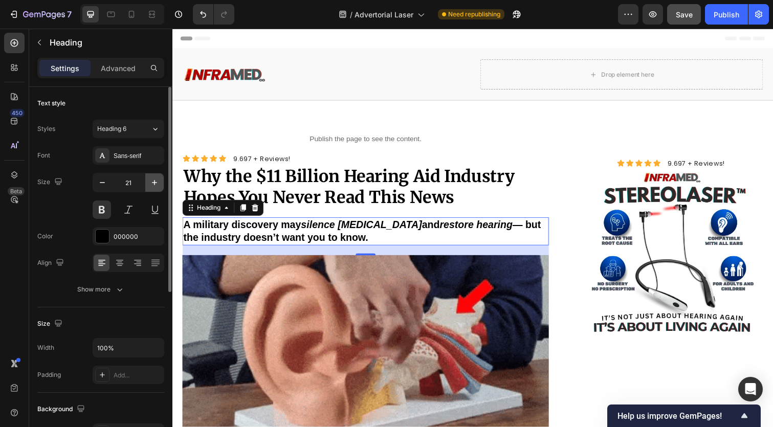
click at [146, 183] on button "button" at bounding box center [154, 182] width 18 height 18
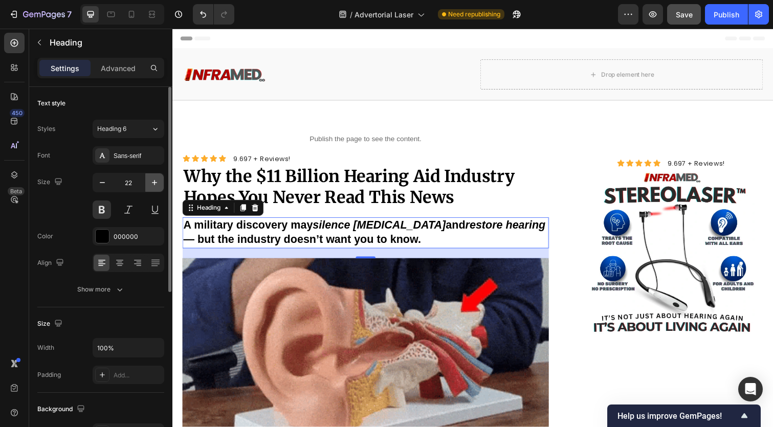
click at [146, 183] on button "button" at bounding box center [154, 182] width 18 height 18
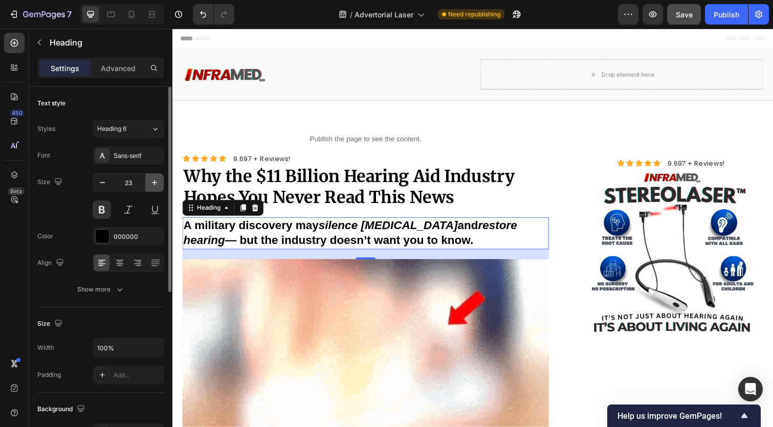
click at [146, 183] on button "button" at bounding box center [154, 182] width 18 height 18
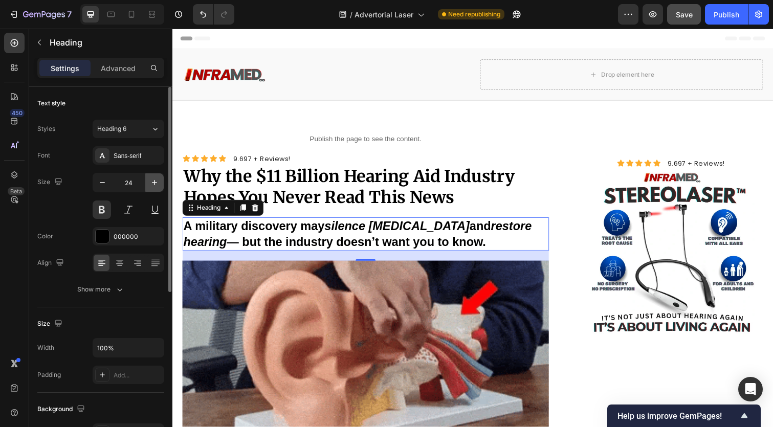
click at [146, 183] on button "button" at bounding box center [154, 182] width 18 height 18
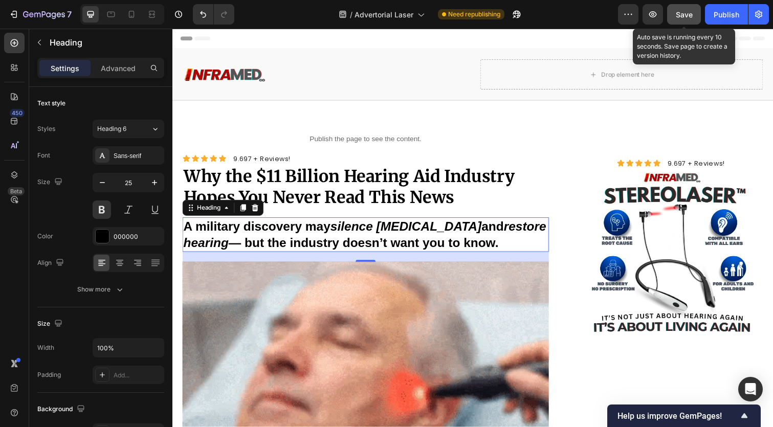
click at [685, 13] on span "Save" at bounding box center [684, 14] width 17 height 9
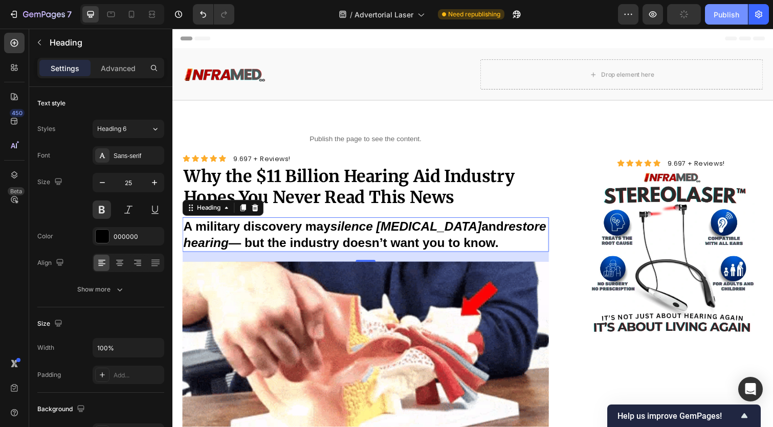
click at [726, 13] on div "Publish" at bounding box center [727, 14] width 26 height 11
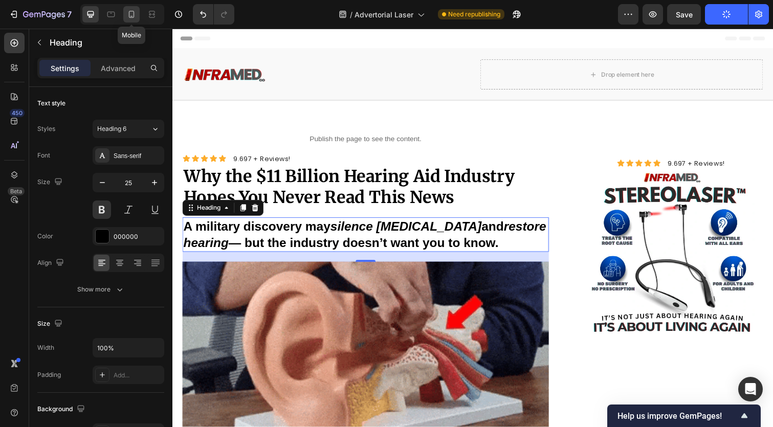
click at [130, 12] on icon at bounding box center [131, 14] width 10 height 10
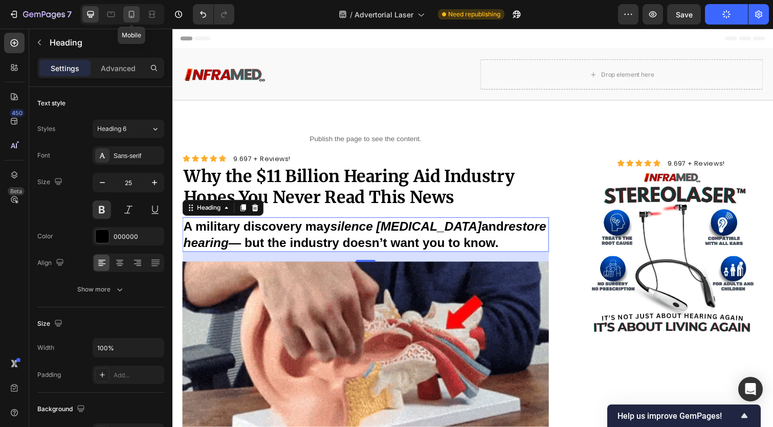
type input "16"
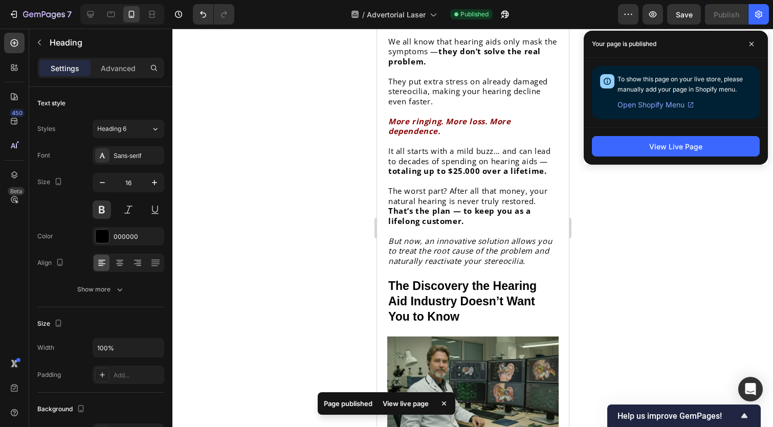
scroll to position [1805, 0]
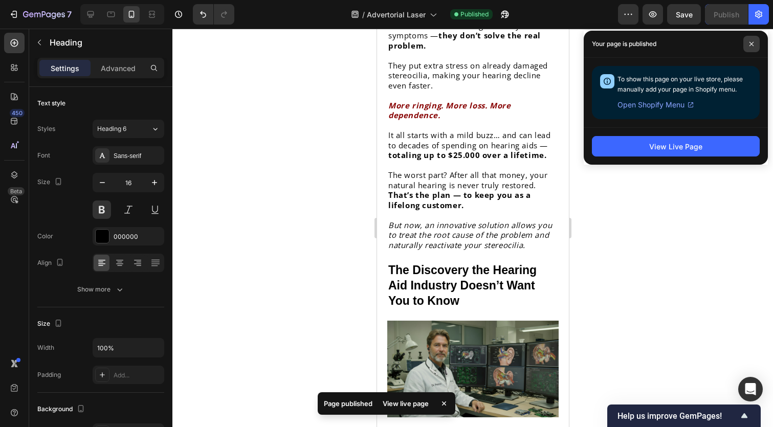
click at [753, 46] on icon at bounding box center [751, 43] width 5 height 5
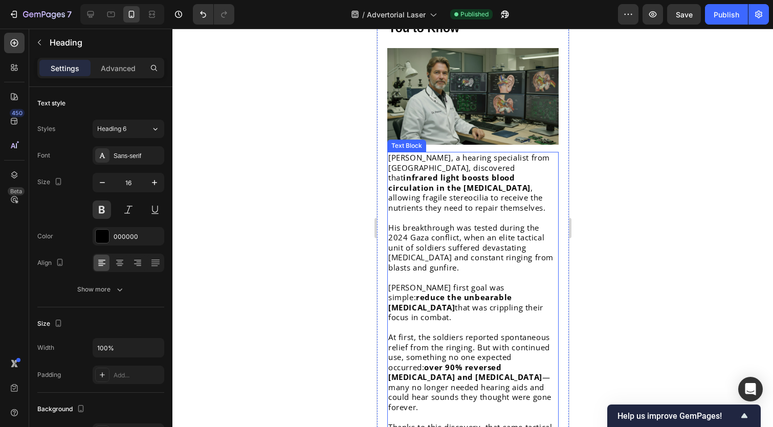
scroll to position [2070, 0]
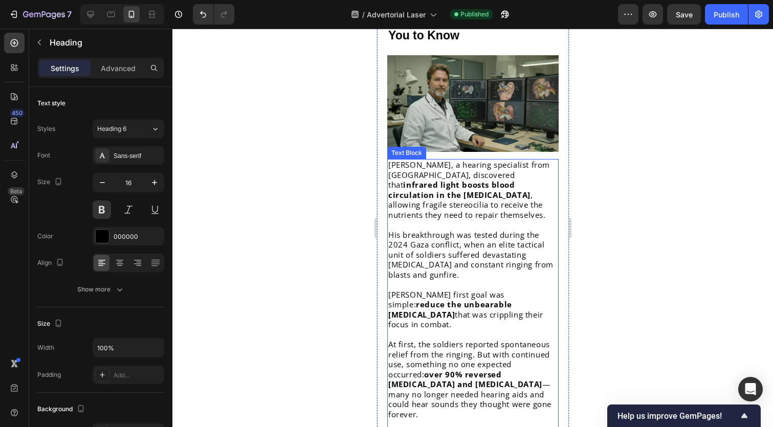
click at [492, 290] on p "Dr. Petrov’s first goal was simple: reduce the unbearable tinnitus that was cri…" at bounding box center [472, 310] width 169 height 40
click at [486, 290] on p "Dr. Petrov’s first goal was simple: reduce the unbearable tinnitus that was cri…" at bounding box center [472, 310] width 169 height 40
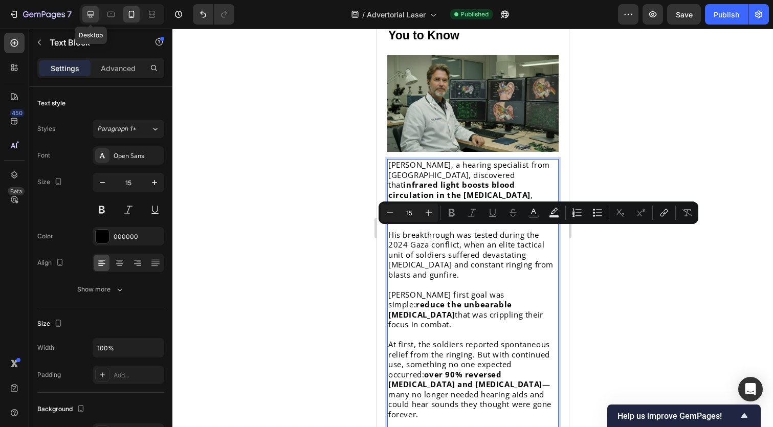
click at [89, 17] on icon at bounding box center [90, 14] width 10 height 10
type input "18"
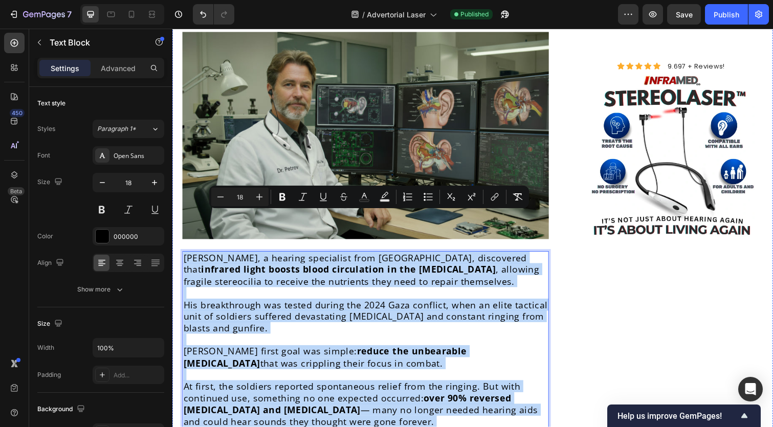
scroll to position [2410, 0]
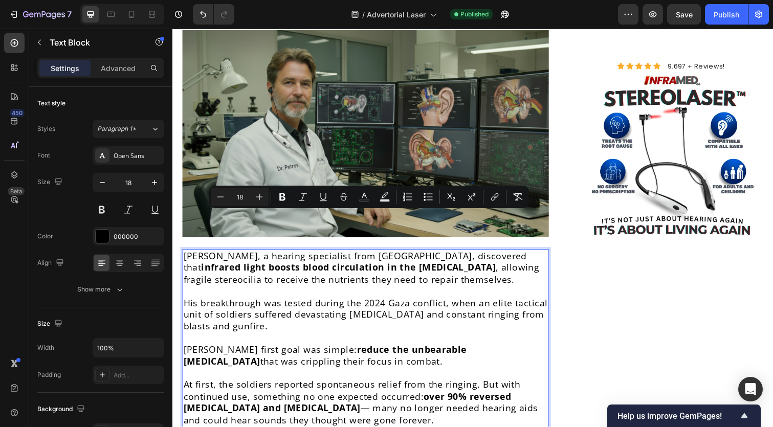
click at [407, 339] on p "Rich Text Editor. Editing area: main" at bounding box center [370, 345] width 372 height 12
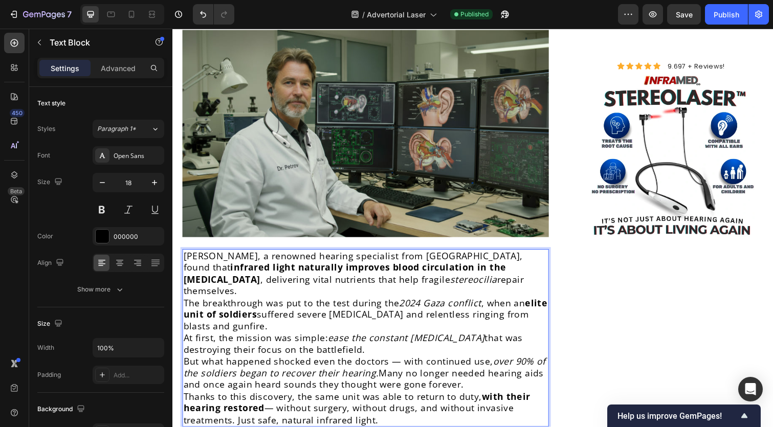
click at [537, 255] on p "Dr. Alexei Petrov, a renowned hearing specialist from Jerusalem, found that inf…" at bounding box center [370, 279] width 372 height 48
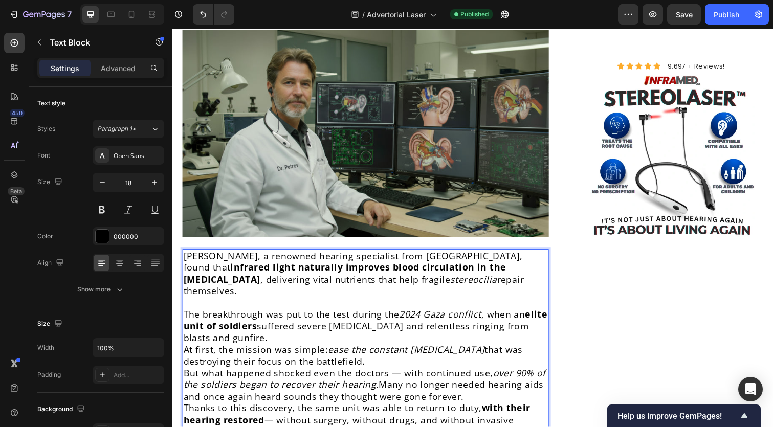
click at [367, 315] on p "The breakthrough was put to the test during the 2024 Gaza conflict , when an el…" at bounding box center [370, 333] width 372 height 36
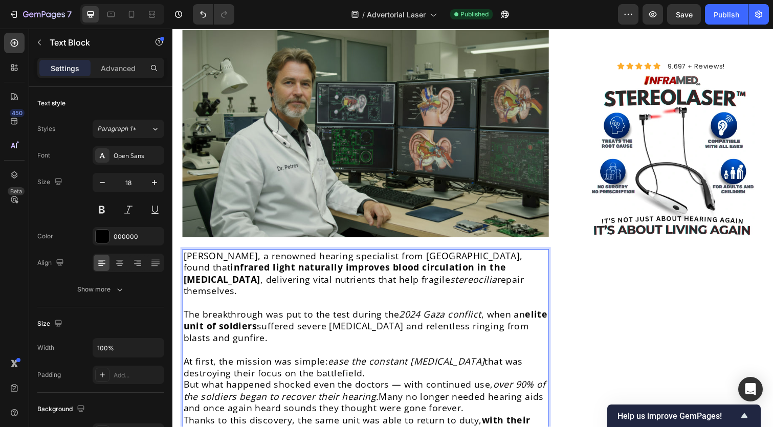
click at [374, 363] on p "At first, the mission was simple: ease the constant tinnitus that was destroyin…" at bounding box center [370, 375] width 372 height 24
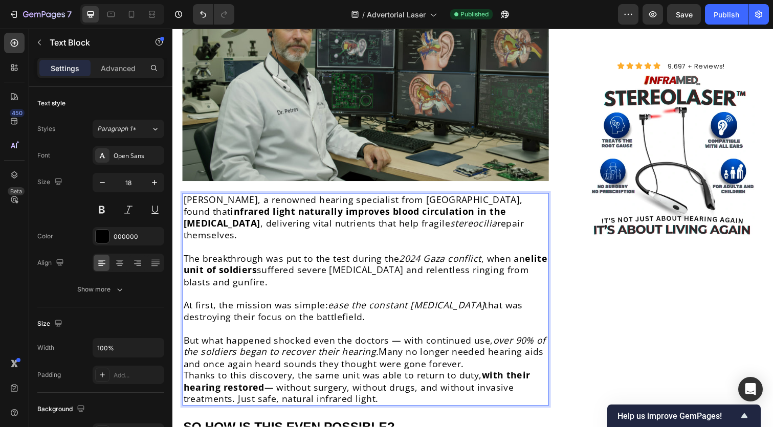
scroll to position [2468, 0]
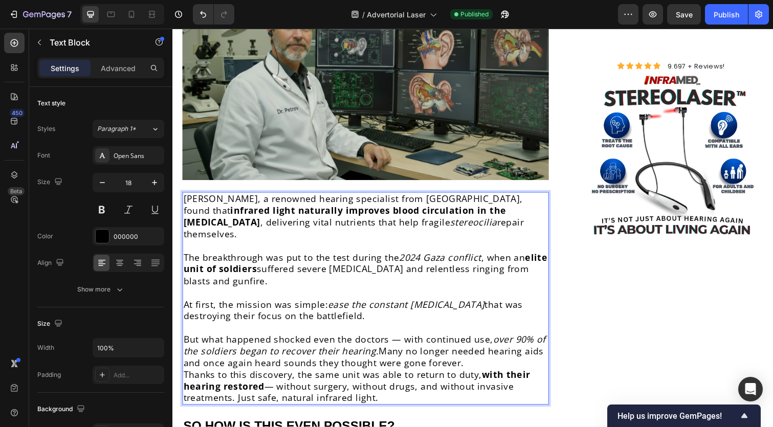
click at [338, 304] on icon "ease the constant tinnitus" at bounding box center [411, 310] width 160 height 12
click at [334, 305] on p "At first, the mission was simple: E ase the constant tinnitus that was destroyi…" at bounding box center [370, 317] width 372 height 24
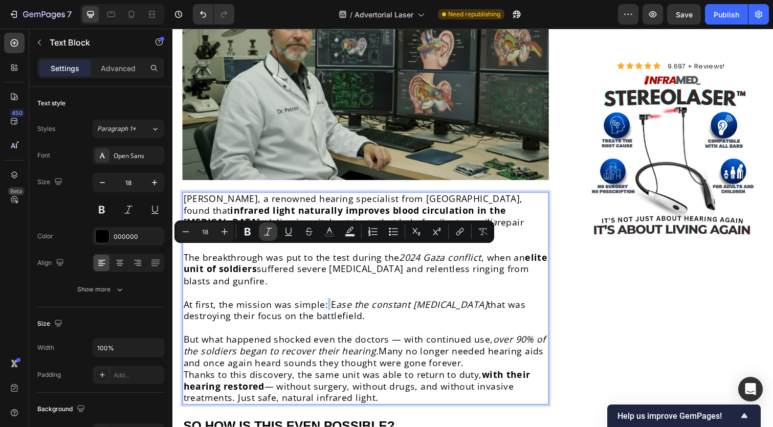
click at [275, 236] on button "Italic" at bounding box center [268, 232] width 18 height 18
click at [331, 305] on p "At first, the mission was simple: E ase the constant tinnitus that was destroyi…" at bounding box center [370, 317] width 372 height 24
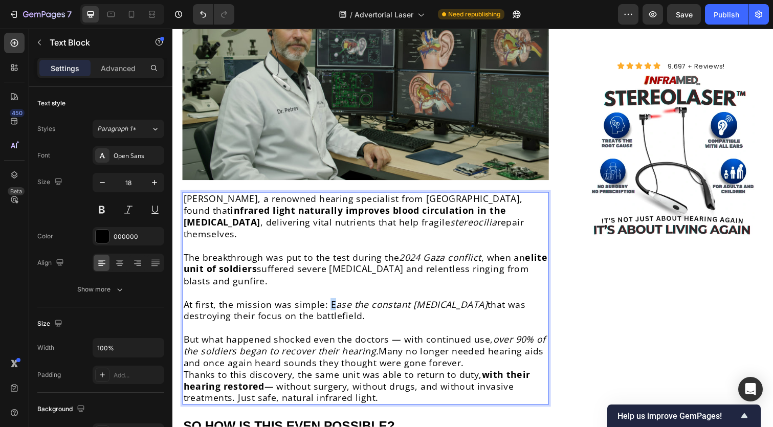
click at [335, 305] on p "At first, the mission was simple: E ase the constant tinnitus that was destroyi…" at bounding box center [370, 317] width 372 height 24
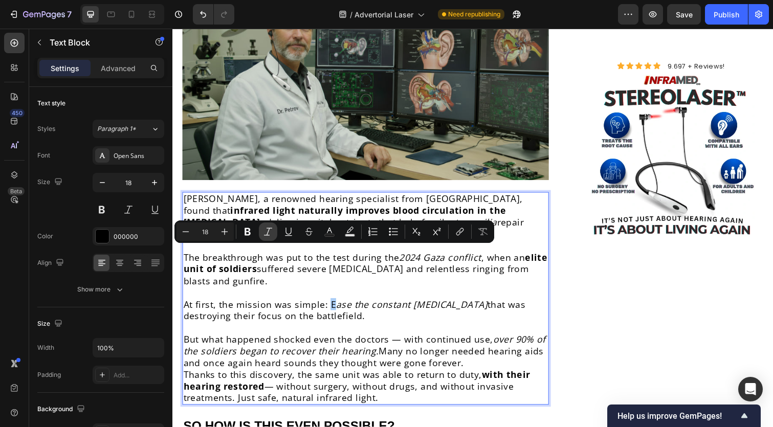
click at [271, 234] on icon "Editor contextual toolbar" at bounding box center [268, 232] width 10 height 10
click at [420, 341] on p "But what happened shocked even the doctors — with continued use, over 90% of th…" at bounding box center [370, 359] width 372 height 36
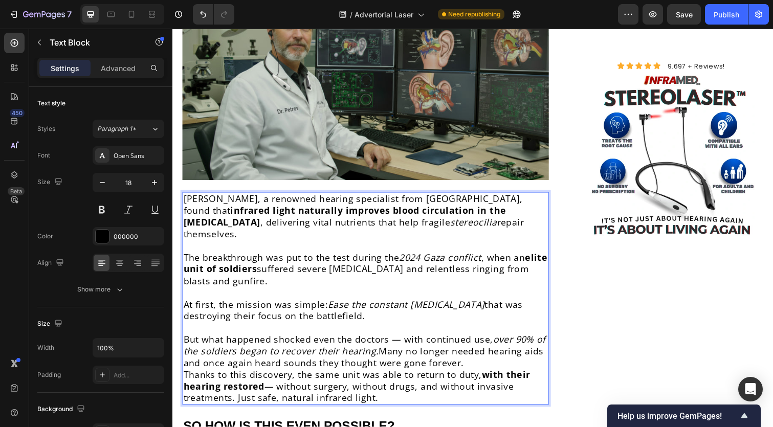
click at [484, 341] on p "But what happened shocked even the doctors — with continued use, over 90% of th…" at bounding box center [370, 359] width 372 height 36
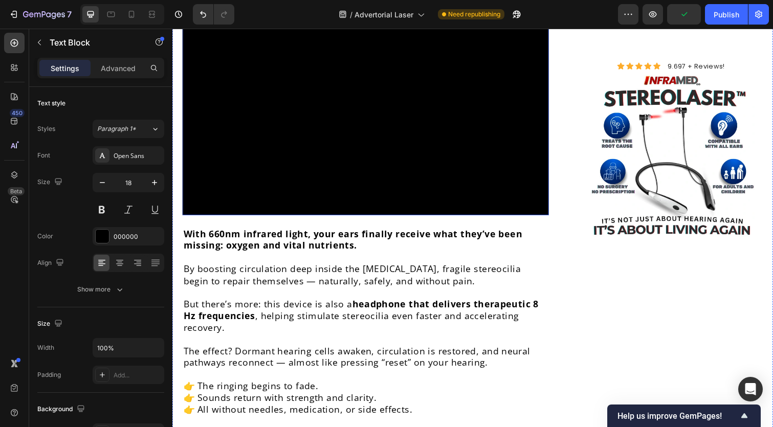
scroll to position [2932, 0]
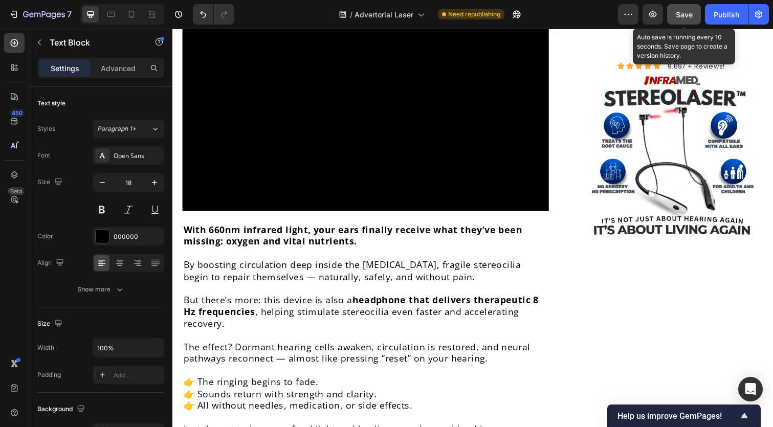
click at [686, 23] on button "Save" at bounding box center [684, 14] width 34 height 20
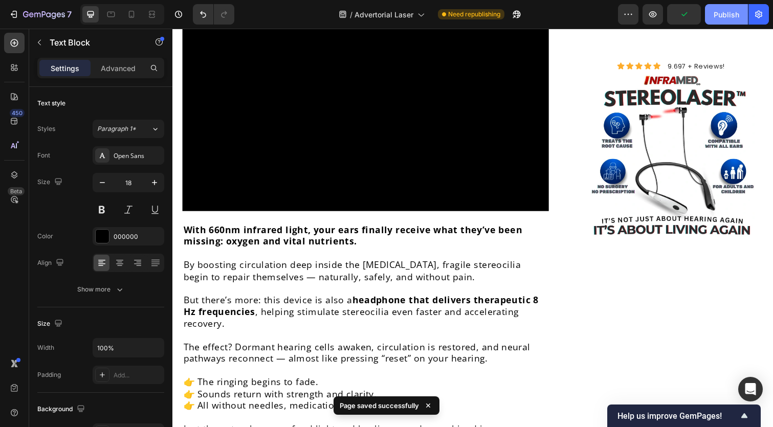
click at [724, 16] on div "Publish" at bounding box center [727, 14] width 26 height 11
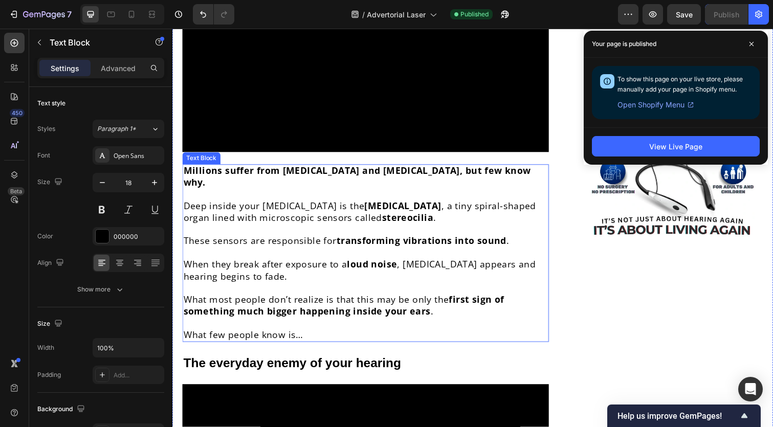
scroll to position [1127, 0]
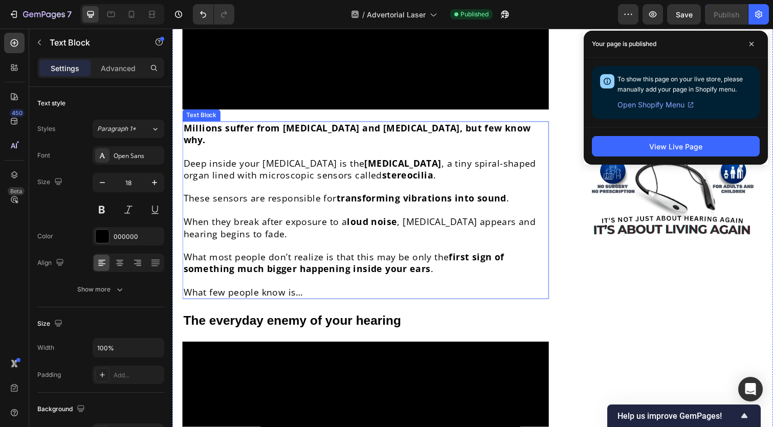
click at [392, 220] on p "When they break after exposure to a loud noise , tinnitus appears and hearing b…" at bounding box center [370, 232] width 372 height 24
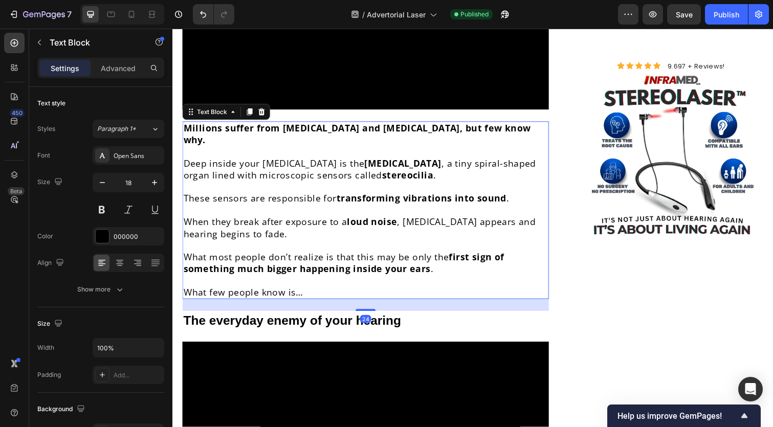
click at [287, 196] on p "These sensors are responsible for transforming vibrations into sound ." at bounding box center [370, 202] width 372 height 12
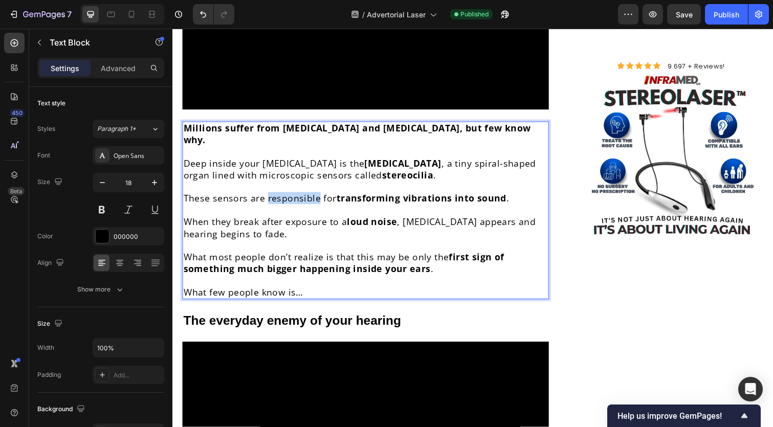
click at [287, 196] on p "These sensors are responsible for transforming vibrations into sound ." at bounding box center [370, 202] width 372 height 12
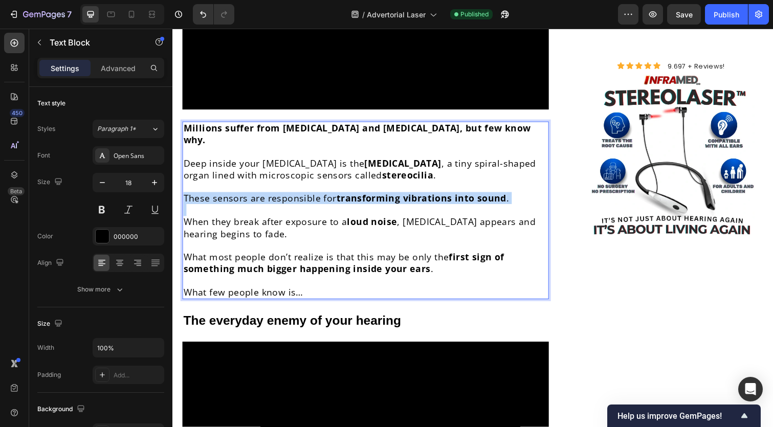
click at [287, 196] on p "These sensors are responsible for transforming vibrations into sound ." at bounding box center [370, 202] width 372 height 12
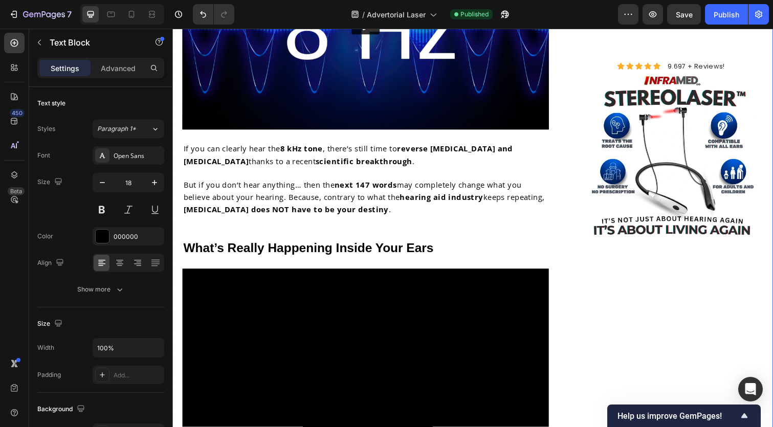
scroll to position [753, 0]
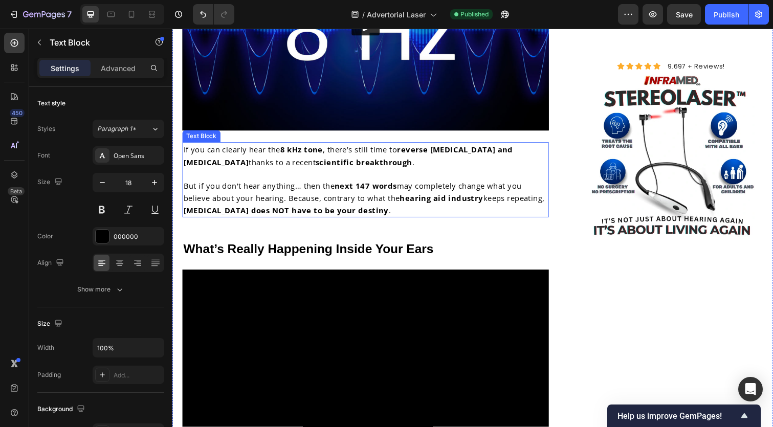
click at [316, 174] on p "But if you don’t hear anything… then the next 147 words may completely change w…" at bounding box center [370, 196] width 372 height 50
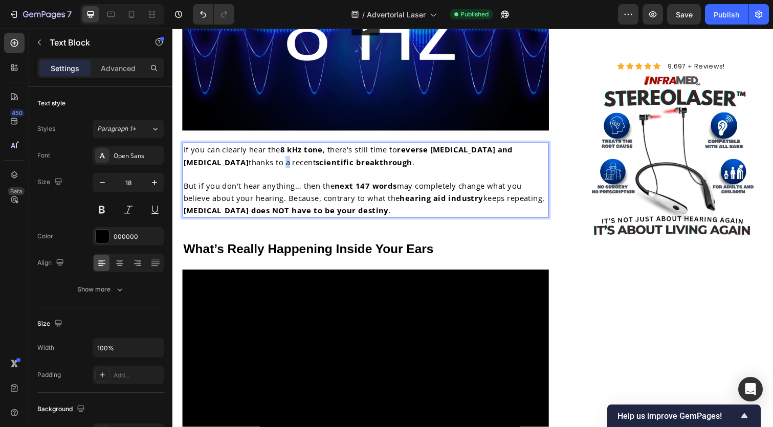
click at [250, 160] on span "thanks to a recent" at bounding box center [284, 165] width 69 height 10
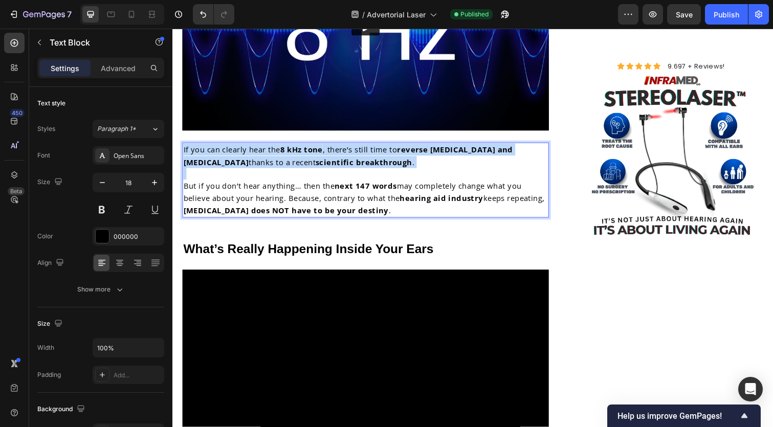
click at [250, 160] on span "thanks to a recent" at bounding box center [284, 165] width 69 height 10
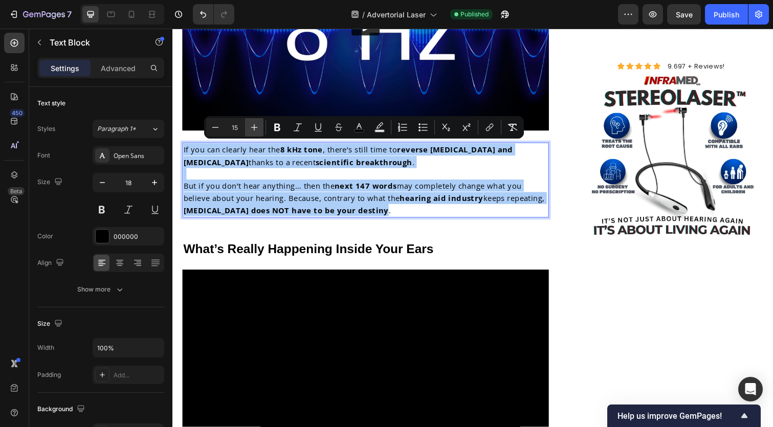
click at [257, 130] on icon "Editor contextual toolbar" at bounding box center [254, 127] width 10 height 10
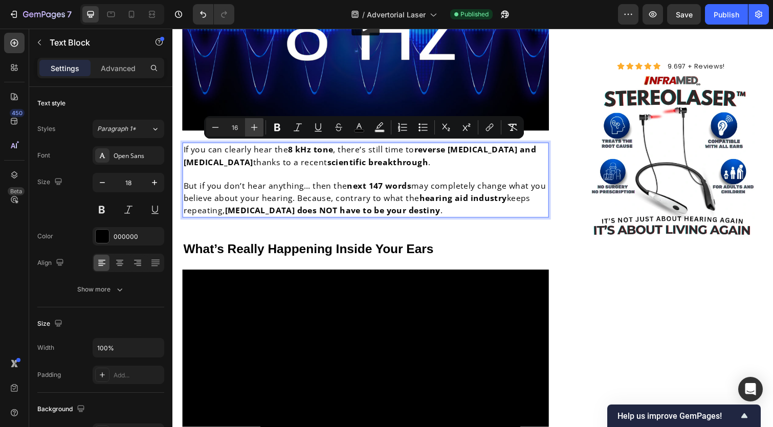
click at [257, 130] on icon "Editor contextual toolbar" at bounding box center [254, 127] width 10 height 10
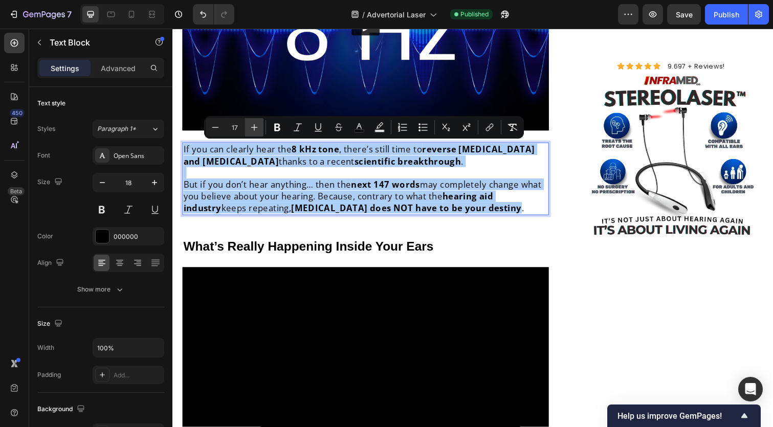
click at [257, 130] on icon "Editor contextual toolbar" at bounding box center [254, 127] width 10 height 10
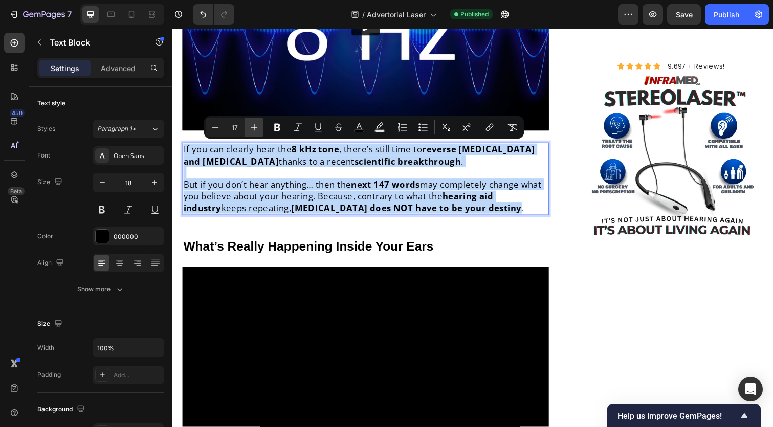
type input "18"
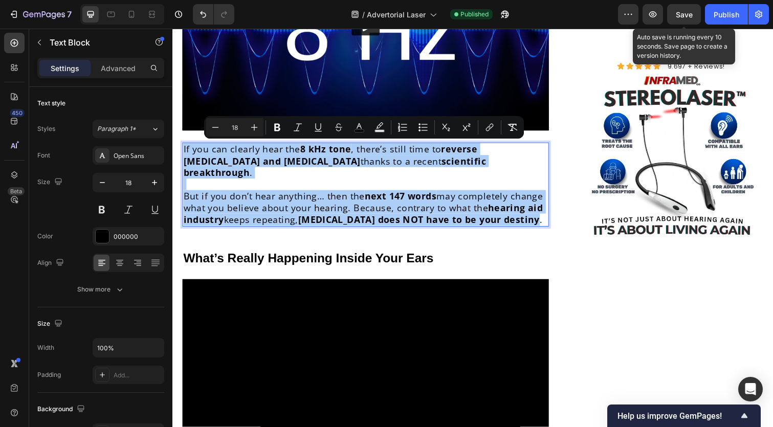
click at [678, 10] on span "Save" at bounding box center [684, 14] width 17 height 9
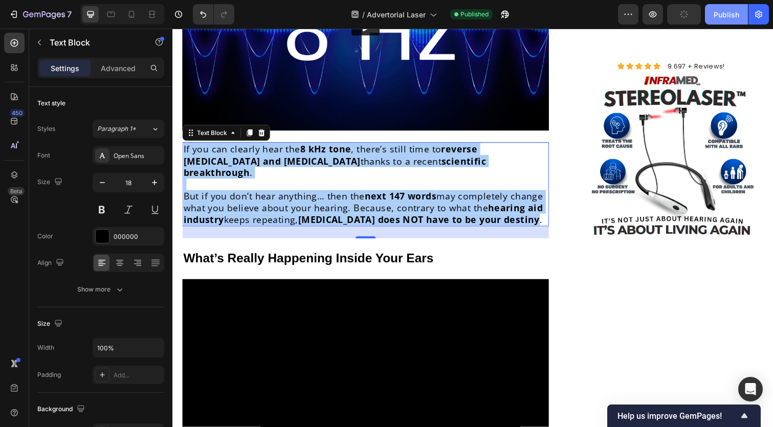
click at [724, 10] on div "Publish" at bounding box center [727, 14] width 26 height 11
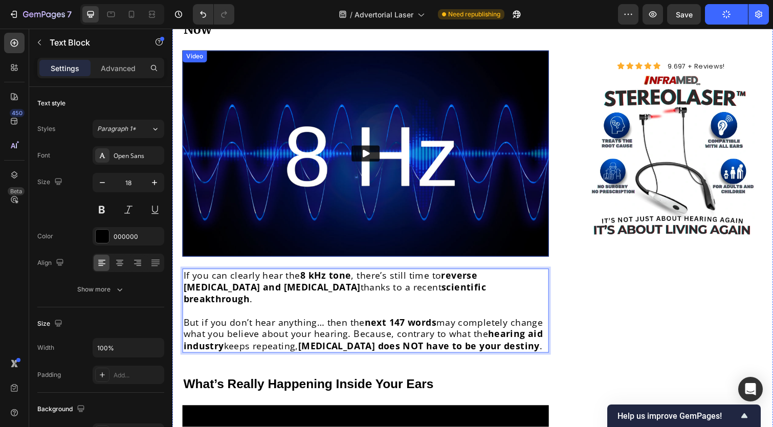
scroll to position [631, 0]
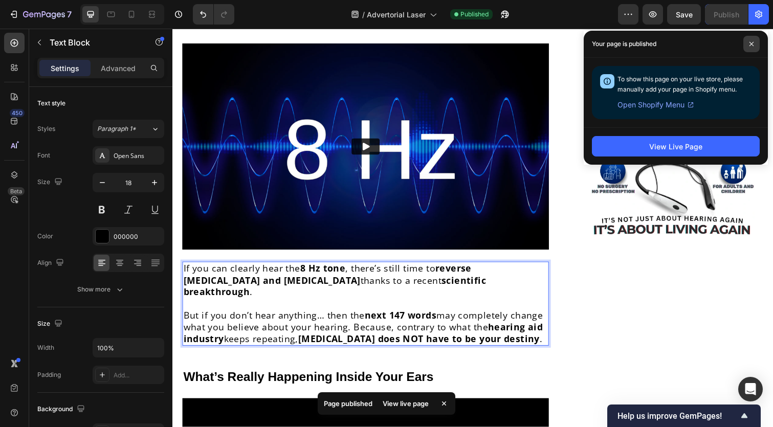
click at [753, 45] on icon at bounding box center [751, 43] width 5 height 5
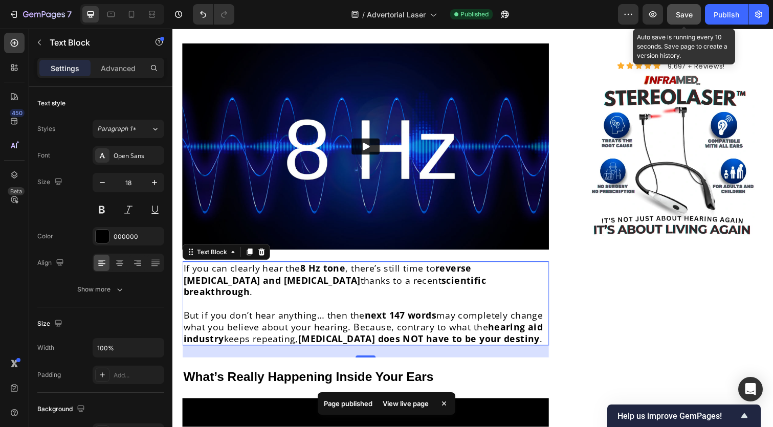
click at [697, 17] on button "Save" at bounding box center [684, 14] width 34 height 20
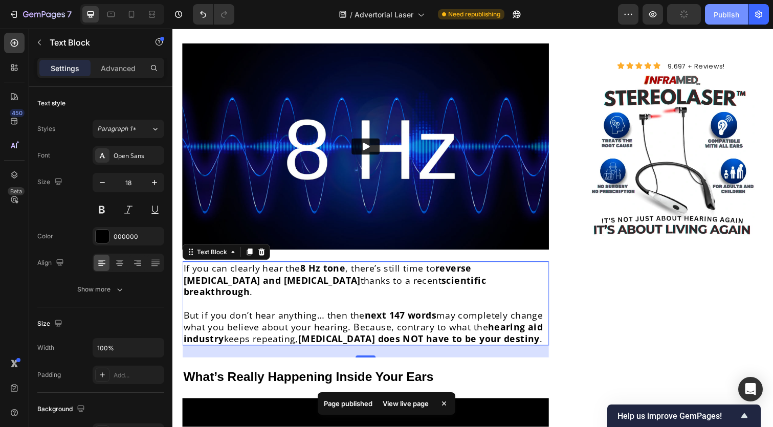
click at [734, 20] on button "Publish" at bounding box center [726, 14] width 43 height 20
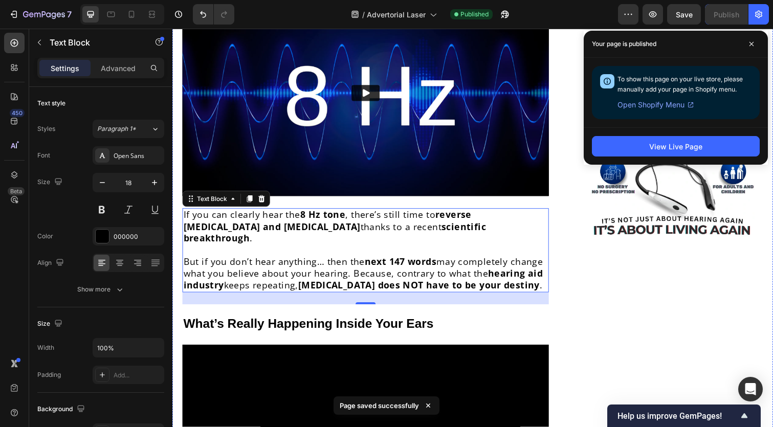
scroll to position [690, 0]
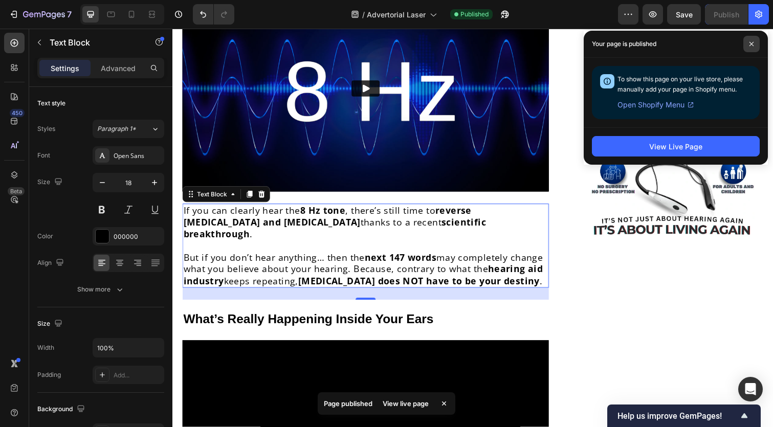
click at [755, 43] on span at bounding box center [751, 44] width 16 height 16
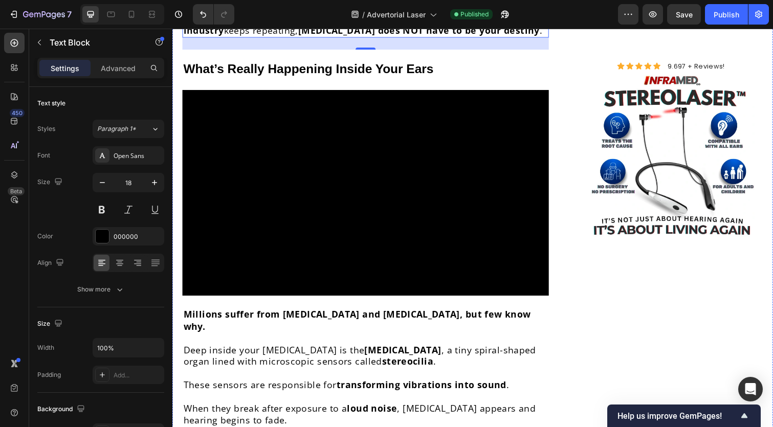
scroll to position [948, 0]
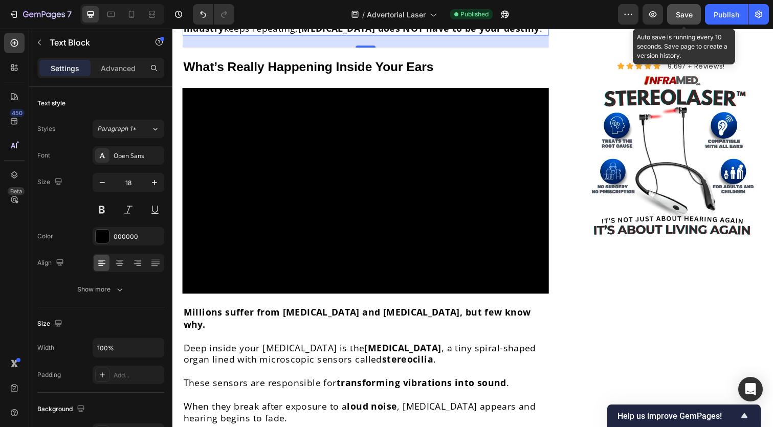
click at [673, 22] on button "Save" at bounding box center [684, 14] width 34 height 20
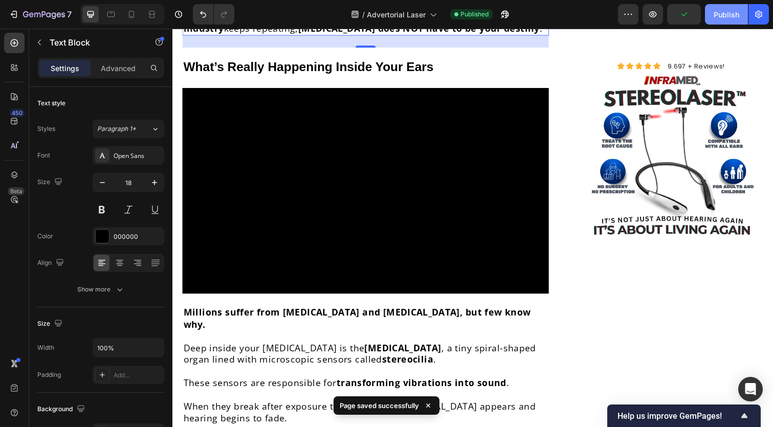
click at [728, 10] on div "Publish" at bounding box center [727, 14] width 26 height 11
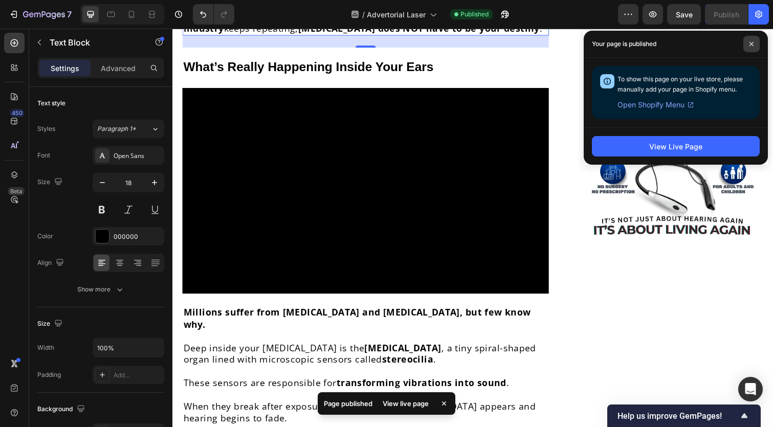
click at [749, 39] on span at bounding box center [751, 44] width 16 height 16
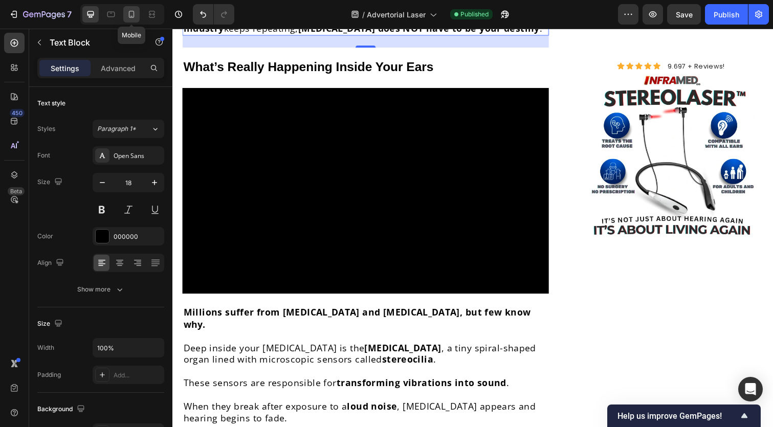
click at [130, 18] on icon at bounding box center [131, 14] width 10 height 10
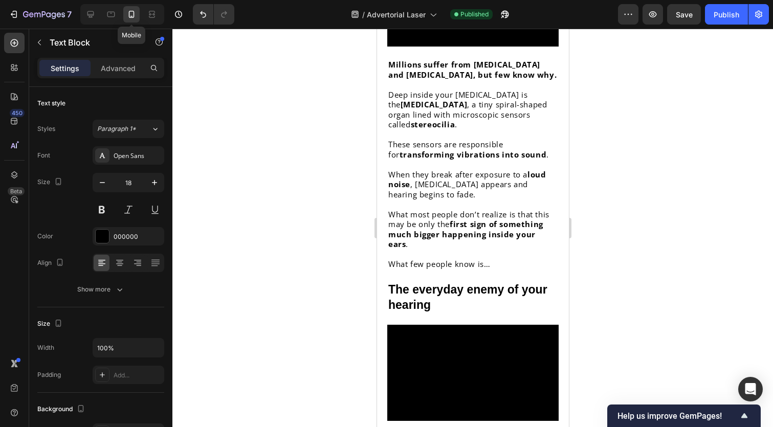
type input "15"
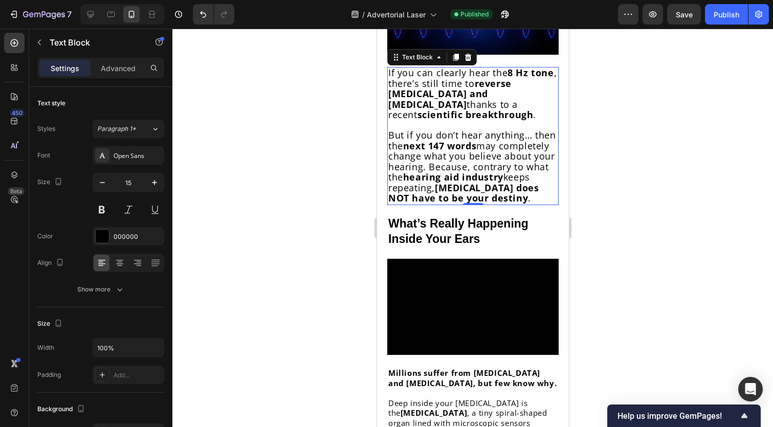
click at [417, 145] on span "may completely change what you believe about your hearing. Because, contrary to…" at bounding box center [471, 162] width 166 height 44
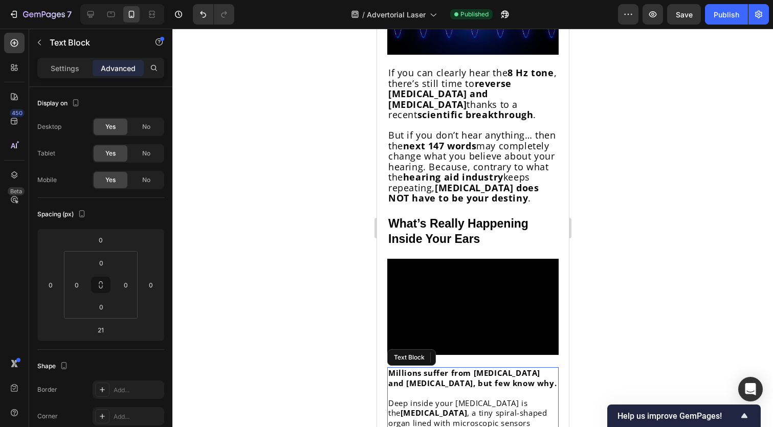
click at [442, 388] on p "Rich Text Editor. Editing area: main" at bounding box center [472, 393] width 169 height 10
click at [441, 388] on p "Rich Text Editor. Editing area: main" at bounding box center [472, 393] width 169 height 10
click at [432, 368] on strong "Millions suffer from [MEDICAL_DATA] and [MEDICAL_DATA], but few know why." at bounding box center [472, 378] width 168 height 20
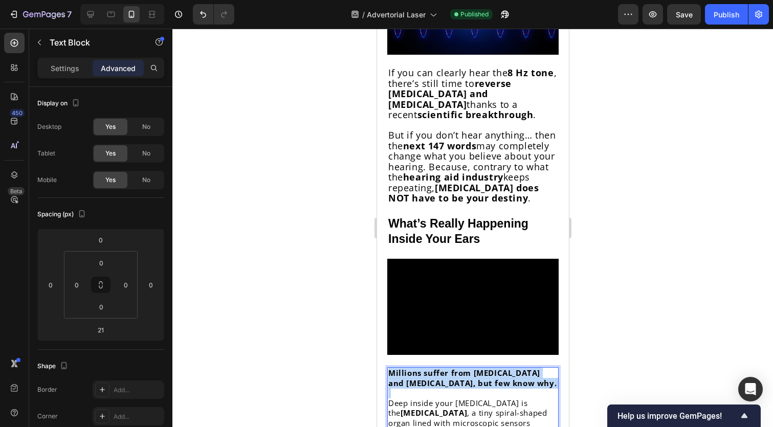
click at [432, 368] on strong "Millions suffer from [MEDICAL_DATA] and [MEDICAL_DATA], but few know why." at bounding box center [472, 378] width 168 height 20
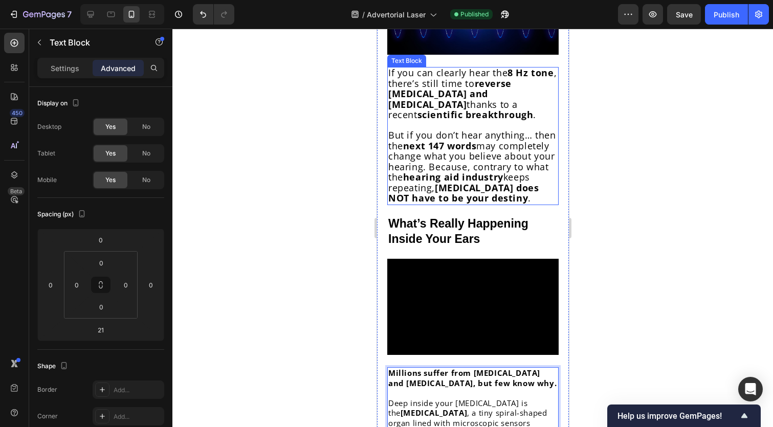
click at [434, 143] on span "may completely change what you believe about your hearing. Because, contrary to…" at bounding box center [471, 162] width 166 height 44
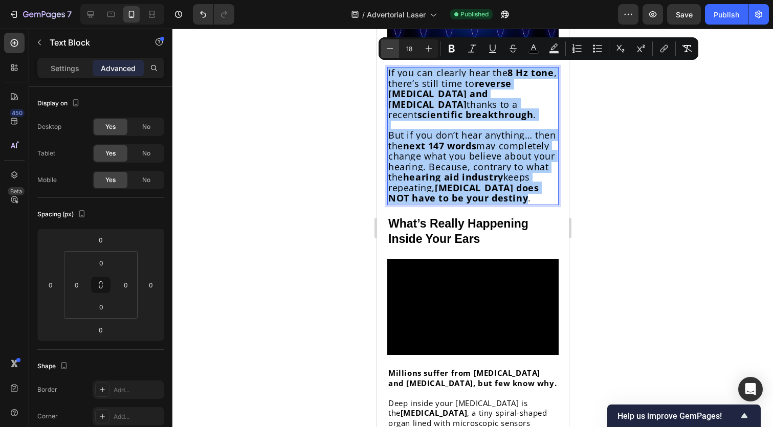
click at [395, 53] on button "Minus" at bounding box center [390, 48] width 18 height 18
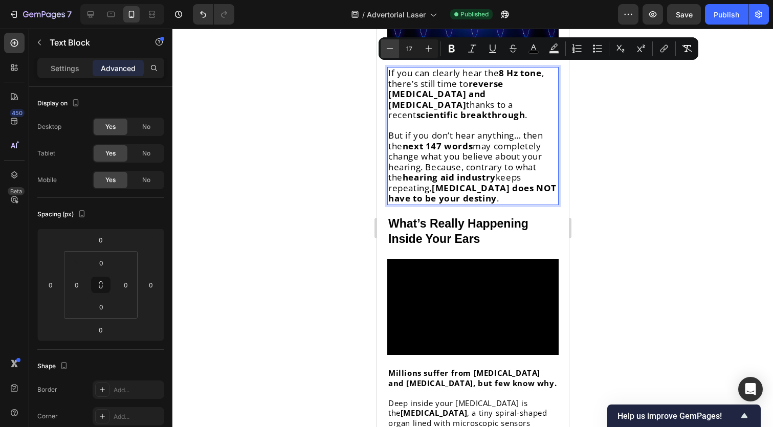
click at [395, 53] on button "Minus" at bounding box center [390, 48] width 18 height 18
type input "16"
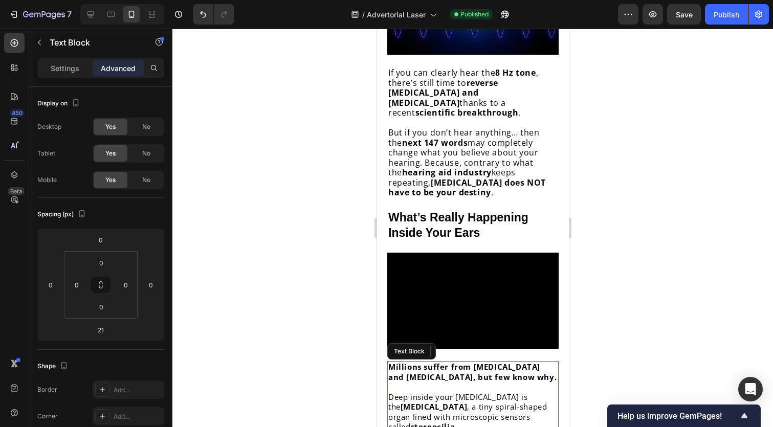
click at [453, 362] on strong "Millions suffer from [MEDICAL_DATA] and [MEDICAL_DATA], but few know why." at bounding box center [472, 372] width 168 height 20
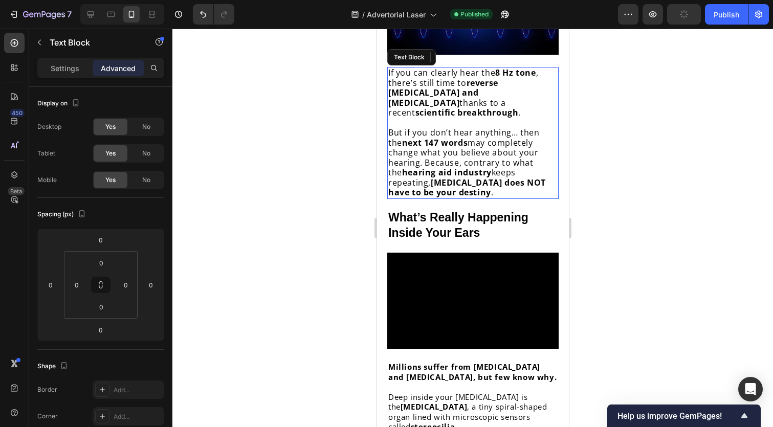
click at [431, 78] on span ", there’s still time to" at bounding box center [463, 77] width 150 height 21
click at [431, 79] on span ", there’s still time to" at bounding box center [463, 77] width 150 height 21
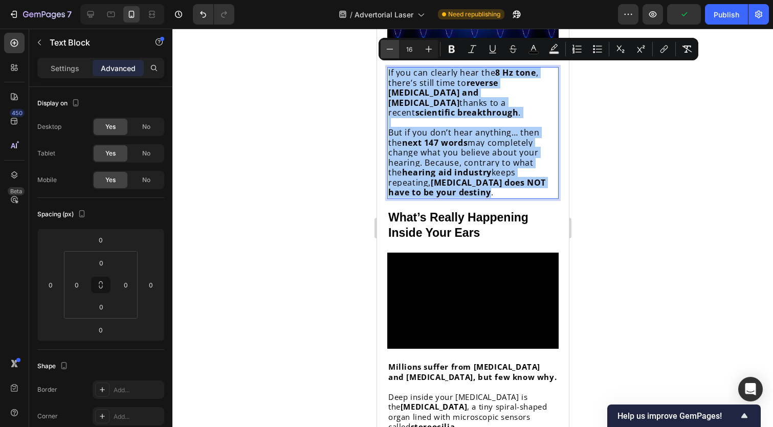
drag, startPoint x: 390, startPoint y: 54, endPoint x: 395, endPoint y: 55, distance: 5.3
click at [390, 54] on icon "Editor contextual toolbar" at bounding box center [390, 49] width 10 height 10
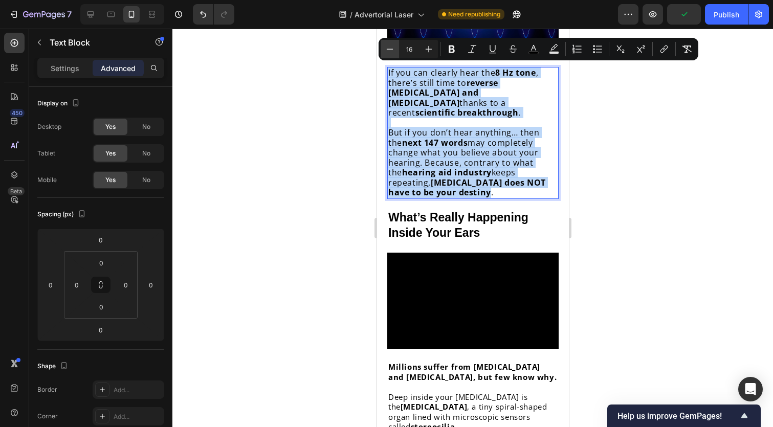
type input "15"
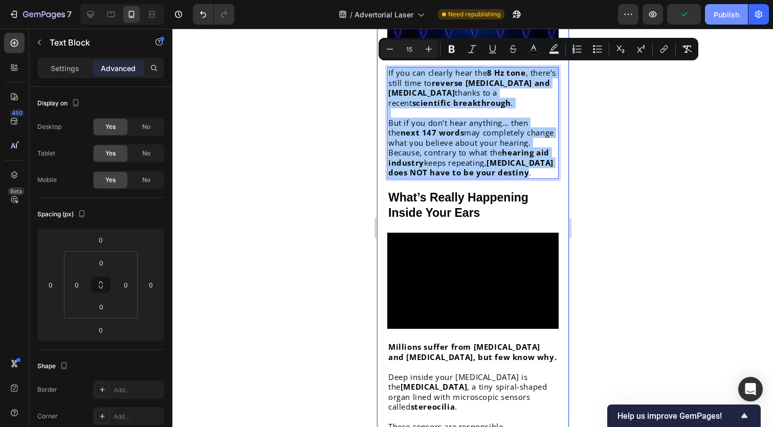
click at [716, 17] on div "Publish" at bounding box center [727, 14] width 26 height 11
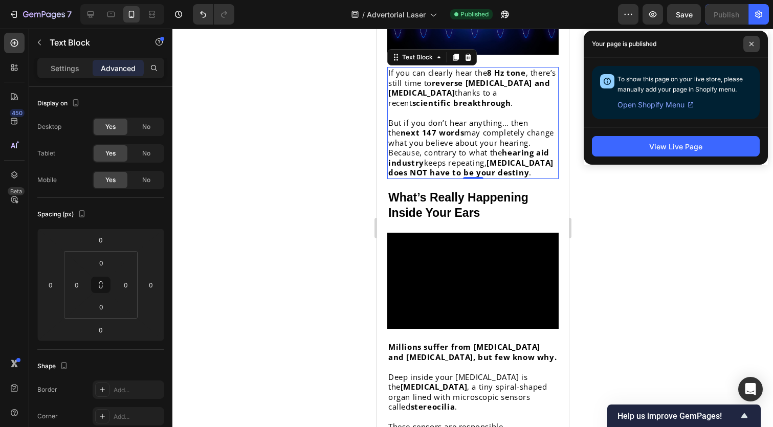
click at [755, 47] on span at bounding box center [751, 44] width 16 height 16
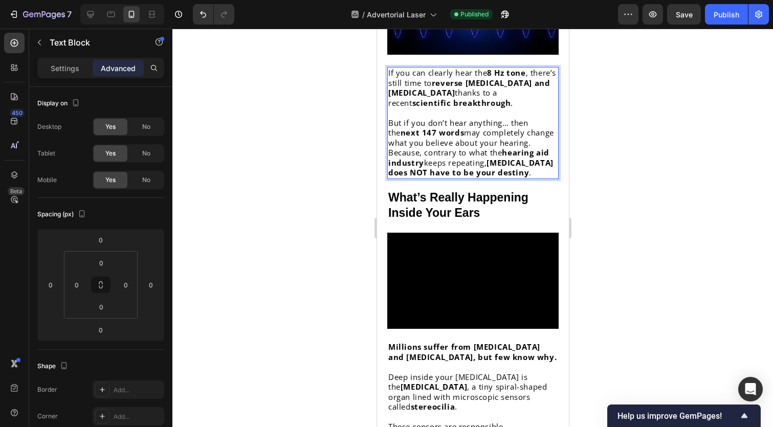
click at [462, 96] on p "If you can clearly hear the 8 Hz tone , there’s still time to reverse tinnitus …" at bounding box center [472, 88] width 169 height 40
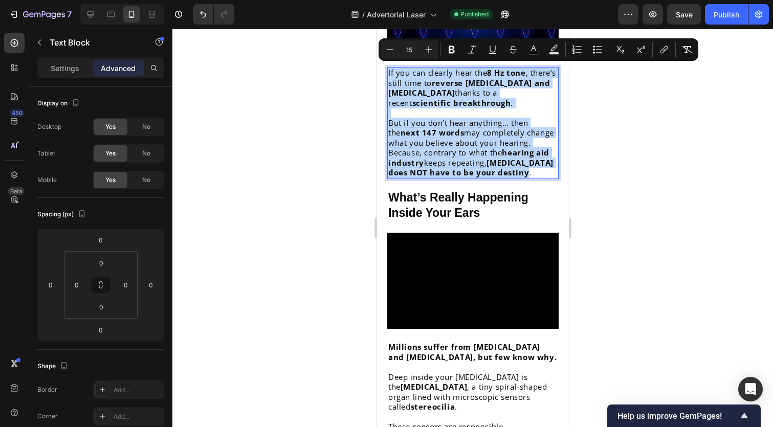
copy div "If you can clearly hear the 8 Hz tone , there’s still time to reverse tinnitus …"
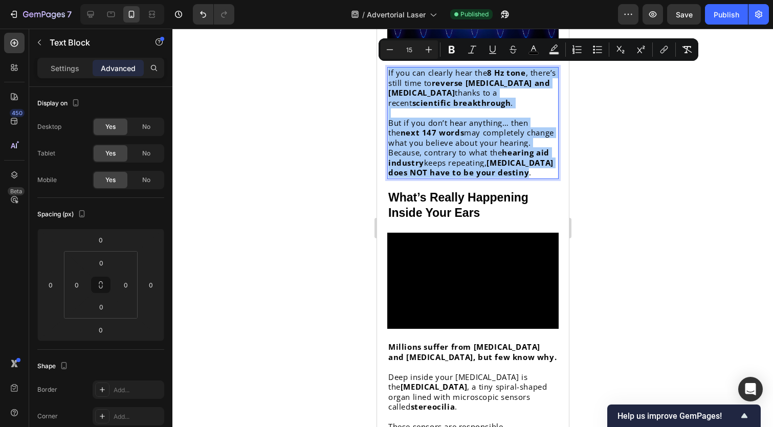
click at [703, 10] on div "Preview Save Publish" at bounding box center [693, 14] width 151 height 20
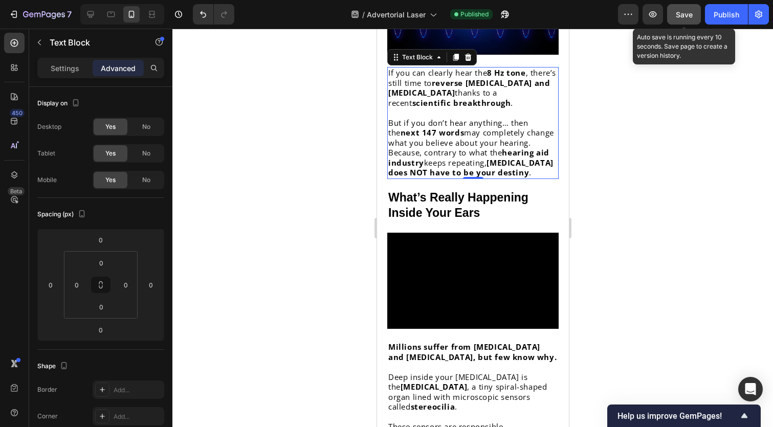
click at [673, 17] on button "Save" at bounding box center [684, 14] width 34 height 20
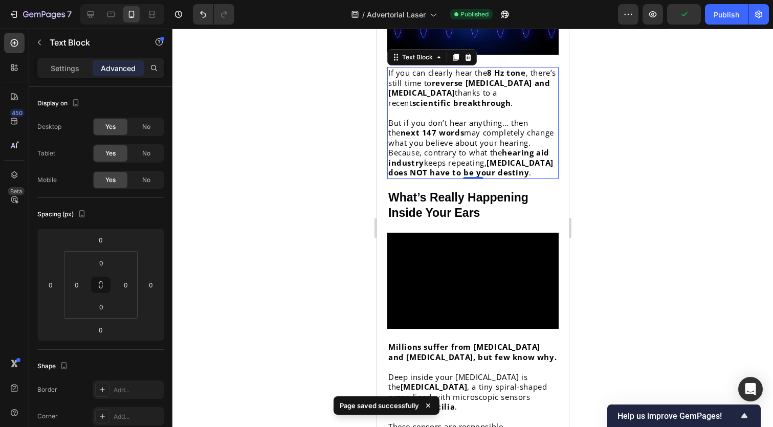
click at [704, 17] on div "Preview Publish" at bounding box center [693, 14] width 151 height 20
click at [713, 17] on button "Publish" at bounding box center [726, 14] width 43 height 20
